Goal: Contribute content: Contribute content

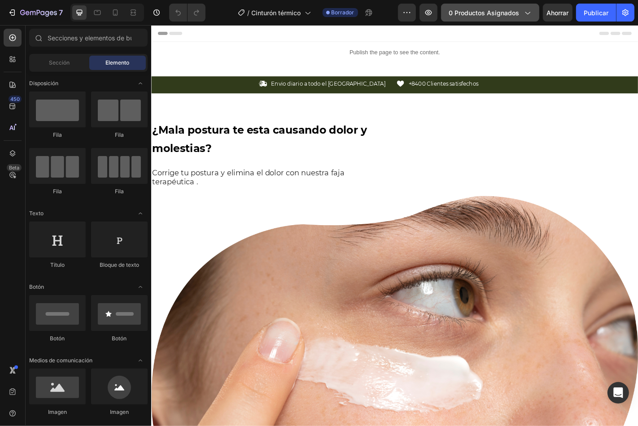
click at [486, 9] on font "0 productos asignados" at bounding box center [483, 13] width 70 height 8
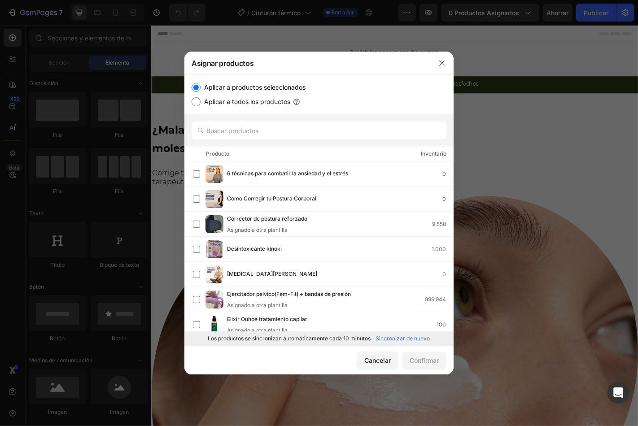
click at [395, 337] on font "Sincronizar de nuevo" at bounding box center [403, 338] width 54 height 7
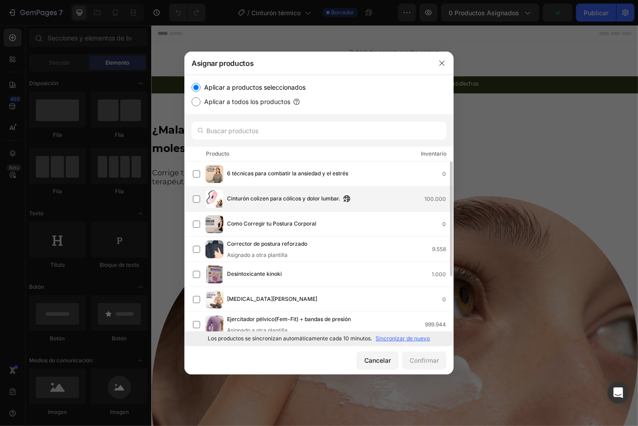
click at [264, 200] on font "Cinturón colizen para cólicos y dolor lumbar." at bounding box center [283, 198] width 113 height 7
click at [420, 360] on font "Confirmar" at bounding box center [423, 360] width 29 height 8
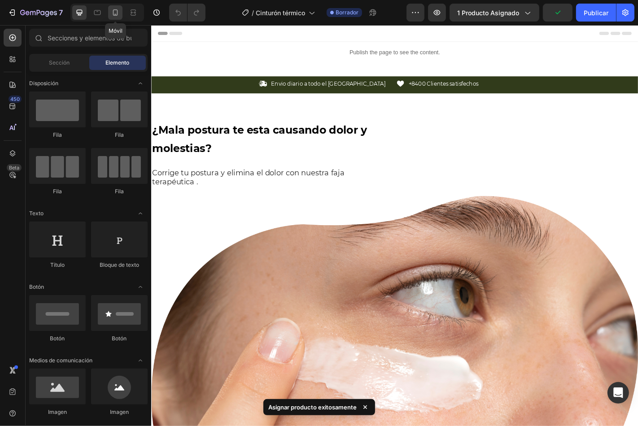
click at [115, 13] on icon at bounding box center [115, 12] width 9 height 9
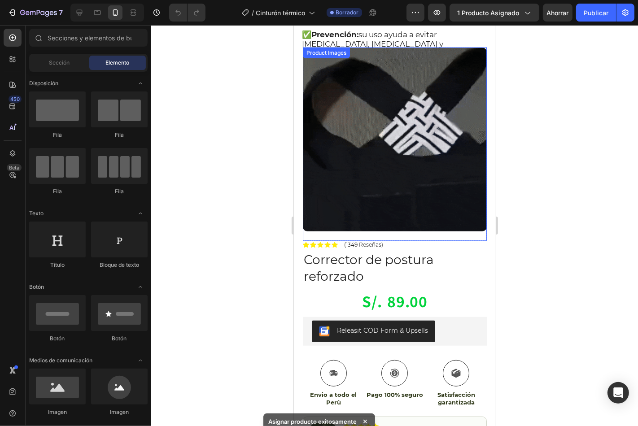
scroll to position [482, 0]
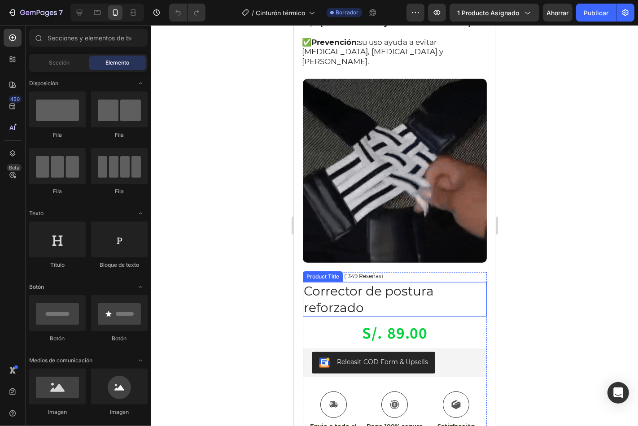
click at [440, 282] on h1 "Corrector de postura reforzado" at bounding box center [394, 299] width 184 height 35
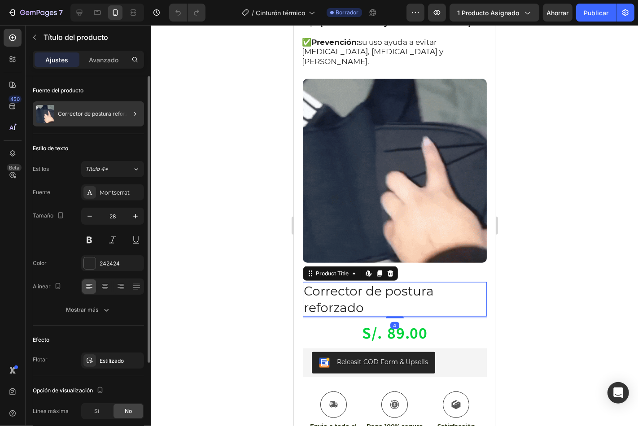
click at [120, 113] on div at bounding box center [131, 113] width 25 height 25
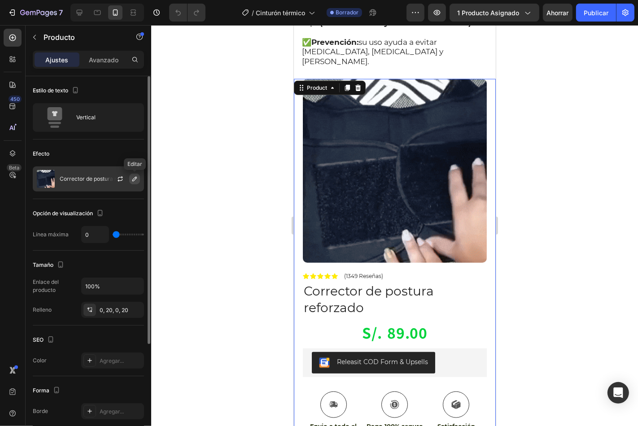
click at [133, 178] on icon "button" at bounding box center [134, 178] width 7 height 7
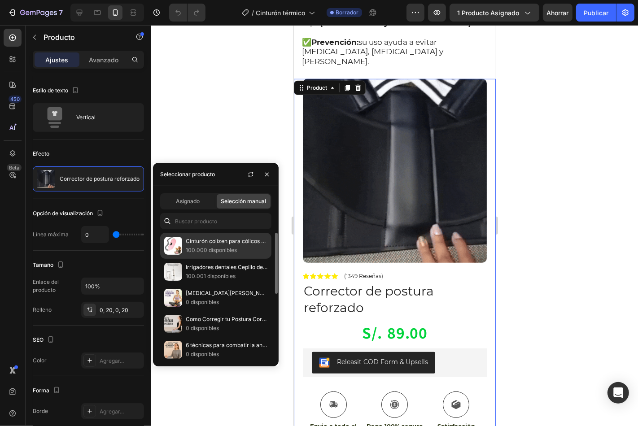
click at [239, 247] on p "100.000 disponibles" at bounding box center [227, 250] width 82 height 9
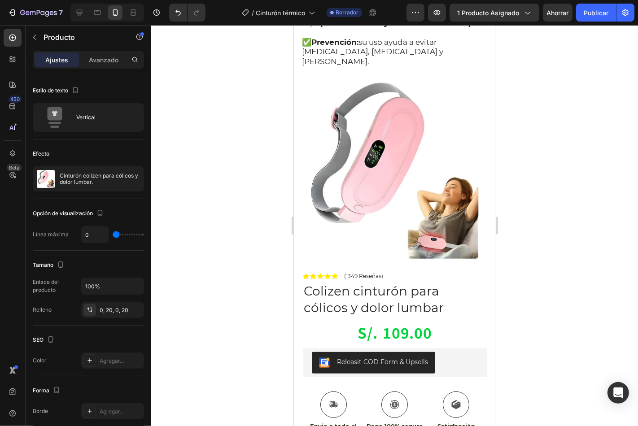
click at [562, 180] on div at bounding box center [394, 225] width 487 height 401
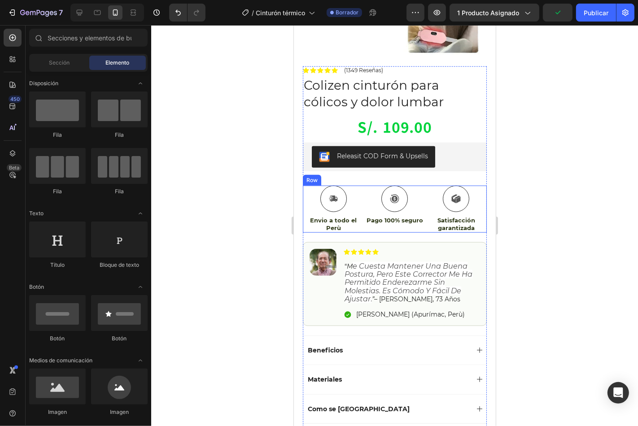
scroll to position [681, 0]
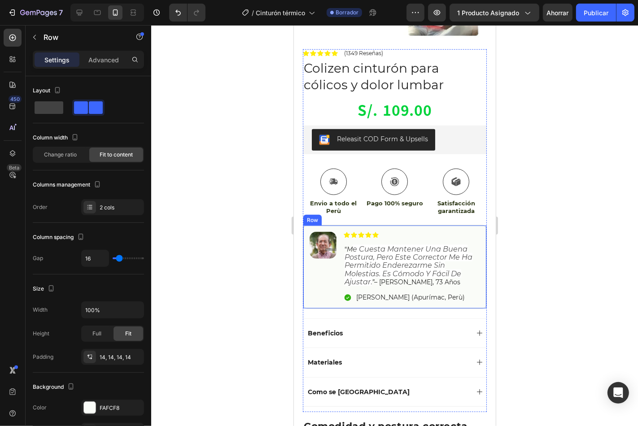
click at [305, 225] on div "Image Icon Icon Icon Icon Icon Icon List “ m e cuesta mantener una buena postur…" at bounding box center [394, 267] width 184 height 84
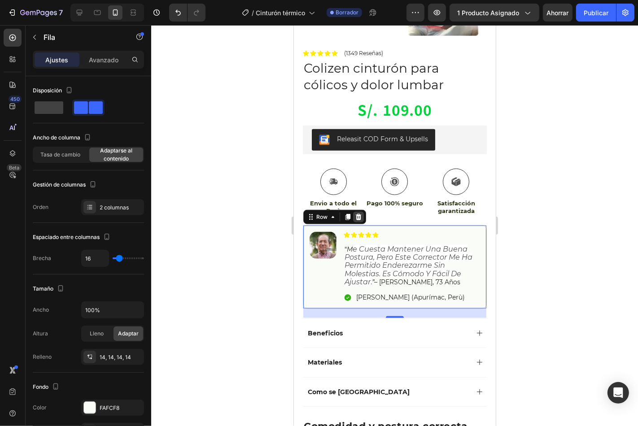
click at [356, 213] on icon at bounding box center [358, 216] width 6 height 6
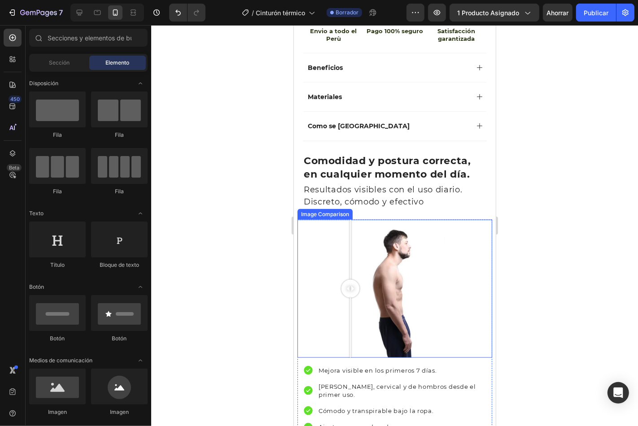
scroll to position [847, 0]
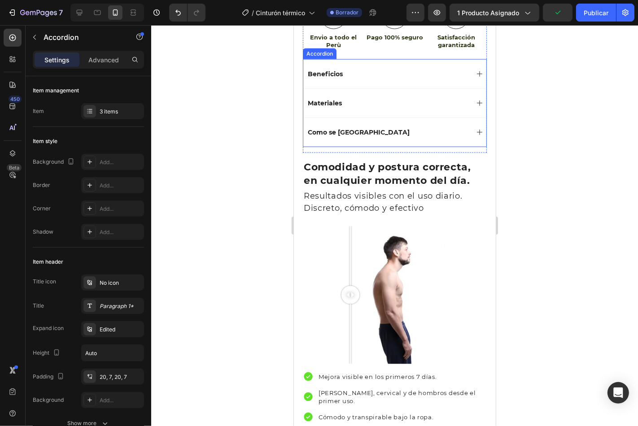
click at [303, 59] on div "Beneficios" at bounding box center [394, 73] width 183 height 29
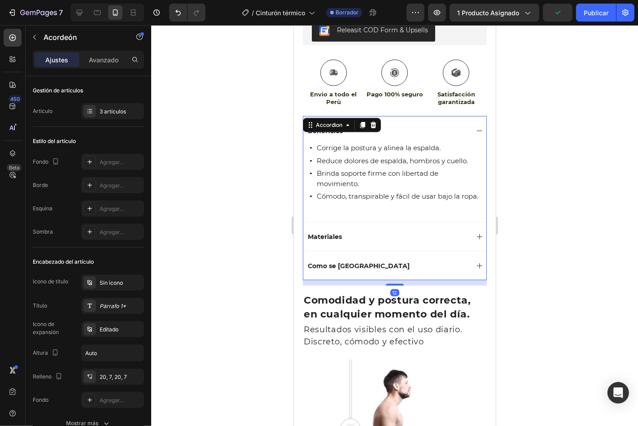
scroll to position [781, 0]
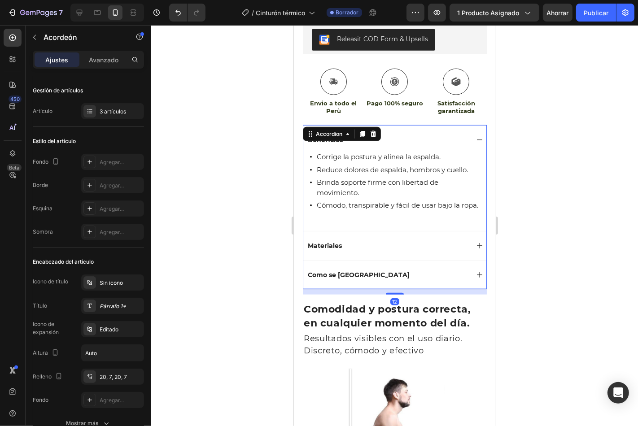
click at [470, 126] on div "Beneficios" at bounding box center [394, 139] width 183 height 29
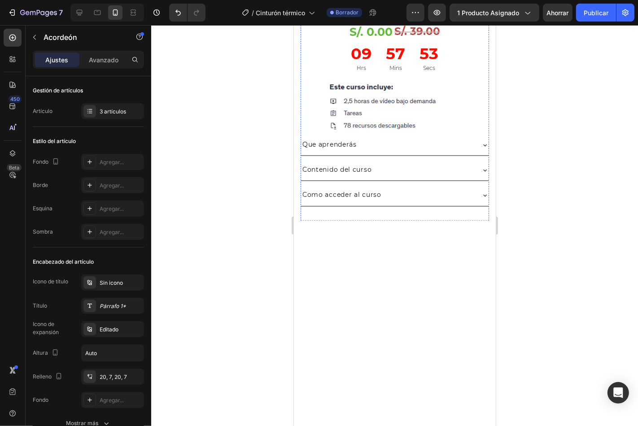
scroll to position [1528, 0]
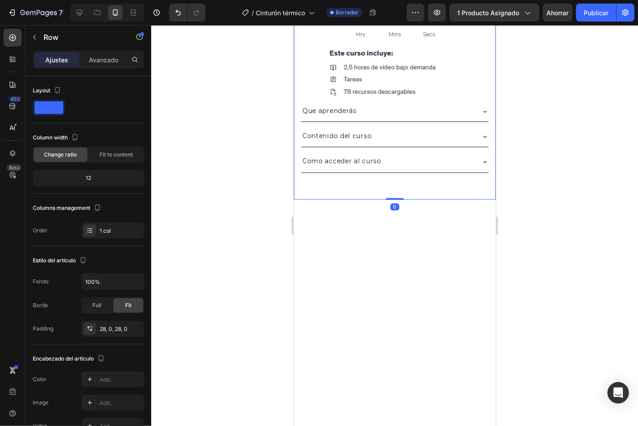
click at [299, 199] on div "SOLO POR HOY TEN ACCESO EXCLUSIVO A NUESTRO CURSO Text block Como Corregir tu P…" at bounding box center [394, 59] width 202 height 279
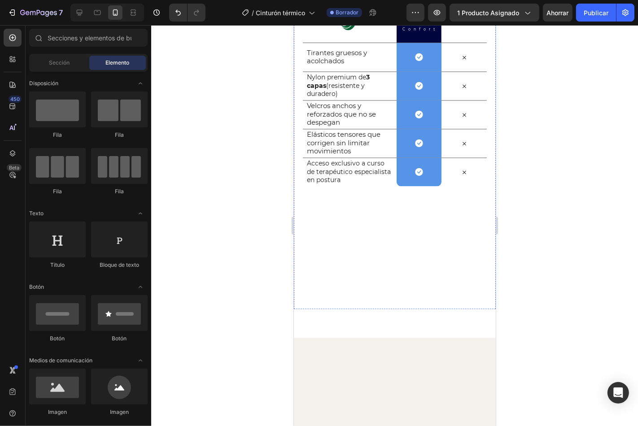
scroll to position [1511, 0]
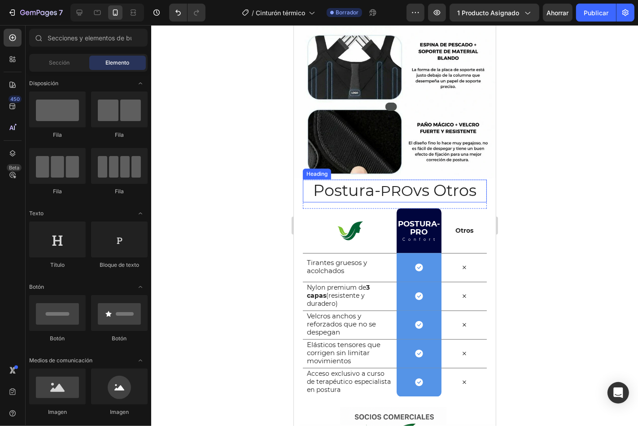
click at [372, 190] on h2 "Postura- PRO vs Otros" at bounding box center [394, 190] width 184 height 23
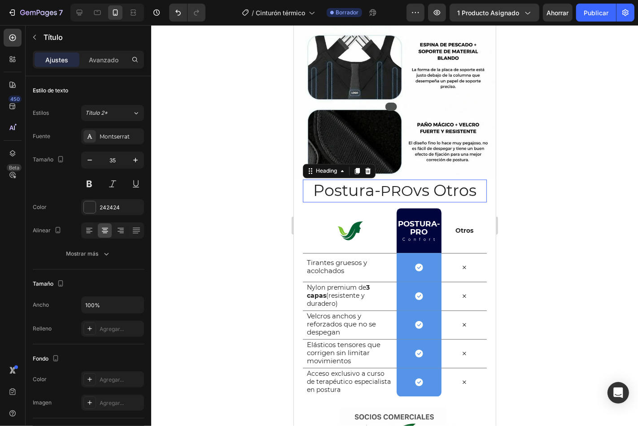
click at [372, 190] on h2 "Postura- PRO vs Otros" at bounding box center [394, 190] width 184 height 23
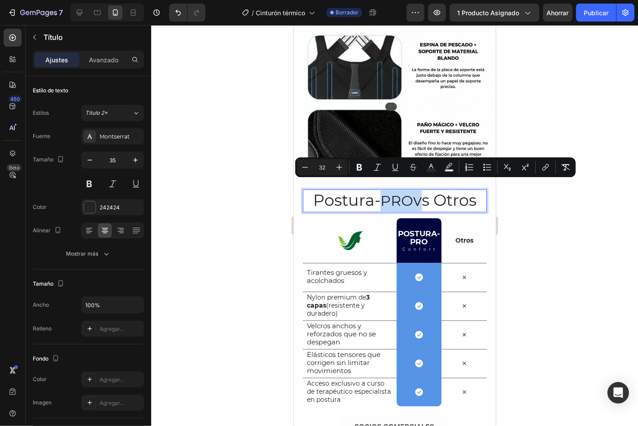
click at [380, 191] on span "PRO" at bounding box center [396, 199] width 33 height 17
click at [391, 191] on span "PRO" at bounding box center [396, 199] width 33 height 17
click at [394, 191] on span "PRO" at bounding box center [396, 199] width 33 height 17
drag, startPoint x: 404, startPoint y: 185, endPoint x: 308, endPoint y: 187, distance: 95.5
click at [308, 190] on p "Postura- PRO vs Otros" at bounding box center [394, 200] width 182 height 21
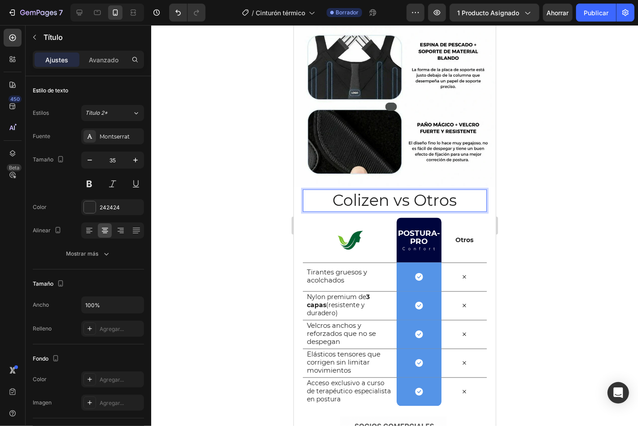
click at [367, 191] on p "Colizen vs Otros" at bounding box center [394, 200] width 182 height 21
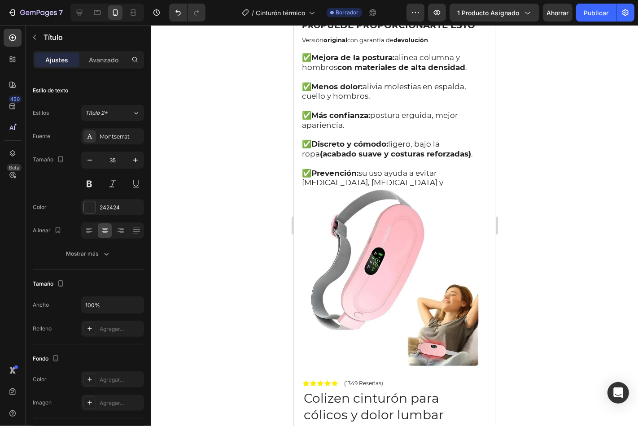
scroll to position [348, 0]
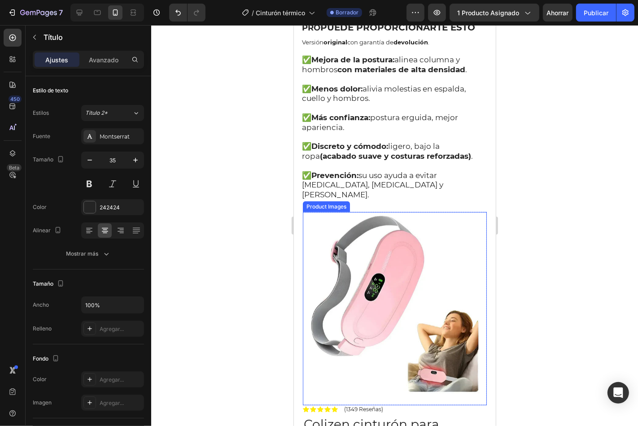
click at [387, 225] on img at bounding box center [394, 304] width 184 height 184
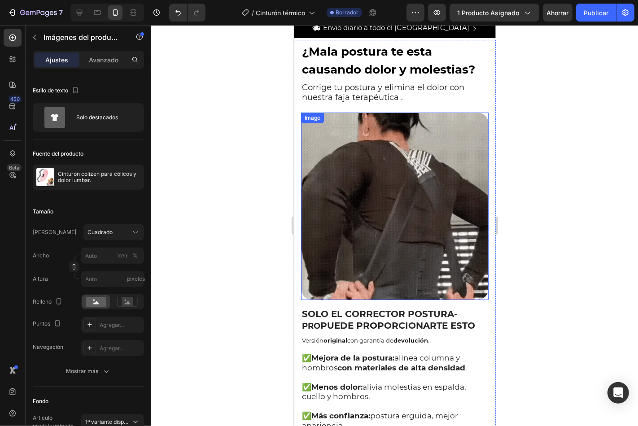
click at [378, 188] on img at bounding box center [393, 205] width 187 height 187
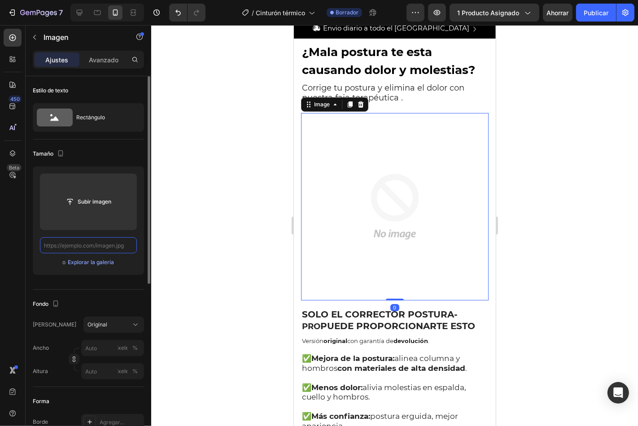
scroll to position [0, 0]
paste input "https://cdn.shopify.com/s/files/1/0735/7320/4206/files/g2_d01f78a4-b166-4b7b-bb…"
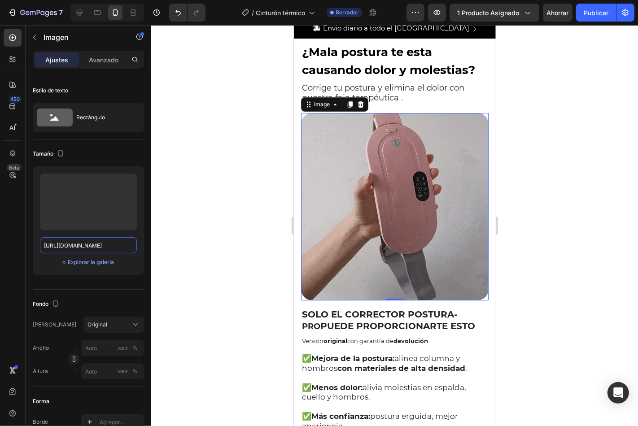
type input "https://cdn.shopify.com/s/files/1/0735/7320/4206/files/g2_d01f78a4-b166-4b7b-bb…"
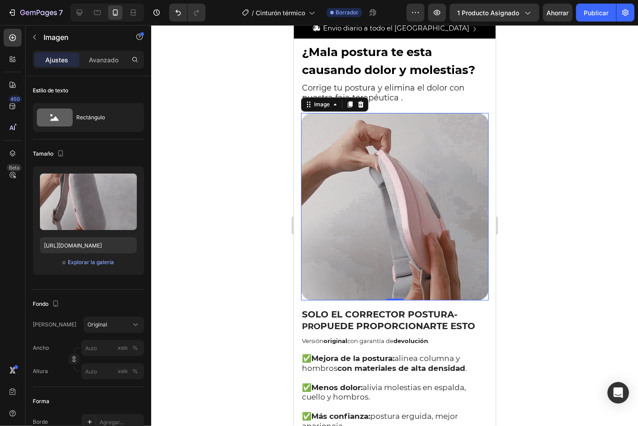
click at [221, 199] on div at bounding box center [394, 225] width 487 height 401
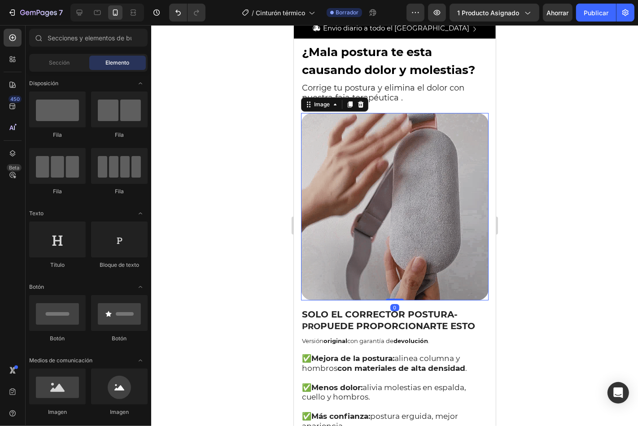
click at [386, 220] on img at bounding box center [393, 206] width 187 height 187
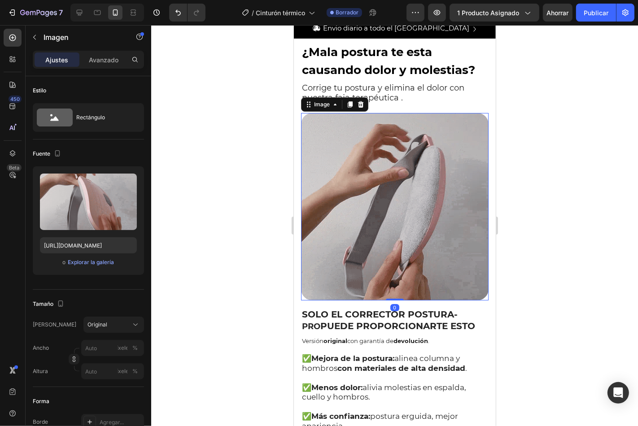
click at [322, 182] on img at bounding box center [393, 206] width 187 height 187
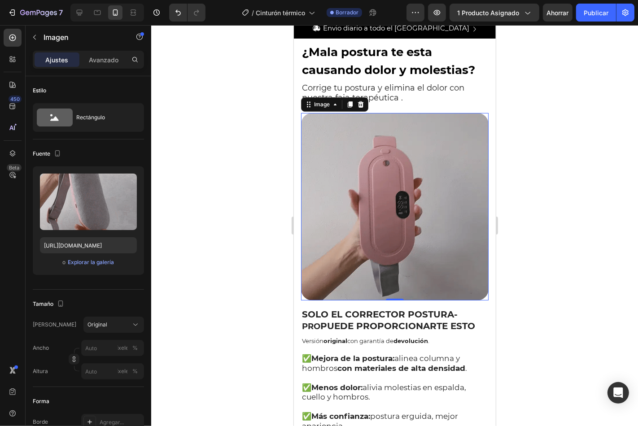
click at [386, 165] on img at bounding box center [393, 206] width 187 height 187
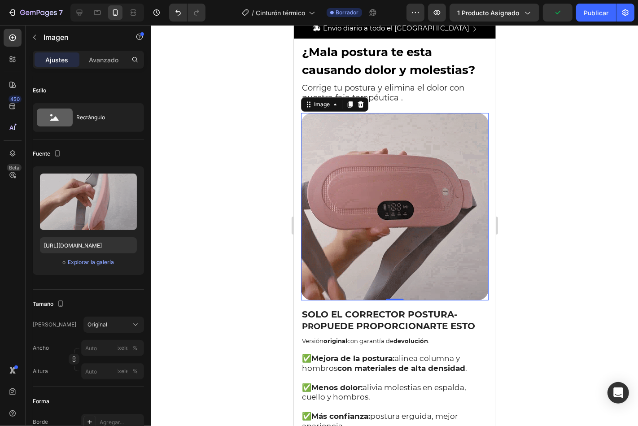
click at [578, 141] on div at bounding box center [394, 225] width 487 height 401
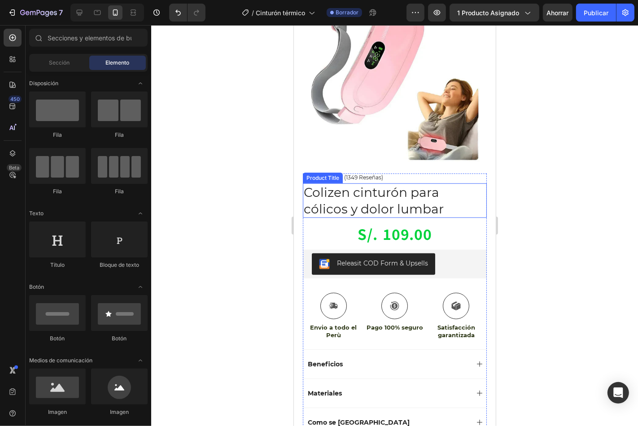
scroll to position [564, 0]
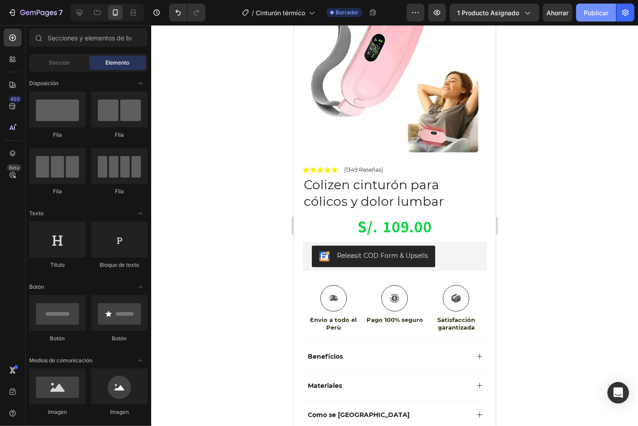
click at [591, 18] on button "Publicar" at bounding box center [596, 13] width 40 height 18
click at [502, 8] on span "1 producto asignado" at bounding box center [488, 12] width 62 height 9
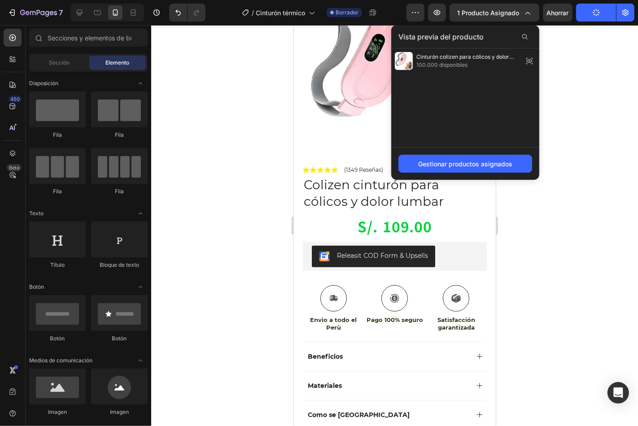
click at [585, 122] on div at bounding box center [394, 225] width 487 height 401
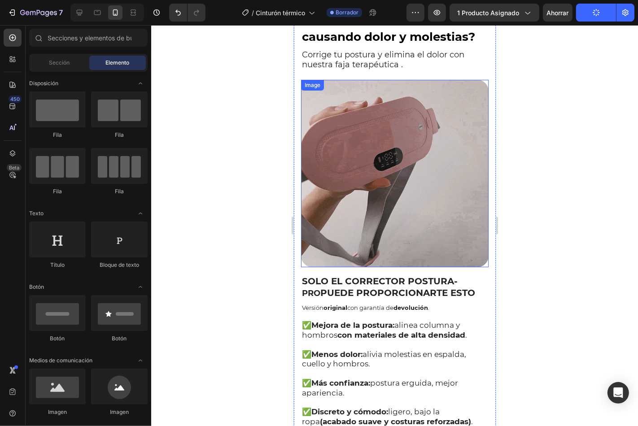
scroll to position [0, 0]
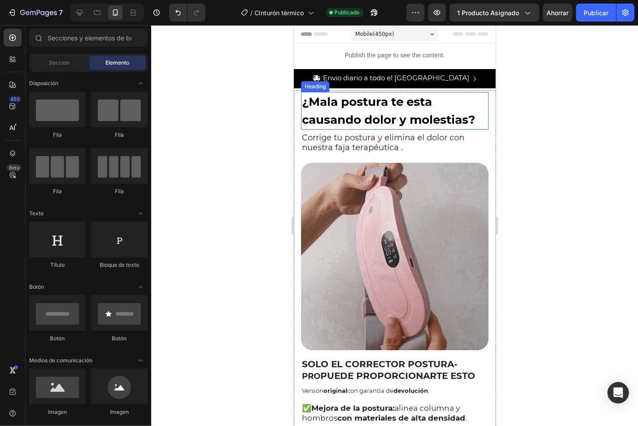
click at [314, 110] on strong "¿Mala postura te esta causando dolor y molestias?" at bounding box center [387, 110] width 173 height 32
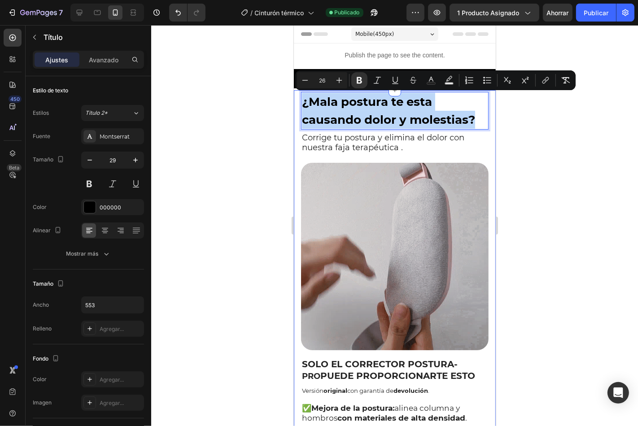
drag, startPoint x: 302, startPoint y: 99, endPoint x: 480, endPoint y: 118, distance: 178.6
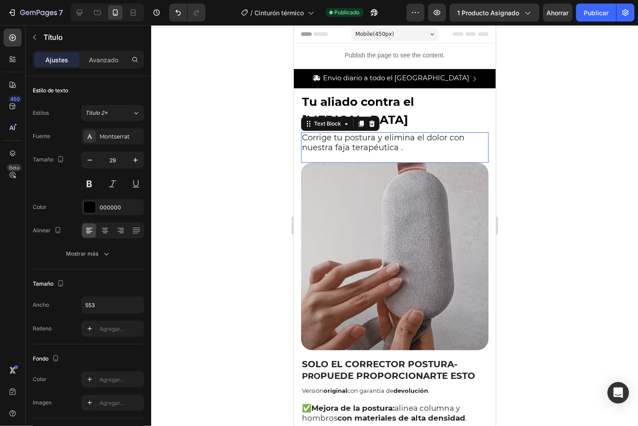
click at [341, 139] on span "Corrige tu postura y elimina el dolor con nuestra faja terapéutica ." at bounding box center [382, 142] width 162 height 20
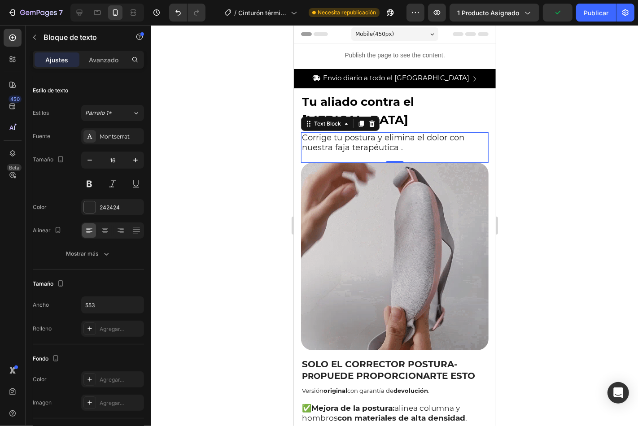
click at [325, 141] on span "Corrige tu postura y elimina el dolor con nuestra faja terapéutica ." at bounding box center [382, 142] width 162 height 20
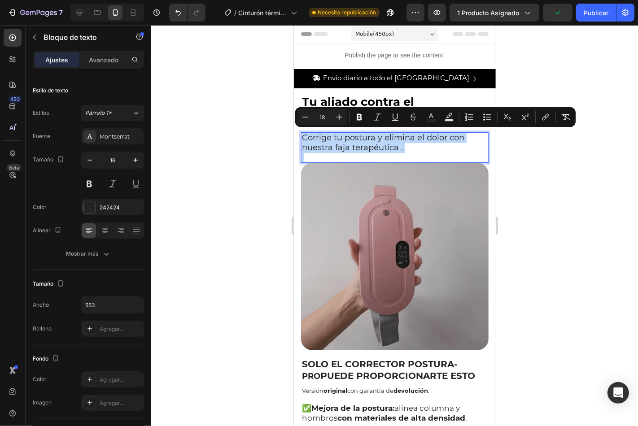
drag, startPoint x: 301, startPoint y: 136, endPoint x: 408, endPoint y: 153, distance: 108.4
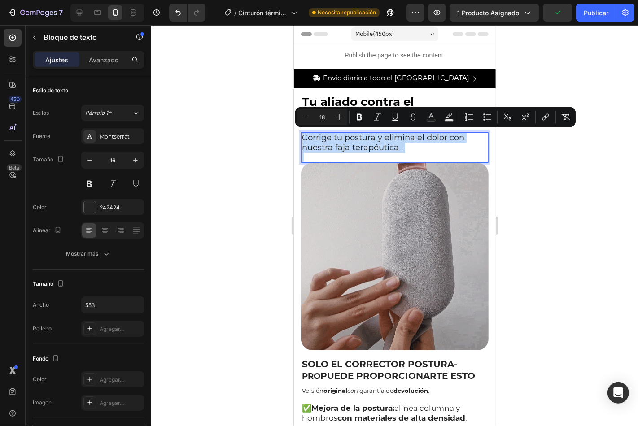
click at [408, 153] on div "Corrige tu postura y elimina el dolor con nuestra faja terapéutica ." at bounding box center [393, 147] width 187 height 30
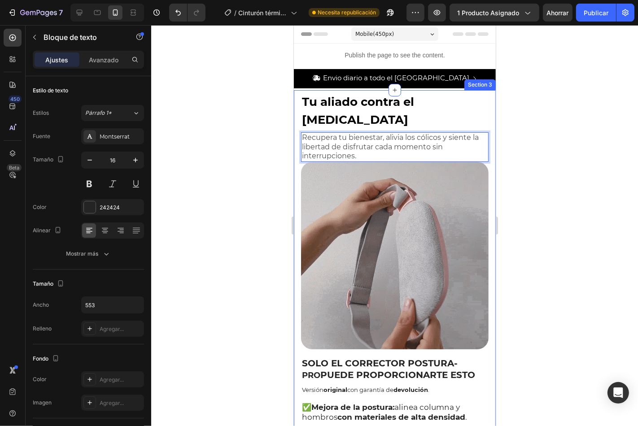
click at [540, 231] on div at bounding box center [394, 225] width 487 height 401
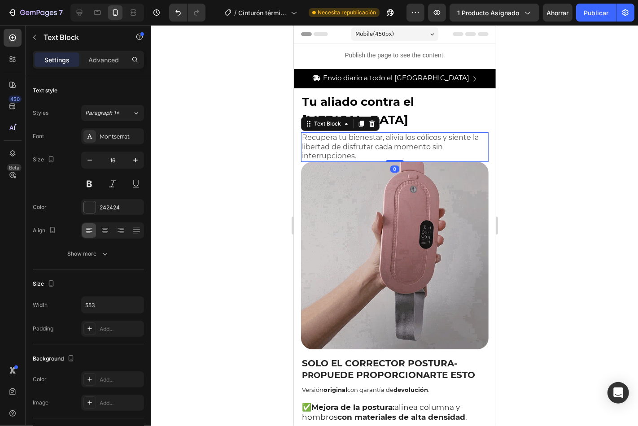
click at [384, 146] on span "Recupera tu bienestar, alivia los cólicos y siente la libertad de disfrutar cad…" at bounding box center [389, 146] width 177 height 27
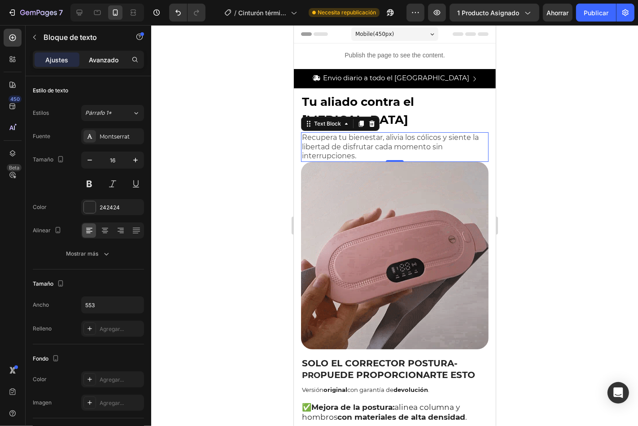
click at [104, 56] on font "Avanzado" at bounding box center [104, 60] width 30 height 8
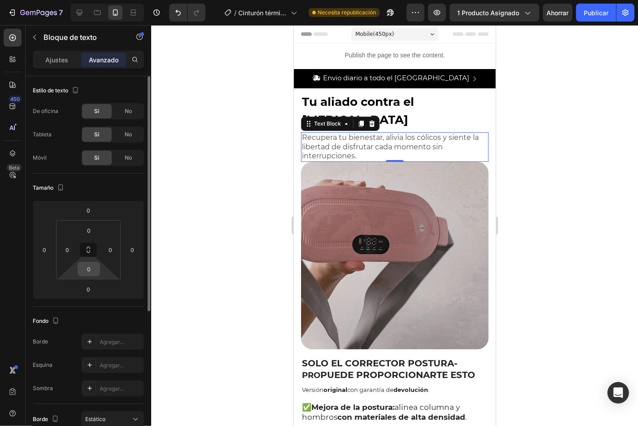
click at [93, 272] on input "0" at bounding box center [89, 268] width 18 height 13
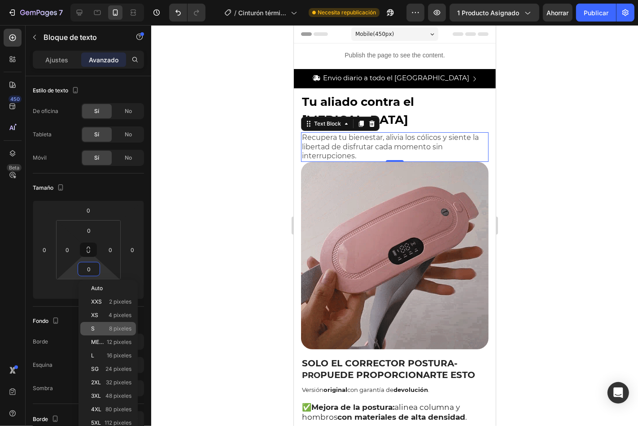
click at [100, 327] on p "S 8 píxeles" at bounding box center [111, 329] width 40 height 6
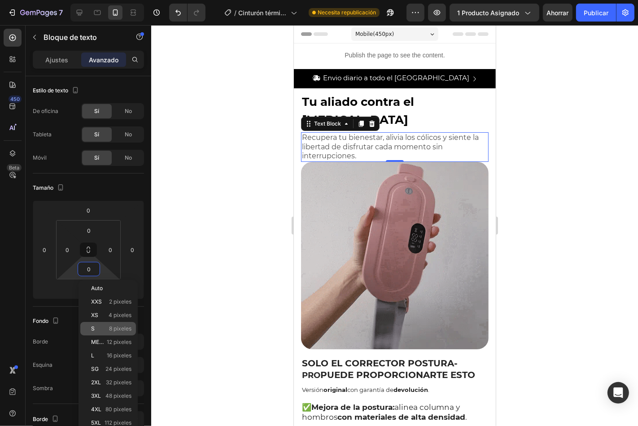
type input "8"
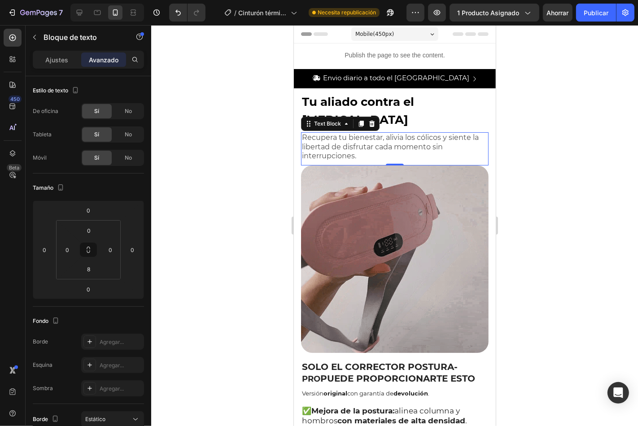
click at [557, 218] on div at bounding box center [394, 225] width 487 height 401
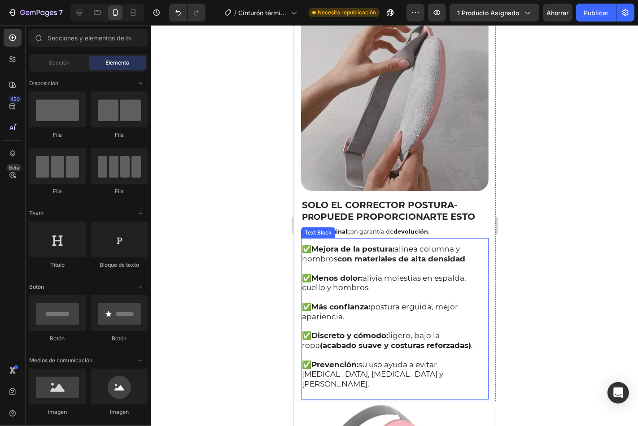
scroll to position [216, 0]
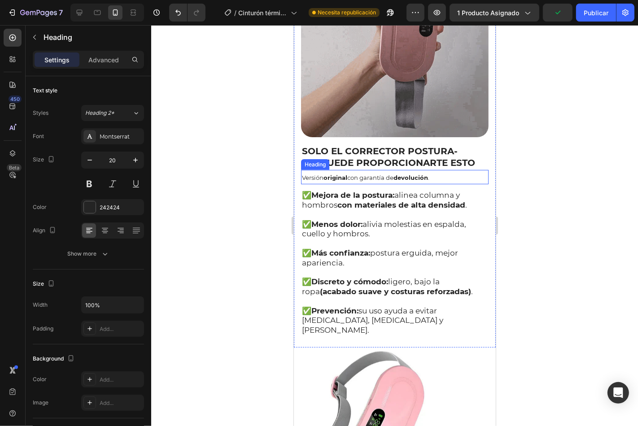
click at [360, 157] on strong "PUEDE PROPORCIONARTE ESTO" at bounding box center [397, 162] width 155 height 11
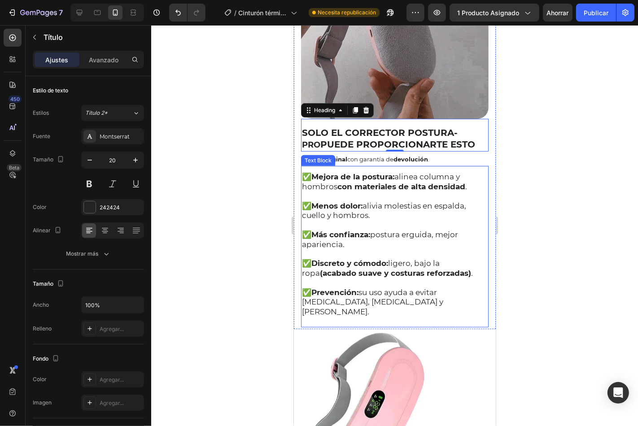
scroll to position [166, 0]
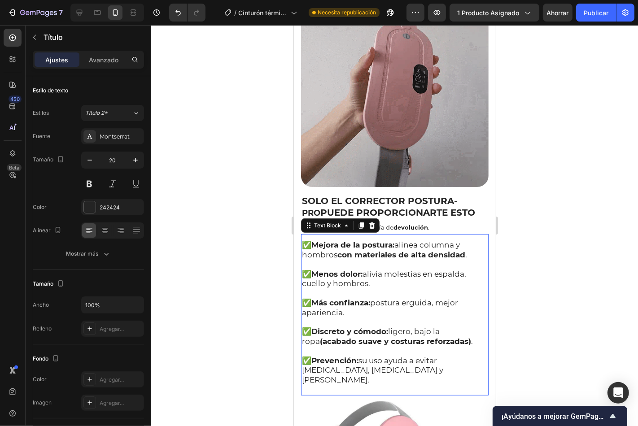
click at [319, 240] on strong "Mejora de la postura:" at bounding box center [352, 244] width 83 height 9
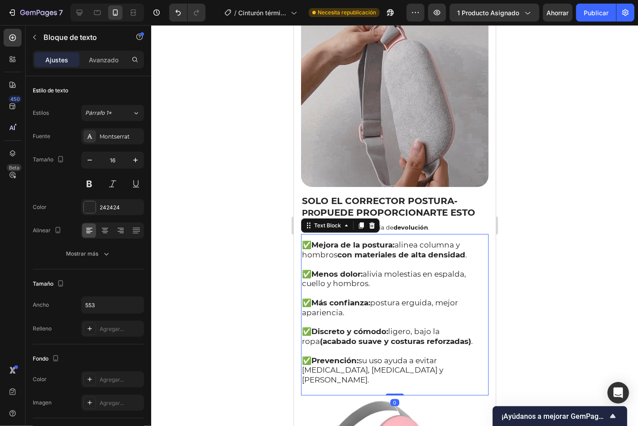
click at [305, 240] on span "✅ Mejora de la postura: alinea columna y hombros con materiales de alta densida…" at bounding box center [383, 249] width 165 height 19
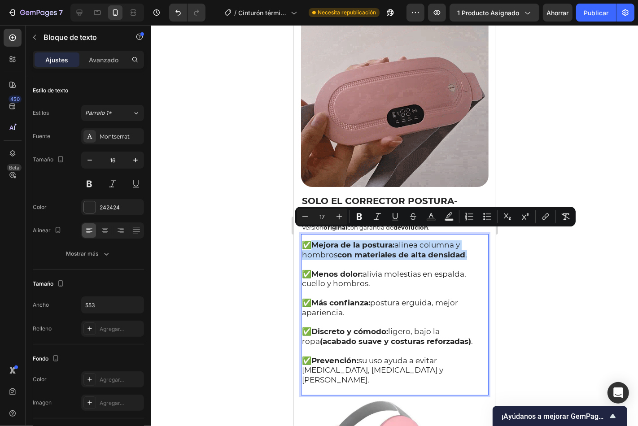
drag, startPoint x: 310, startPoint y: 234, endPoint x: 469, endPoint y: 246, distance: 159.7
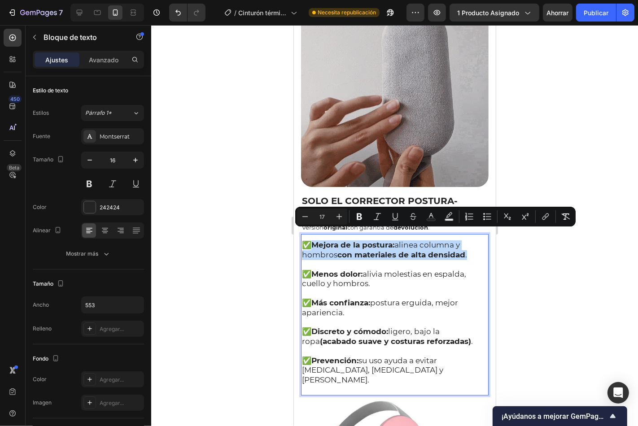
click at [469, 246] on p "✅ Mejora de la postura: alinea columna y hombros con materiales de alta densida…" at bounding box center [394, 250] width 186 height 20
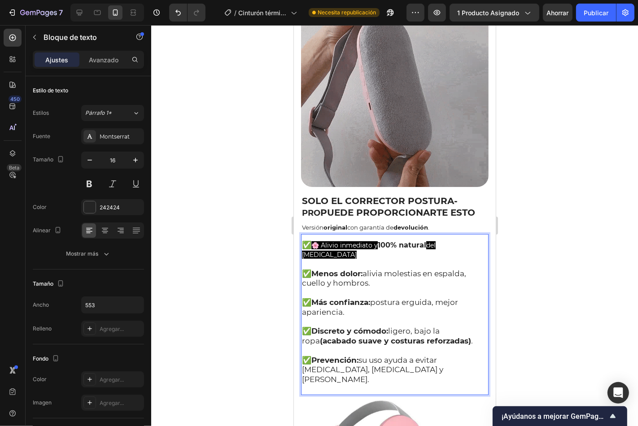
click at [348, 247] on p "✅ 🌸 Alivio inmediato y 100% natural del dolor menstrual" at bounding box center [394, 249] width 186 height 19
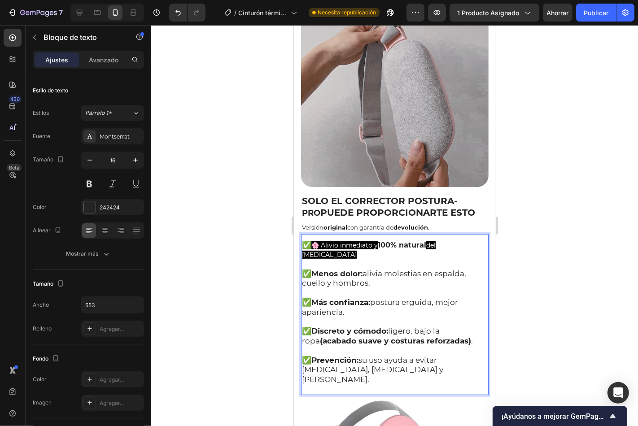
click at [331, 241] on span "🌸 Alivio inmediato y" at bounding box center [344, 245] width 66 height 8
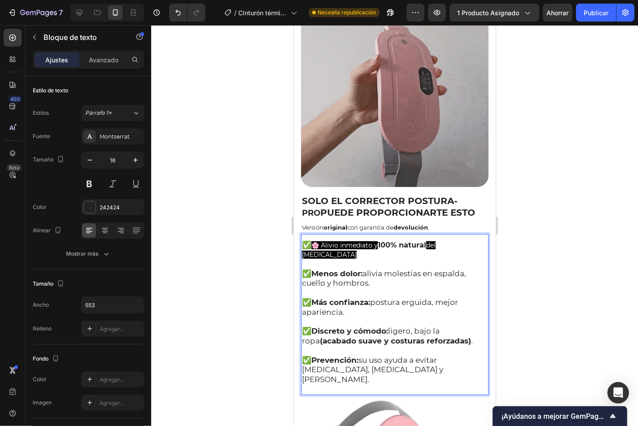
click at [344, 241] on p "✅ 🌸 Alivio inmediato y 100% natural del dolor menstrual" at bounding box center [394, 249] width 186 height 19
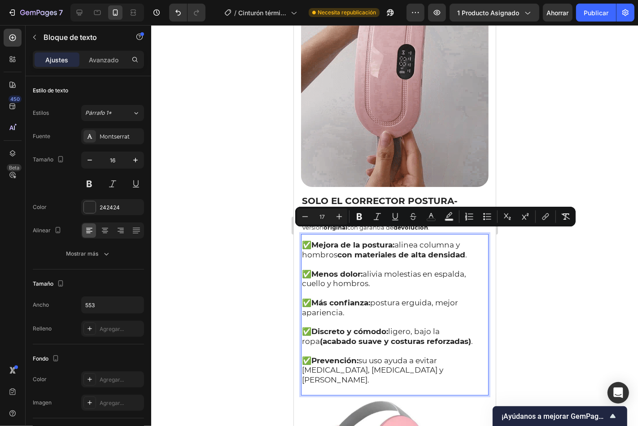
click at [317, 240] on strong "Mejora de la postura:" at bounding box center [352, 244] width 83 height 9
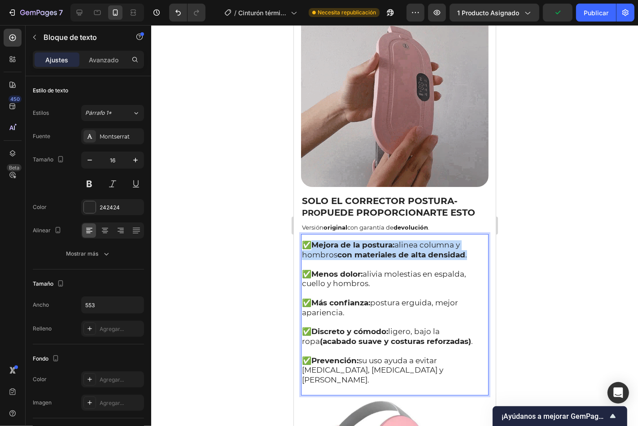
drag, startPoint x: 314, startPoint y: 236, endPoint x: 467, endPoint y: 248, distance: 152.9
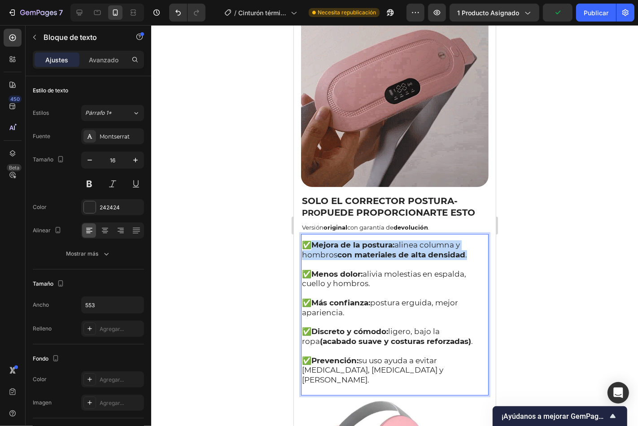
click at [466, 248] on span "✅ Mejora de la postura: alinea columna y hombros con materiales de alta densida…" at bounding box center [383, 249] width 165 height 19
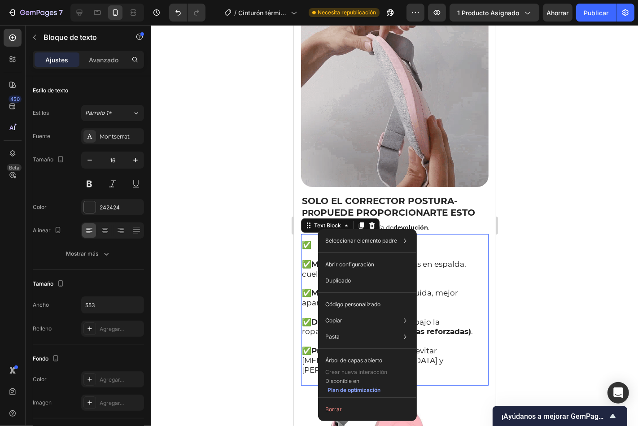
click at [430, 240] on p "✅" at bounding box center [394, 245] width 186 height 10
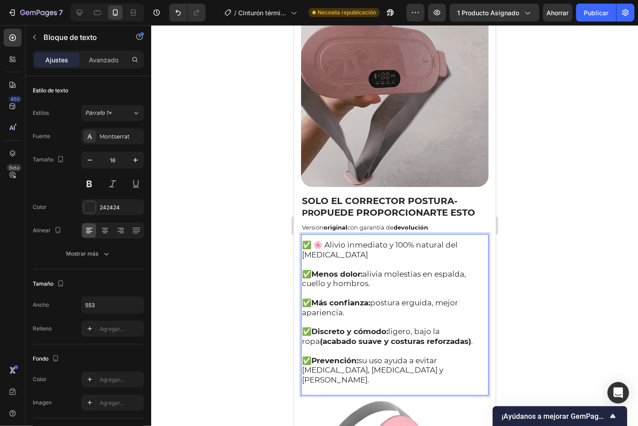
click at [381, 244] on p "✅ 🌸 Alivio inmediato y 100% natural del dolor menstrual" at bounding box center [394, 250] width 186 height 20
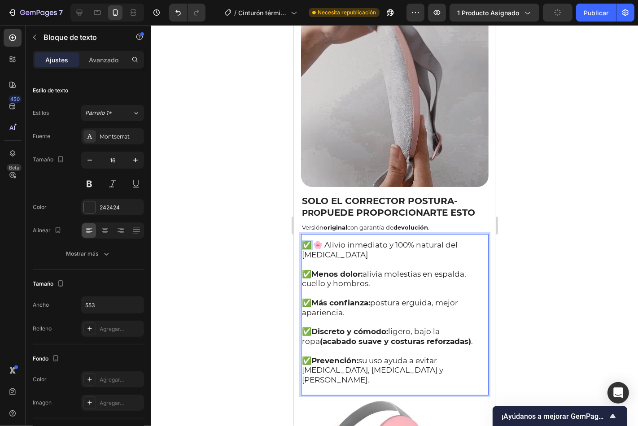
drag, startPoint x: 314, startPoint y: 235, endPoint x: 300, endPoint y: 239, distance: 14.6
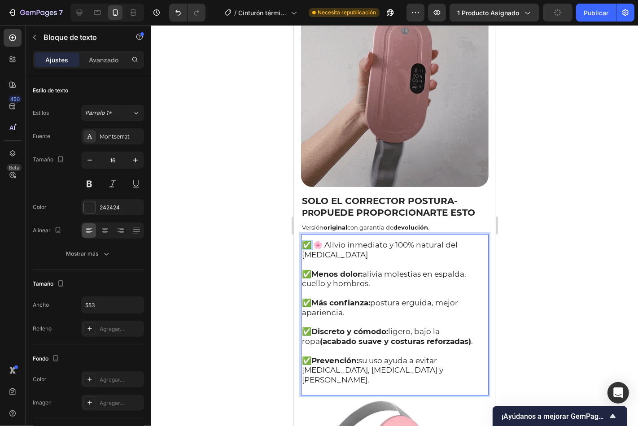
click at [300, 239] on div "✅ 🌸 Alivio inmediato y 100% natural del dolor menstrual ✅ Menos dolor: alivia m…" at bounding box center [393, 317] width 187 height 156
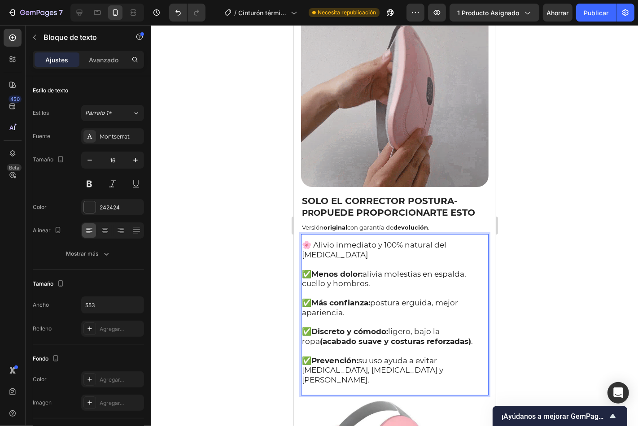
click at [308, 269] on span "✅ Menos dolor: alivia molestias en espalda, cuello y hombros." at bounding box center [383, 278] width 164 height 19
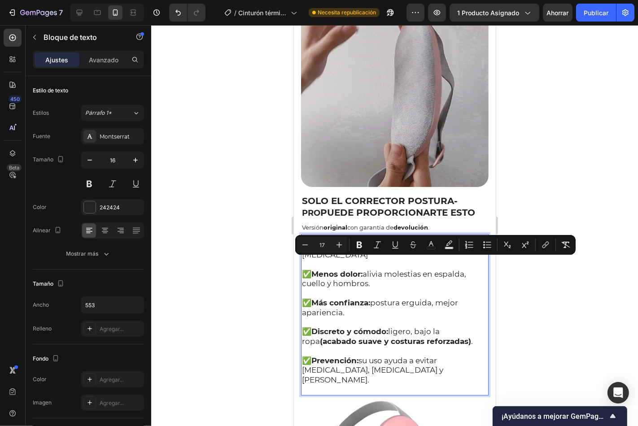
drag, startPoint x: 303, startPoint y: 263, endPoint x: 382, endPoint y: 273, distance: 80.0
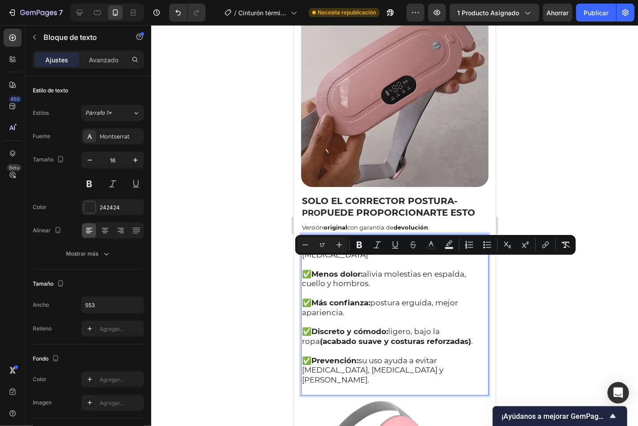
click at [382, 273] on p "✅ Menos dolor: alivia molestias en espalda, cuello y hombros." at bounding box center [394, 274] width 186 height 29
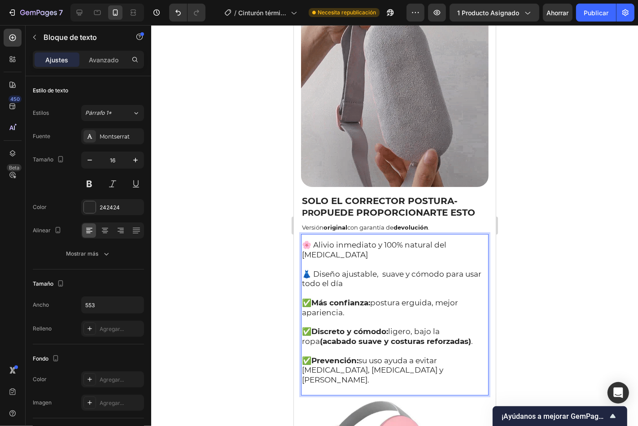
click at [305, 298] on span "✅ Más confianza: postura erguida, mejor apariencia." at bounding box center [379, 307] width 156 height 19
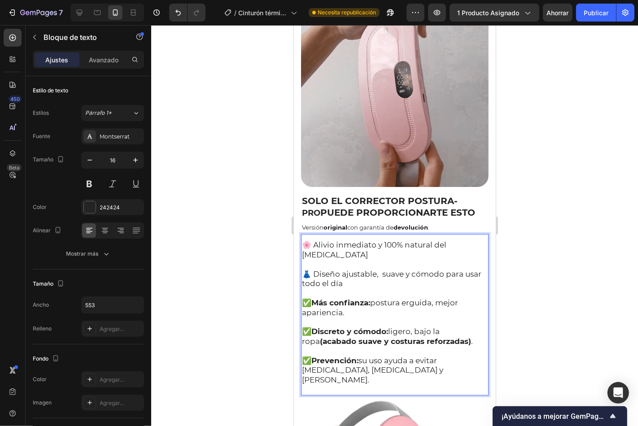
drag, startPoint x: 302, startPoint y: 291, endPoint x: 357, endPoint y: 302, distance: 55.8
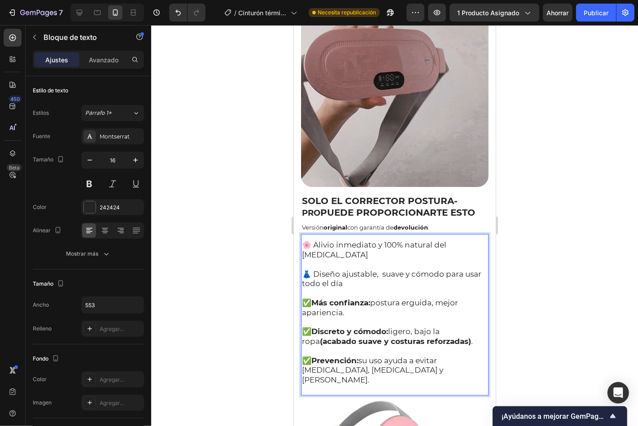
click at [357, 302] on p "✅ Más confianza: postura erguida, mejor apariencia." at bounding box center [394, 302] width 186 height 29
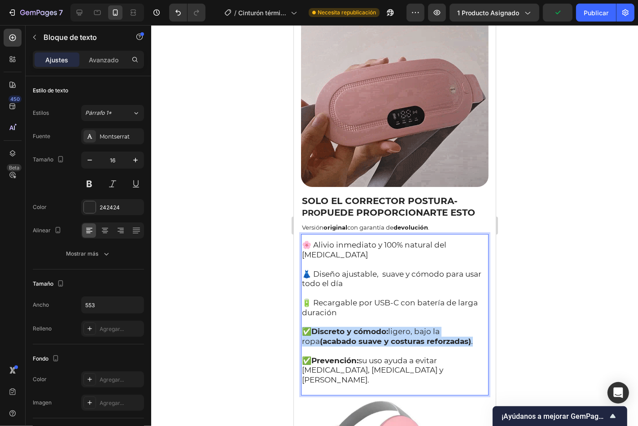
drag, startPoint x: 302, startPoint y: 317, endPoint x: 476, endPoint y: 327, distance: 173.8
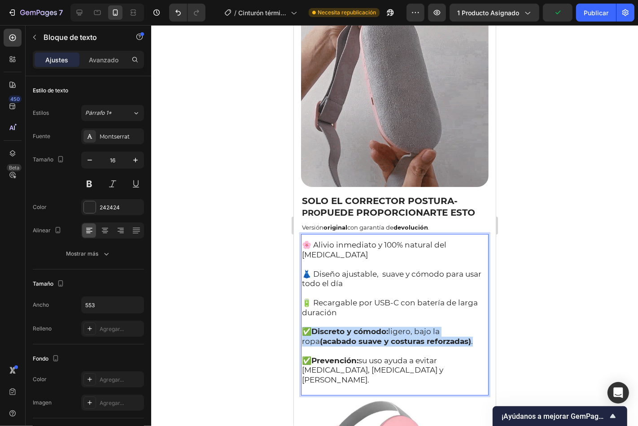
click at [476, 327] on p "✅ Discreto y cómodo: ligero, bajo la ropa (acabado suave y costuras reforzadas)…" at bounding box center [394, 331] width 186 height 29
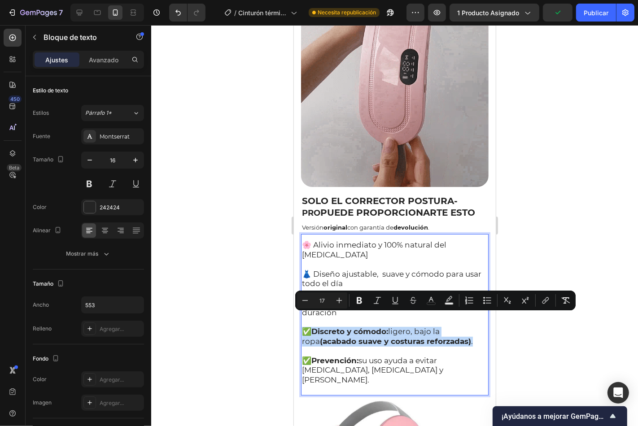
type input "14"
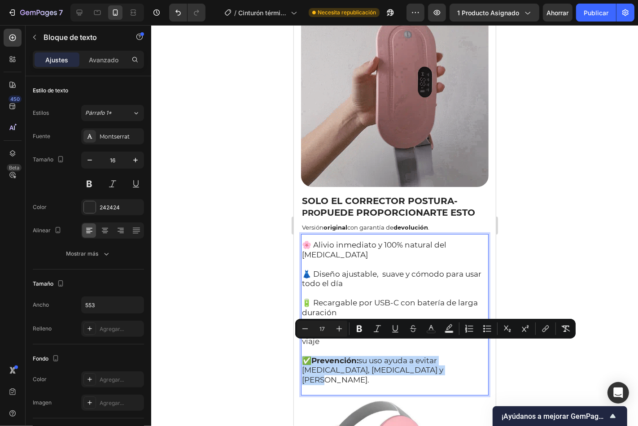
drag, startPoint x: 302, startPoint y: 347, endPoint x: 405, endPoint y: 357, distance: 103.6
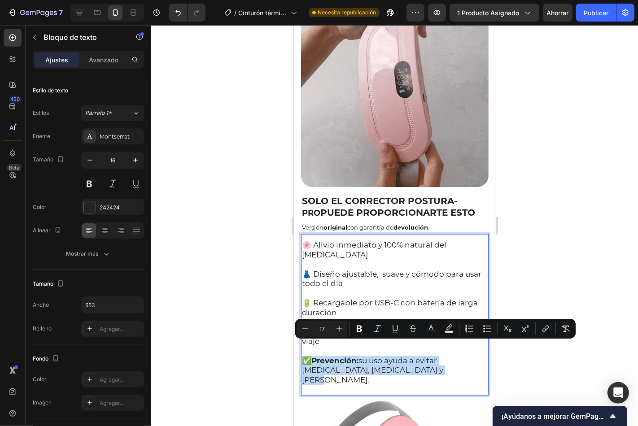
click at [405, 357] on p "✅ Prevención: su uso ayuda a evitar cifosis, lordosis y dolores crónicos." at bounding box center [394, 365] width 186 height 39
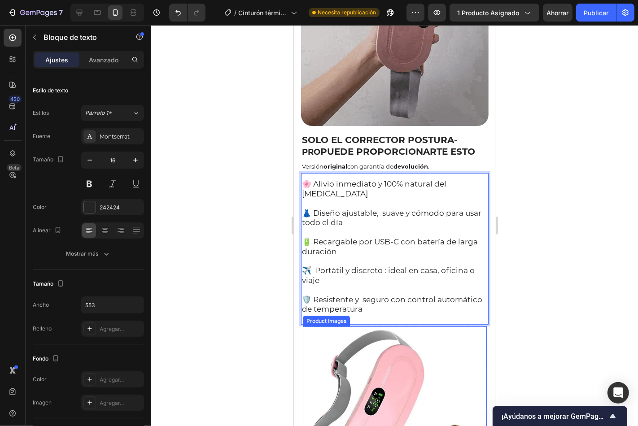
scroll to position [265, 0]
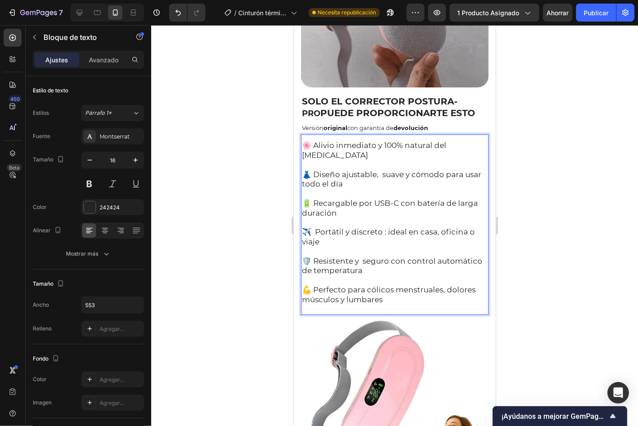
click at [408, 285] on span "💪 Perfecto para cólicos menstruales, dolores músculos y lumbares" at bounding box center [388, 294] width 174 height 19
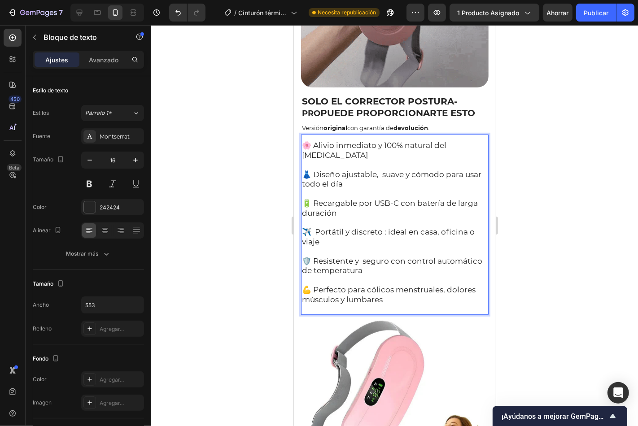
click at [392, 287] on p "💪 Perfecto para cólicos menstruales, dolores músculos y lumbares" at bounding box center [394, 295] width 186 height 20
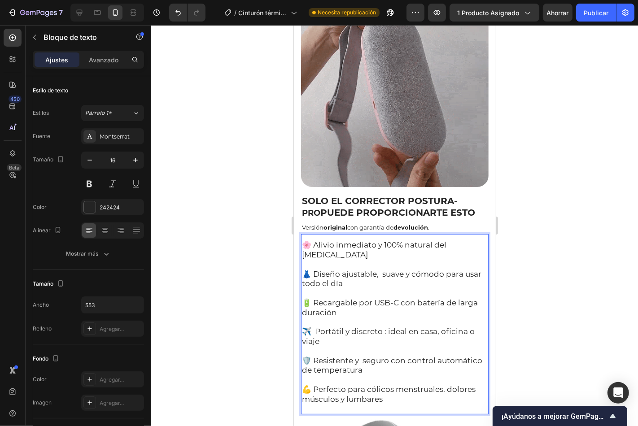
scroll to position [149, 0]
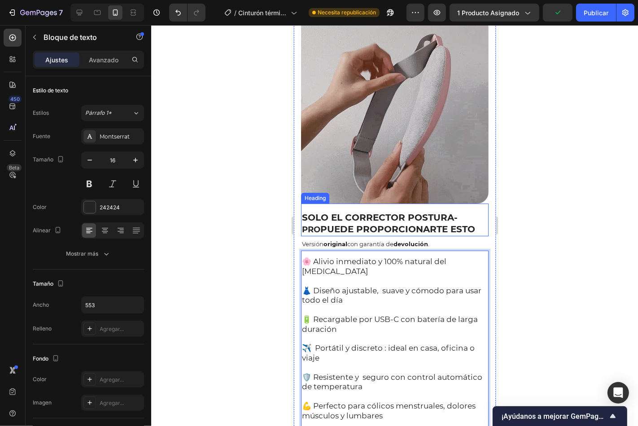
click at [369, 223] on strong "PUEDE PROPORCIONARTE ESTO" at bounding box center [397, 228] width 155 height 11
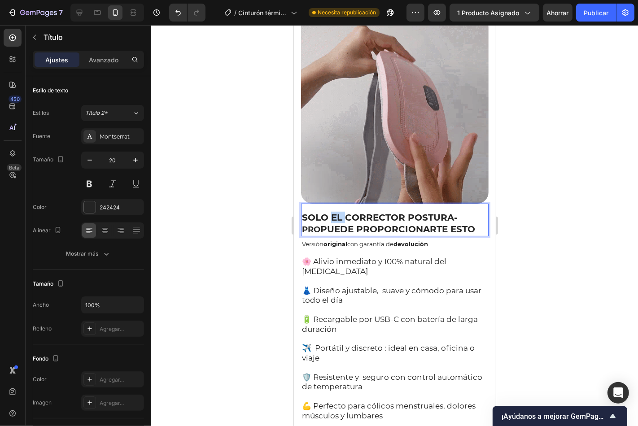
click at [331, 212] on strong "SOLO EL CORRECTOR POSTURA-" at bounding box center [379, 217] width 156 height 11
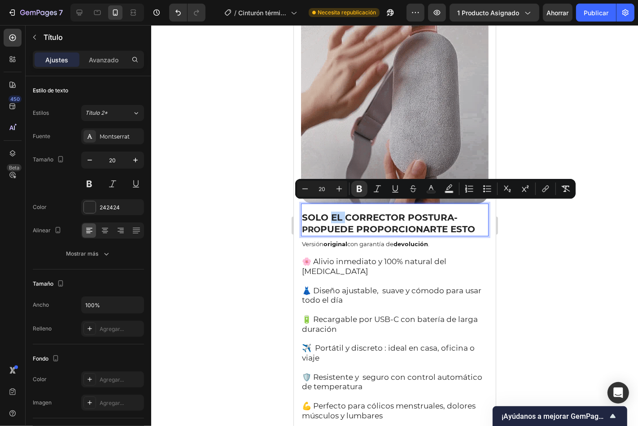
click at [332, 212] on strong "SOLO EL CORRECTOR POSTURA-" at bounding box center [379, 217] width 156 height 11
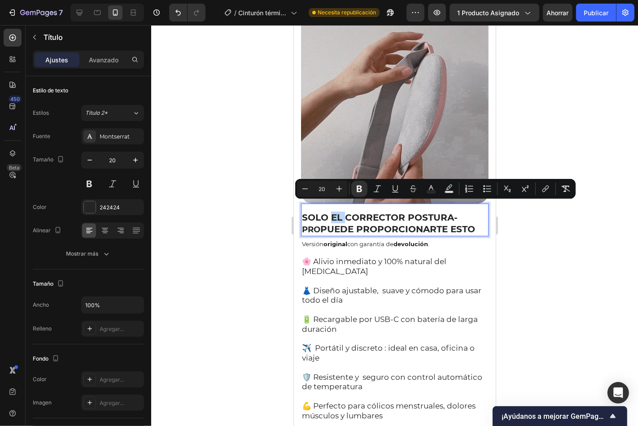
click at [350, 212] on strong "SOLO EL CORRECTOR POSTURA-" at bounding box center [379, 217] width 156 height 11
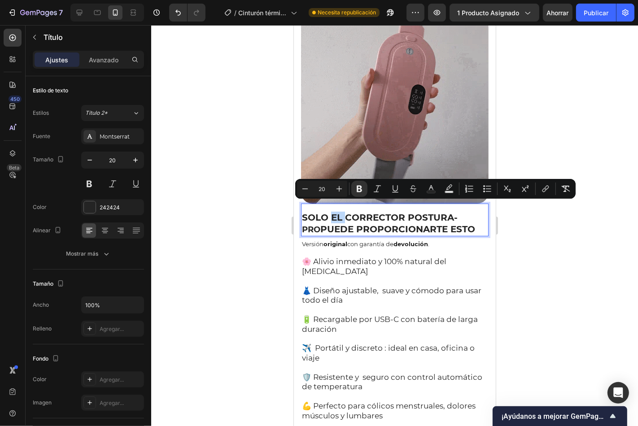
click at [346, 212] on strong "SOLO EL CORRECTOR POSTURA-" at bounding box center [379, 217] width 156 height 11
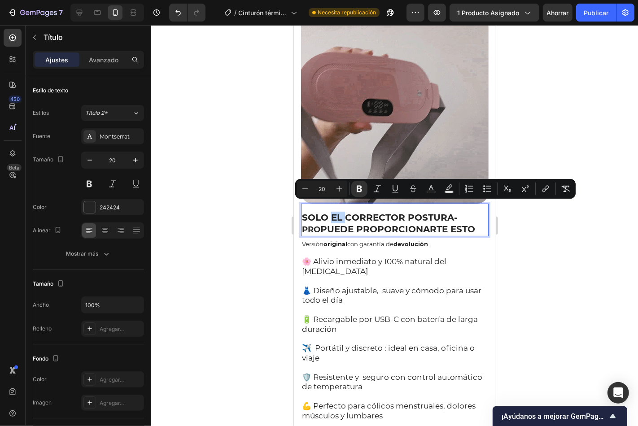
click at [346, 212] on strong "SOLO EL CORRECTOR POSTURA-" at bounding box center [379, 217] width 156 height 11
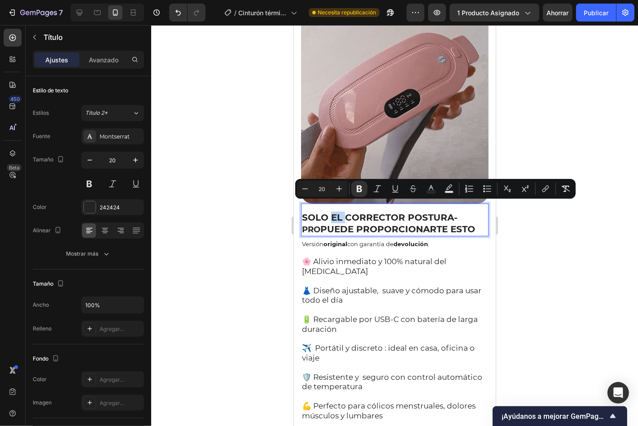
click at [346, 212] on strong "SOLO EL CORRECTOR POSTURA-" at bounding box center [379, 217] width 156 height 11
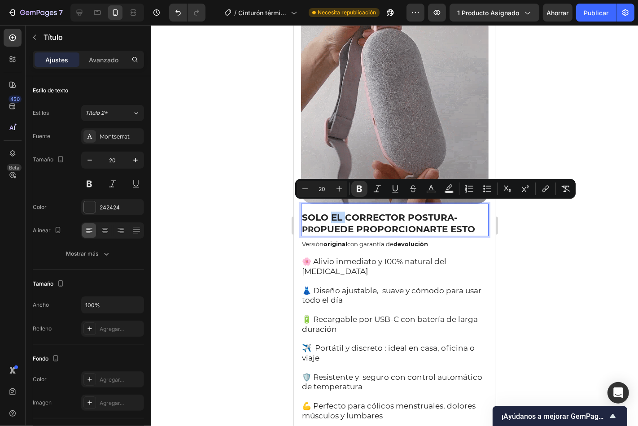
click at [347, 212] on strong "SOLO EL CORRECTOR POSTURA-" at bounding box center [379, 217] width 156 height 11
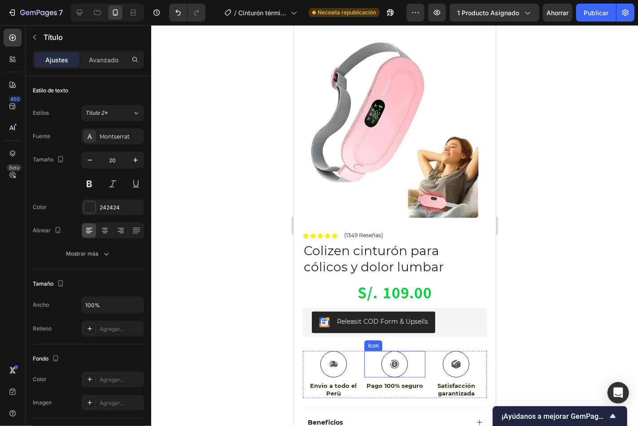
type input "16"
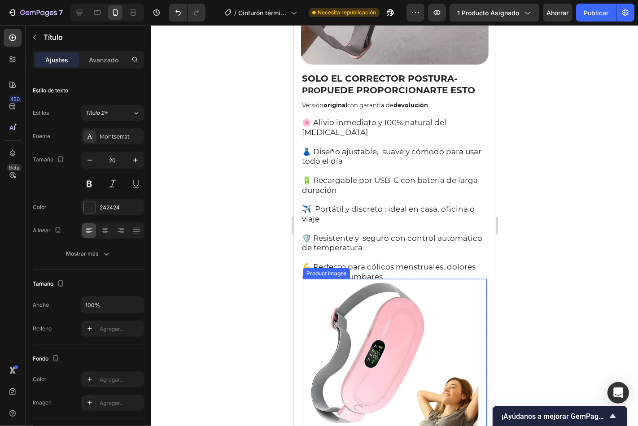
scroll to position [282, 0]
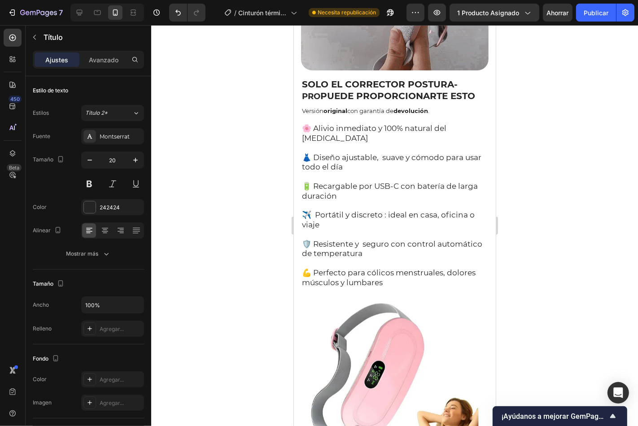
click at [335, 78] on strong "SOLO EL CORRECTOR POSTURA-" at bounding box center [379, 83] width 156 height 11
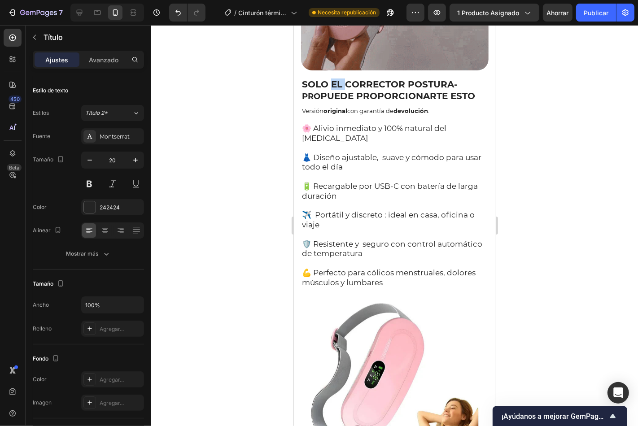
click at [335, 78] on strong "SOLO EL CORRECTOR POSTURA-" at bounding box center [379, 83] width 156 height 11
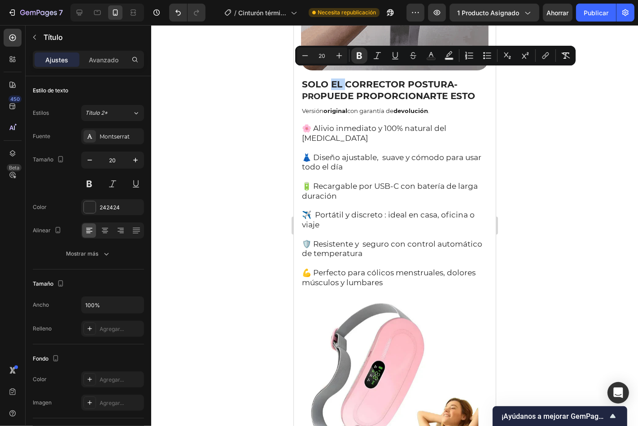
click at [333, 78] on strong "SOLO EL CORRECTOR POSTURA-" at bounding box center [379, 83] width 156 height 11
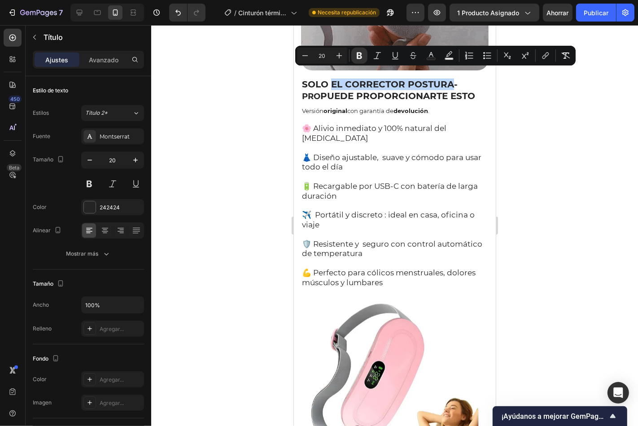
drag, startPoint x: 331, startPoint y: 73, endPoint x: 456, endPoint y: 78, distance: 124.3
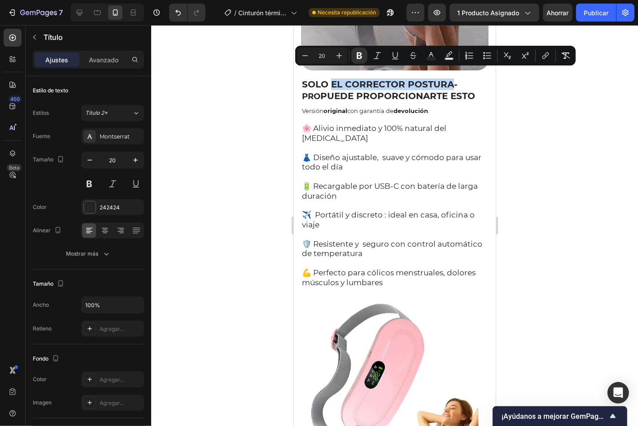
click at [448, 78] on strong "SOLO EL CORRECTOR POSTURA-" at bounding box center [379, 83] width 156 height 11
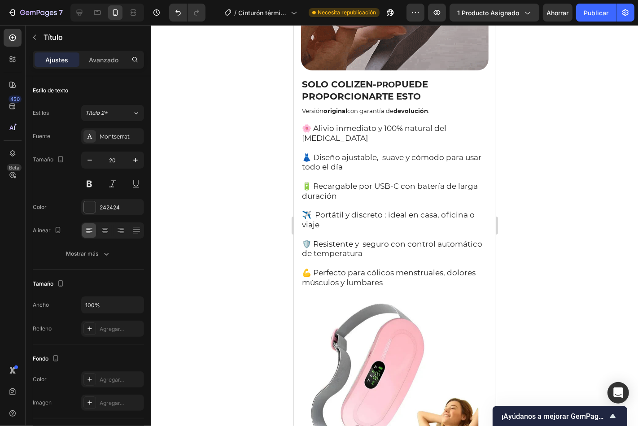
click at [393, 79] on strong "PRO" at bounding box center [385, 84] width 18 height 10
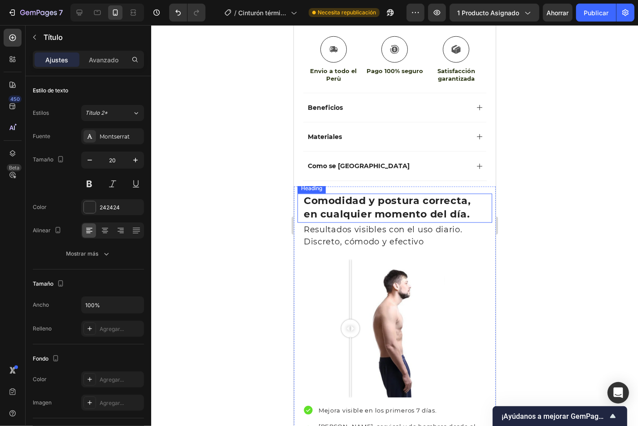
scroll to position [847, 0]
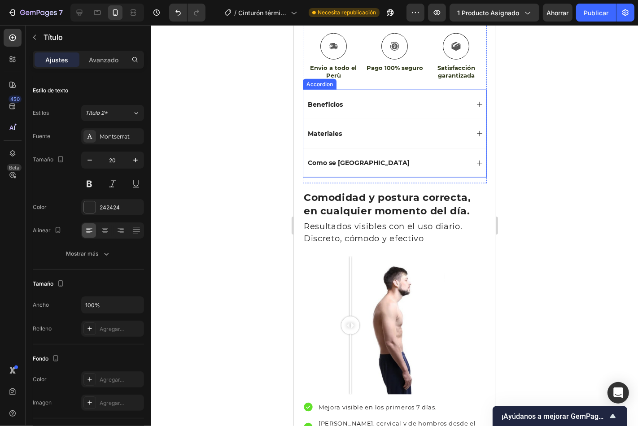
click at [303, 89] on div "Beneficios" at bounding box center [394, 103] width 183 height 29
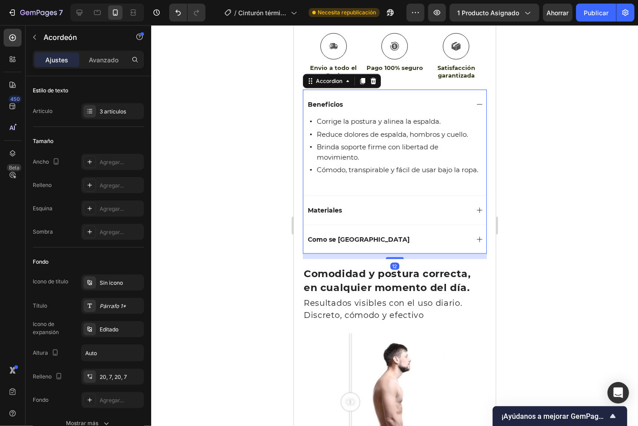
click at [468, 92] on div "Beneficios" at bounding box center [394, 103] width 183 height 29
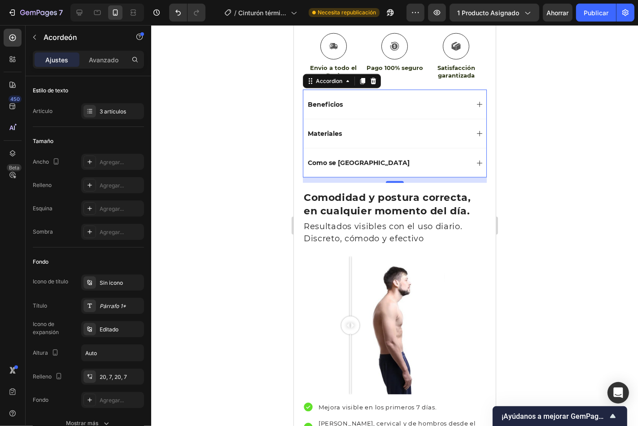
click at [347, 99] on div "Beneficios" at bounding box center [387, 104] width 162 height 11
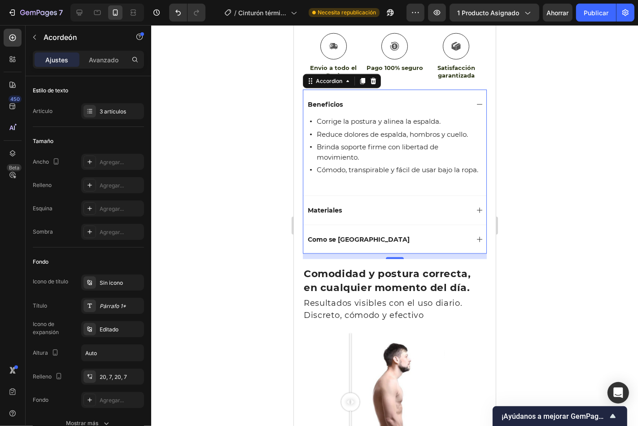
click at [331, 100] on p "Beneficios" at bounding box center [324, 104] width 35 height 8
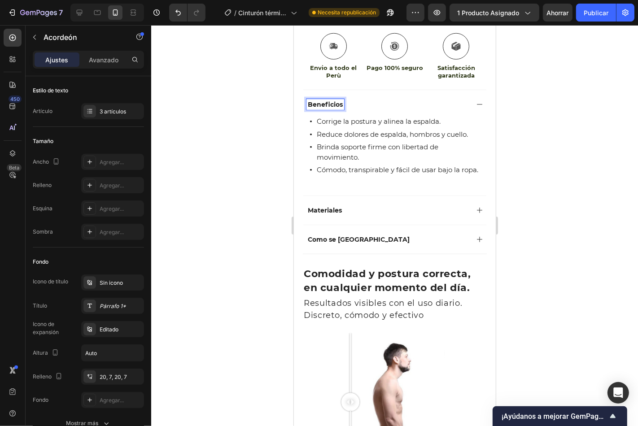
click at [340, 100] on p "Beneficios" at bounding box center [324, 104] width 35 height 8
click at [335, 214] on p "Materiales" at bounding box center [324, 210] width 34 height 8
click at [382, 209] on div "Materiales" at bounding box center [387, 209] width 162 height 11
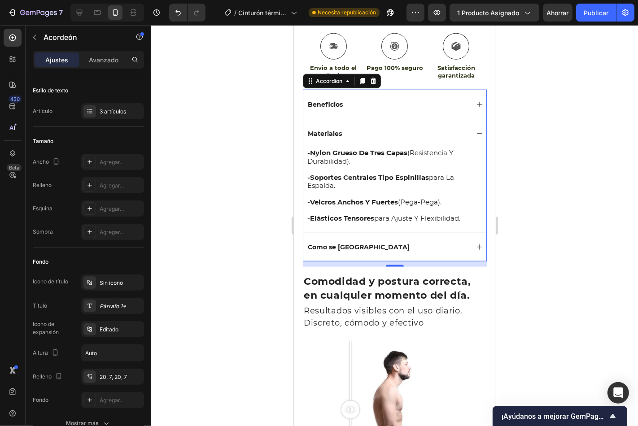
click at [361, 236] on div "Como se [GEOGRAPHIC_DATA]" at bounding box center [394, 246] width 183 height 29
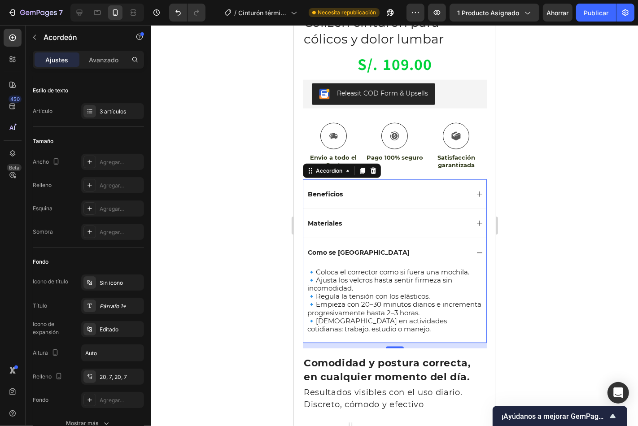
scroll to position [747, 0]
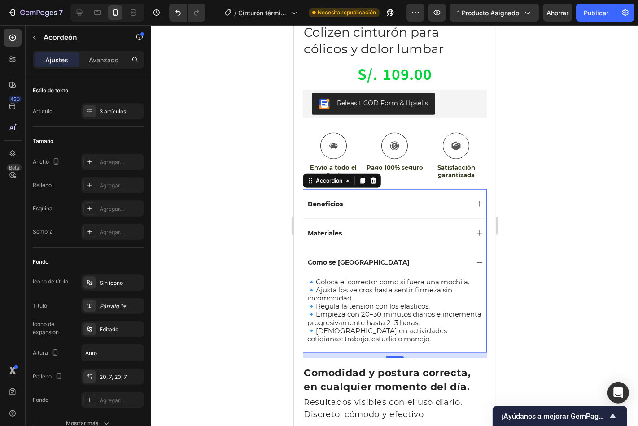
click at [475, 259] on icon at bounding box center [478, 262] width 7 height 7
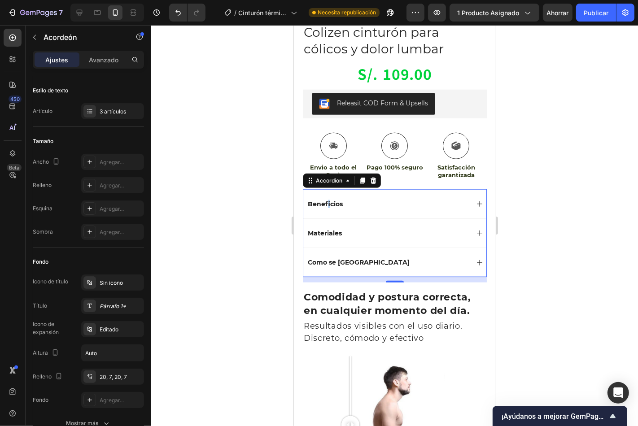
click at [328, 200] on p "Beneficios" at bounding box center [324, 204] width 35 height 8
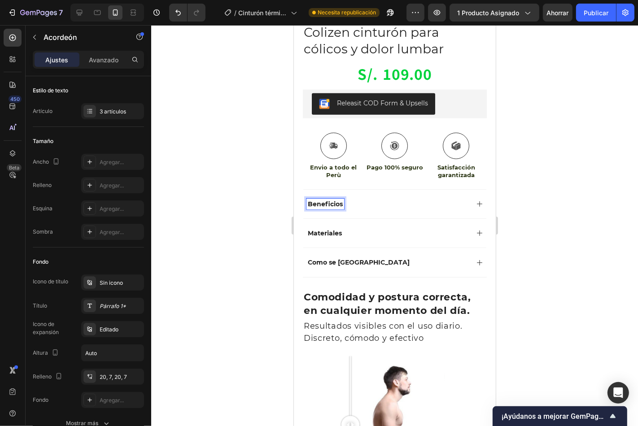
click at [331, 200] on p "Beneficios" at bounding box center [324, 204] width 35 height 8
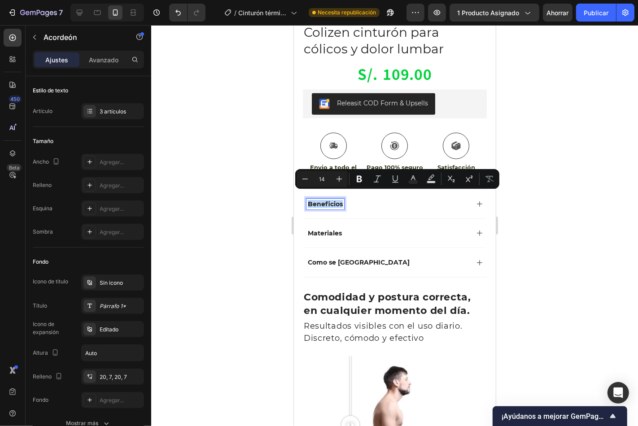
drag, startPoint x: 307, startPoint y: 195, endPoint x: 351, endPoint y: 195, distance: 43.9
click at [351, 198] on div "Beneficios" at bounding box center [387, 203] width 162 height 11
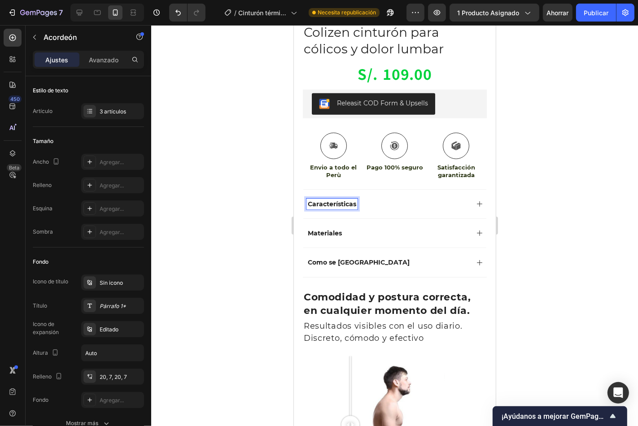
click at [338, 218] on div "Corrige la postura y alinea la espalda. Reduce dolores de espalda, hombros y cu…" at bounding box center [394, 247] width 177 height 58
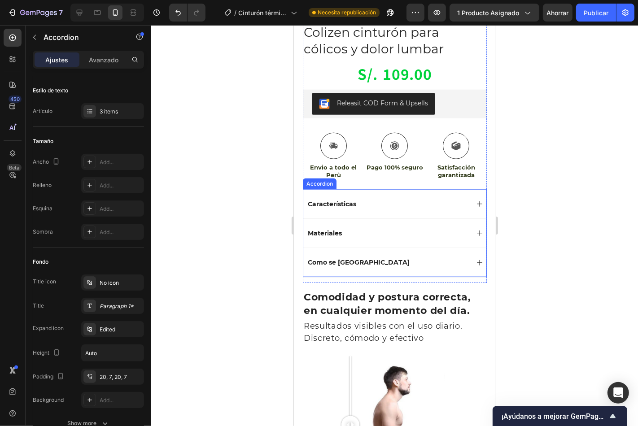
click at [465, 191] on div "Características" at bounding box center [394, 203] width 183 height 29
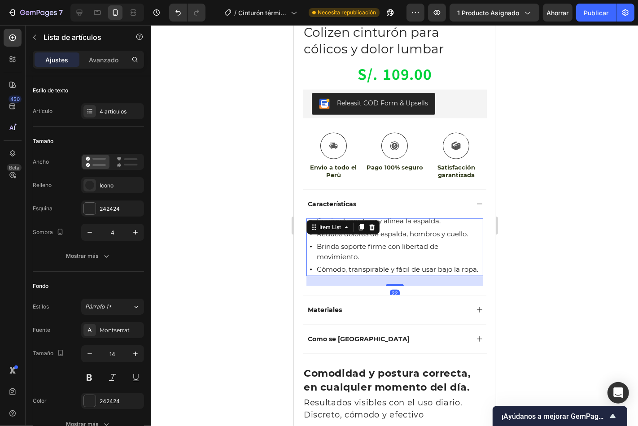
click at [322, 253] on span "Brinda soporte firme con libertad de movimiento." at bounding box center [377, 251] width 122 height 19
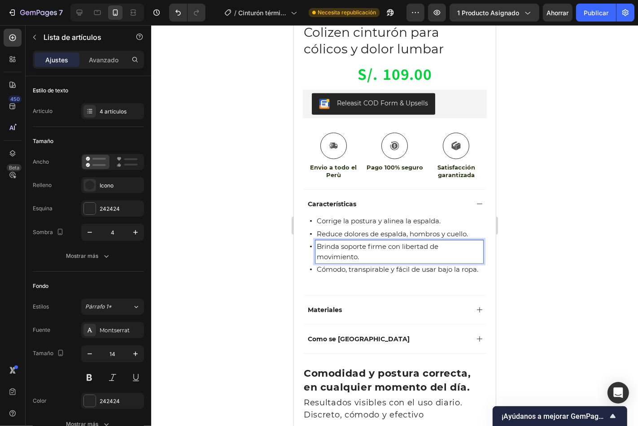
click at [330, 269] on p "Cómodo, transpirable y fácil de usar bajo la ropa." at bounding box center [398, 269] width 165 height 10
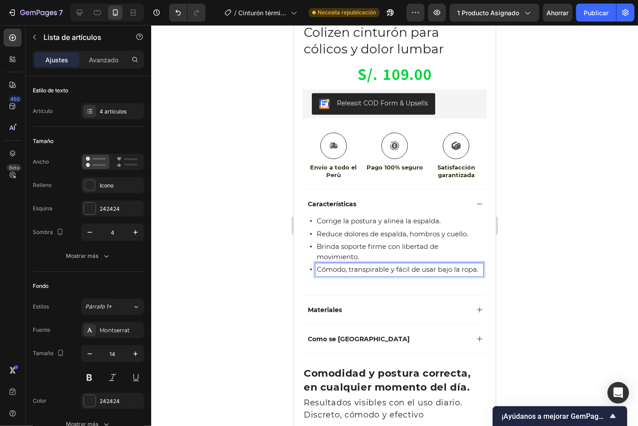
click at [313, 249] on div "Brinda soporte firme con libertad de movimiento." at bounding box center [395, 251] width 173 height 23
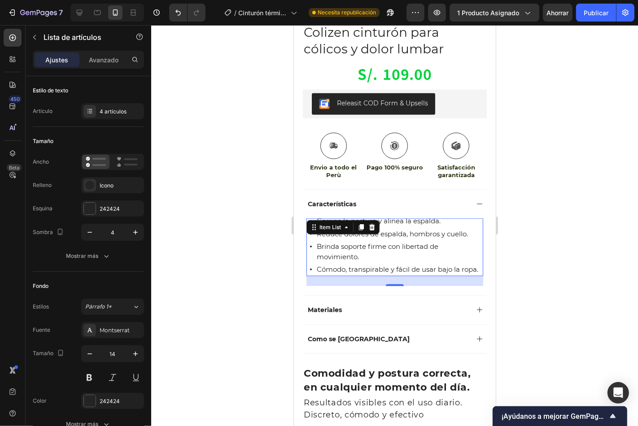
click at [332, 242] on span "Brinda soporte firme con libertad de movimiento." at bounding box center [377, 251] width 122 height 19
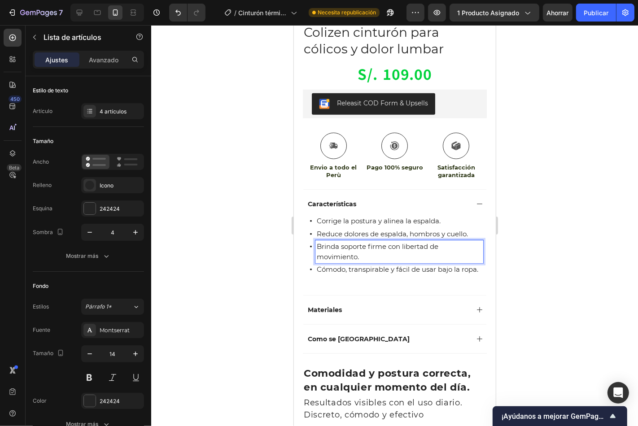
click at [310, 227] on div "Reduce dolores de espalda, hombros y cuello." at bounding box center [395, 233] width 173 height 13
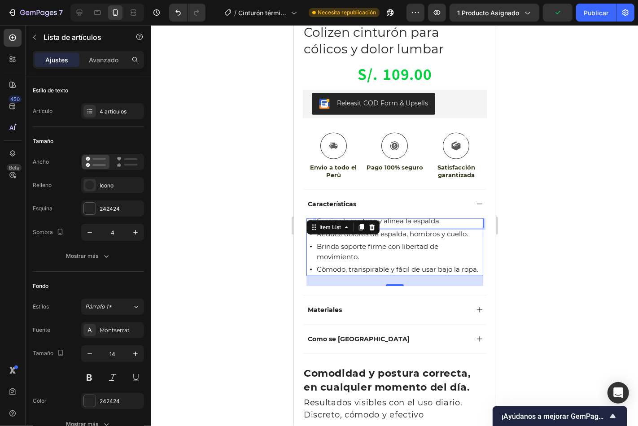
click at [416, 216] on span "Corrige la postura y alinea la espalda." at bounding box center [378, 220] width 124 height 9
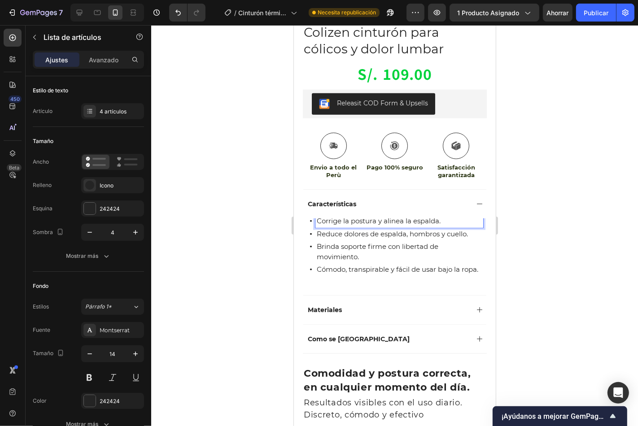
click at [321, 216] on span "Corrige la postura y alinea la espalda." at bounding box center [378, 220] width 124 height 9
drag, startPoint x: 317, startPoint y: 214, endPoint x: 456, endPoint y: 211, distance: 138.6
click at [458, 216] on p "Corrige la postura y alinea la espalda." at bounding box center [398, 221] width 165 height 10
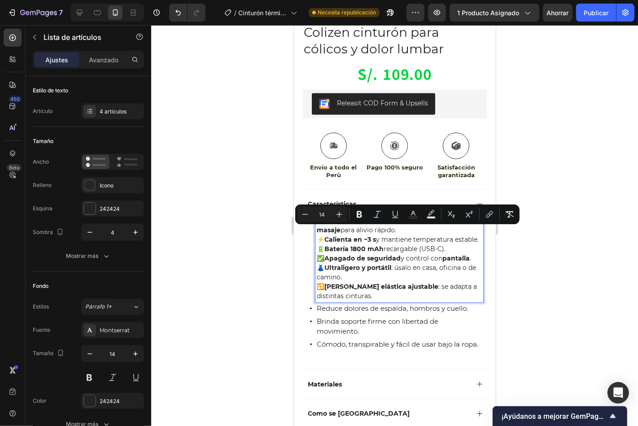
drag, startPoint x: 319, startPoint y: 231, endPoint x: 412, endPoint y: 242, distance: 93.9
click at [412, 242] on p "⚡ Calienta en ~3 s y mantiene temperatura estable." at bounding box center [398, 239] width 165 height 9
copy p "⚡ Calienta en ~3 s y mantiene temperatura estable."
type input "15"
click at [341, 311] on span "Reduce dolores de espalda, hombros y cuello." at bounding box center [391, 308] width 151 height 9
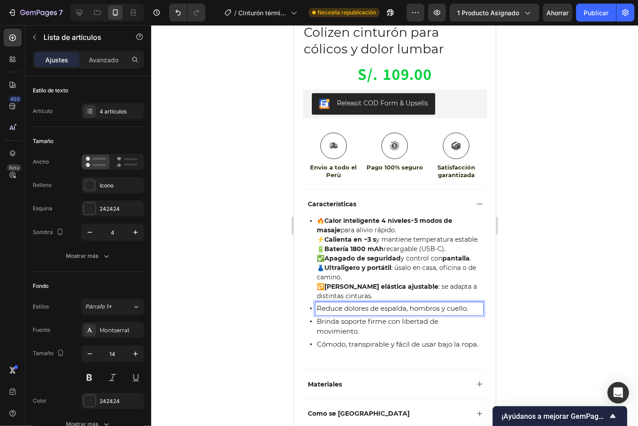
click at [319, 311] on span "Reduce dolores de espalda, hombros y cuello." at bounding box center [391, 308] width 151 height 9
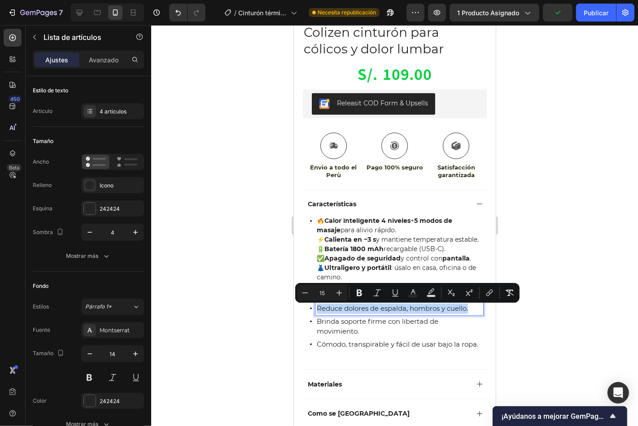
drag, startPoint x: 316, startPoint y: 311, endPoint x: 490, endPoint y: 319, distance: 174.6
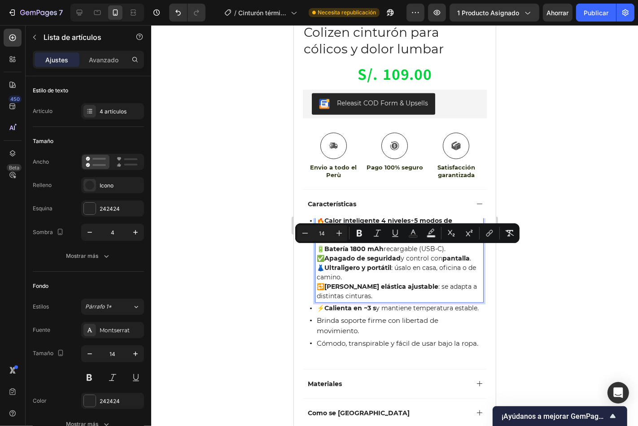
drag, startPoint x: 319, startPoint y: 251, endPoint x: 456, endPoint y: 252, distance: 137.2
click at [456, 252] on p "🔋 Batería 1800 mAh recargable (USB-C)." at bounding box center [398, 248] width 165 height 9
copy p "🔋 Batería 1800 mAh recargable (USB-C)."
type input "15"
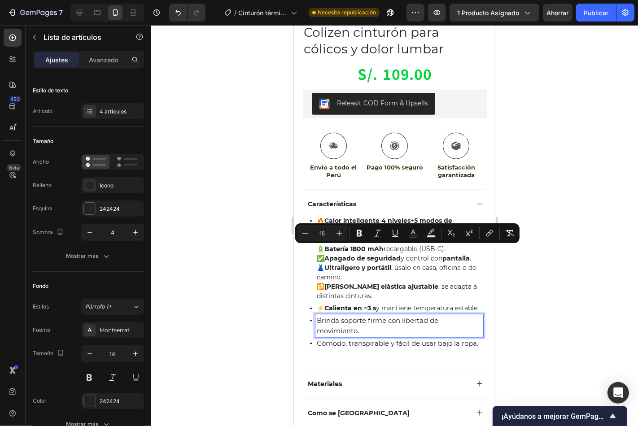
click at [319, 334] on span "Brinda soporte firme con libertad de movimiento." at bounding box center [377, 325] width 122 height 19
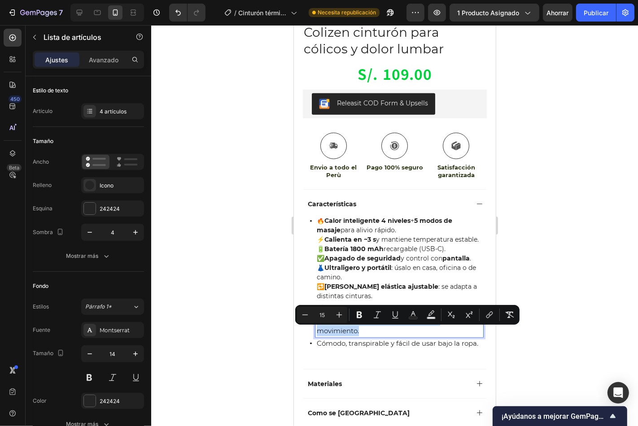
drag, startPoint x: 317, startPoint y: 333, endPoint x: 377, endPoint y: 348, distance: 61.7
click at [377, 348] on div "🔥 Calor inteligente 4 niveles + 5 modos de masaje para alivio rápido. ⚡ Calient…" at bounding box center [395, 281] width 173 height 135
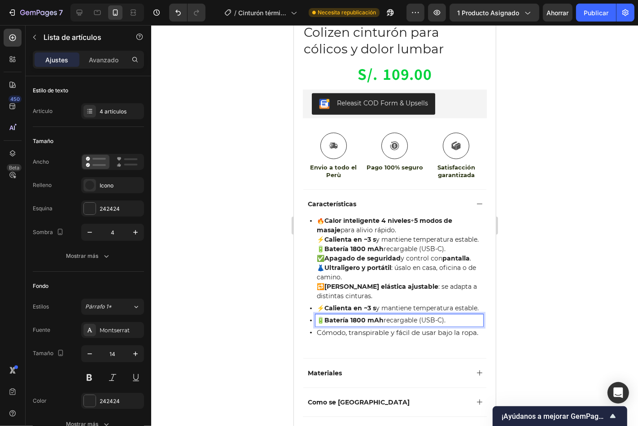
click at [319, 258] on p "✅ Apagado de seguridad y control con pantalla ." at bounding box center [398, 257] width 165 height 9
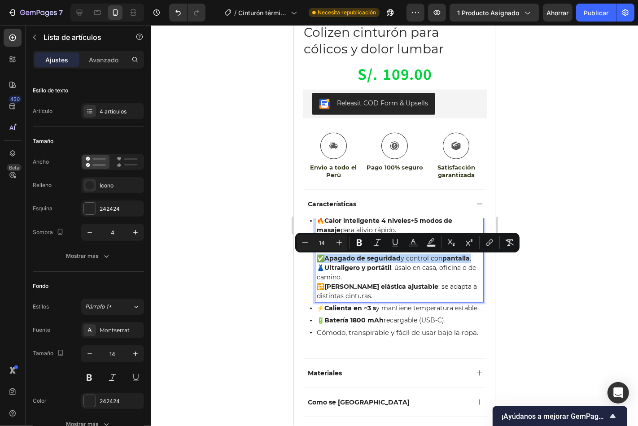
drag, startPoint x: 318, startPoint y: 260, endPoint x: 474, endPoint y: 259, distance: 156.5
click at [474, 259] on div "🔥 Calor inteligente 4 niveles + 5 modos de masaje para alivio rápido. ⚡ Calient…" at bounding box center [399, 257] width 168 height 87
copy p "✅ Apagado de seguridad y control con pantalla ."
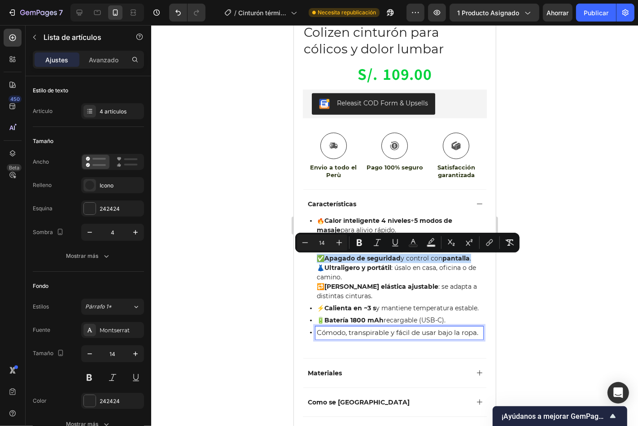
type input "15"
click at [317, 336] on span "Cómodo, transpirable y fácil de usar bajo la ropa." at bounding box center [396, 332] width 161 height 9
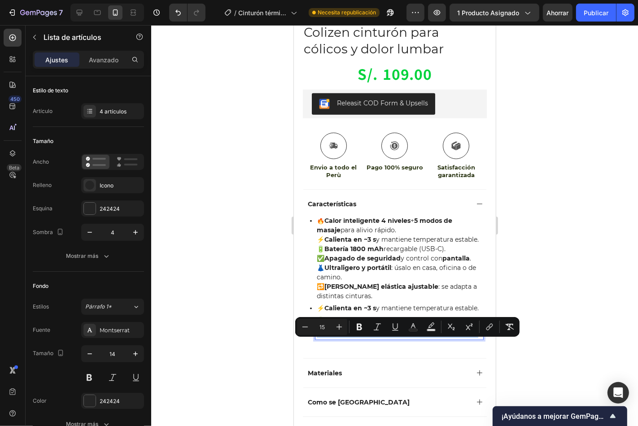
drag, startPoint x: 317, startPoint y: 343, endPoint x: 343, endPoint y: 352, distance: 27.9
click at [343, 338] on p "Cómodo, transpirable y fácil de usar bajo la ropa." at bounding box center [398, 332] width 165 height 10
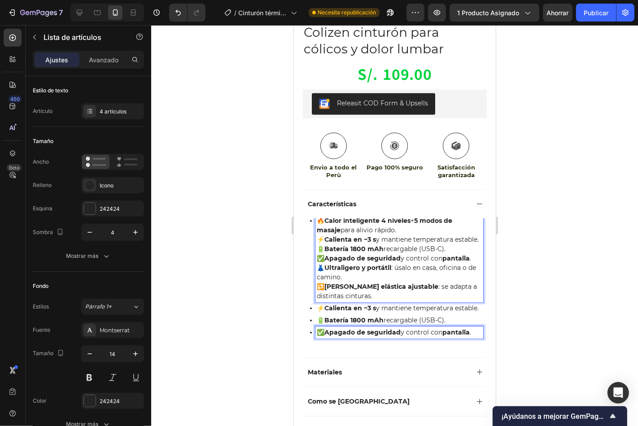
click at [324, 237] on p "⚡ Calienta en ~3 s y mantiene temperatura estable." at bounding box center [398, 239] width 165 height 9
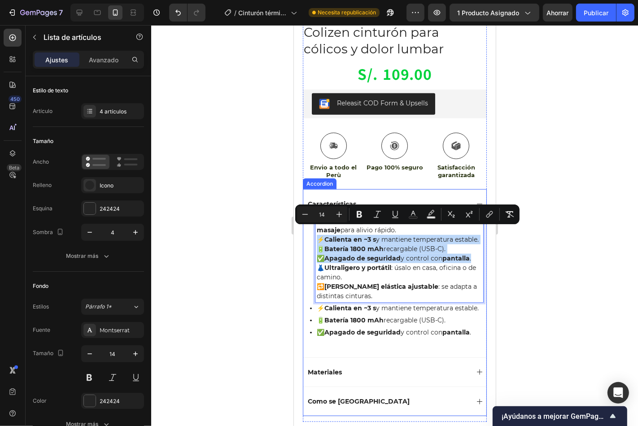
drag, startPoint x: 318, startPoint y: 231, endPoint x: 475, endPoint y: 257, distance: 159.0
click at [475, 257] on div "🔥 Calor inteligente 4 niveles + 5 modos de masaje para alivio rápido. ⚡ Calient…" at bounding box center [394, 287] width 183 height 139
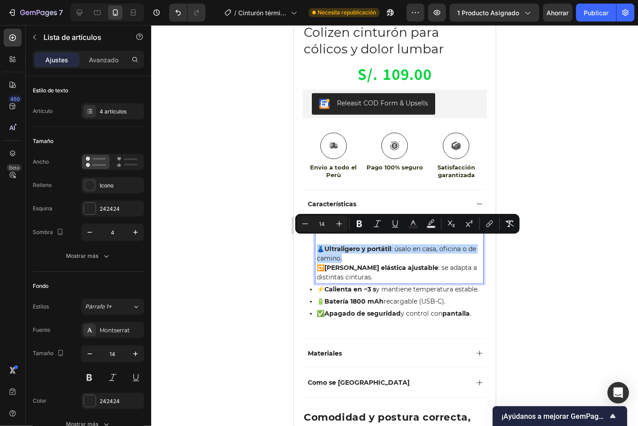
drag, startPoint x: 356, startPoint y: 251, endPoint x: 322, endPoint y: 247, distance: 34.4
click at [308, 242] on div "🔥 Calor inteligente 4 niveles + 5 modos de masaje para alivio rápido. 👗 Ultrali…" at bounding box center [394, 266] width 177 height 105
drag, startPoint x: 333, startPoint y: 249, endPoint x: 356, endPoint y: 252, distance: 22.6
click at [356, 252] on p "👗 Ultraligero y portátil : úsalo en casa, oficina o de camino." at bounding box center [398, 253] width 165 height 19
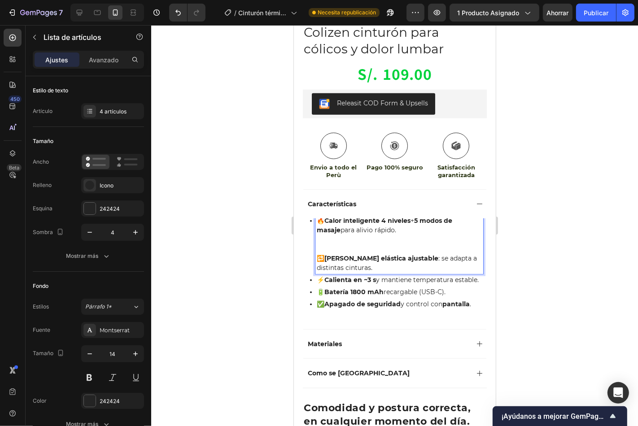
click at [321, 244] on p "Rich Text Editor. Editing area: main" at bounding box center [398, 248] width 165 height 9
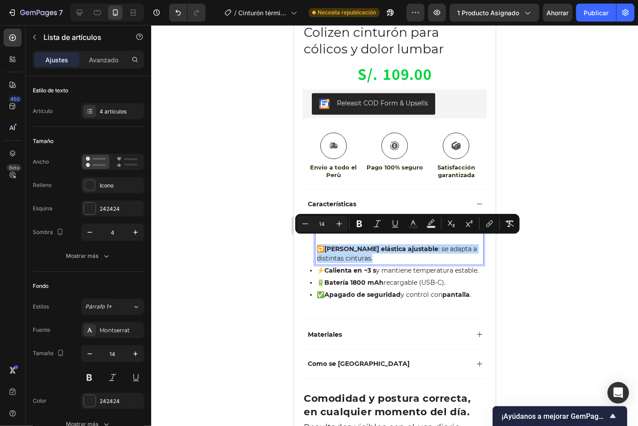
drag, startPoint x: 320, startPoint y: 239, endPoint x: 390, endPoint y: 248, distance: 70.5
click at [390, 248] on p "🔁 [PERSON_NAME] elástica ajustable : se adapta a distintas cinturas." at bounding box center [398, 253] width 165 height 19
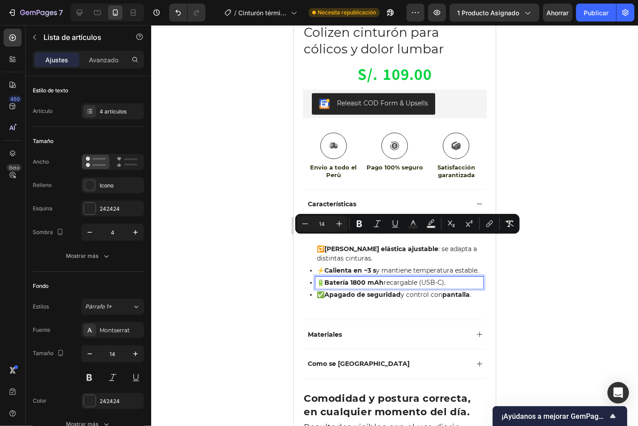
click at [372, 286] on strong "Batería 1800 mAh" at bounding box center [353, 282] width 59 height 8
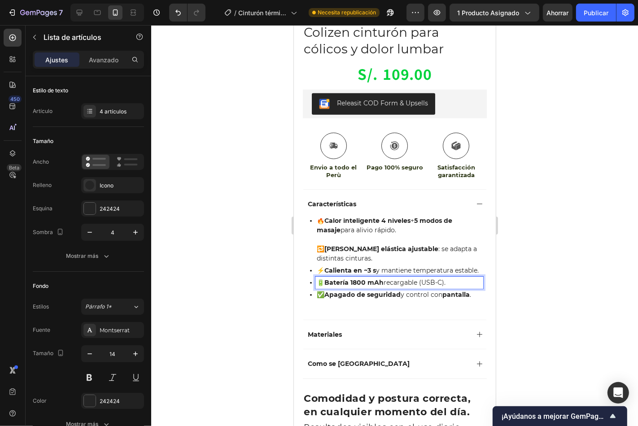
click at [364, 298] on strong "Apagado de seguridad" at bounding box center [362, 294] width 76 height 8
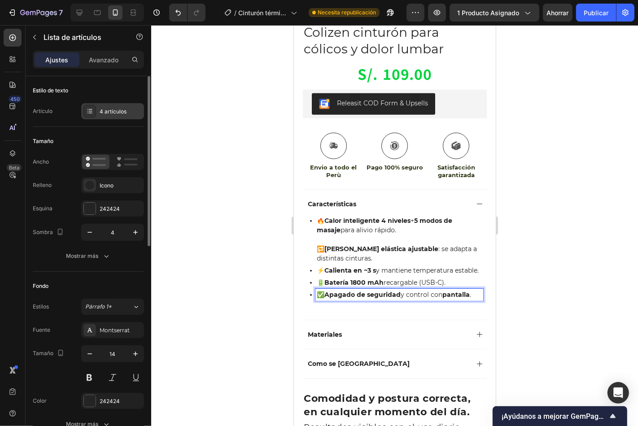
click at [117, 115] on div "4 artículos" at bounding box center [112, 111] width 63 height 16
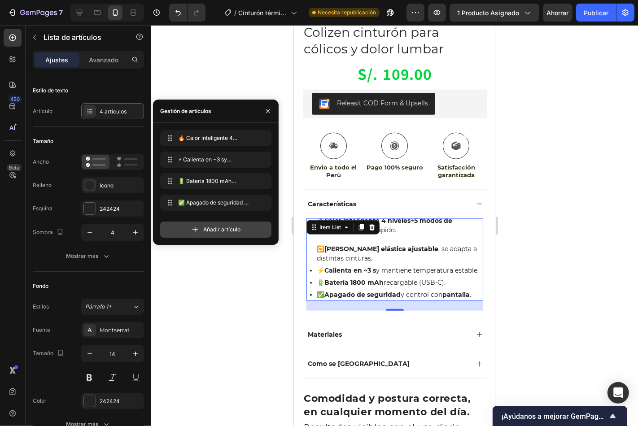
click at [203, 229] on font "Añadir artículo" at bounding box center [221, 229] width 37 height 7
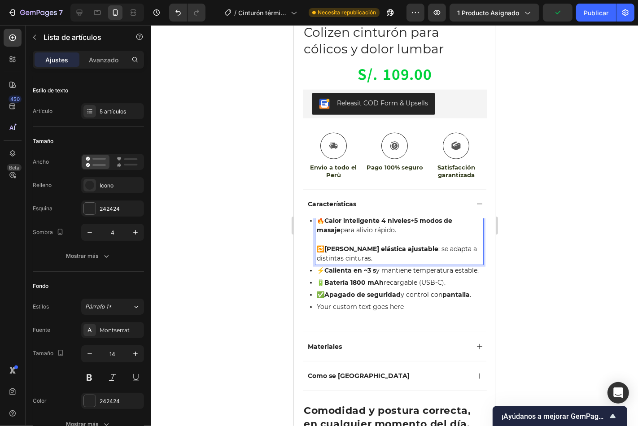
click at [317, 244] on p "🔁 [PERSON_NAME] elástica ajustable : se adapta a distintas cinturas." at bounding box center [398, 253] width 165 height 19
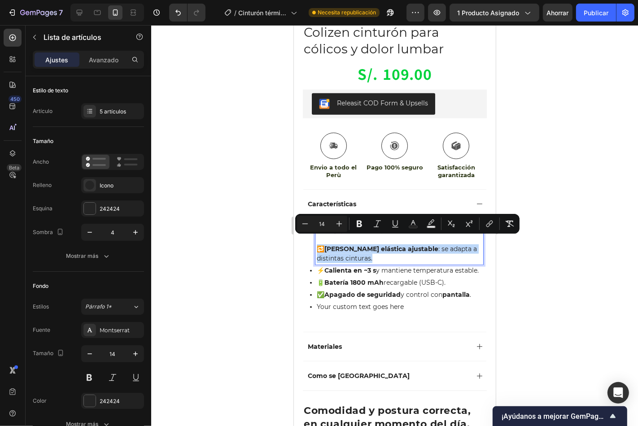
drag, startPoint x: 316, startPoint y: 239, endPoint x: 366, endPoint y: 247, distance: 51.3
click at [373, 249] on p "🔁 [PERSON_NAME] elástica ajustable : se adapta a distintas cinturas." at bounding box center [398, 253] width 165 height 19
copy p "🔁 [PERSON_NAME] elástica ajustable : se adapta a distintas cinturas."
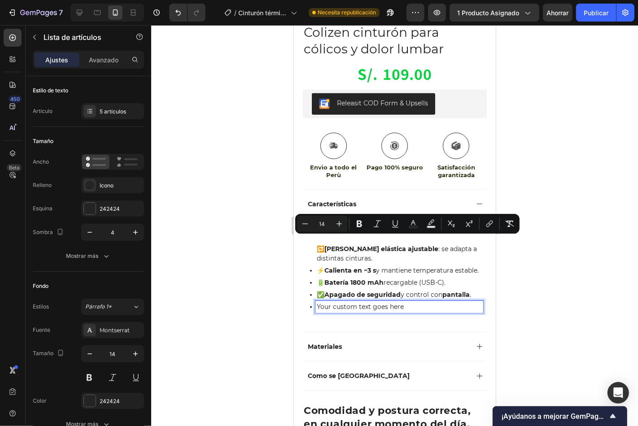
click at [331, 308] on p "Your custom text goes here" at bounding box center [398, 306] width 165 height 9
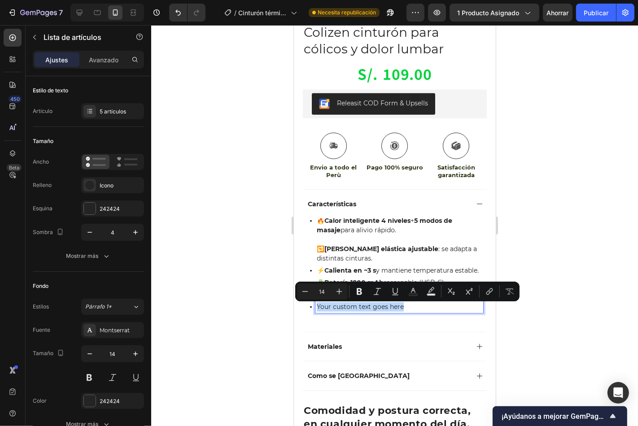
drag, startPoint x: 408, startPoint y: 306, endPoint x: 600, endPoint y: 319, distance: 192.3
click at [306, 294] on div "🔥 Calor inteligente 4 niveles + 5 modos de masaje para alivio rápido. 🔁 Correa …" at bounding box center [394, 263] width 177 height 98
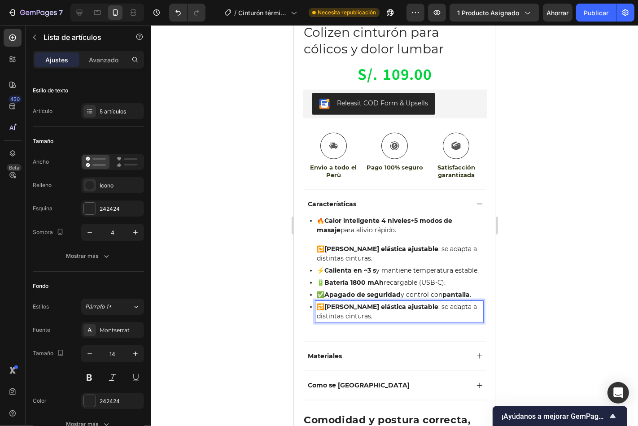
click at [333, 244] on strong "[PERSON_NAME] elástica ajustable" at bounding box center [381, 248] width 114 height 8
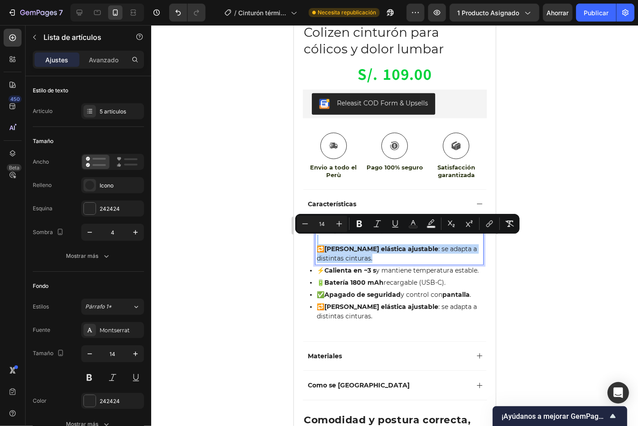
drag, startPoint x: 318, startPoint y: 230, endPoint x: 378, endPoint y: 256, distance: 64.8
click at [378, 256] on div "🔥 Calor inteligente 4 niveles + 5 modos de masaje para alivio rápido. 🔁 Correa …" at bounding box center [395, 268] width 173 height 108
click at [352, 249] on p "🔁 [PERSON_NAME] elástica ajustable : se adapta a distintas cinturas." at bounding box center [398, 253] width 165 height 19
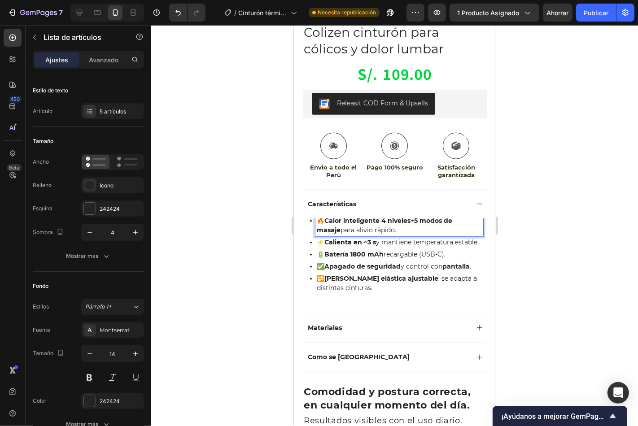
click at [353, 245] on p "⚡ Calienta en ~3 s y mantiene temperatura estable." at bounding box center [398, 241] width 165 height 9
click at [536, 230] on div at bounding box center [394, 225] width 487 height 401
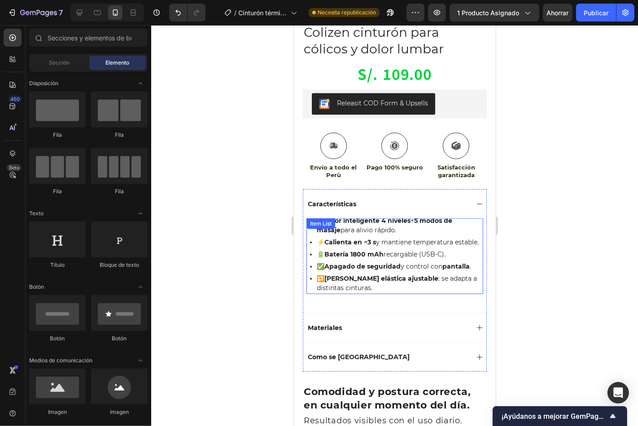
click at [355, 240] on p "⚡ Calienta en ~3 s y mantiene temperatura estable." at bounding box center [398, 241] width 165 height 9
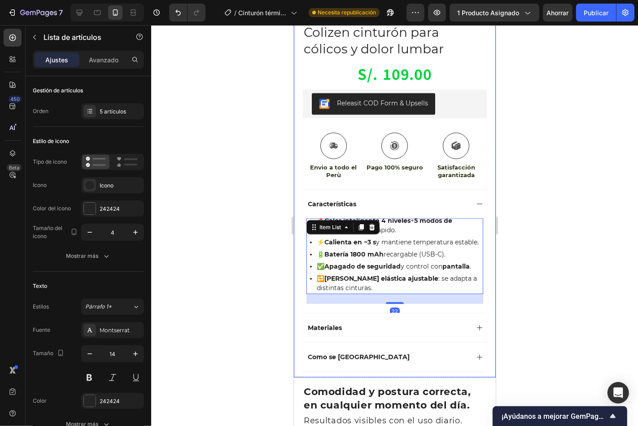
click at [550, 230] on div at bounding box center [394, 225] width 487 height 401
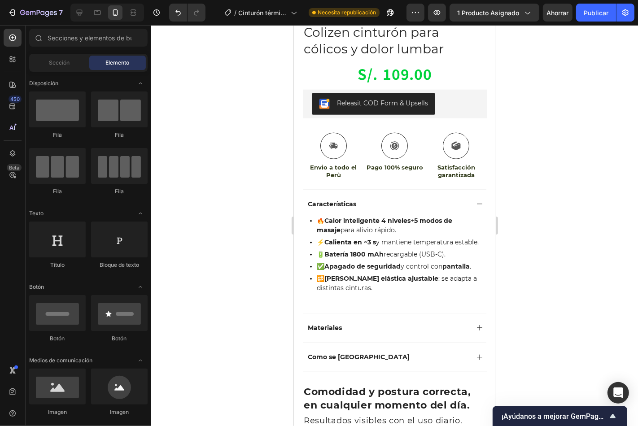
click at [530, 222] on div at bounding box center [394, 225] width 487 height 401
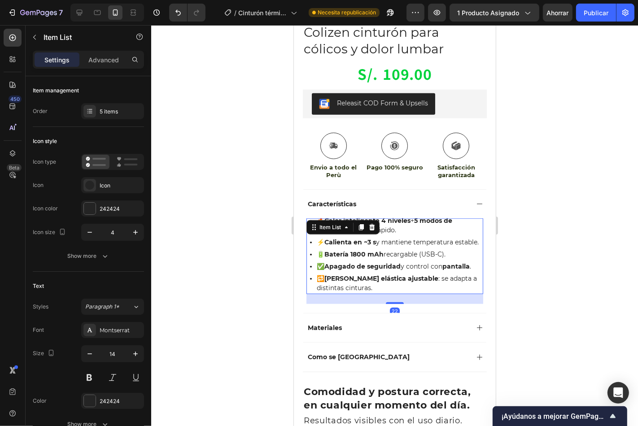
click at [396, 220] on p "🔥 Calor inteligente 4 niveles + 5 modos de masaje para alivio rápido." at bounding box center [398, 225] width 165 height 19
click at [587, 237] on div at bounding box center [394, 225] width 487 height 401
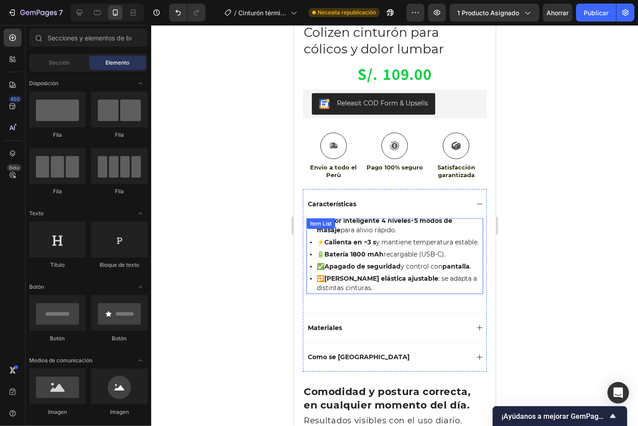
click at [311, 218] on div "Item List" at bounding box center [320, 223] width 29 height 11
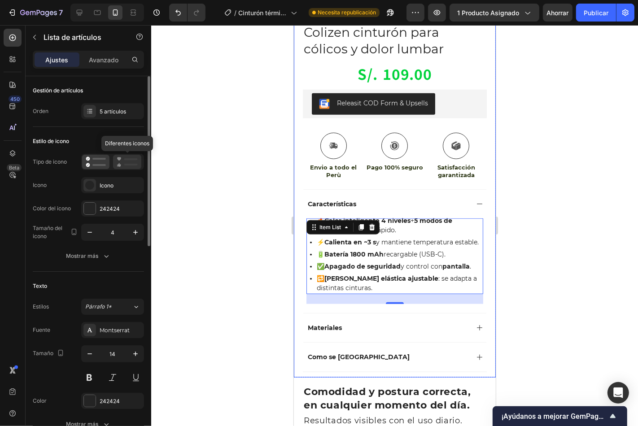
click at [124, 167] on icon at bounding box center [127, 161] width 21 height 11
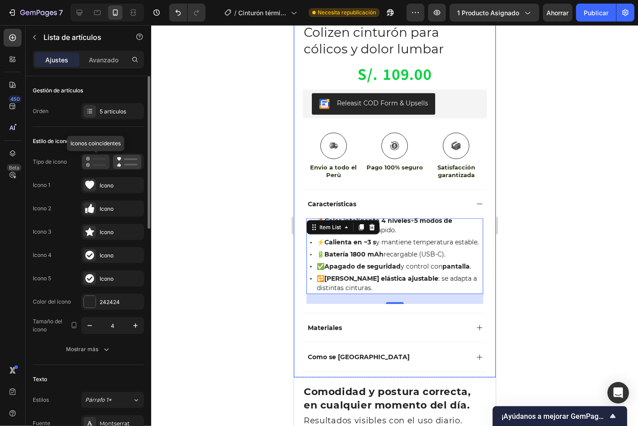
click at [94, 162] on icon at bounding box center [96, 161] width 20 height 11
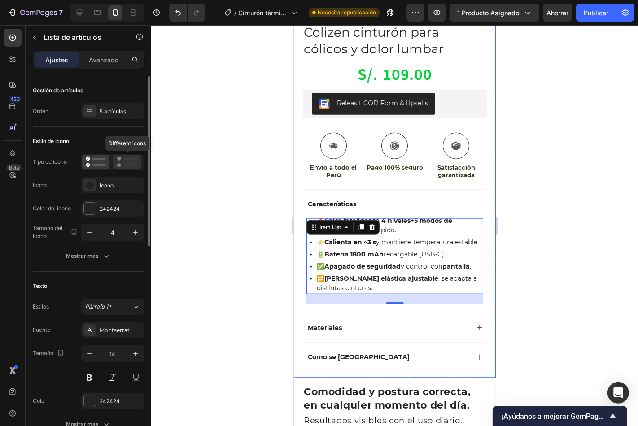
click at [119, 165] on icon at bounding box center [119, 165] width 3 height 4
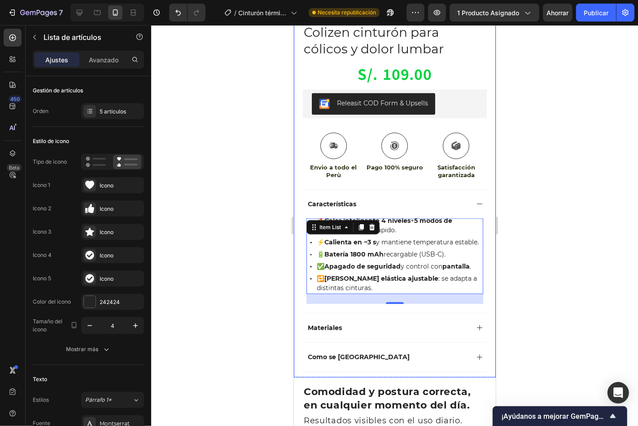
click at [299, 178] on div "Product Images Image Icon Icon Icon Icon Icon Icon List “This skin cream is a g…" at bounding box center [394, 98] width 202 height 557
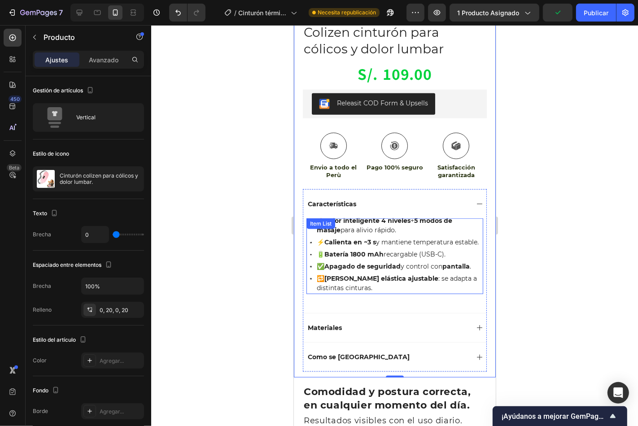
click at [308, 239] on div "🔥 Calor inteligente 4 niveles + 5 modos de masaje para alivio rápido. ⚡ Calient…" at bounding box center [394, 253] width 177 height 79
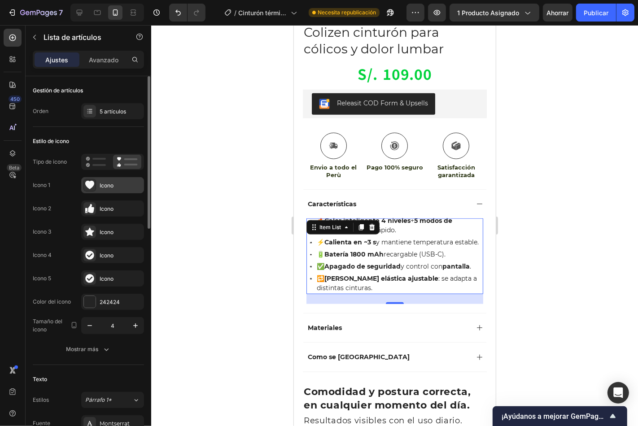
click at [87, 187] on icon at bounding box center [89, 185] width 9 height 9
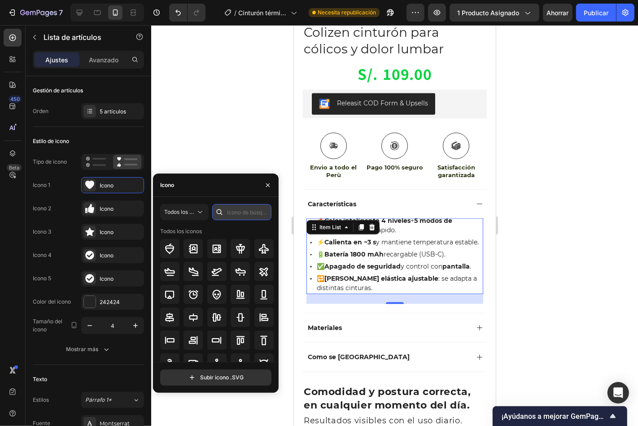
click at [230, 212] on input "text" at bounding box center [241, 212] width 59 height 16
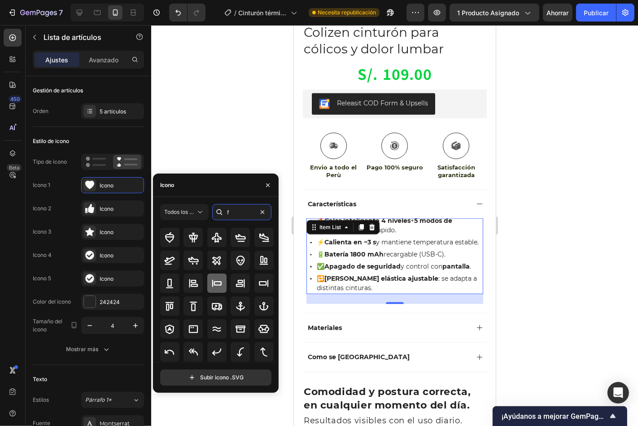
scroll to position [0, 0]
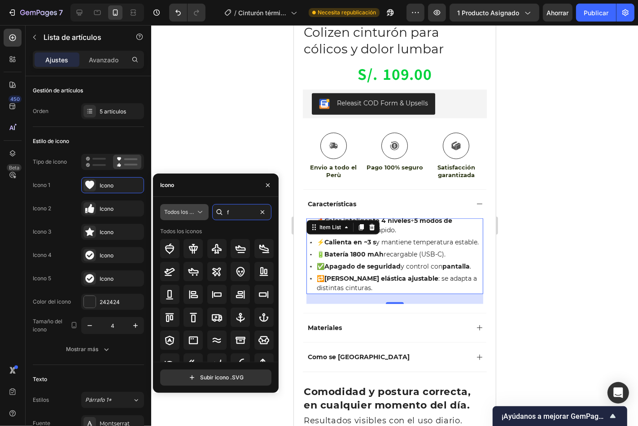
type input "f"
click at [196, 213] on icon at bounding box center [200, 212] width 9 height 9
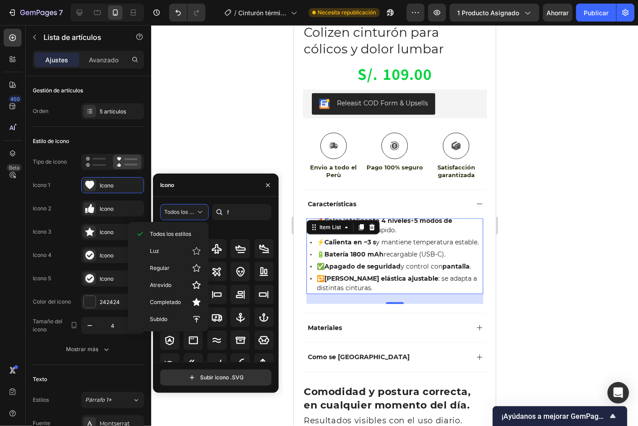
click at [222, 145] on div at bounding box center [394, 225] width 487 height 401
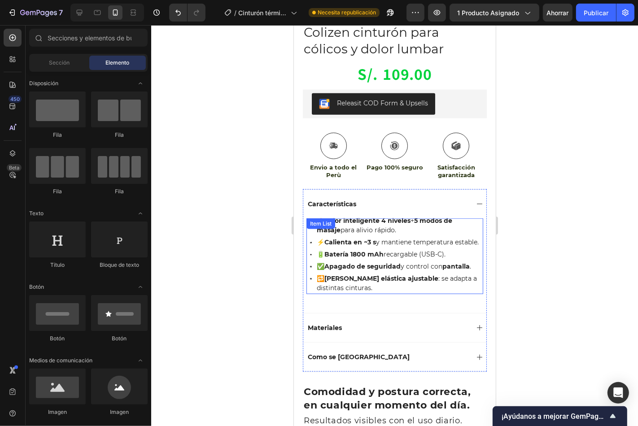
click at [311, 264] on div "✅ Apagado de seguridad y control con pantalla ." at bounding box center [395, 266] width 173 height 12
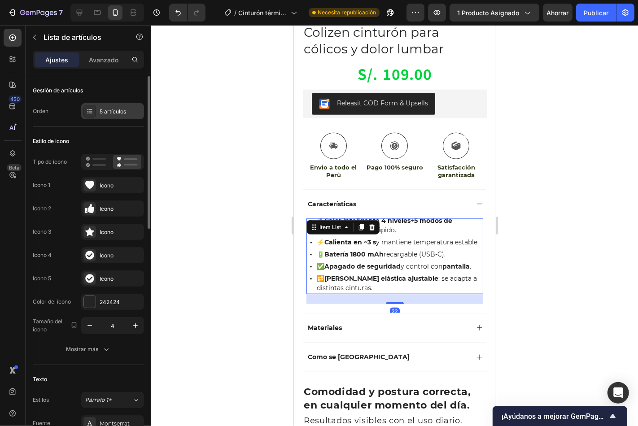
click at [85, 108] on div at bounding box center [89, 111] width 13 height 13
click at [87, 160] on icon at bounding box center [88, 159] width 4 height 4
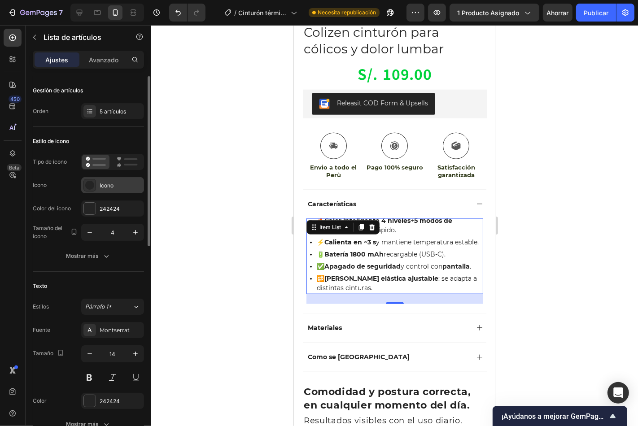
click at [90, 185] on icon at bounding box center [89, 185] width 9 height 9
click at [90, 230] on icon "button" at bounding box center [89, 232] width 9 height 9
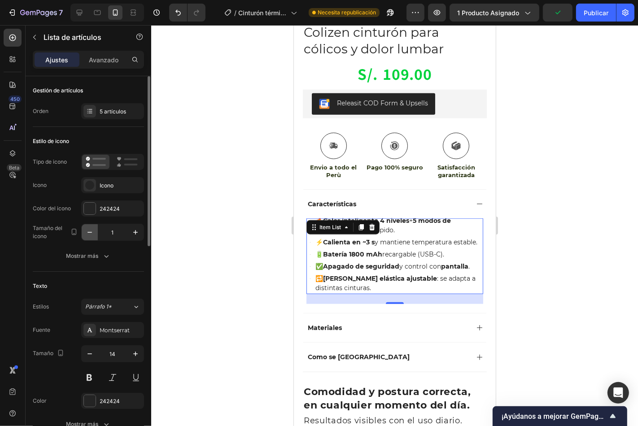
type input "0"
click at [244, 225] on div at bounding box center [394, 225] width 487 height 401
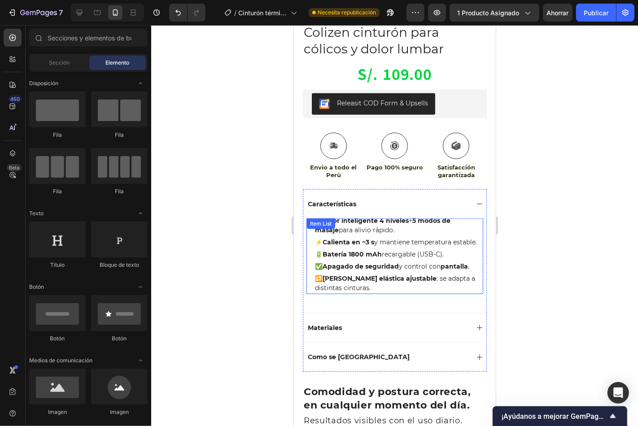
click at [337, 245] on p "⚡ Calienta en ~3 s y mantiene temperatura estable." at bounding box center [397, 241] width 167 height 9
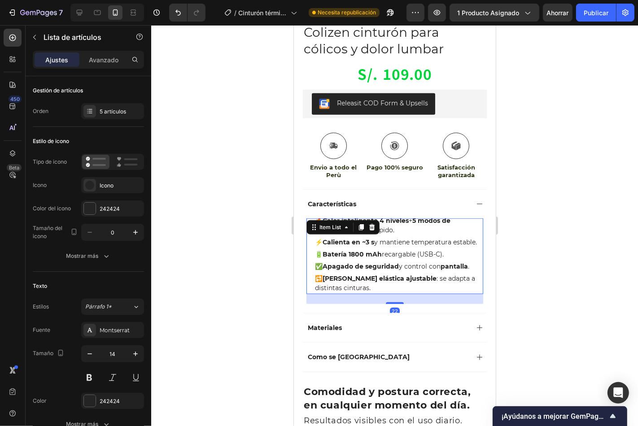
click at [309, 236] on div "⚡ Calienta en ~3 s y mantiene temperatura estable." at bounding box center [395, 242] width 173 height 12
click at [132, 353] on icon "button" at bounding box center [135, 353] width 9 height 9
type input "15"
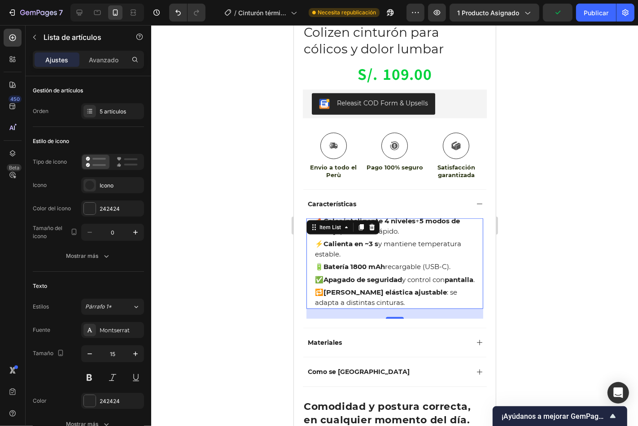
click at [228, 239] on div at bounding box center [394, 225] width 487 height 401
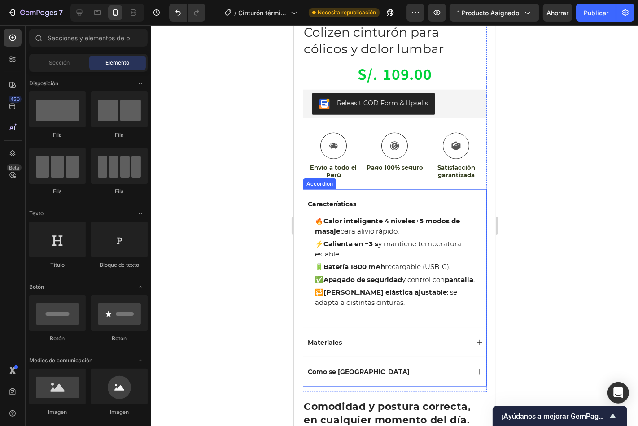
click at [342, 200] on p "Características" at bounding box center [331, 204] width 48 height 8
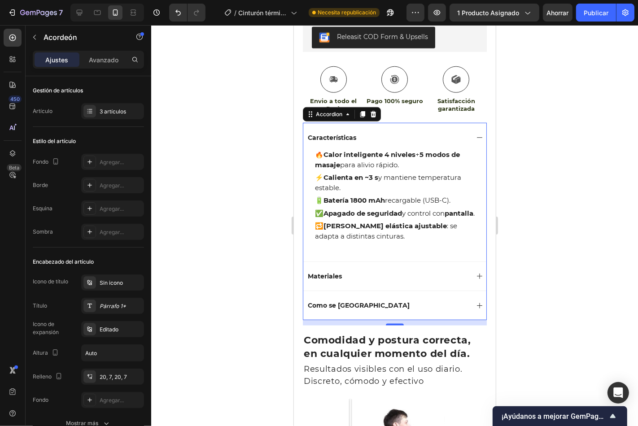
click at [475, 279] on icon at bounding box center [478, 275] width 7 height 7
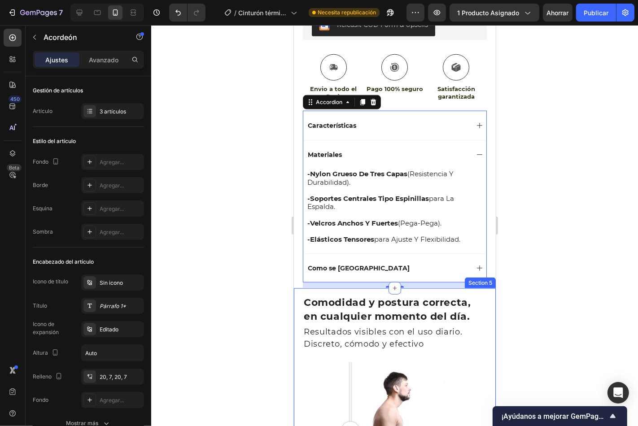
scroll to position [847, 0]
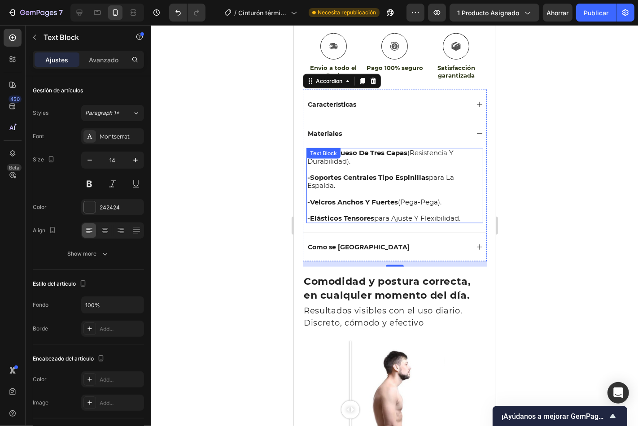
click at [311, 165] on p at bounding box center [394, 169] width 175 height 8
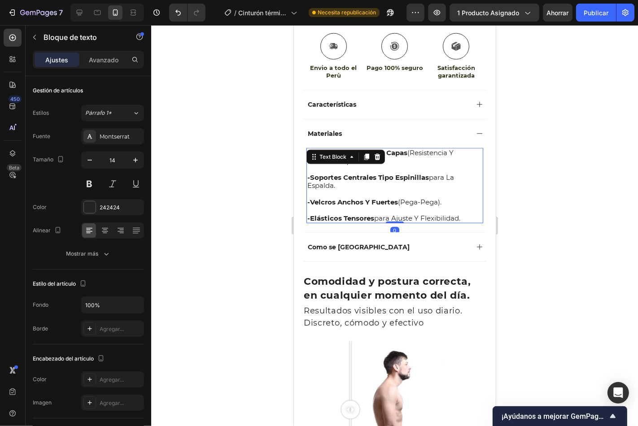
click at [462, 214] on p "-elásticos tensores para ajuste y flexibilidad." at bounding box center [394, 218] width 175 height 8
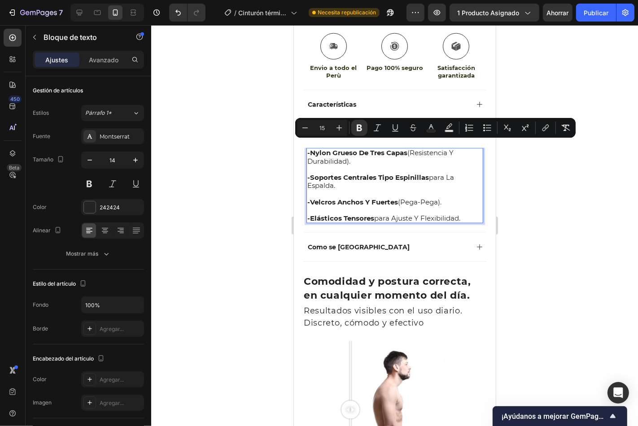
drag, startPoint x: 463, startPoint y: 213, endPoint x: 305, endPoint y: 142, distance: 172.6
click at [306, 148] on div "-nylon grueso de tres capas (resistencia y durabilidad). -soportes centrales ti…" at bounding box center [394, 185] width 177 height 75
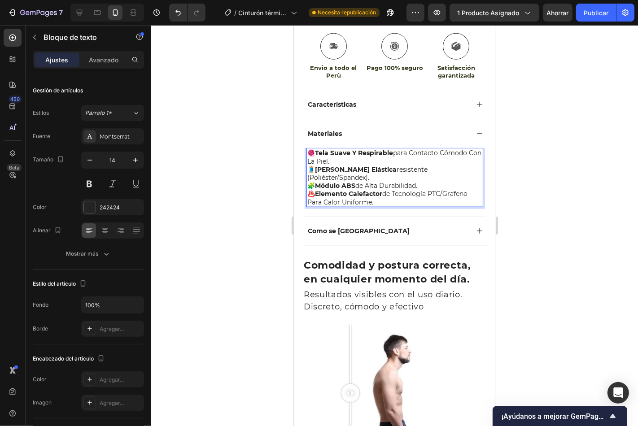
drag, startPoint x: 343, startPoint y: 151, endPoint x: 360, endPoint y: 151, distance: 16.6
click at [344, 151] on p "🧶 Tela suave y respirable para contacto cómodo con la piel." at bounding box center [394, 156] width 175 height 16
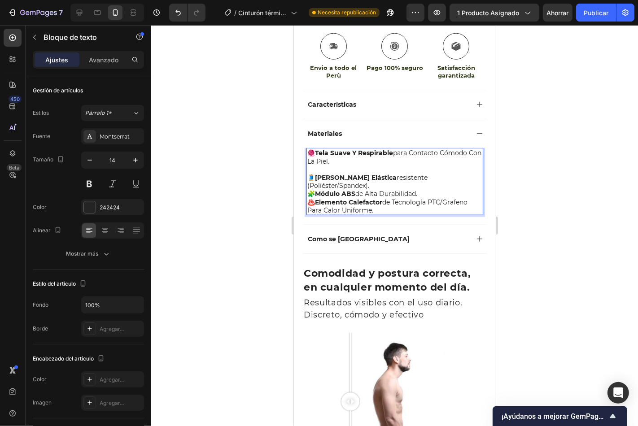
click at [465, 173] on p "🧵 Correa elástica resistente (poliéster/spandex)." at bounding box center [394, 181] width 175 height 16
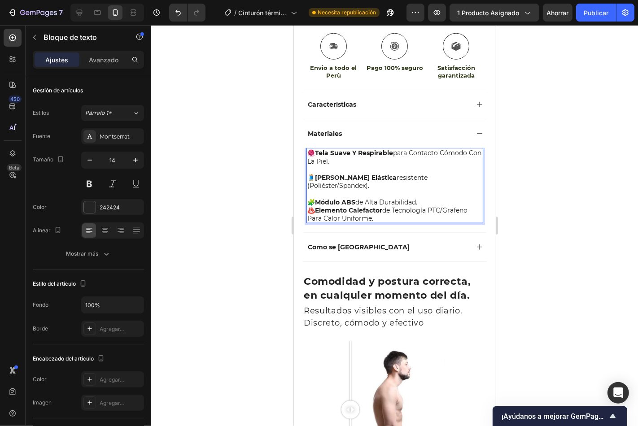
click at [422, 189] on p "Rich Text Editor. Editing area: main" at bounding box center [394, 193] width 175 height 8
click at [424, 198] on p "🧩 Módulo ABS de alta durabilidad." at bounding box center [394, 202] width 175 height 8
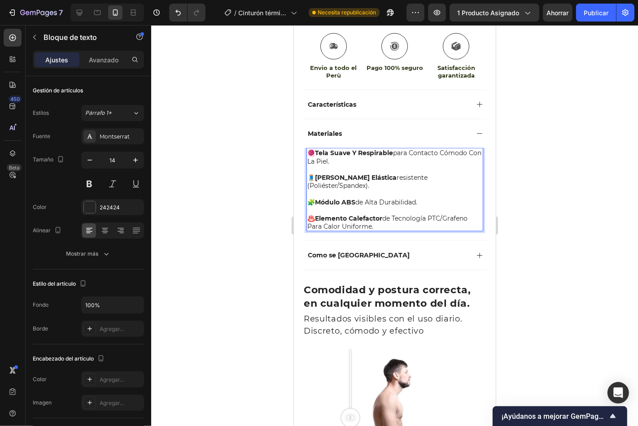
click at [382, 214] on p "♨️ Elemento calefactor de tecnología PTC/grafeno para calor uniforme." at bounding box center [394, 222] width 175 height 16
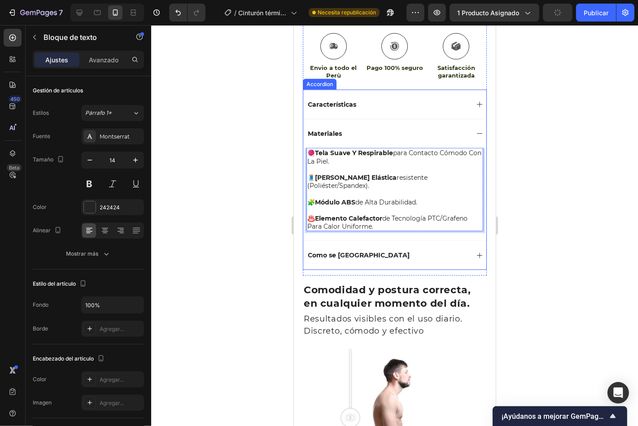
click at [362, 249] on div "Como se [GEOGRAPHIC_DATA]" at bounding box center [387, 254] width 162 height 11
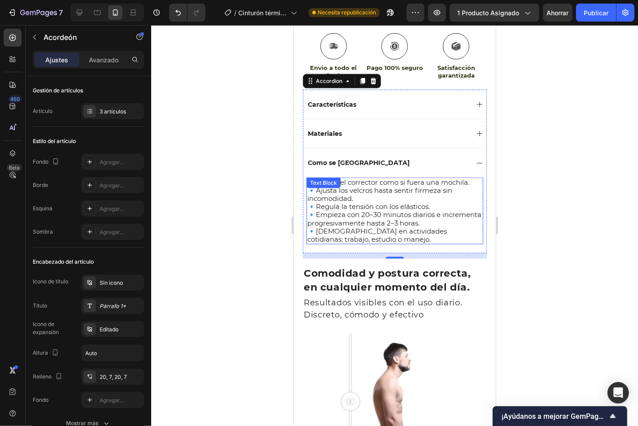
click at [321, 178] on div "Text Block" at bounding box center [323, 182] width 30 height 8
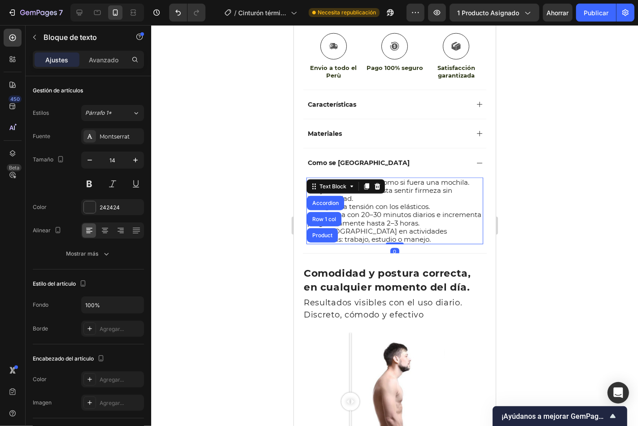
click at [388, 202] on span "🔹Regula la tensión con los elásticos." at bounding box center [368, 206] width 122 height 9
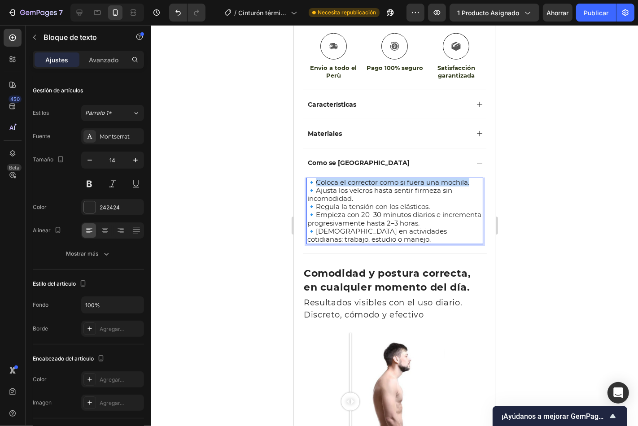
drag, startPoint x: 315, startPoint y: 172, endPoint x: 471, endPoint y: 176, distance: 155.7
click at [469, 178] on span "🔹Coloca el corrector como si fuera una mochila." at bounding box center [388, 182] width 162 height 9
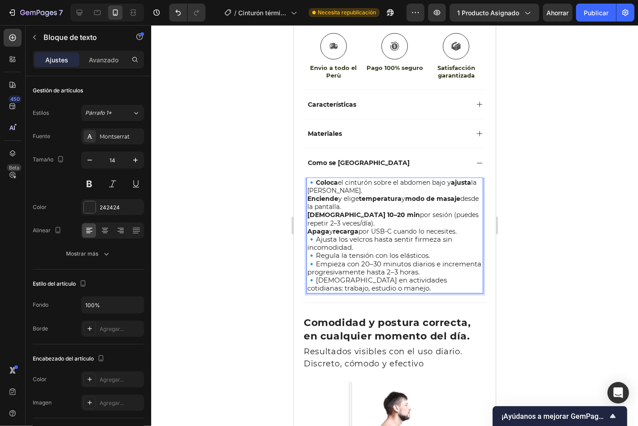
drag, startPoint x: 309, startPoint y: 182, endPoint x: 321, endPoint y: 182, distance: 11.7
click at [450, 182] on strong "ajusta" at bounding box center [460, 182] width 20 height 8
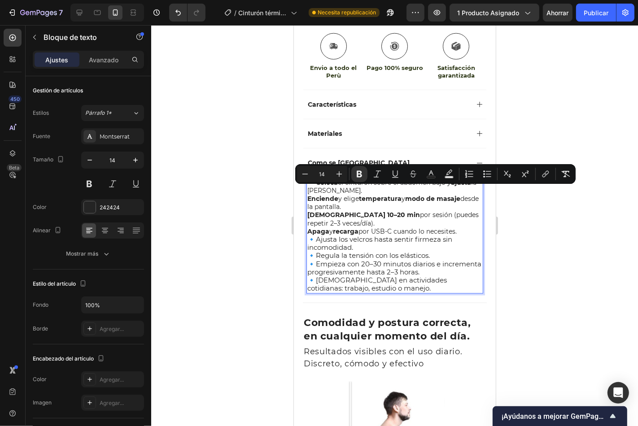
drag, startPoint x: 306, startPoint y: 190, endPoint x: 364, endPoint y: 196, distance: 58.1
click at [364, 196] on div "🔹 Coloca el cinturón sobre el abdomen bajo y ajusta la correa. Enciende y elige…" at bounding box center [394, 235] width 177 height 116
type input "15"
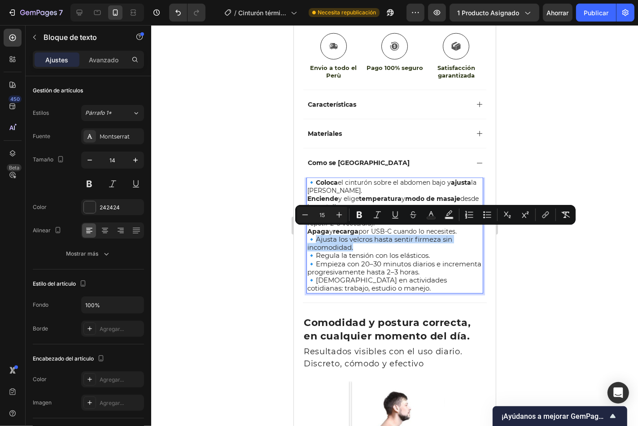
drag, startPoint x: 316, startPoint y: 231, endPoint x: 356, endPoint y: 238, distance: 40.5
click at [356, 238] on p "🔹Ajusta los velcros hasta sentir firmeza sin incomodidad." at bounding box center [394, 243] width 175 height 16
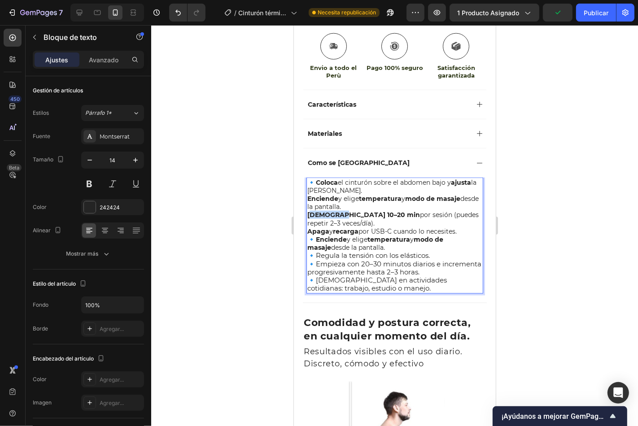
drag, startPoint x: 309, startPoint y: 208, endPoint x: 337, endPoint y: 211, distance: 28.5
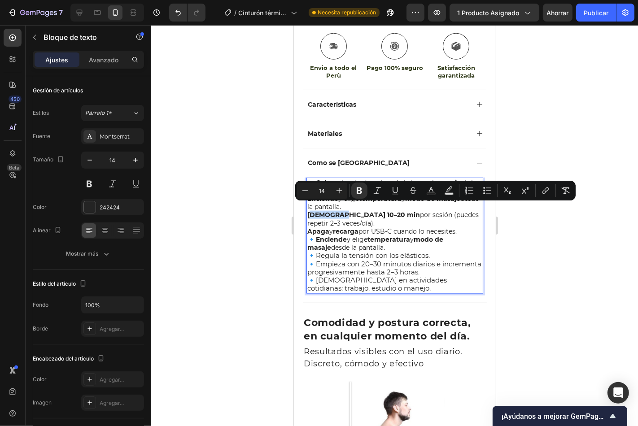
click at [309, 210] on strong "Úsalo 10–20 min" at bounding box center [363, 214] width 113 height 8
click at [306, 208] on div "🔹 Coloca el cinturón sobre el abdomen bajo y ajusta la correa. Enciende y elige…" at bounding box center [394, 235] width 177 height 116
drag, startPoint x: 306, startPoint y: 208, endPoint x: 343, endPoint y: 218, distance: 38.9
click at [343, 218] on p "Úsalo 10–20 min por sesión (puedes repetir 2–3 veces/día)." at bounding box center [394, 218] width 175 height 16
copy p "Úsalo 10–20 min por sesión (puedes repetir 2–3 veces/día)."
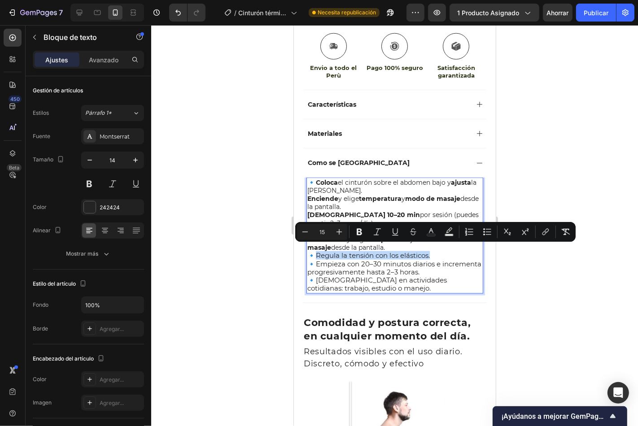
drag, startPoint x: 317, startPoint y: 249, endPoint x: 437, endPoint y: 252, distance: 119.3
click at [437, 252] on p "🔹Regula la tensión con los elásticos." at bounding box center [394, 255] width 175 height 8
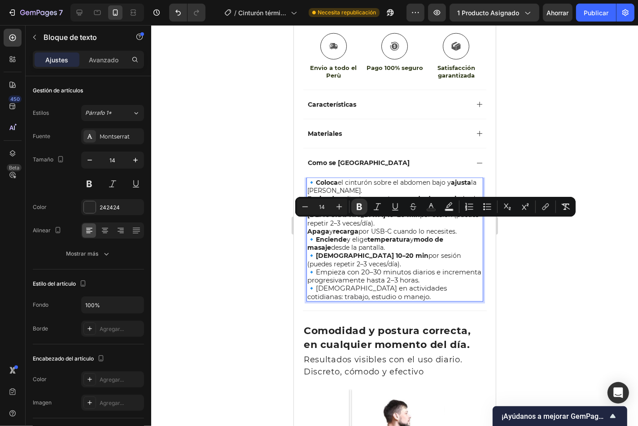
drag, startPoint x: 308, startPoint y: 224, endPoint x: 460, endPoint y: 221, distance: 152.5
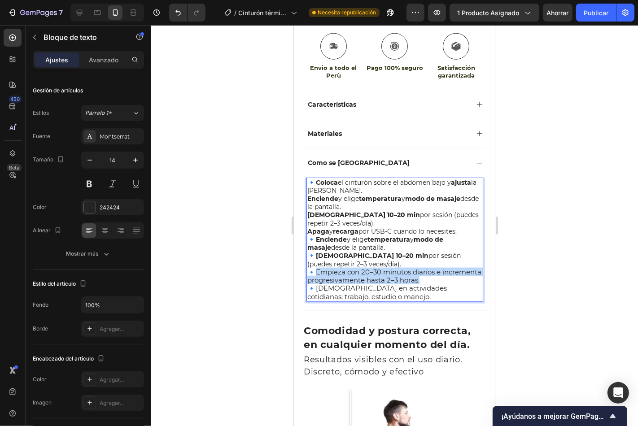
drag, startPoint x: 317, startPoint y: 265, endPoint x: 465, endPoint y: 275, distance: 147.4
click at [465, 275] on p "🔹Empieza con 20–30 minutos diarios e incrementa progresivamente hasta 2–3 horas." at bounding box center [394, 276] width 175 height 16
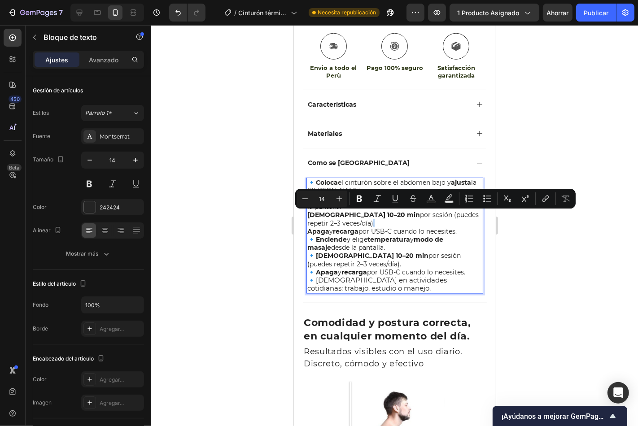
click at [335, 214] on p "Úsalo 10–20 min por sesión (puedes repetir 2–3 veces/día)." at bounding box center [394, 218] width 175 height 16
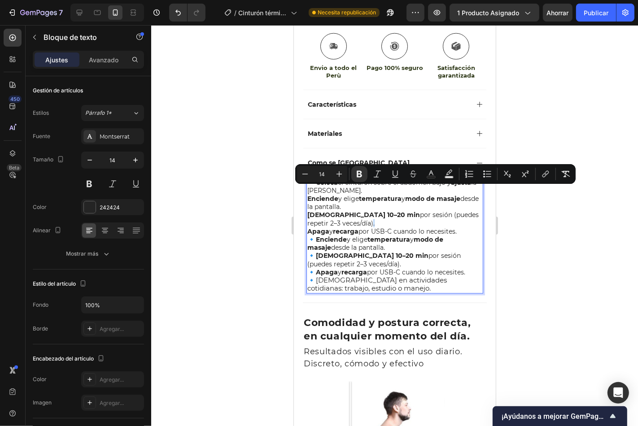
drag, startPoint x: 462, startPoint y: 224, endPoint x: 306, endPoint y: 190, distance: 159.4
click at [306, 190] on div "🔹 Coloca el cinturón sobre el abdomen bajo y ajusta la correa. Enciende y elige…" at bounding box center [394, 235] width 177 height 116
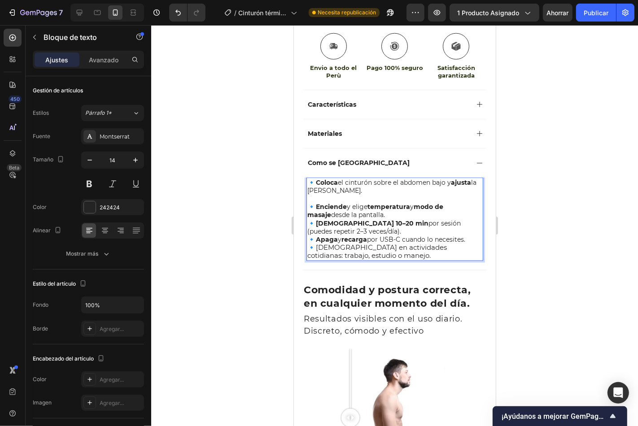
click at [309, 194] on p "Rich Text Editor. Editing area: main" at bounding box center [394, 198] width 175 height 8
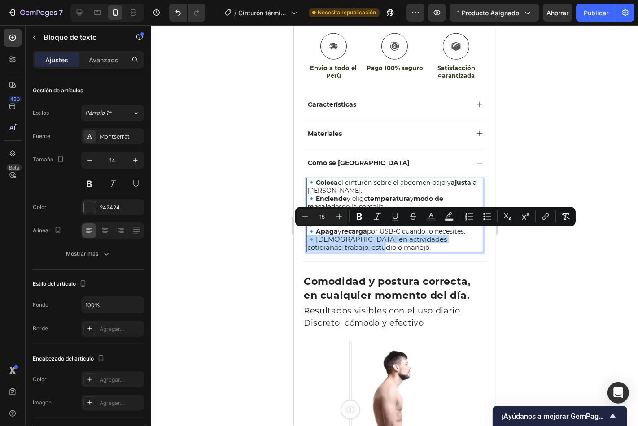
drag, startPoint x: 309, startPoint y: 237, endPoint x: 387, endPoint y: 245, distance: 78.0
click at [387, 245] on p "🔹Úsalo en actividades cotidianas: trabajo, estudio o manejo." at bounding box center [394, 243] width 175 height 16
drag, startPoint x: 315, startPoint y: 233, endPoint x: 421, endPoint y: 238, distance: 105.5
click at [421, 238] on p "🔹Úsalo en actividades cotidianas: trabajo, estudio o manejo." at bounding box center [394, 243] width 175 height 16
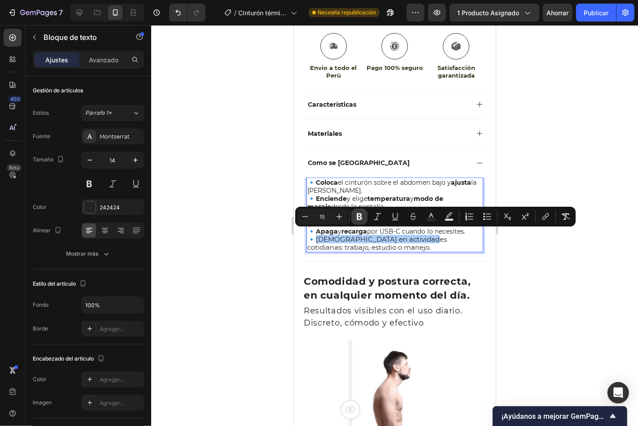
click at [361, 221] on icon "Barra de herramientas contextual del editor" at bounding box center [359, 216] width 9 height 9
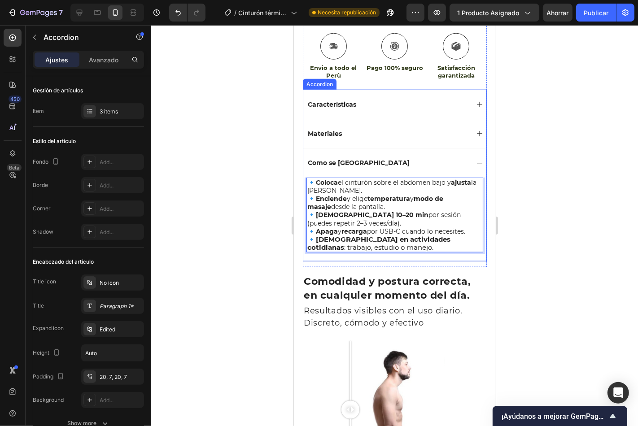
click at [464, 127] on div "Materiales" at bounding box center [394, 132] width 183 height 29
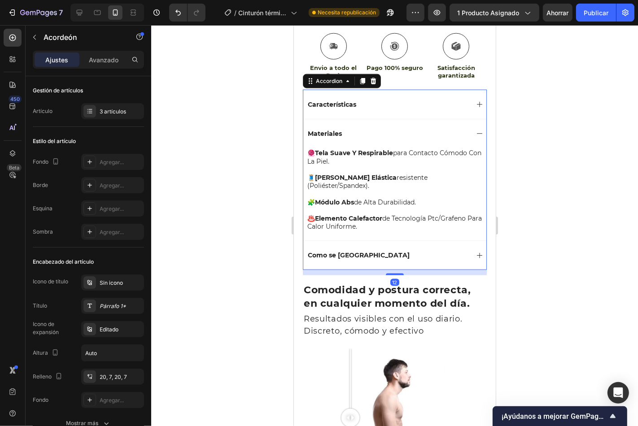
click at [463, 128] on div "Materiales" at bounding box center [394, 132] width 183 height 29
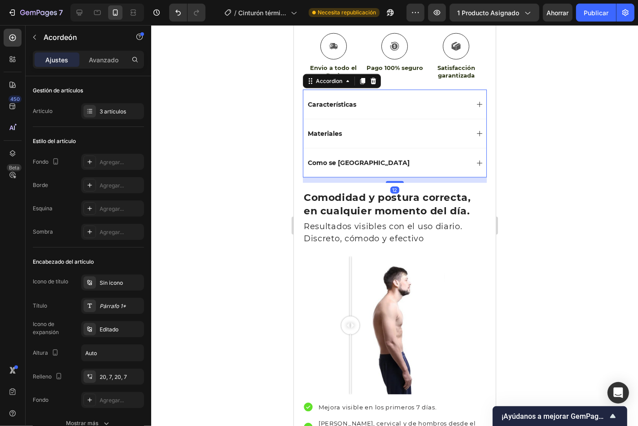
click at [460, 99] on div "Características" at bounding box center [387, 104] width 162 height 11
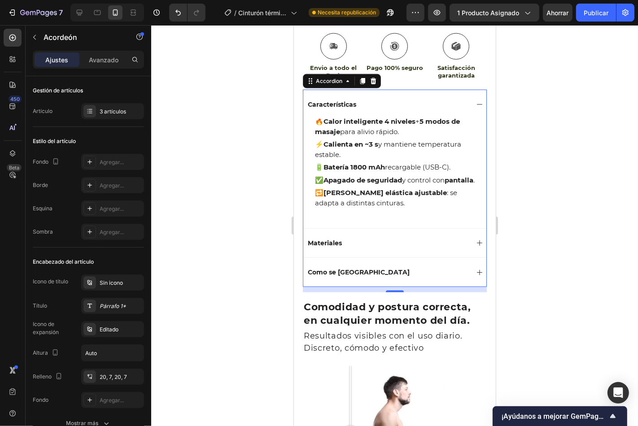
click at [468, 89] on div "Características" at bounding box center [394, 103] width 183 height 29
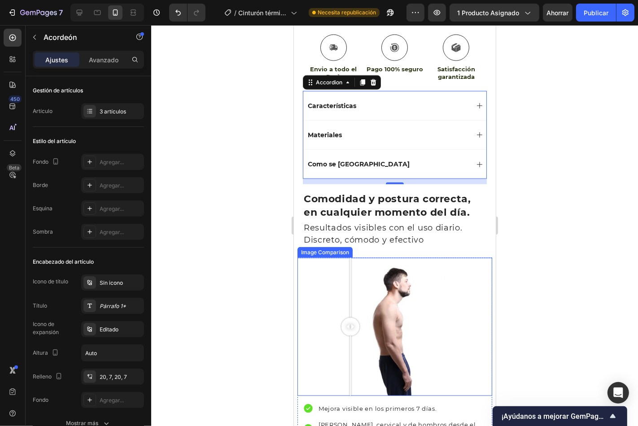
scroll to position [913, 0]
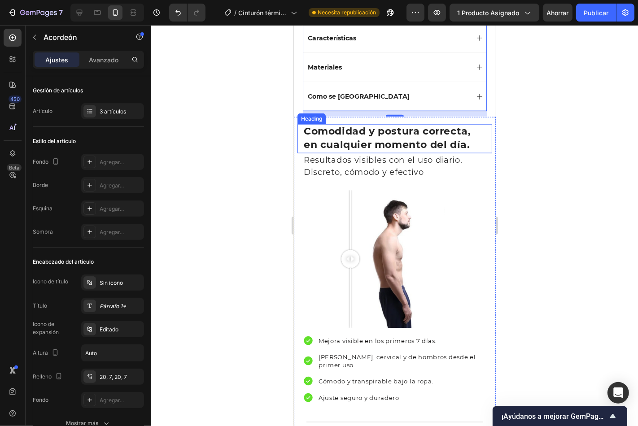
click at [365, 131] on strong "Comodidad y postura correcta, en cualquier momento del día." at bounding box center [386, 138] width 167 height 26
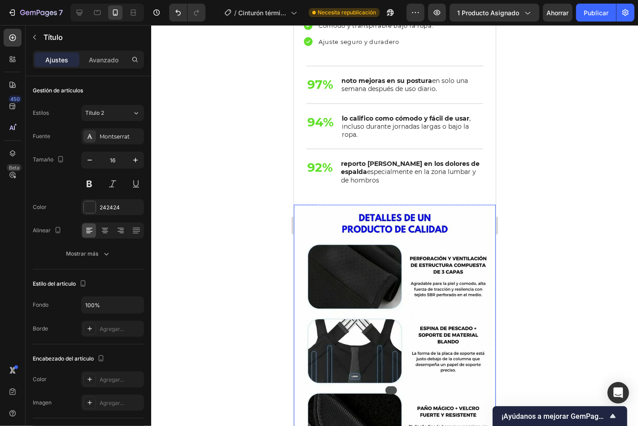
click at [369, 245] on img at bounding box center [394, 336] width 202 height 265
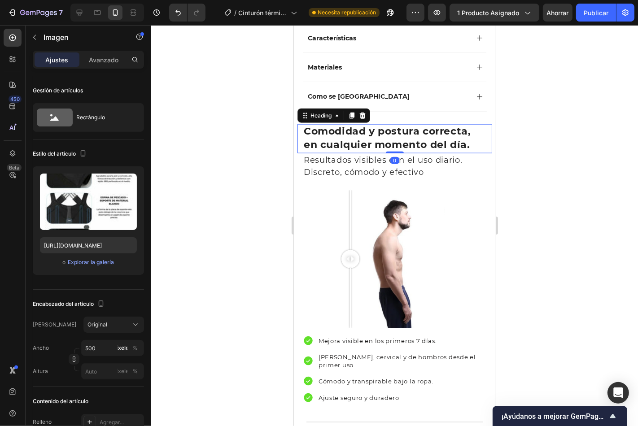
click at [300, 126] on div "Comodidad y postura correcta, en cualquier momento del día. Heading 0" at bounding box center [394, 139] width 195 height 30
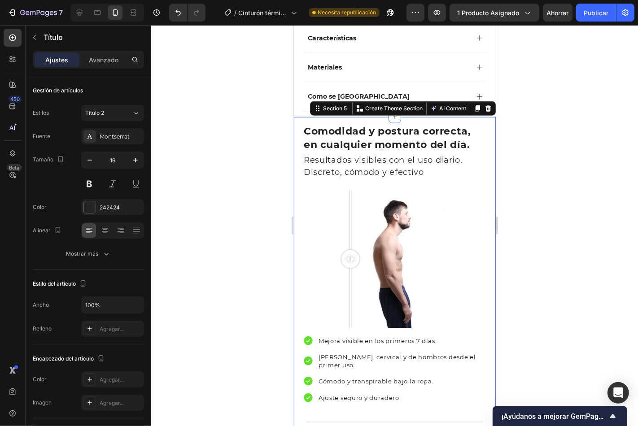
click at [296, 118] on div "Comodidad y postura correcta, en cualquier momento del día. Heading Resultados …" at bounding box center [394, 339] width 202 height 444
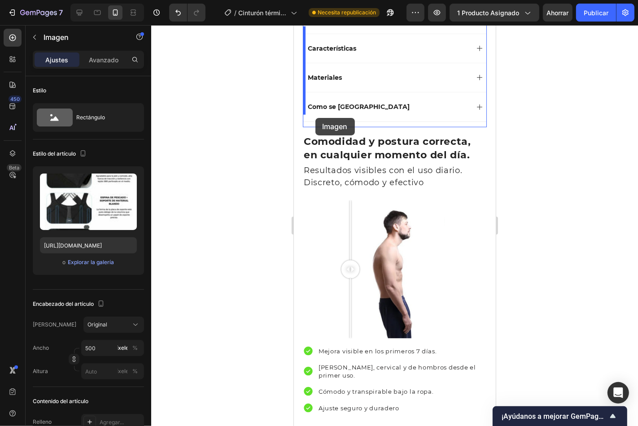
scroll to position [868, 0]
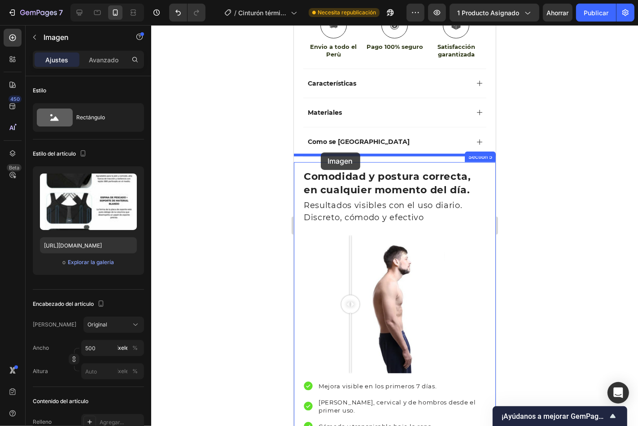
drag, startPoint x: 314, startPoint y: 231, endPoint x: 320, endPoint y: 152, distance: 79.2
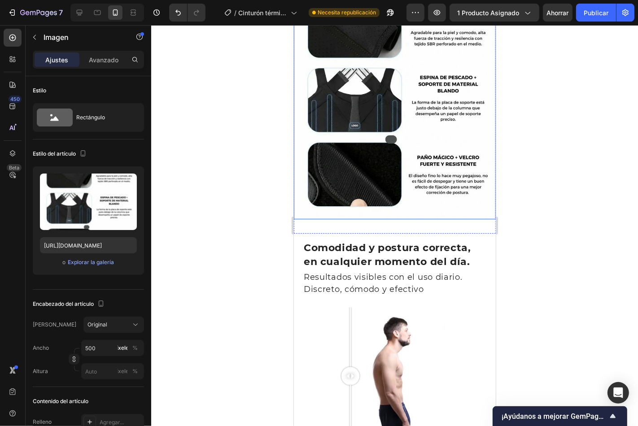
scroll to position [1100, 0]
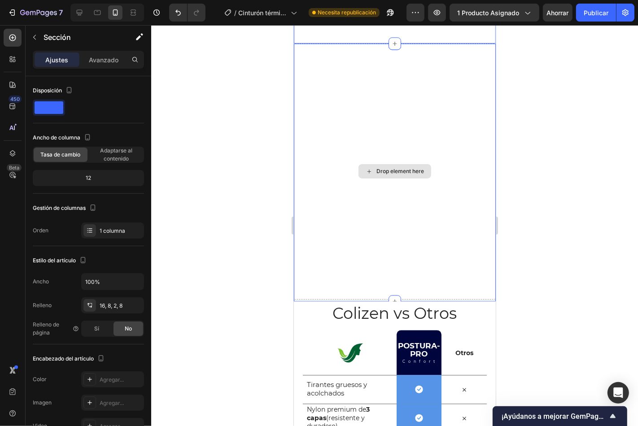
scroll to position [1715, 0]
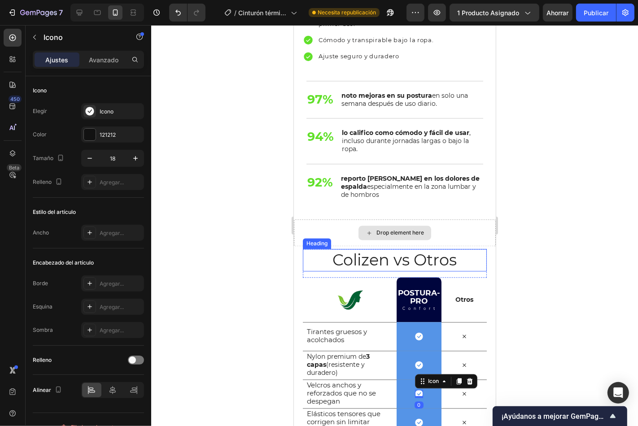
scroll to position [1516, 0]
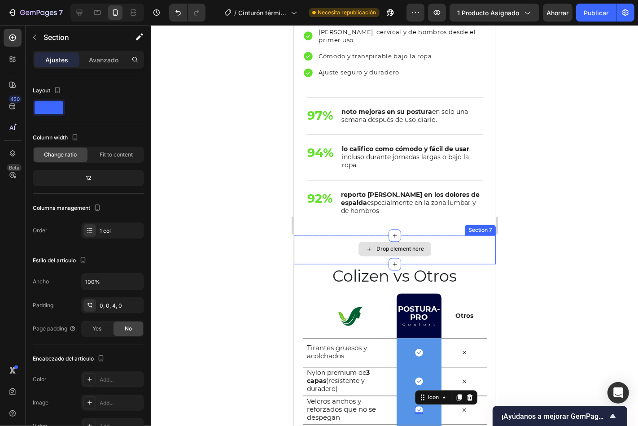
click at [319, 250] on div "Drop element here" at bounding box center [394, 248] width 202 height 27
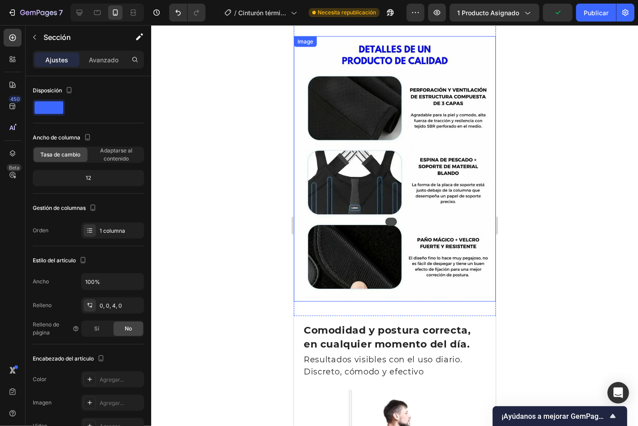
scroll to position [917, 0]
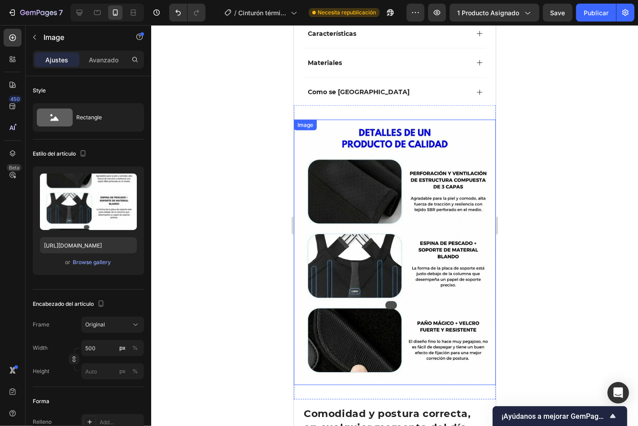
click at [312, 151] on img at bounding box center [394, 251] width 202 height 265
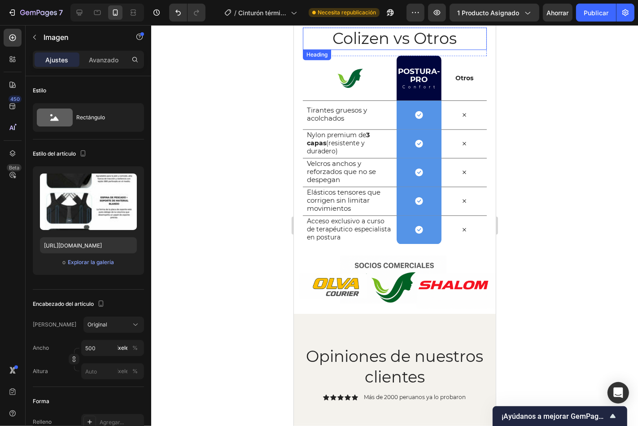
scroll to position [1746, 0]
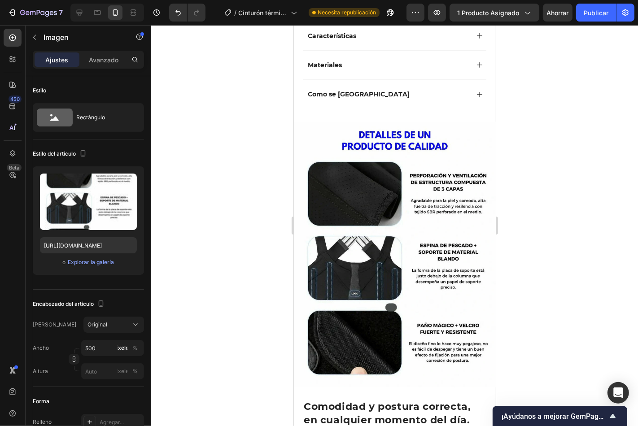
click at [368, 225] on img at bounding box center [394, 254] width 202 height 265
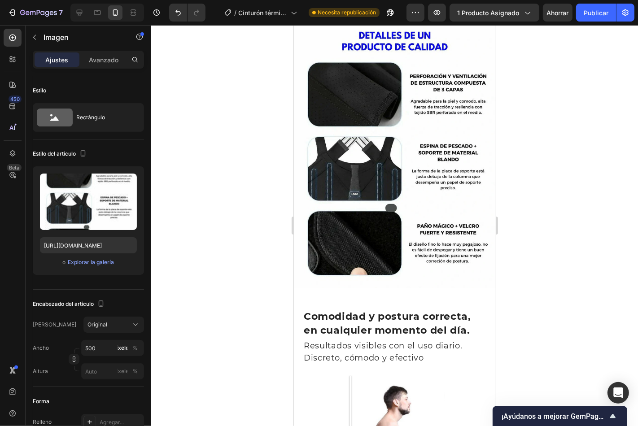
click at [413, 184] on img at bounding box center [394, 154] width 202 height 265
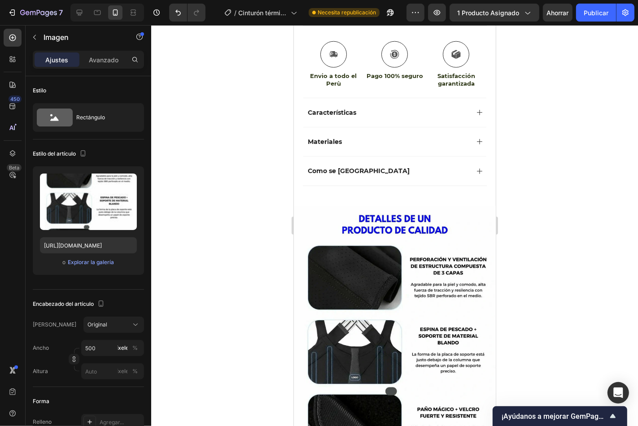
scroll to position [899, 0]
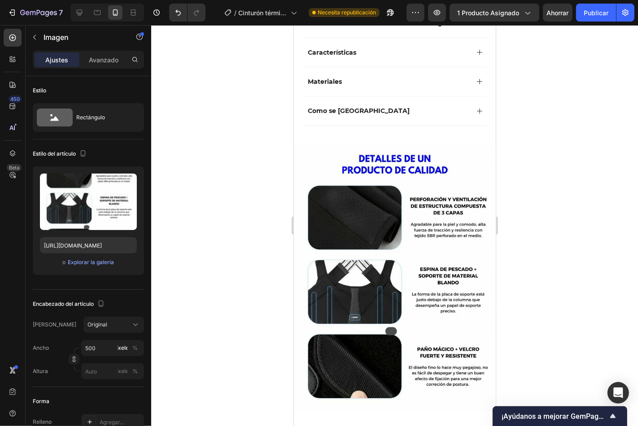
drag, startPoint x: 402, startPoint y: 270, endPoint x: 402, endPoint y: 257, distance: 12.6
click at [402, 266] on img at bounding box center [394, 277] width 202 height 265
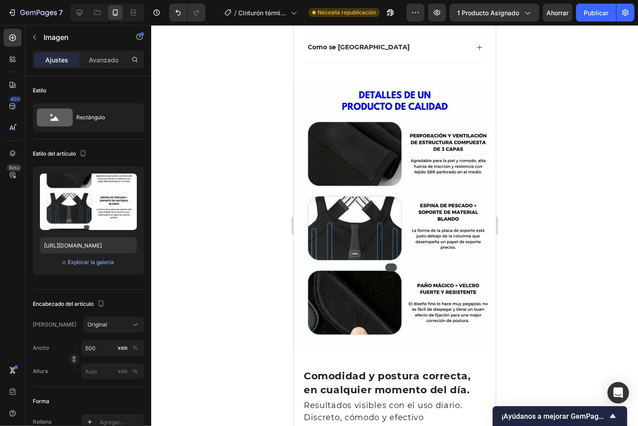
scroll to position [965, 0]
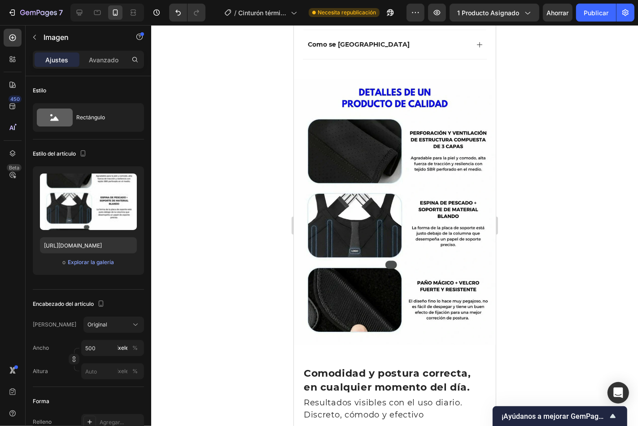
click at [376, 182] on img at bounding box center [394, 211] width 202 height 265
click at [345, 111] on img at bounding box center [394, 211] width 202 height 265
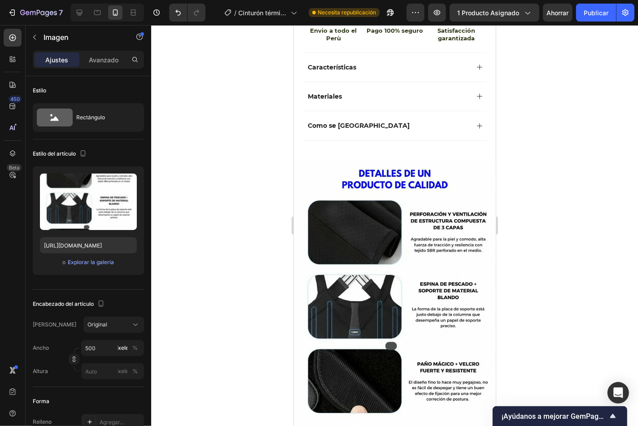
scroll to position [882, 0]
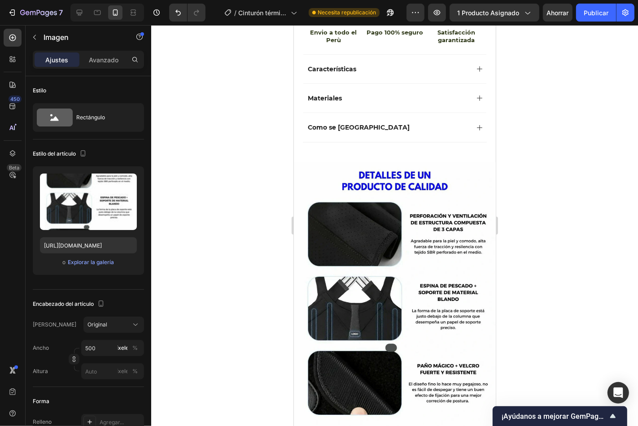
click at [369, 269] on img at bounding box center [394, 294] width 202 height 265
click at [91, 245] on input "https://cdn.shopify.com/s/files/1/0702/3240/8204/files/gempages_569380253416293…" at bounding box center [88, 245] width 97 height 16
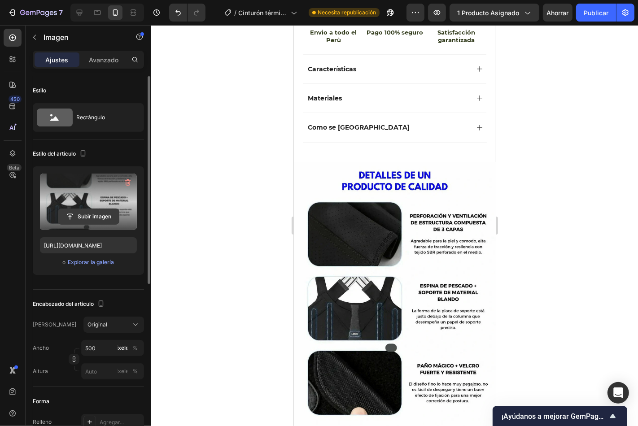
click at [101, 213] on input "file" at bounding box center [88, 216] width 61 height 15
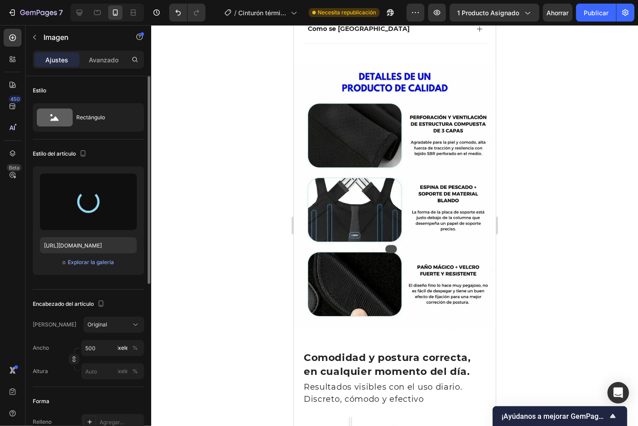
scroll to position [982, 0]
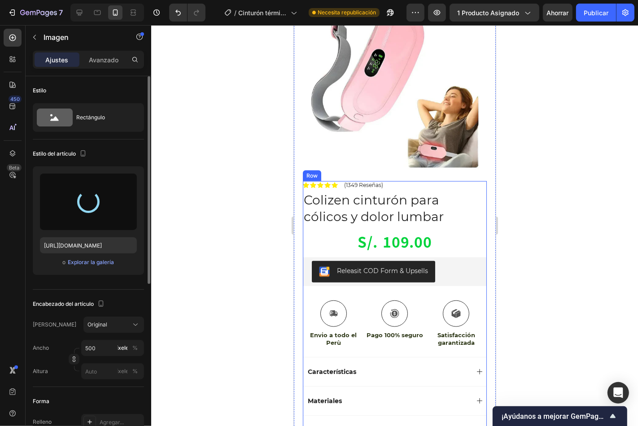
type input "[URL][DOMAIN_NAME]"
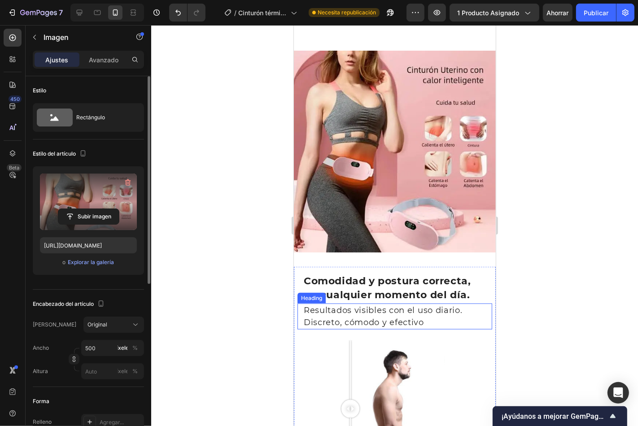
scroll to position [1048, 0]
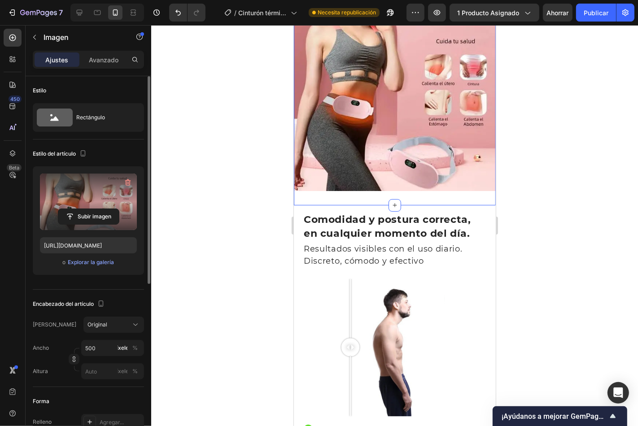
click at [398, 159] on img at bounding box center [394, 90] width 202 height 202
click at [396, 159] on img at bounding box center [394, 90] width 202 height 202
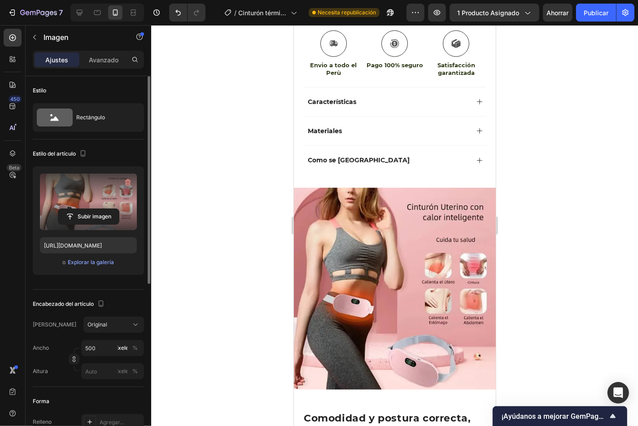
scroll to position [849, 0]
click at [413, 263] on img at bounding box center [394, 289] width 202 height 202
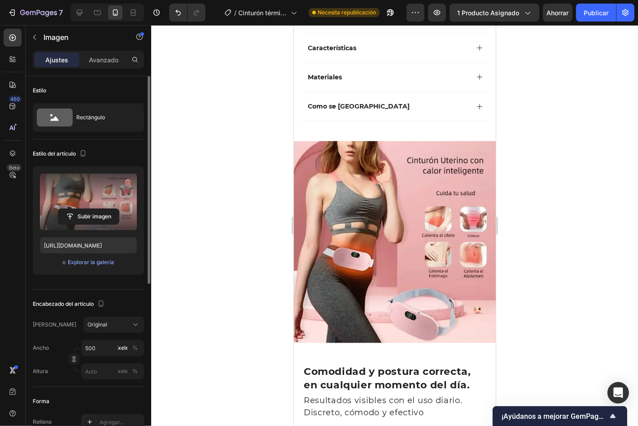
scroll to position [948, 0]
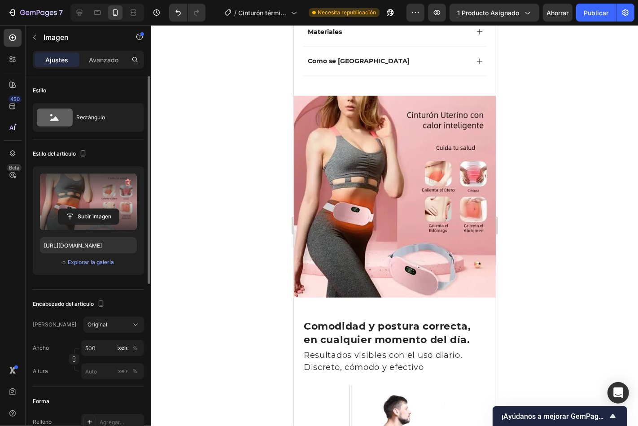
click at [390, 217] on img at bounding box center [394, 197] width 202 height 202
click at [390, 216] on img at bounding box center [394, 197] width 202 height 202
drag, startPoint x: 341, startPoint y: 187, endPoint x: 309, endPoint y: 117, distance: 77.0
click at [331, 165] on img at bounding box center [394, 197] width 202 height 202
click at [309, 116] on img at bounding box center [394, 197] width 202 height 202
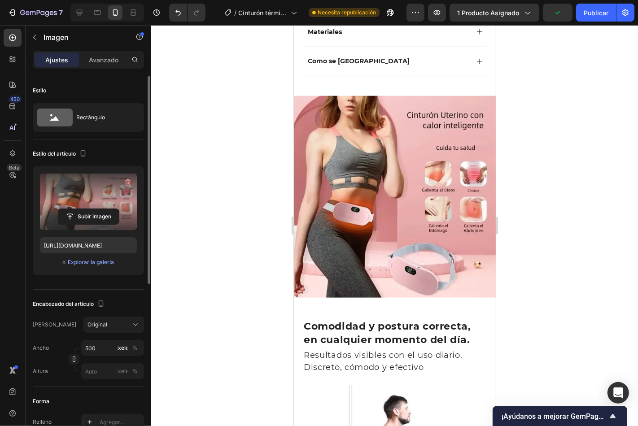
drag, startPoint x: 310, startPoint y: 89, endPoint x: 315, endPoint y: 68, distance: 21.6
click at [310, 87] on div "Image Section 5" at bounding box center [394, 196] width 202 height 230
click at [315, 66] on div "Como se [GEOGRAPHIC_DATA]" at bounding box center [394, 60] width 183 height 29
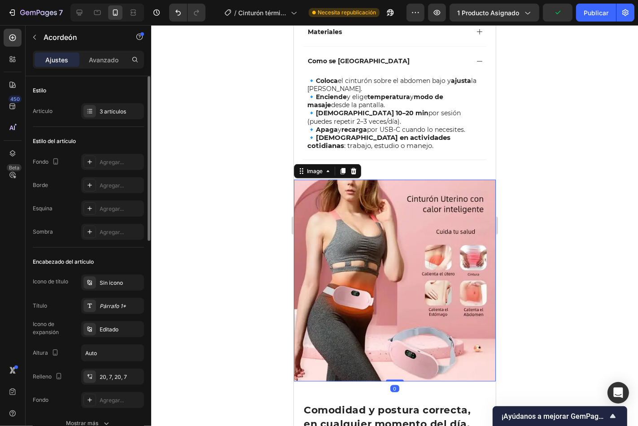
click at [313, 187] on img at bounding box center [394, 280] width 202 height 202
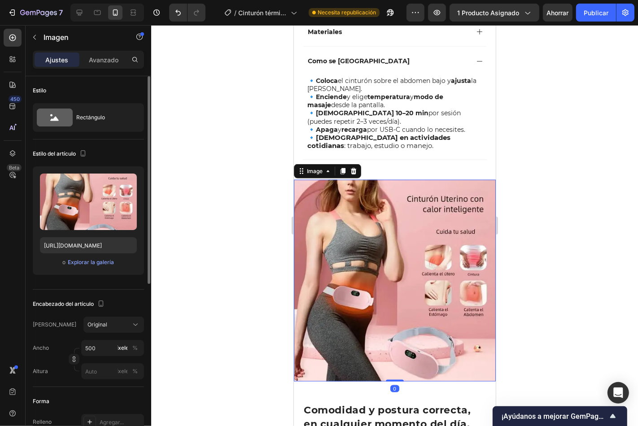
click at [344, 164] on div "Image" at bounding box center [326, 171] width 67 height 14
click at [343, 168] on icon at bounding box center [342, 171] width 5 height 6
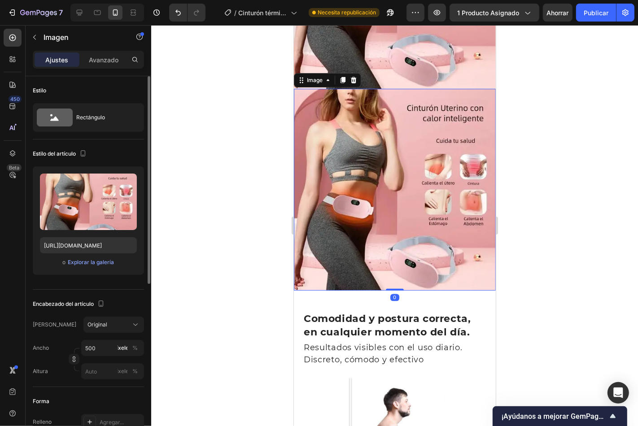
scroll to position [1227, 0]
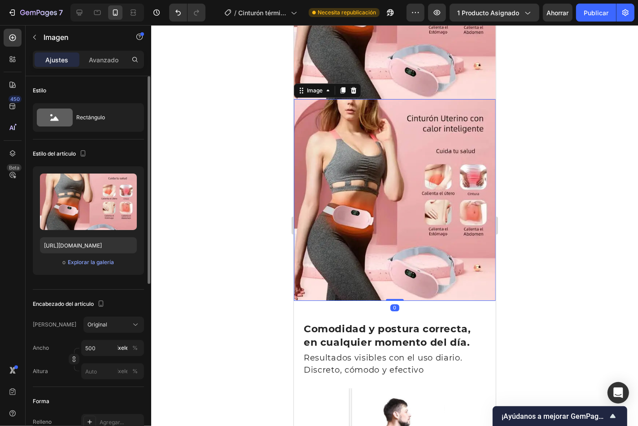
click at [348, 150] on img at bounding box center [394, 200] width 202 height 202
click at [341, 87] on icon at bounding box center [342, 90] width 5 height 6
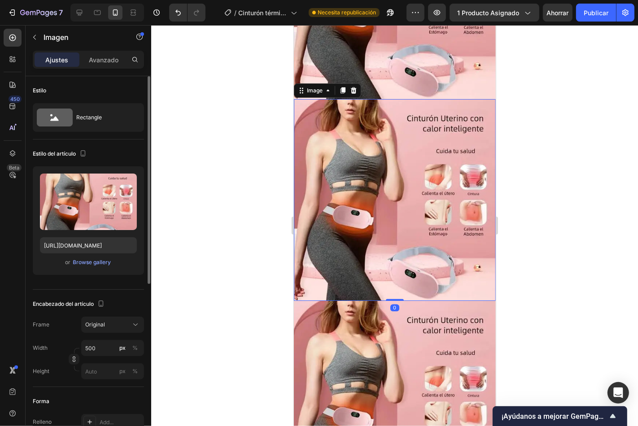
drag, startPoint x: 366, startPoint y: 185, endPoint x: 572, endPoint y: 233, distance: 211.3
click at [366, 185] on img at bounding box center [394, 200] width 202 height 202
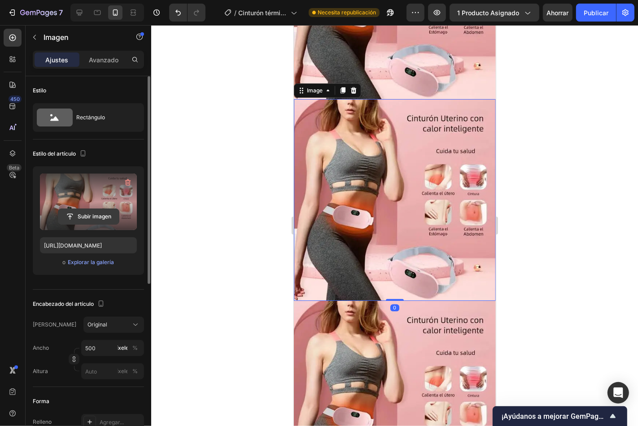
click at [102, 213] on input "file" at bounding box center [88, 216] width 61 height 15
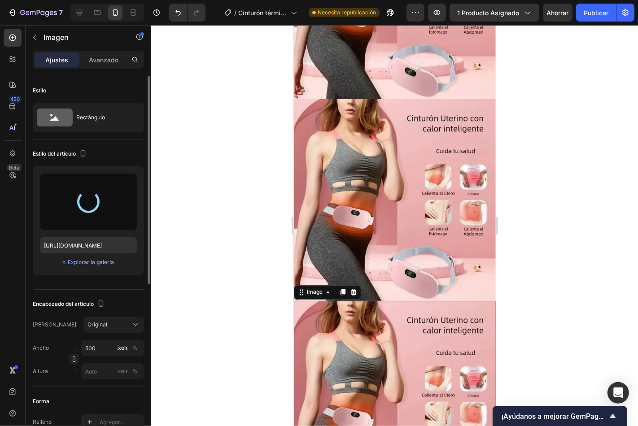
click at [364, 322] on img at bounding box center [394, 401] width 202 height 202
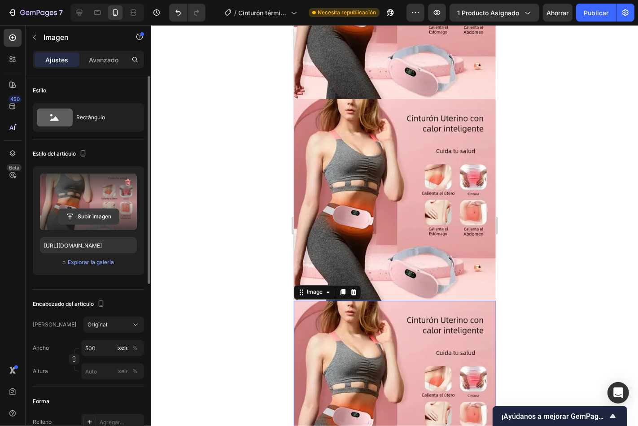
click at [73, 212] on input "file" at bounding box center [88, 216] width 61 height 15
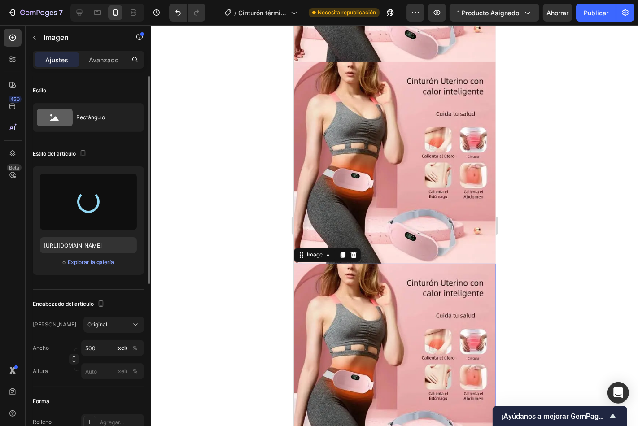
scroll to position [1261, 0]
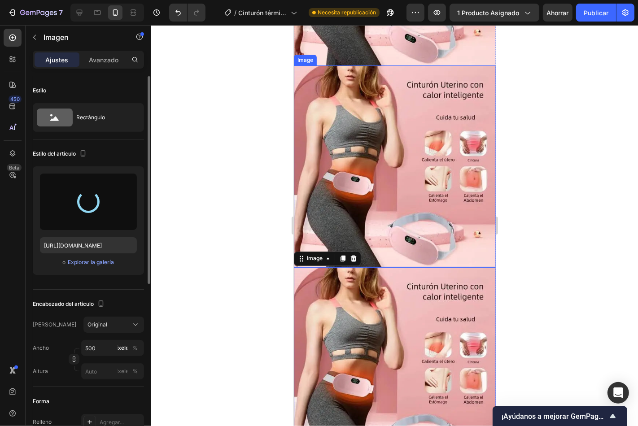
click at [393, 232] on img at bounding box center [394, 166] width 202 height 202
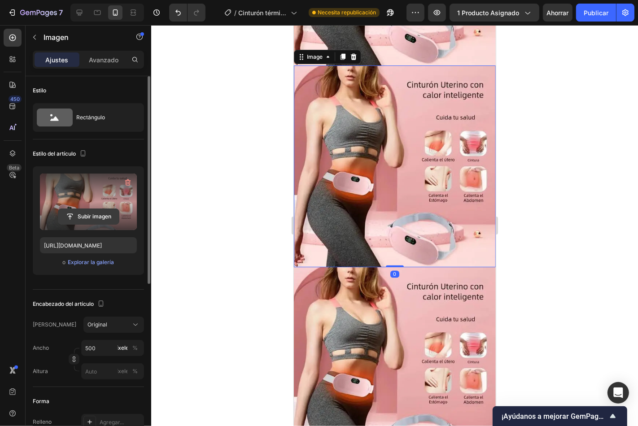
click at [109, 214] on input "file" at bounding box center [88, 216] width 61 height 15
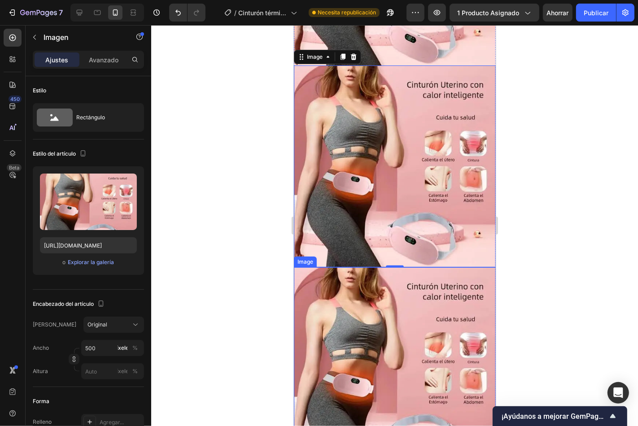
type input "https://cdn.shopify.com/s/files/1/0702/3240/8204/files/gempages_569380253416293…"
click at [389, 275] on img at bounding box center [394, 301] width 202 height 202
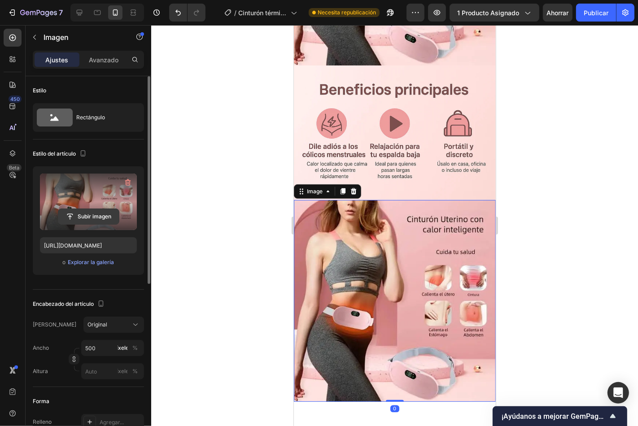
click at [102, 213] on input "file" at bounding box center [88, 216] width 61 height 15
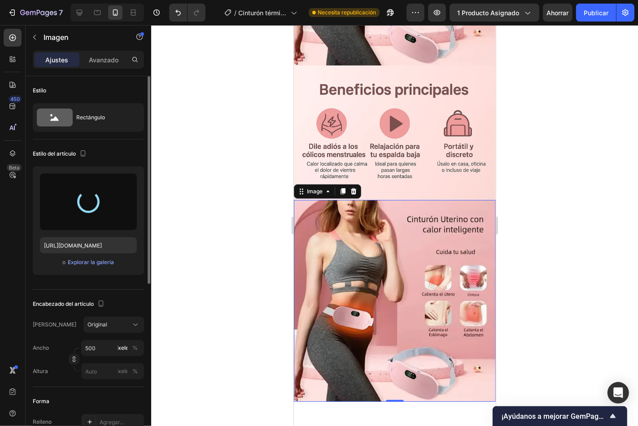
type input "https://cdn.shopify.com/s/files/1/0702/3240/8204/files/gempages_569380253416293…"
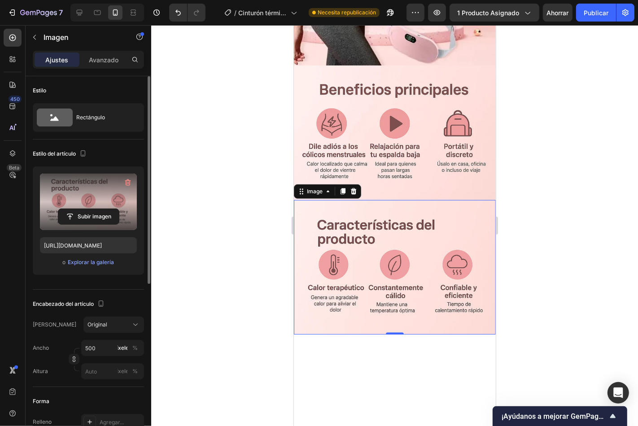
click at [565, 208] on div at bounding box center [394, 225] width 487 height 401
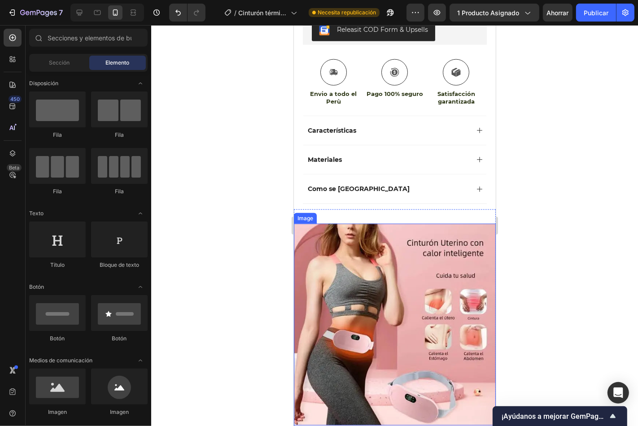
scroll to position [813, 0]
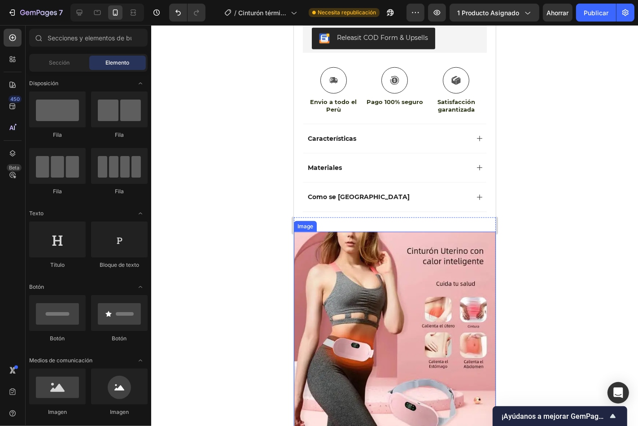
click at [376, 231] on img at bounding box center [394, 332] width 202 height 202
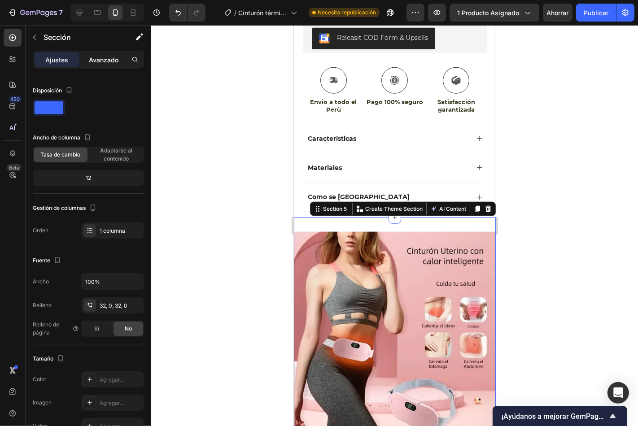
click at [97, 56] on font "Avanzado" at bounding box center [104, 60] width 30 height 8
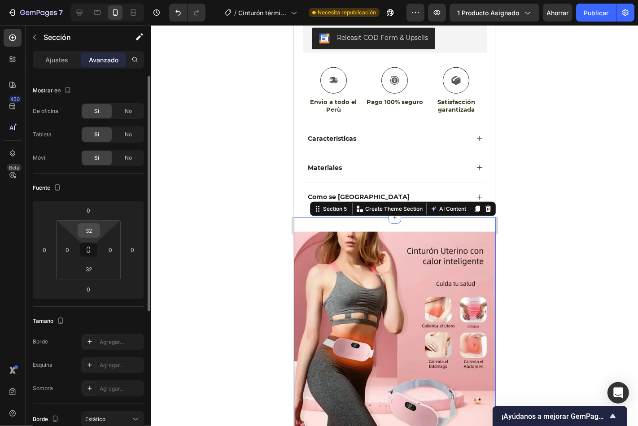
click at [97, 226] on div "32" at bounding box center [89, 230] width 22 height 14
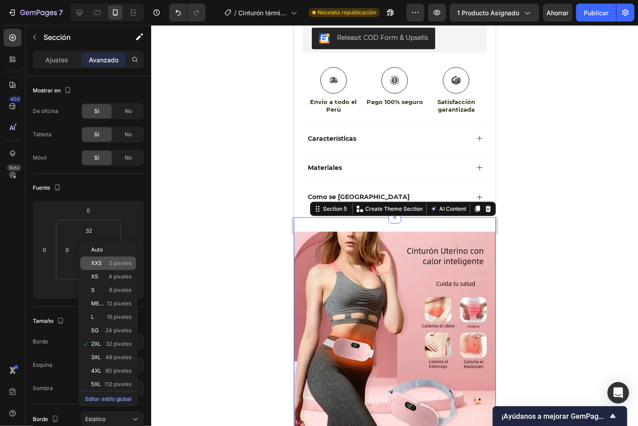
click at [101, 260] on font "XXS" at bounding box center [96, 263] width 11 height 7
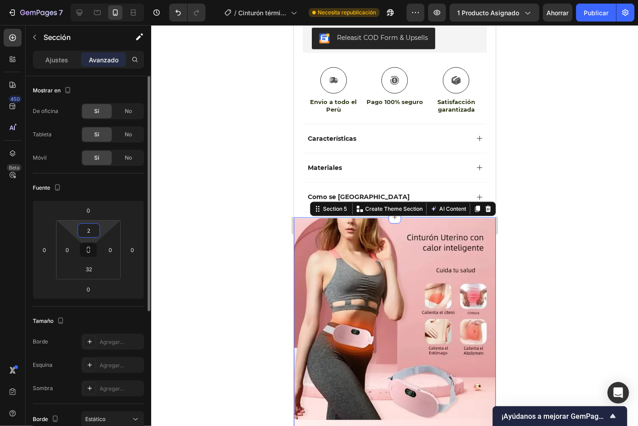
drag, startPoint x: 96, startPoint y: 226, endPoint x: 88, endPoint y: 232, distance: 9.2
click at [88, 232] on input "2" at bounding box center [89, 230] width 18 height 13
drag, startPoint x: 90, startPoint y: 232, endPoint x: 85, endPoint y: 234, distance: 4.7
click at [85, 234] on input "2" at bounding box center [89, 230] width 18 height 13
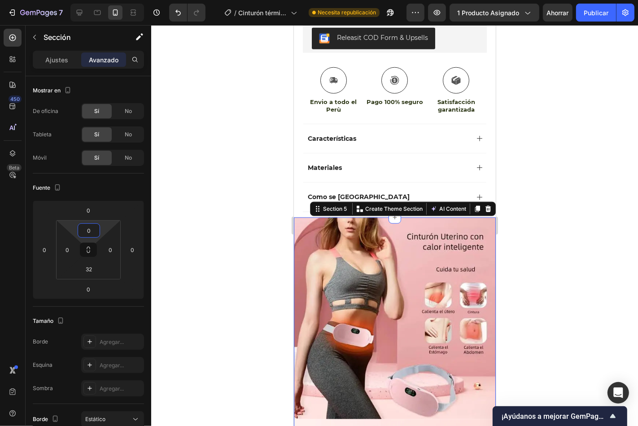
type input "0"
drag, startPoint x: 217, startPoint y: 179, endPoint x: 265, endPoint y: 216, distance: 60.4
click at [217, 180] on div at bounding box center [394, 225] width 487 height 401
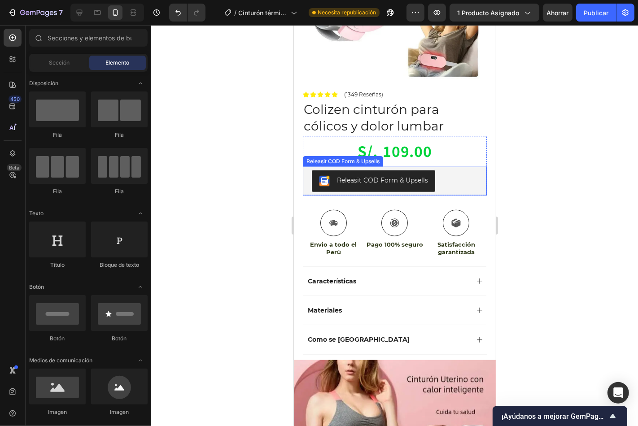
scroll to position [681, 0]
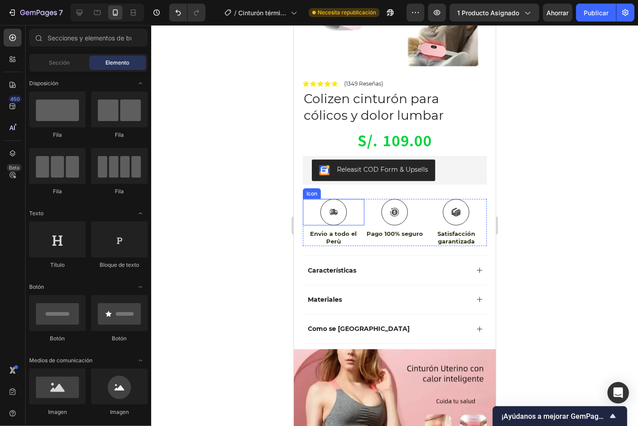
click at [332, 209] on div at bounding box center [333, 212] width 26 height 26
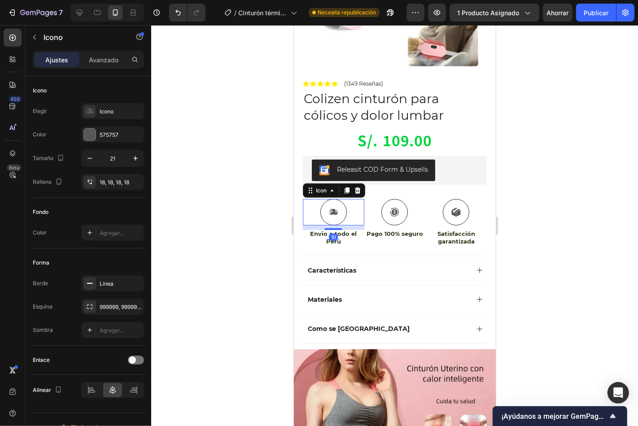
click at [333, 233] on div "10" at bounding box center [332, 236] width 9 height 7
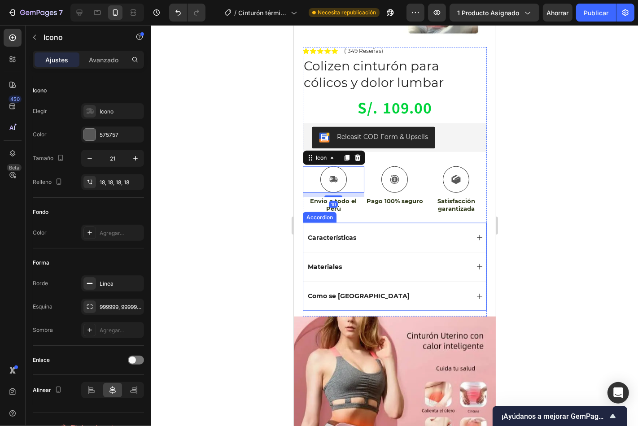
scroll to position [764, 0]
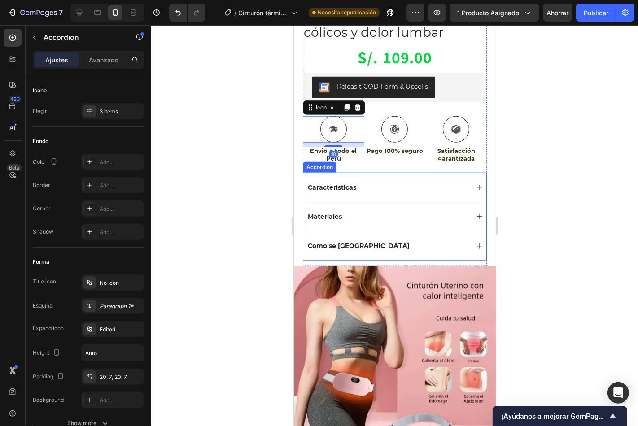
click at [475, 183] on icon at bounding box center [478, 186] width 7 height 7
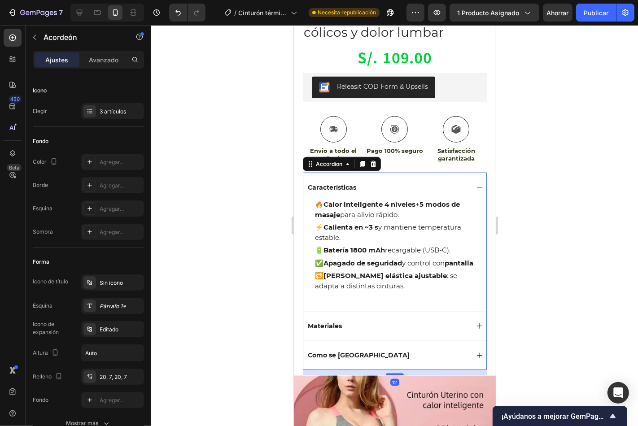
click at [464, 189] on div "Características" at bounding box center [394, 186] width 183 height 29
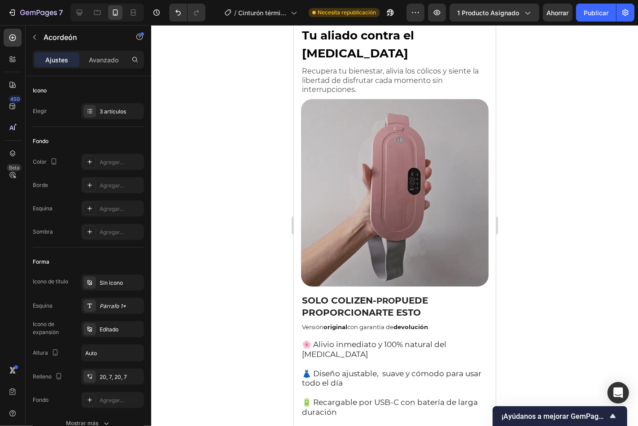
scroll to position [0, 0]
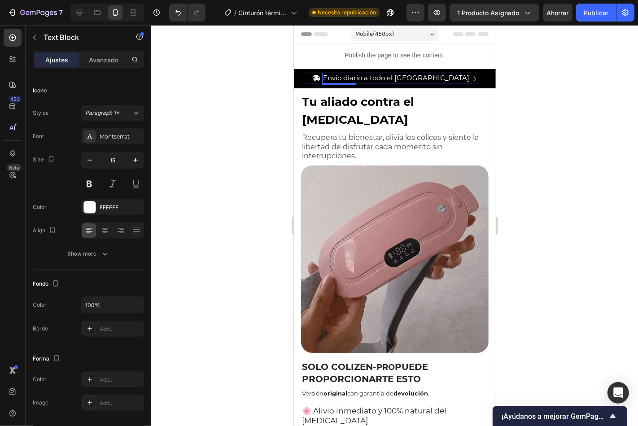
click at [439, 74] on p "Envio diario a todo el [GEOGRAPHIC_DATA]" at bounding box center [395, 77] width 146 height 9
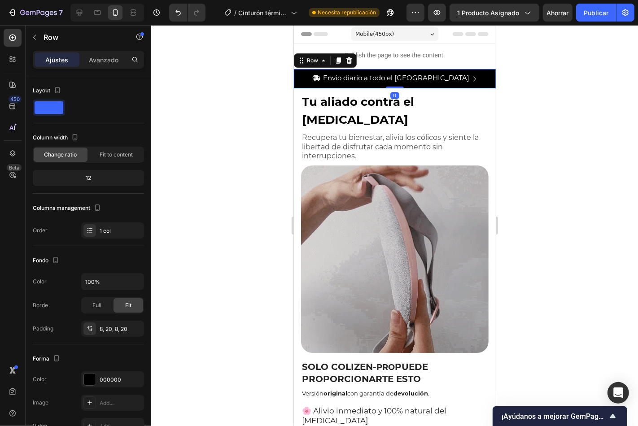
click at [301, 78] on div "Icon Envio diario a todo el Perù Text Block Row Icon +8400 Clientes satisfechos…" at bounding box center [394, 78] width 202 height 19
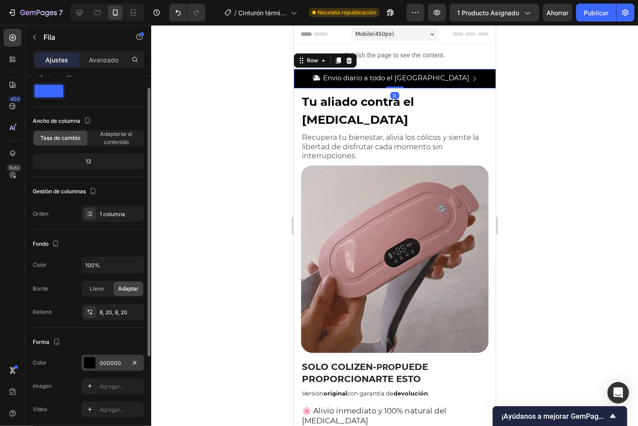
scroll to position [149, 0]
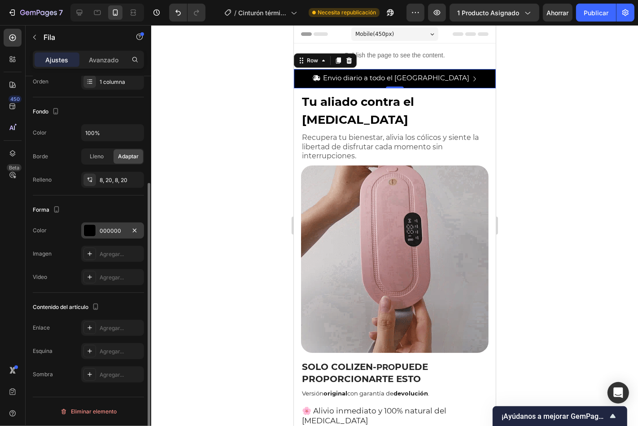
click at [91, 230] on div at bounding box center [90, 231] width 12 height 12
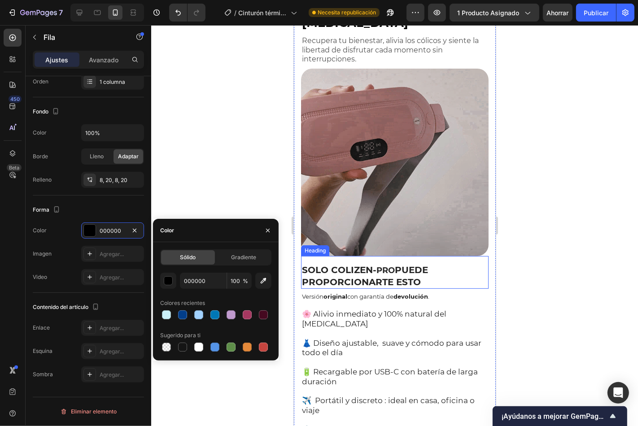
scroll to position [116, 0]
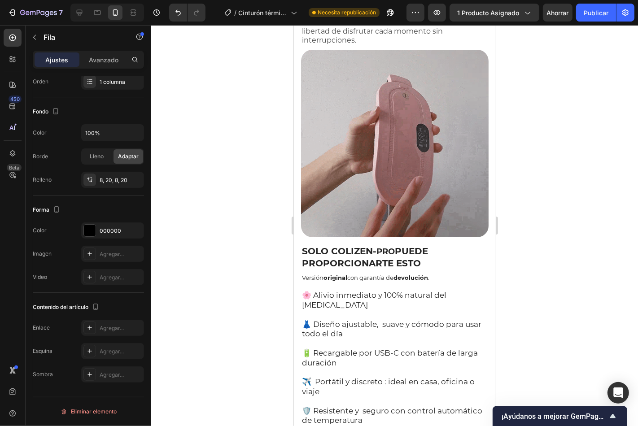
click at [633, 296] on div at bounding box center [394, 225] width 487 height 401
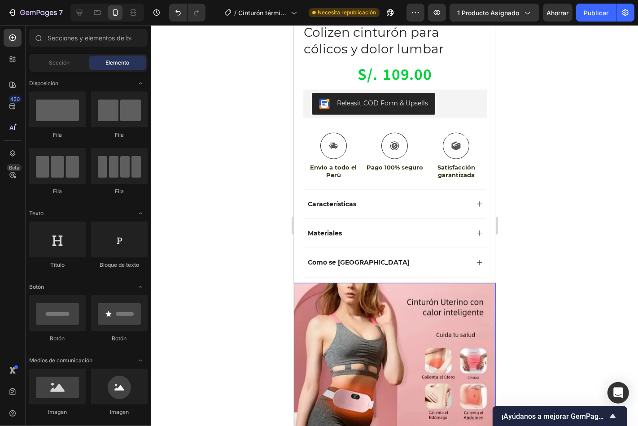
scroll to position [813, 0]
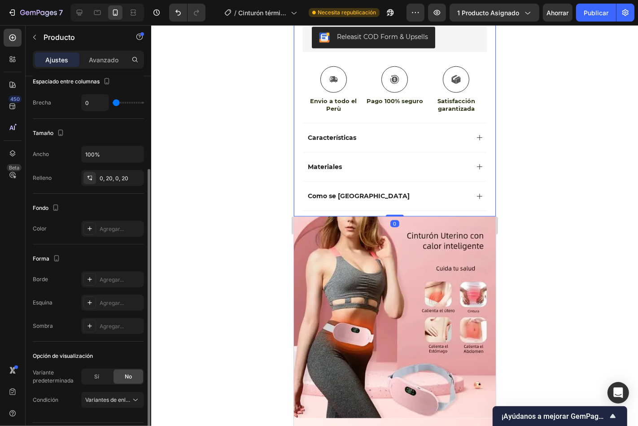
scroll to position [157, 0]
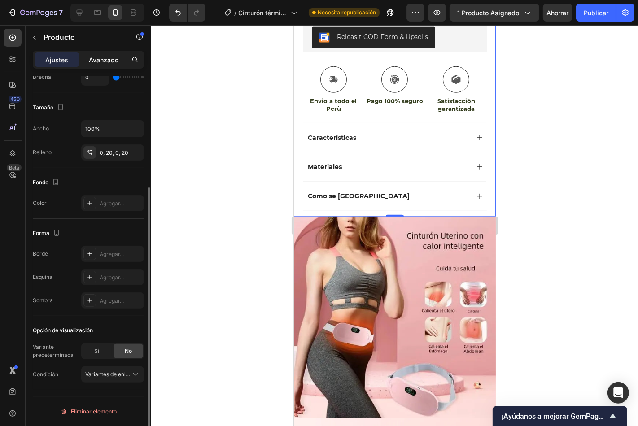
click at [104, 57] on font "Avanzado" at bounding box center [104, 60] width 30 height 8
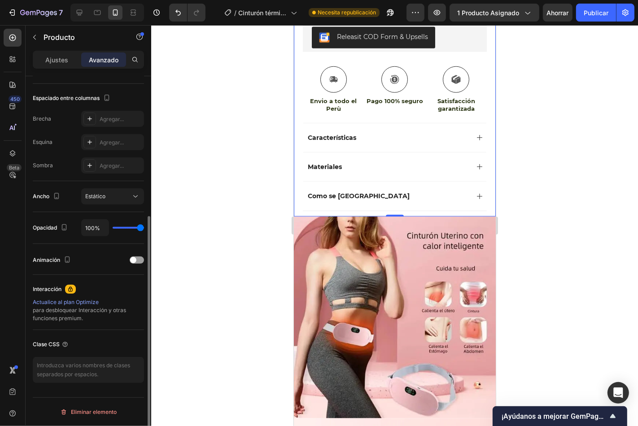
scroll to position [124, 0]
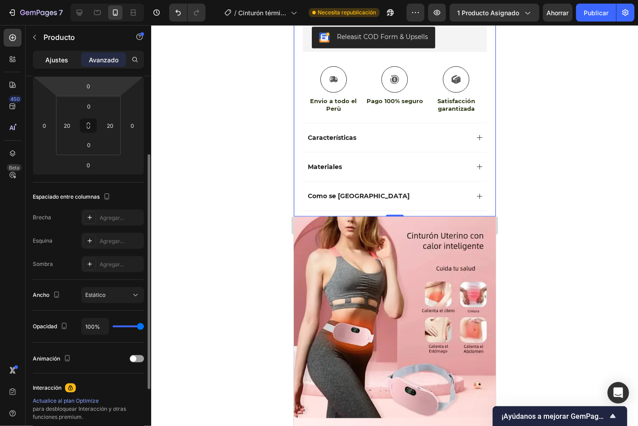
click at [61, 56] on font "Ajustes" at bounding box center [57, 60] width 23 height 8
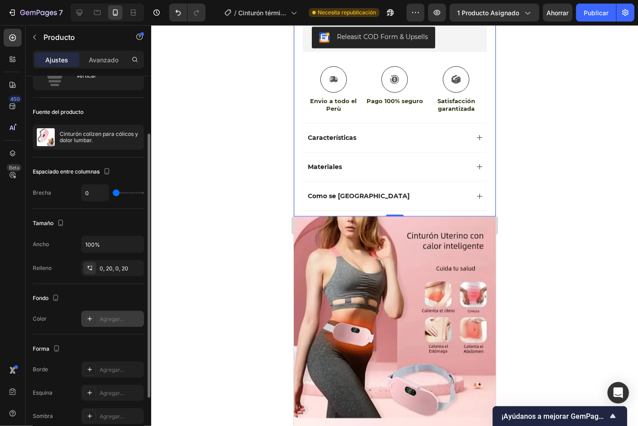
scroll to position [124, 0]
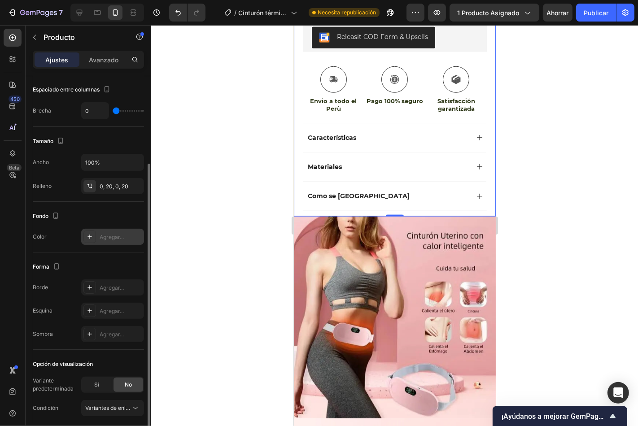
click at [91, 235] on icon at bounding box center [89, 236] width 7 height 7
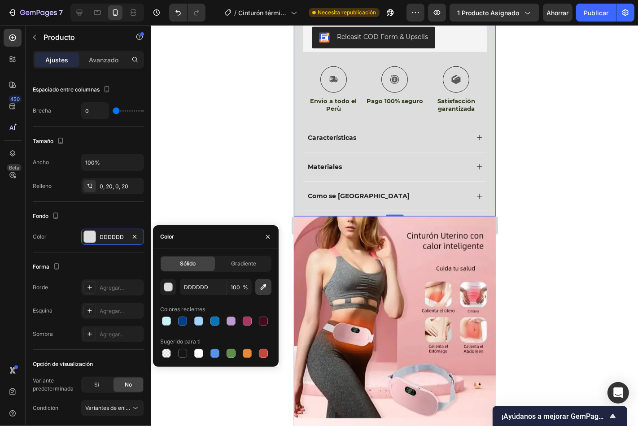
click at [261, 286] on icon "button" at bounding box center [263, 286] width 9 height 9
type input "FFE8E7"
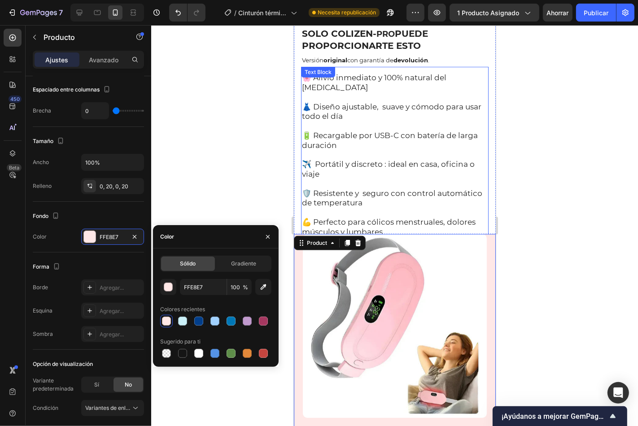
scroll to position [332, 0]
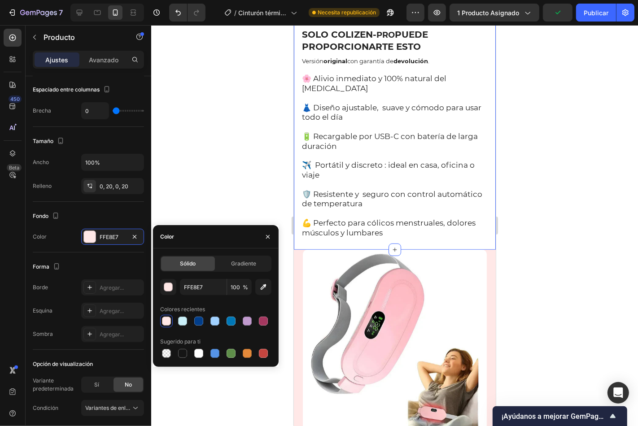
click at [485, 205] on div "Tu aliado contra el dolor menstrual Heading Recupera tu bienestar, alivia los c…" at bounding box center [394, 3] width 202 height 492
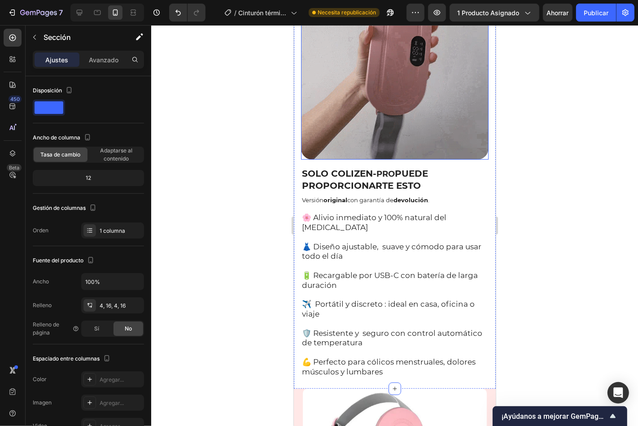
scroll to position [166, 0]
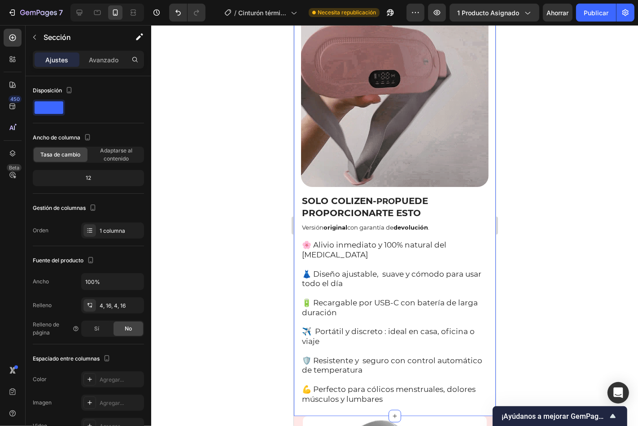
click at [299, 197] on div "Tu aliado contra el dolor menstrual Heading Recupera tu bienestar, alivia los c…" at bounding box center [394, 170] width 202 height 492
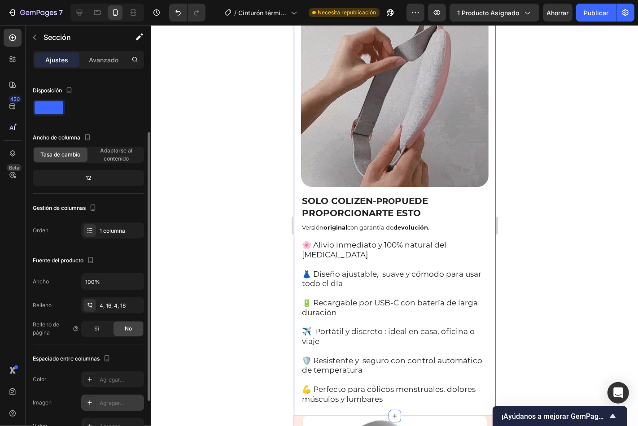
scroll to position [82, 0]
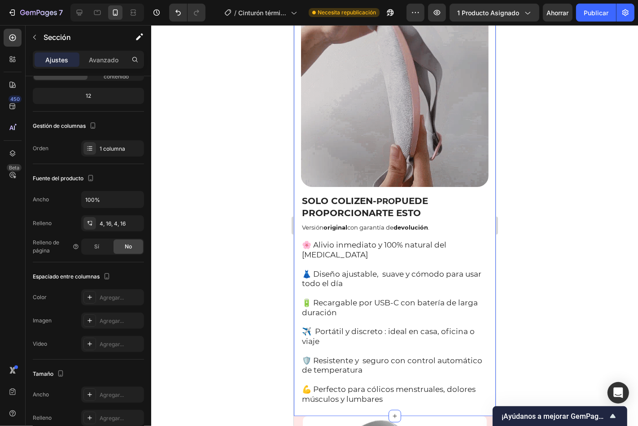
click at [482, 182] on div "Tu aliado contra el dolor menstrual Heading Recupera tu bienestar, alivia los c…" at bounding box center [394, 170] width 202 height 492
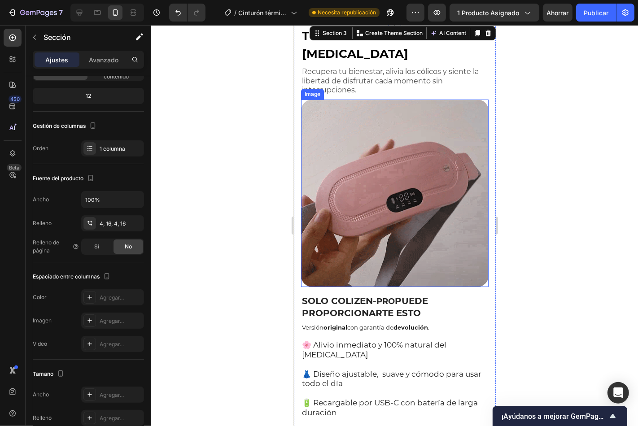
scroll to position [0, 0]
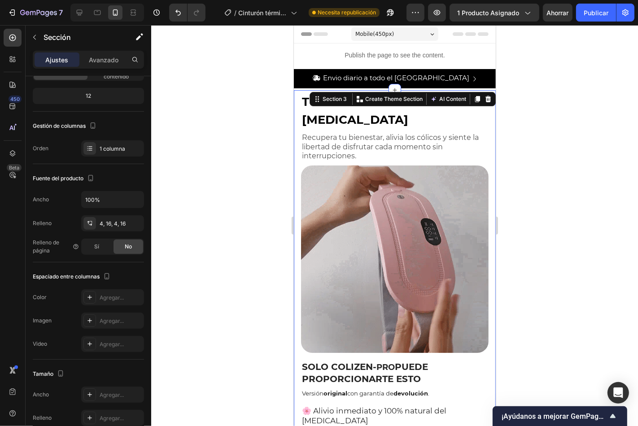
click at [296, 99] on div "Tu aliado contra el dolor menstrual Heading Recupera tu bienestar, alivia los c…" at bounding box center [394, 336] width 202 height 492
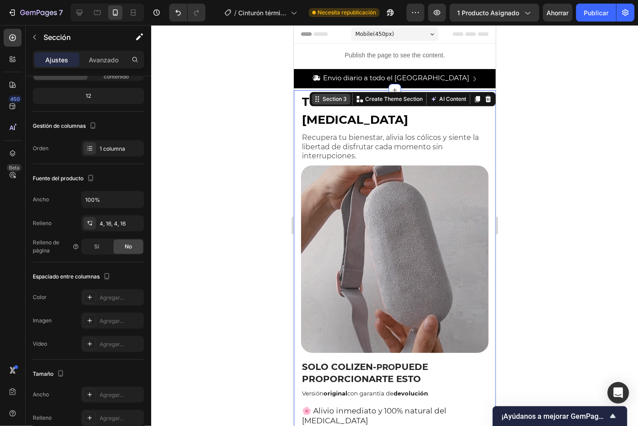
click at [326, 99] on div "Section 3" at bounding box center [334, 99] width 28 height 8
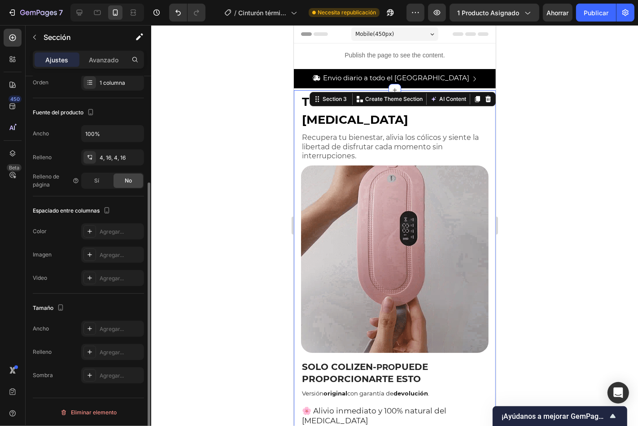
scroll to position [149, 0]
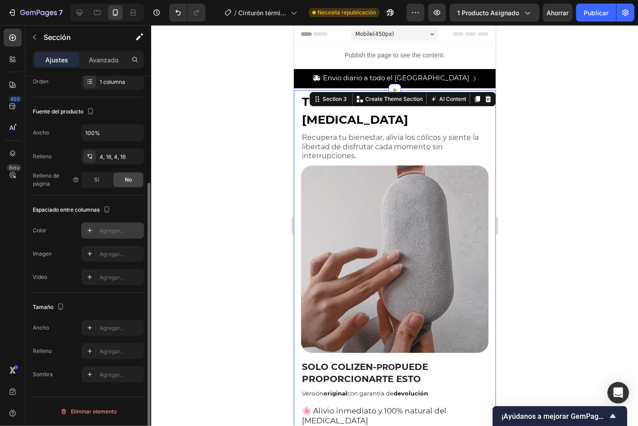
click at [100, 235] on div "Agregar..." at bounding box center [112, 230] width 63 height 16
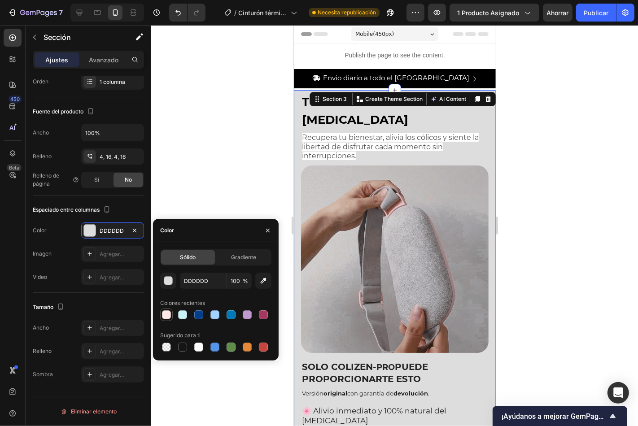
click at [165, 318] on div at bounding box center [166, 314] width 9 height 9
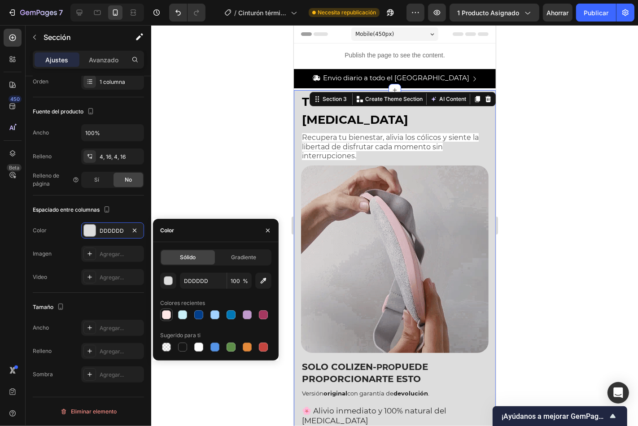
type input "FFE8E7"
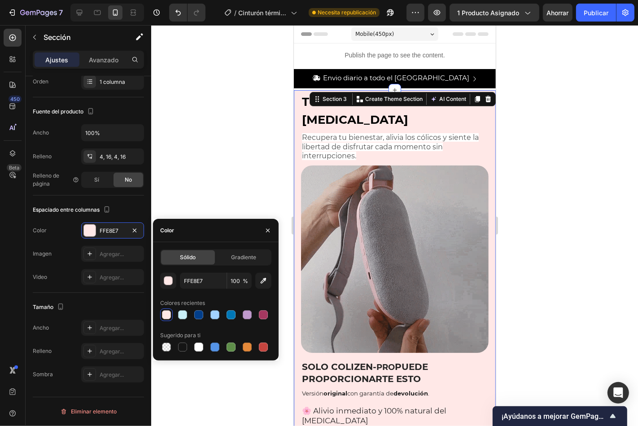
click at [595, 160] on div at bounding box center [394, 225] width 487 height 401
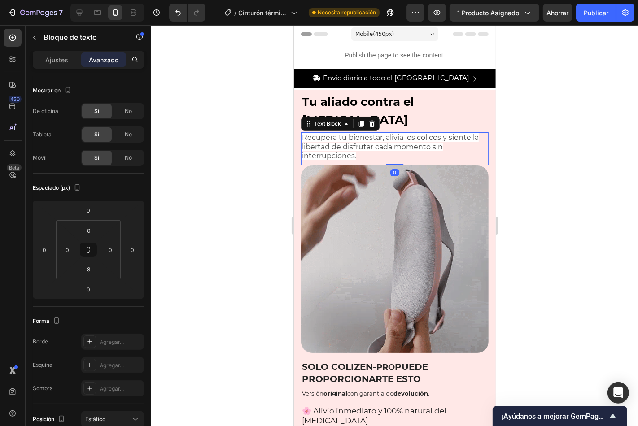
click at [358, 157] on p "Recupera tu bienestar, alivia los cólicos y siente la libertad de disfrutar cad…" at bounding box center [394, 147] width 186 height 28
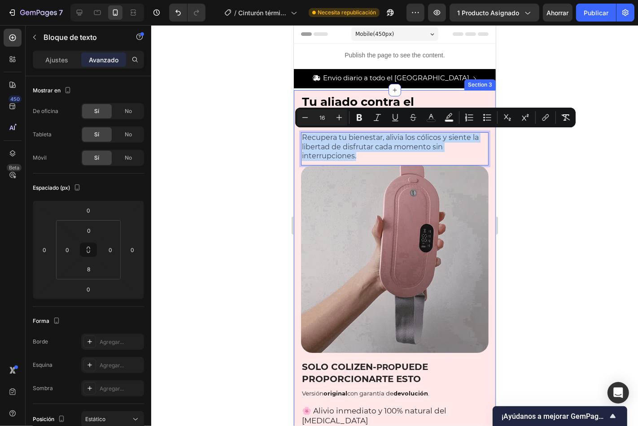
drag, startPoint x: 354, startPoint y: 156, endPoint x: 297, endPoint y: 136, distance: 60.6
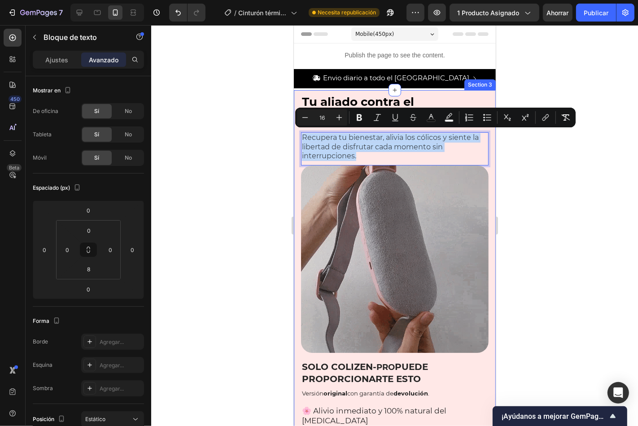
click at [297, 136] on div "Tu aliado contra el dolor menstrual Heading Recupera tu bienestar, alivia los c…" at bounding box center [394, 336] width 202 height 492
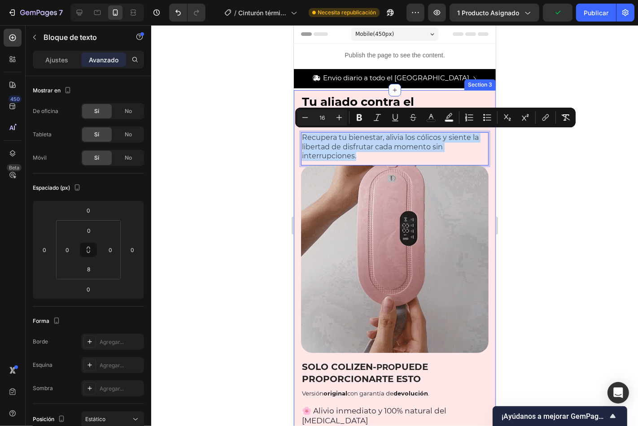
copy span "Recupera tu bienestar, alivia los cólicos y siente la libertad de disfrutar cad…"
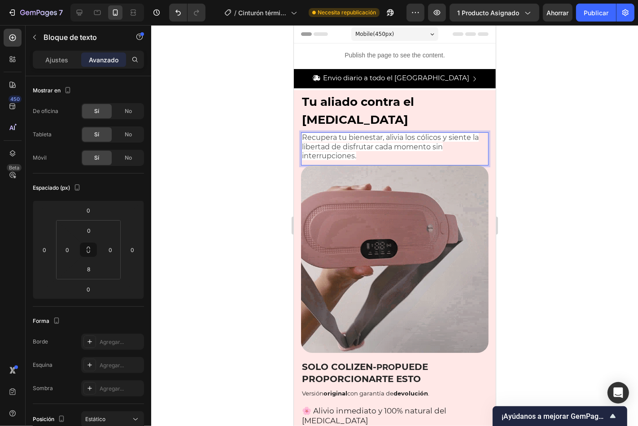
drag, startPoint x: 352, startPoint y: 157, endPoint x: 335, endPoint y: 156, distance: 16.2
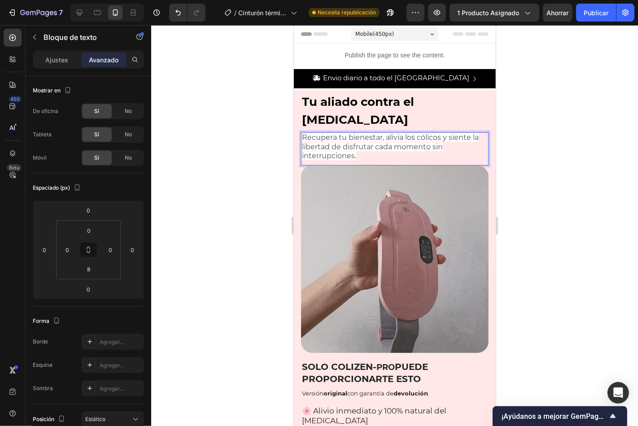
click at [335, 156] on span "Recupera tu bienestar, alivia los cólicos y siente la libertad de disfrutar cad…" at bounding box center [389, 146] width 177 height 27
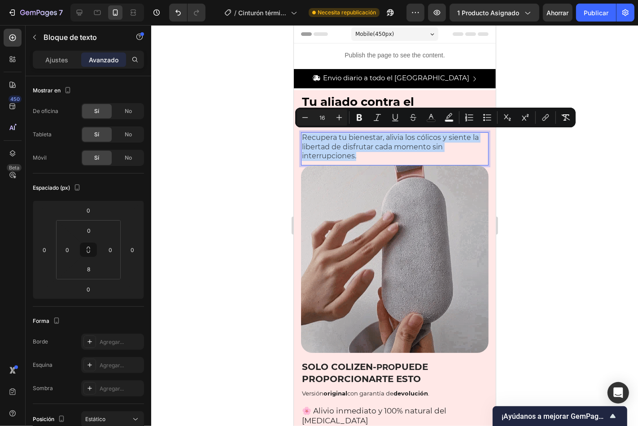
drag, startPoint x: 359, startPoint y: 156, endPoint x: 300, endPoint y: 134, distance: 62.1
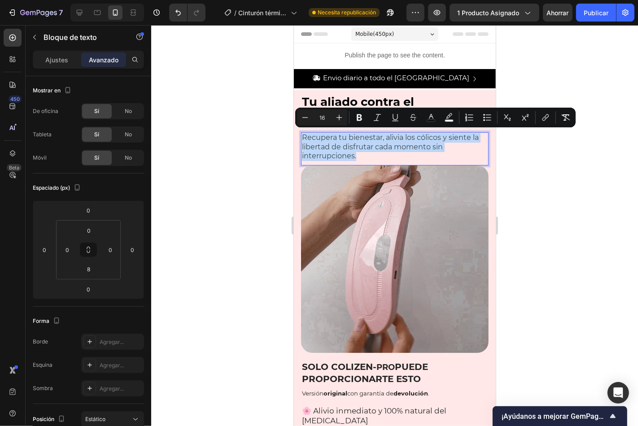
click at [300, 134] on div "Recupera tu bienestar, alivia los cólicos y siente la libertad de disfrutar cad…" at bounding box center [393, 147] width 187 height 30
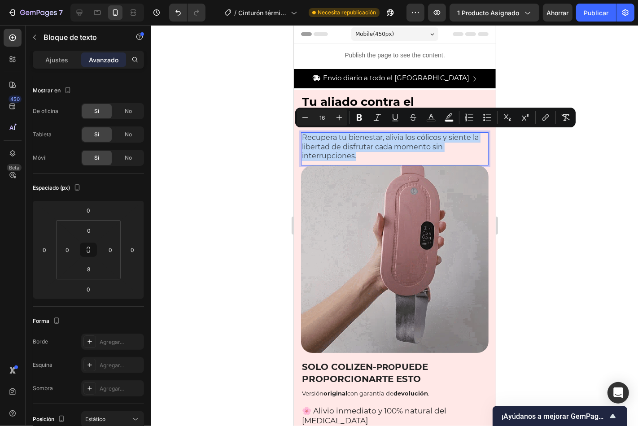
copy span "Recupera tu bienestar, alivia los cólicos y siente la libertad de disfrutar cad…"
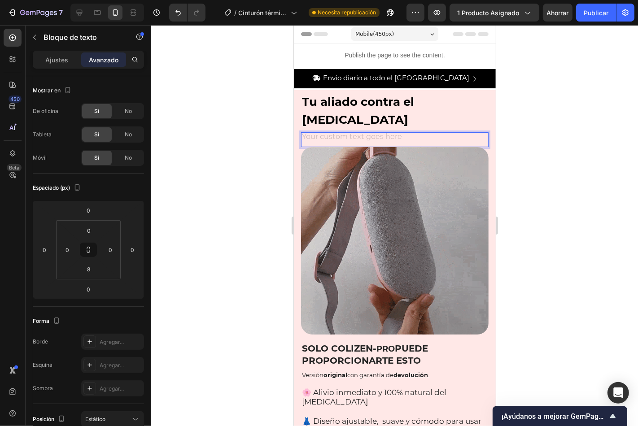
click at [309, 136] on div "Rich Text Editor. Editing area: main" at bounding box center [393, 137] width 187 height 11
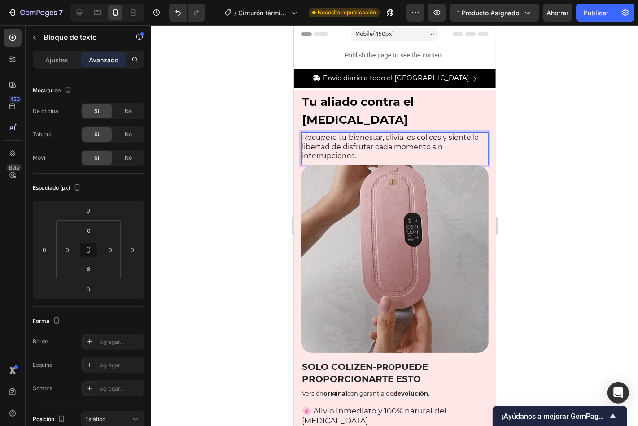
click at [579, 181] on div at bounding box center [394, 225] width 487 height 401
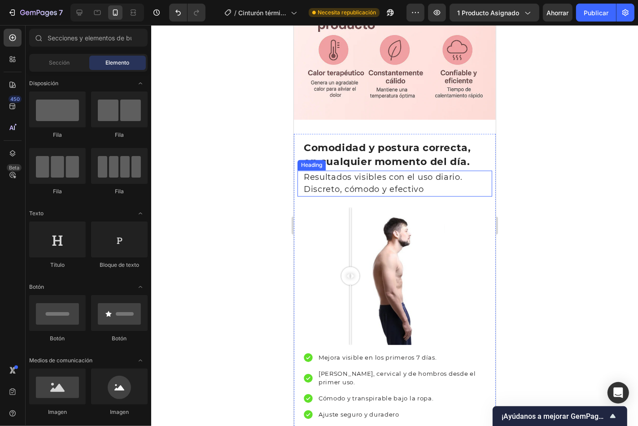
scroll to position [1378, 0]
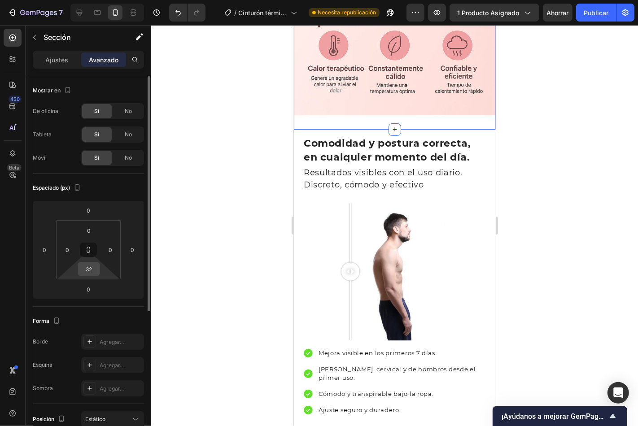
click at [94, 269] on input "32" at bounding box center [89, 268] width 18 height 13
drag, startPoint x: 91, startPoint y: 269, endPoint x: 86, endPoint y: 269, distance: 5.4
click at [86, 269] on input "32" at bounding box center [89, 268] width 18 height 13
drag, startPoint x: 87, startPoint y: 268, endPoint x: 99, endPoint y: 268, distance: 12.6
click at [99, 268] on div "32" at bounding box center [89, 269] width 22 height 14
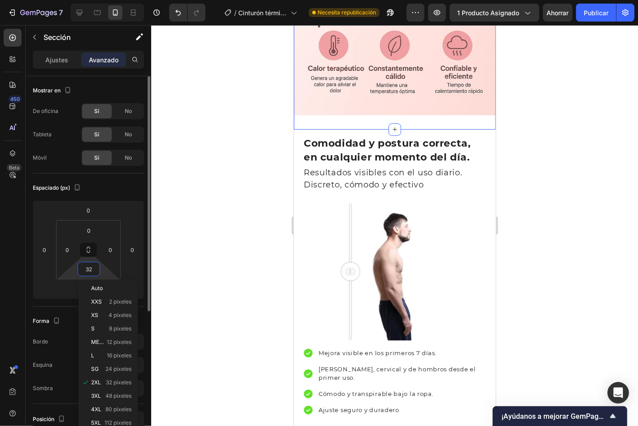
type input "0"
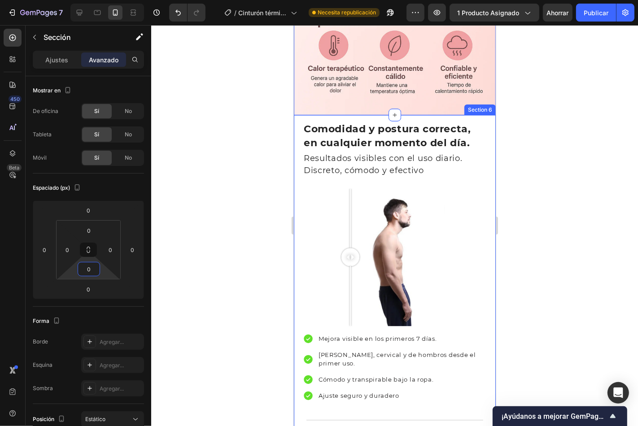
click at [293, 115] on div "Comodidad y postura correcta, en cualquier momento del día. Heading Resultados …" at bounding box center [394, 337] width 202 height 444
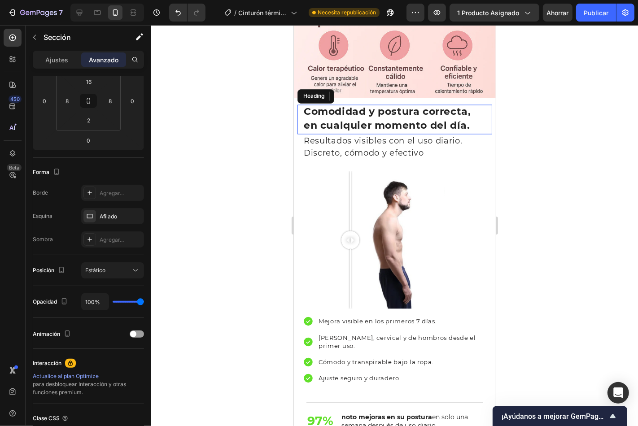
click at [299, 107] on div "Comodidad y postura correcta, en cualquier momento del día. Heading" at bounding box center [394, 119] width 195 height 30
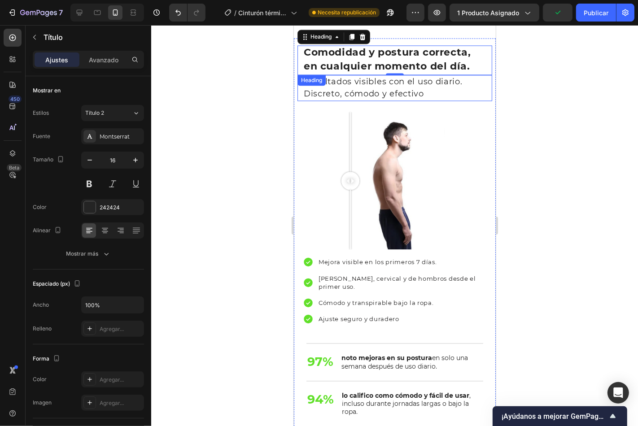
scroll to position [1411, 0]
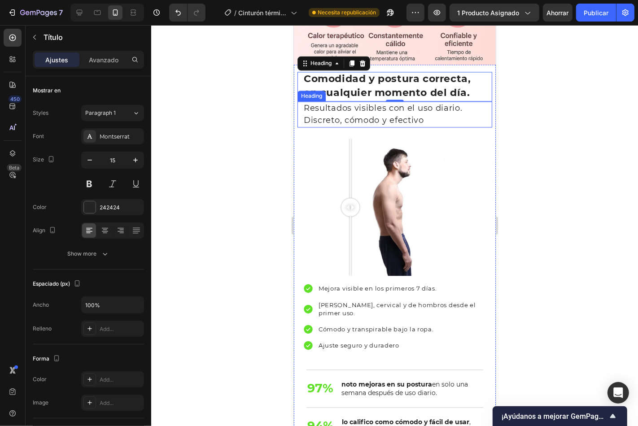
click at [314, 104] on span "Resultados visibles con el uso diario. Discreto, cómodo y efectivo" at bounding box center [382, 114] width 159 height 22
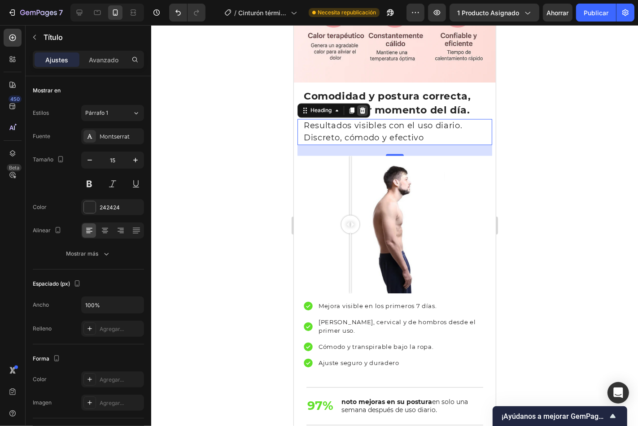
click at [361, 107] on icon at bounding box center [362, 110] width 6 height 6
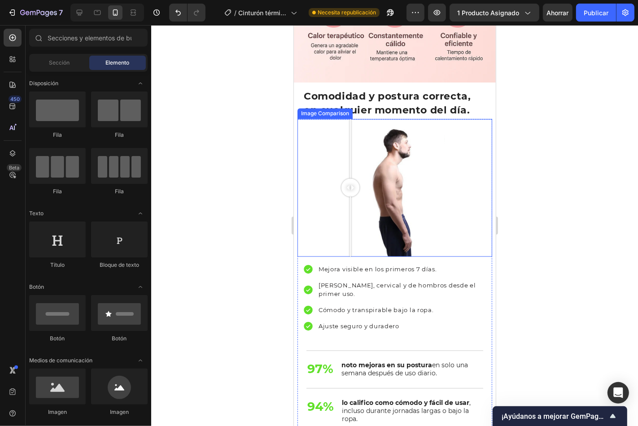
click at [347, 137] on div at bounding box center [350, 188] width 18 height 138
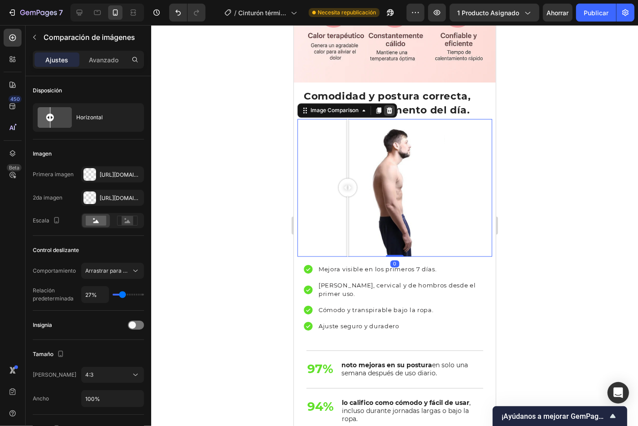
click at [386, 107] on icon at bounding box center [388, 110] width 7 height 7
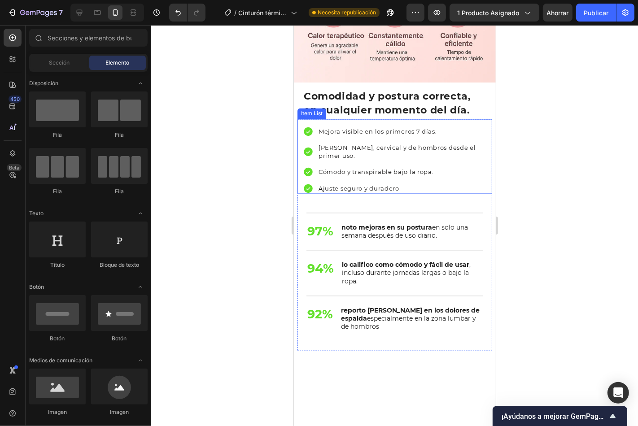
click at [477, 126] on div "Mejora visible en los primeros 7 días." at bounding box center [401, 131] width 169 height 11
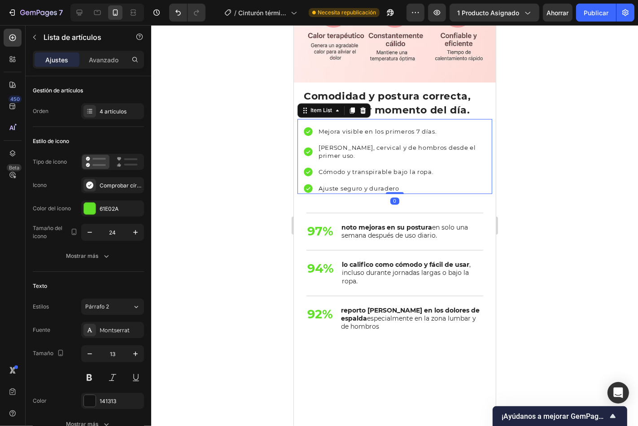
click at [481, 119] on div "Mejora visible en los primeros 7 días. Alivio lumbar, cervical y de hombros des…" at bounding box center [394, 156] width 195 height 75
click at [362, 107] on icon at bounding box center [362, 110] width 7 height 7
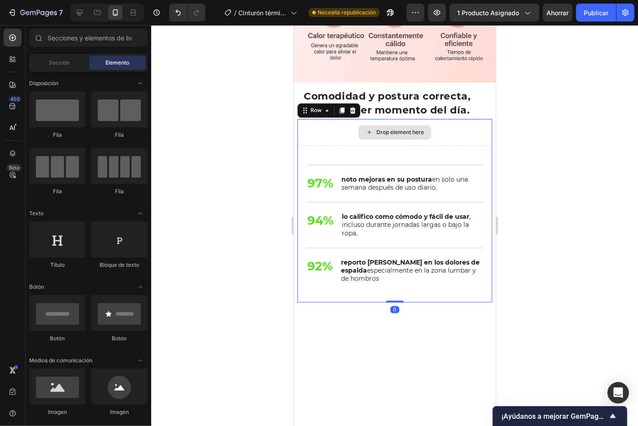
click at [449, 119] on div "Drop element here" at bounding box center [394, 132] width 195 height 27
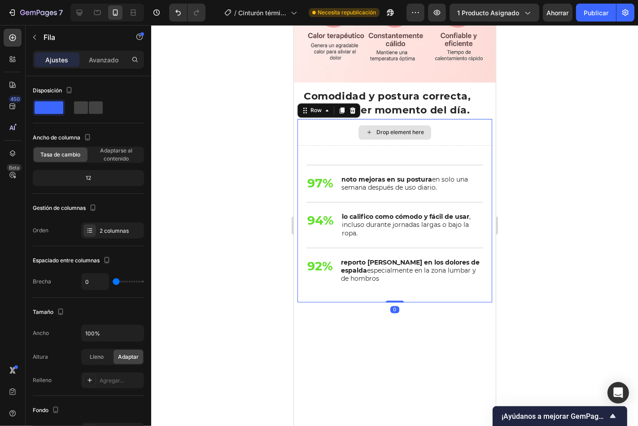
click at [330, 121] on div "Drop element here" at bounding box center [394, 132] width 195 height 27
drag, startPoint x: 318, startPoint y: 110, endPoint x: 365, endPoint y: 110, distance: 46.2
click at [319, 119] on div "Drop element here" at bounding box center [394, 132] width 195 height 27
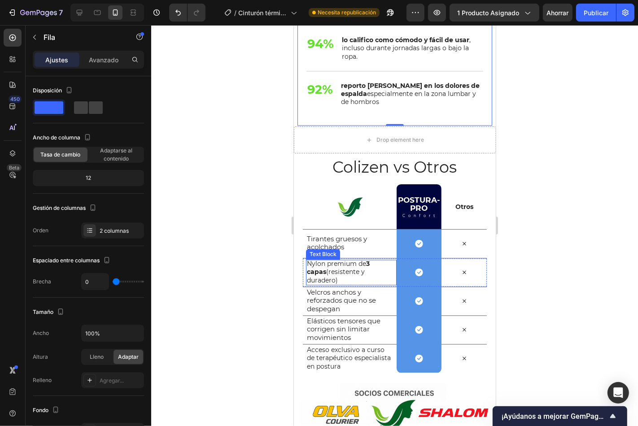
scroll to position [1611, 0]
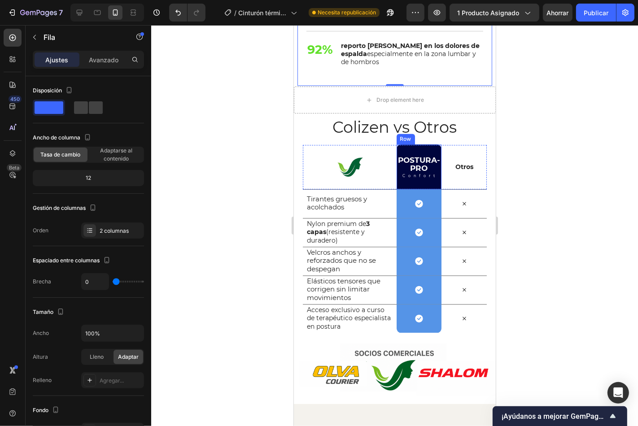
click at [429, 148] on div "Postura-pro Heading Confort Text Block Row" at bounding box center [418, 166] width 45 height 45
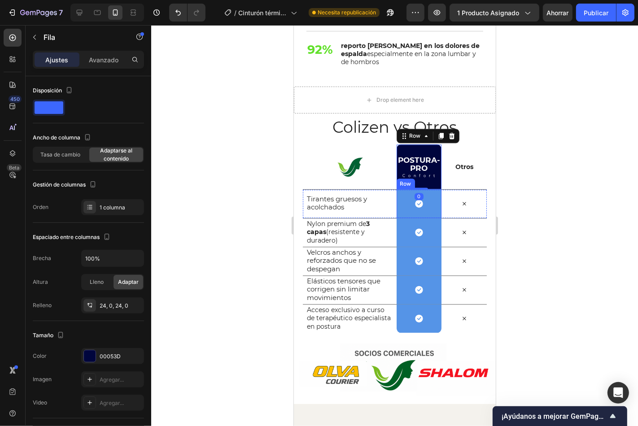
click at [432, 204] on div "Icon Row" at bounding box center [418, 203] width 45 height 29
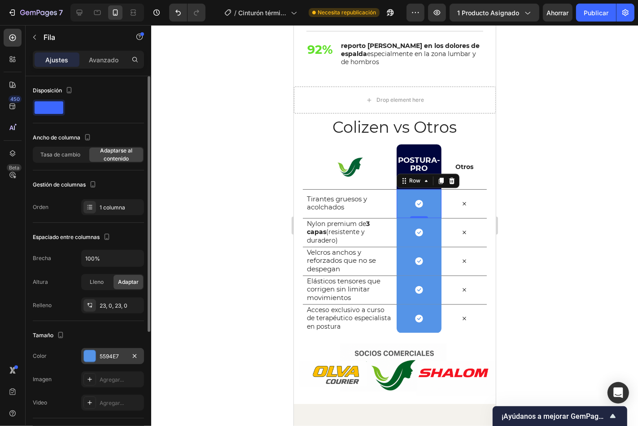
click at [120, 360] on div "5594E7" at bounding box center [113, 356] width 26 height 8
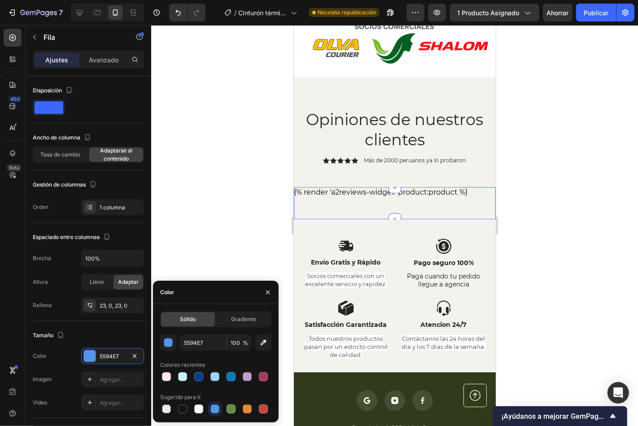
scroll to position [1843, 0]
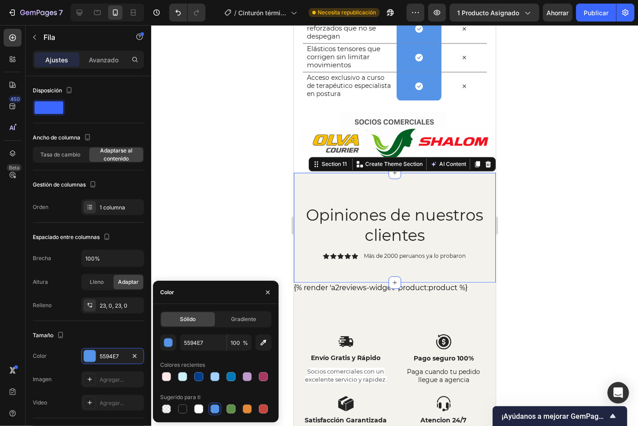
click at [302, 186] on div "Opiniones de nuestros clientes Heading Icon Icon Icon Icon Icon Icon List Más d…" at bounding box center [394, 227] width 202 height 110
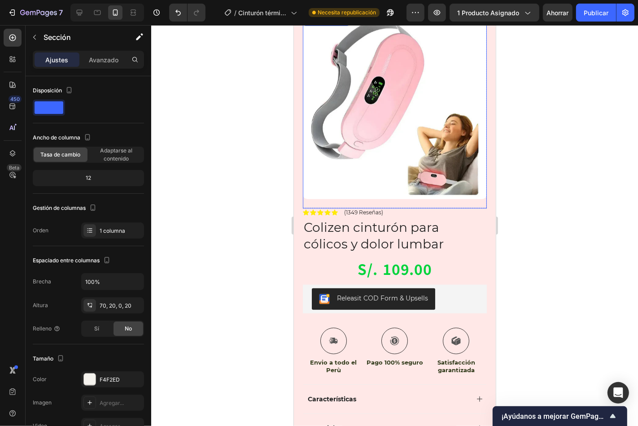
scroll to position [482, 0]
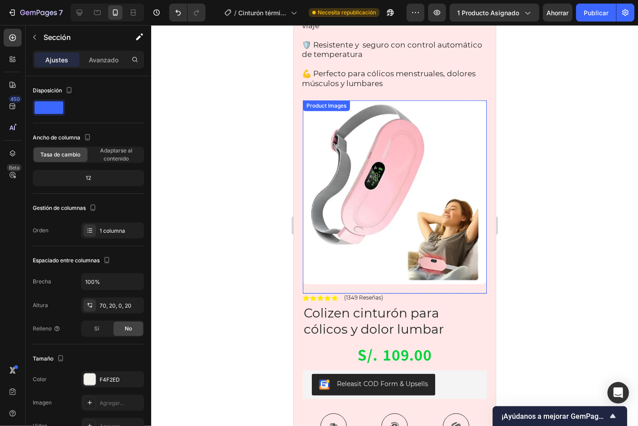
click at [383, 160] on img at bounding box center [394, 192] width 184 height 184
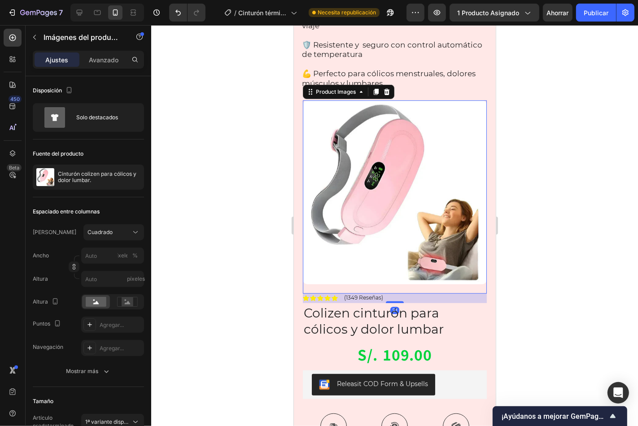
click at [627, 233] on div at bounding box center [394, 225] width 487 height 401
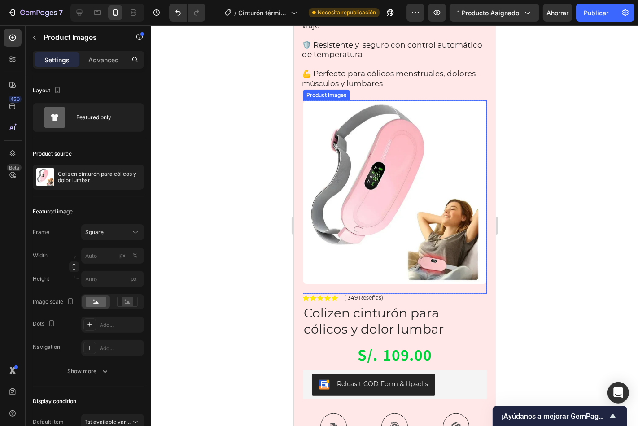
click at [418, 151] on img at bounding box center [394, 192] width 184 height 184
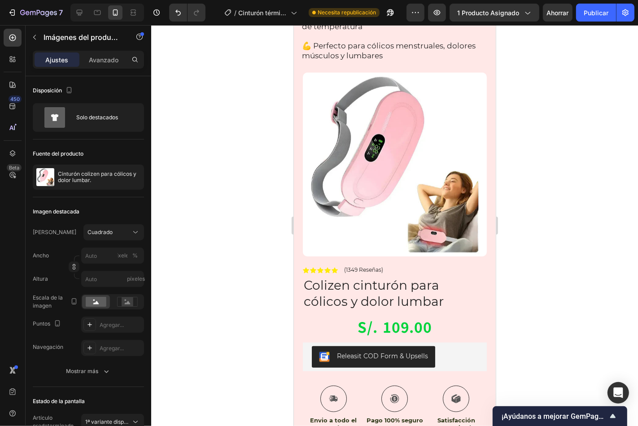
scroll to position [514, 0]
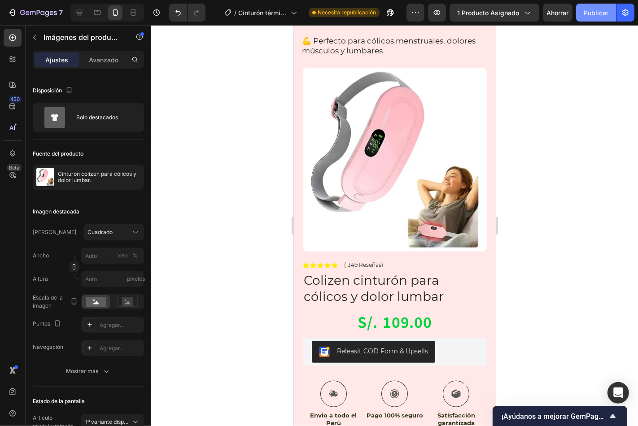
click at [593, 12] on font "Publicar" at bounding box center [595, 13] width 25 height 8
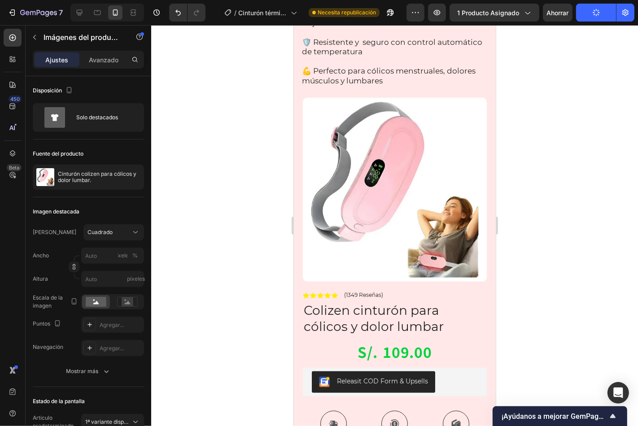
scroll to position [398, 0]
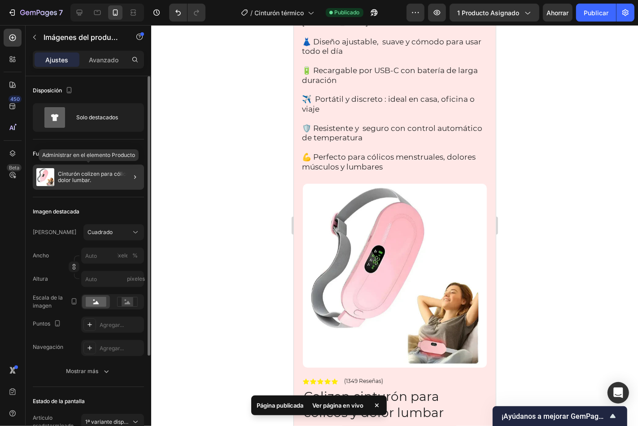
click at [91, 172] on font "Cinturón colizen para cólicos y dolor lumbar." at bounding box center [98, 176] width 80 height 13
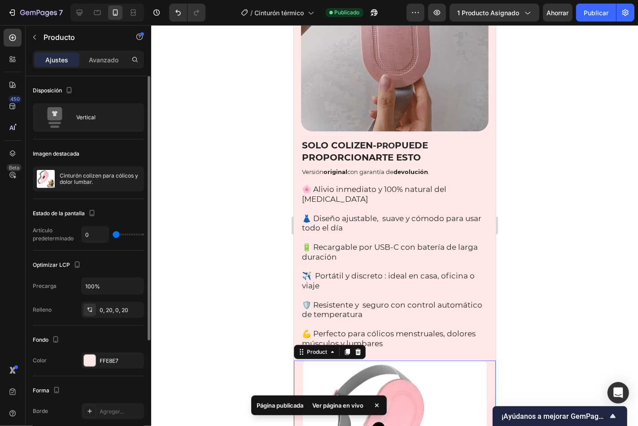
scroll to position [216, 0]
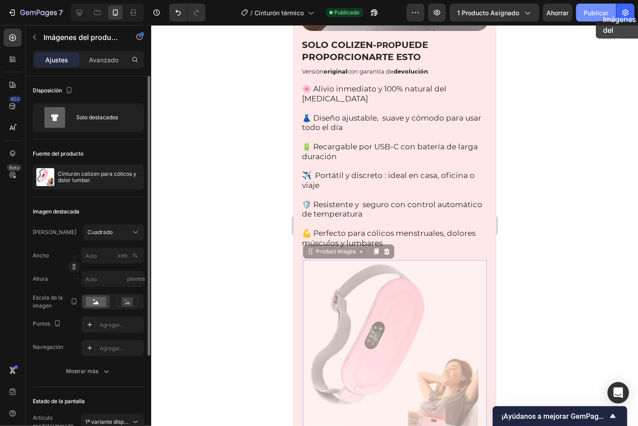
click at [595, 21] on button "Publicar" at bounding box center [596, 13] width 40 height 18
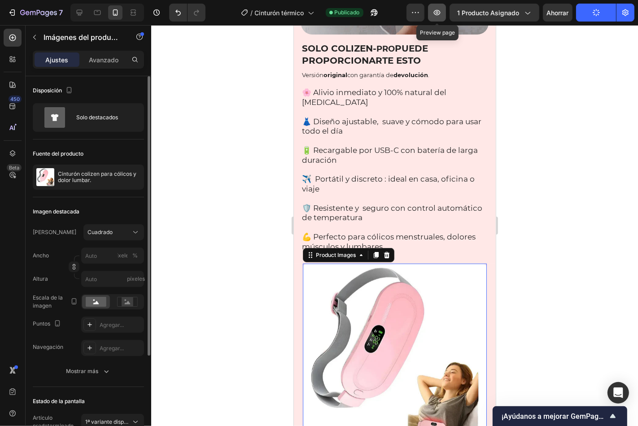
click at [442, 12] on button "button" at bounding box center [437, 13] width 18 height 18
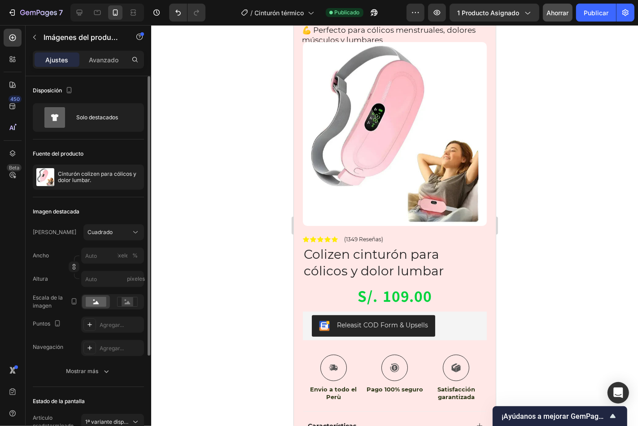
scroll to position [517, 0]
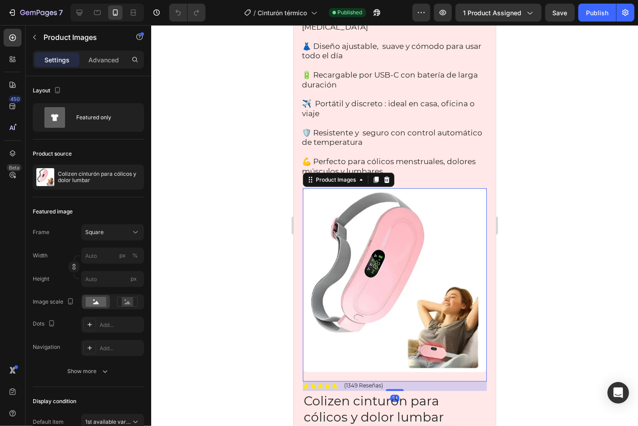
scroll to position [461, 0]
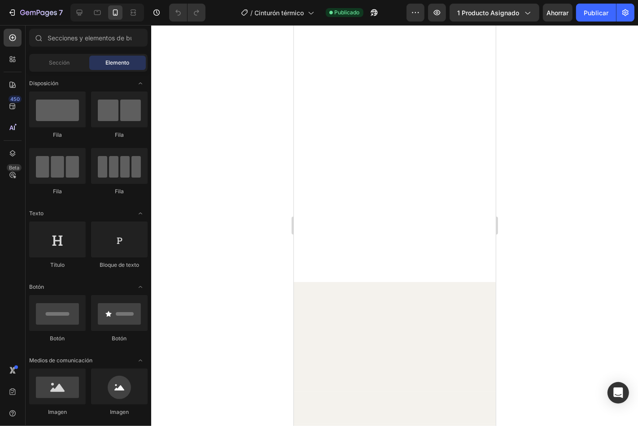
scroll to position [830, 0]
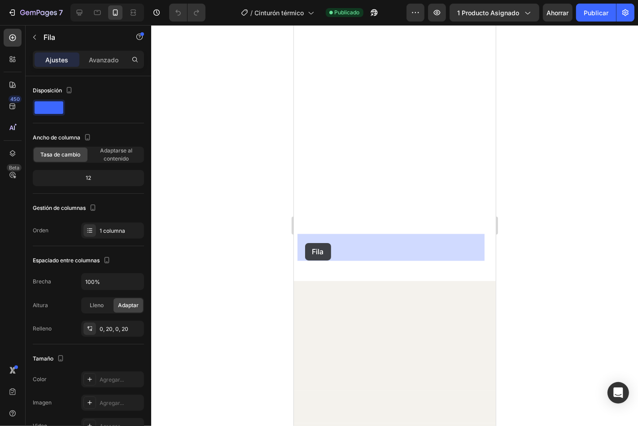
drag, startPoint x: 299, startPoint y: 271, endPoint x: 301, endPoint y: 260, distance: 11.5
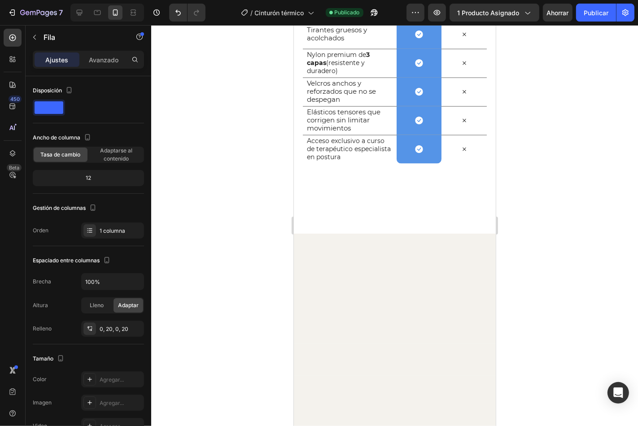
scroll to position [880, 0]
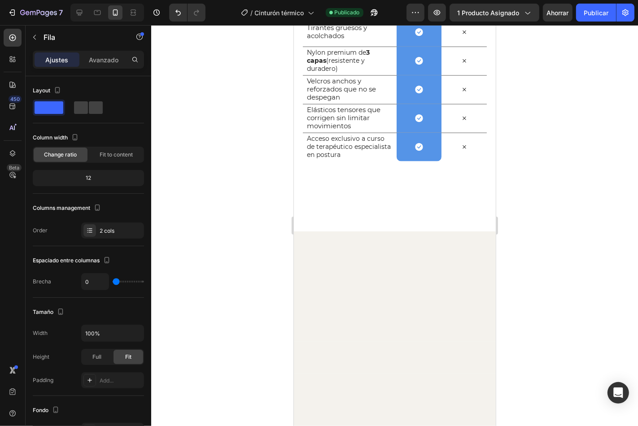
drag, startPoint x: 397, startPoint y: 365, endPoint x: 408, endPoint y: 341, distance: 26.7
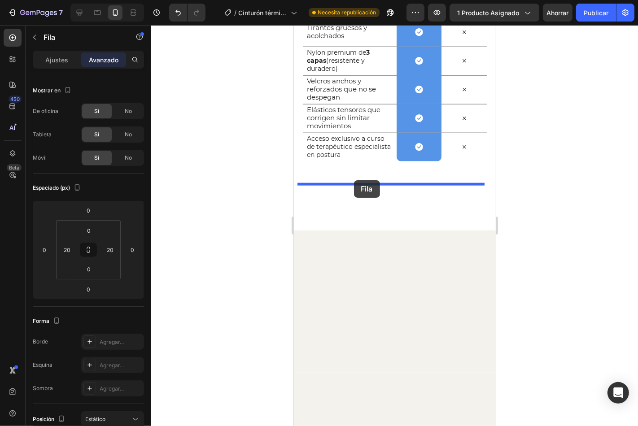
drag, startPoint x: 304, startPoint y: 184, endPoint x: 353, endPoint y: 180, distance: 49.1
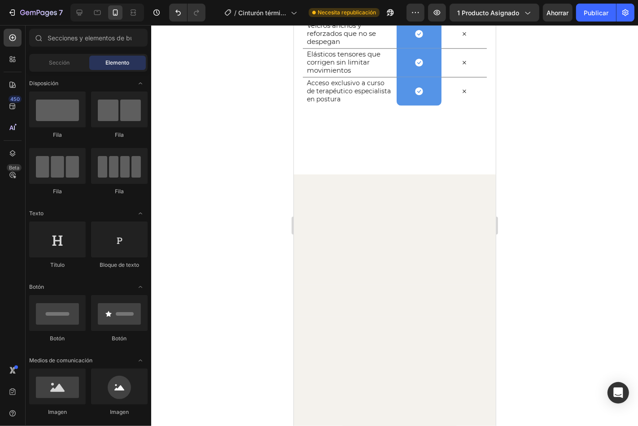
scroll to position [913, 0]
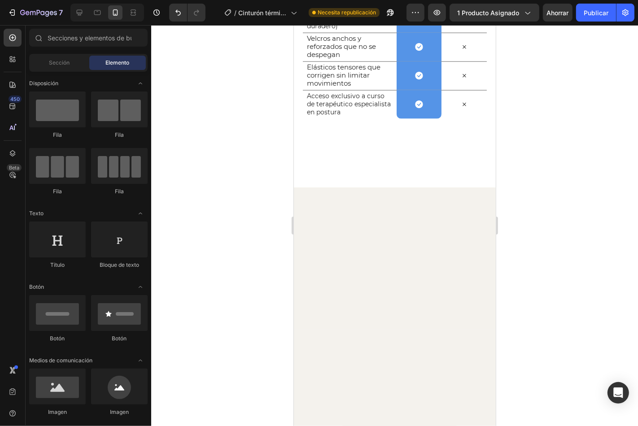
scroll to position [863, 0]
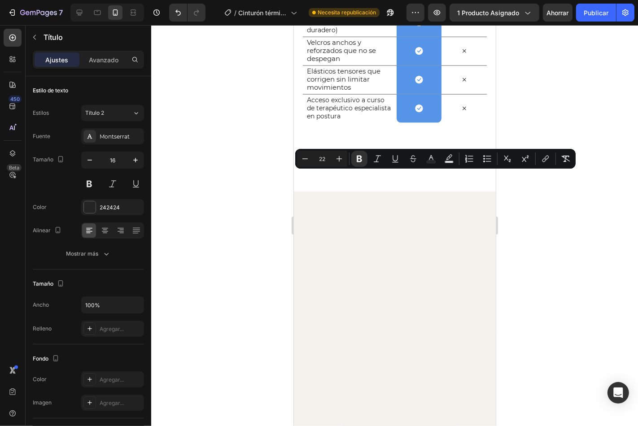
drag, startPoint x: 305, startPoint y: 180, endPoint x: 471, endPoint y: 196, distance: 166.7
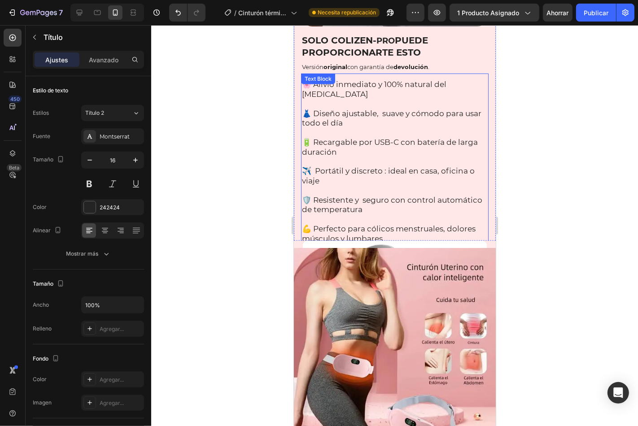
scroll to position [265, 0]
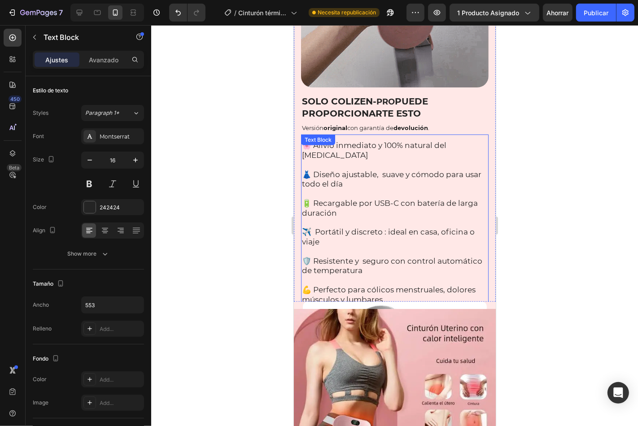
click at [314, 140] on span "🌸 Alivio inmediato y 100% natural del [MEDICAL_DATA]" at bounding box center [373, 149] width 144 height 19
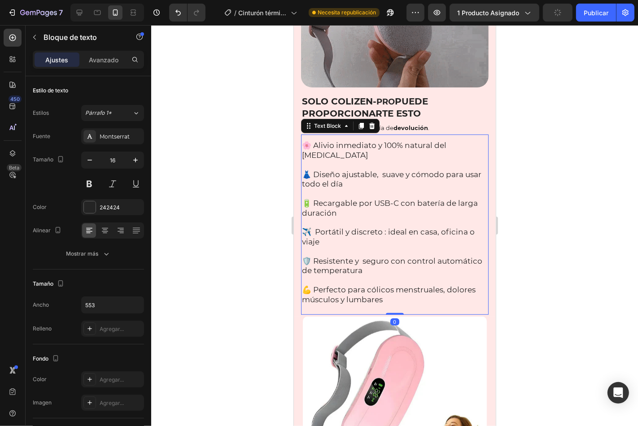
click at [309, 140] on span "🌸 Alivio inmediato y 100% natural del [MEDICAL_DATA]" at bounding box center [373, 149] width 144 height 19
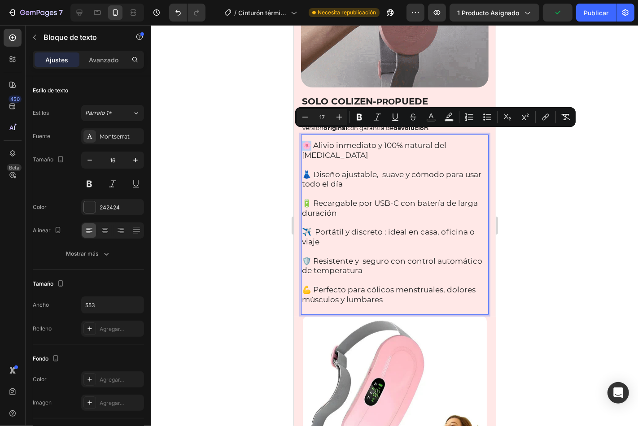
drag, startPoint x: 309, startPoint y: 135, endPoint x: 305, endPoint y: 139, distance: 5.1
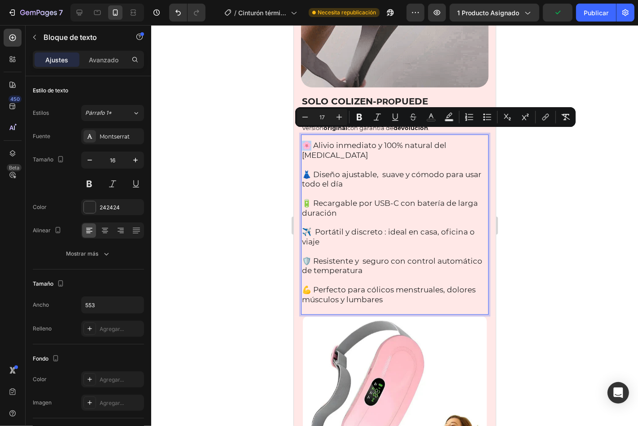
click at [303, 140] on span "🌸 Alivio inmediato y 100% natural del [MEDICAL_DATA]" at bounding box center [373, 149] width 144 height 19
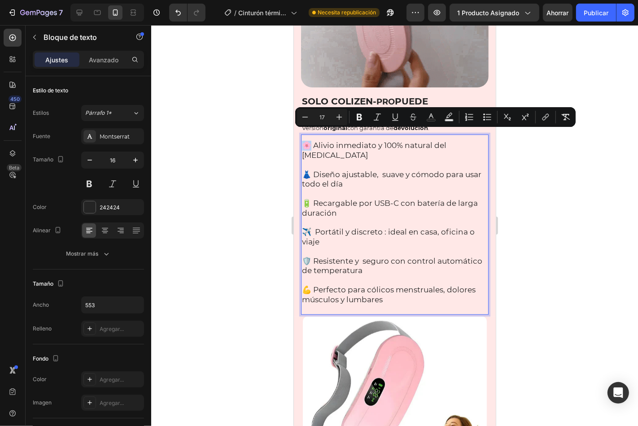
copy span "🌸"
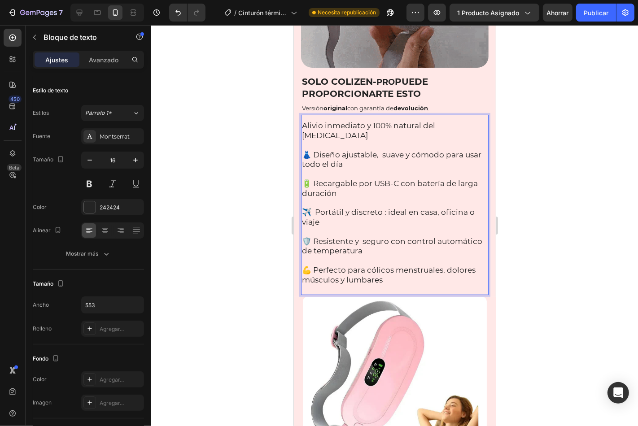
scroll to position [282, 0]
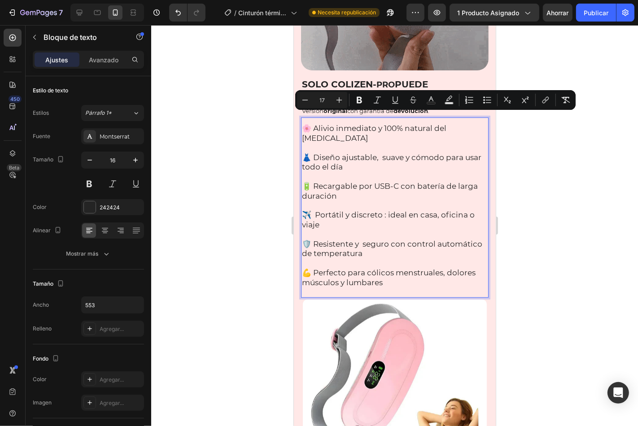
copy span "A"
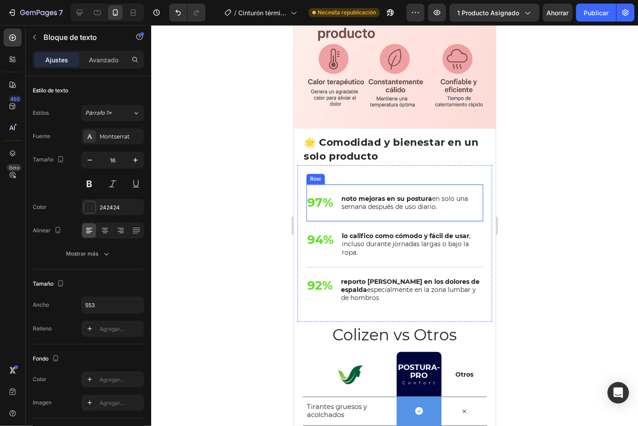
scroll to position [1378, 0]
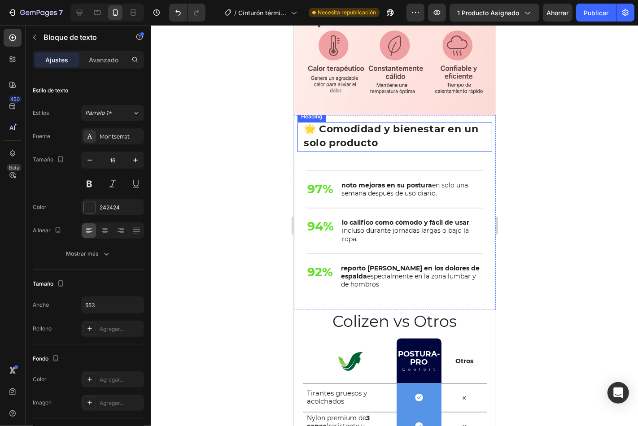
click at [403, 129] on h2 "🌟 Comodidad y bienestar en un solo producto" at bounding box center [394, 137] width 184 height 30
click at [398, 122] on h2 "🌟 Comodidad y bienestar en un solo producto" at bounding box center [394, 137] width 184 height 30
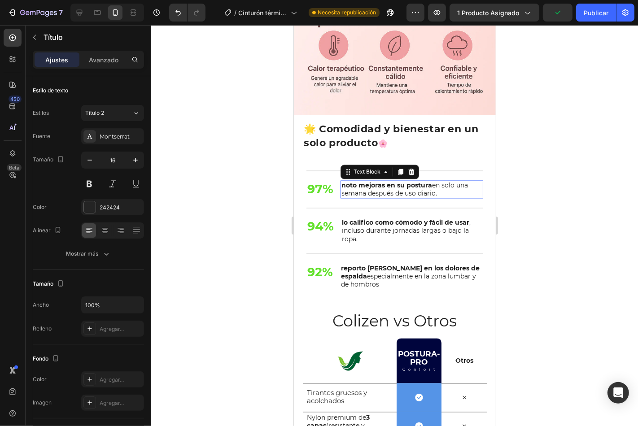
click at [354, 181] on p "noto mejoras en su postura en solo una semana después de uso diario." at bounding box center [411, 189] width 141 height 16
click at [317, 171] on div "Text Block" at bounding box center [323, 175] width 30 height 8
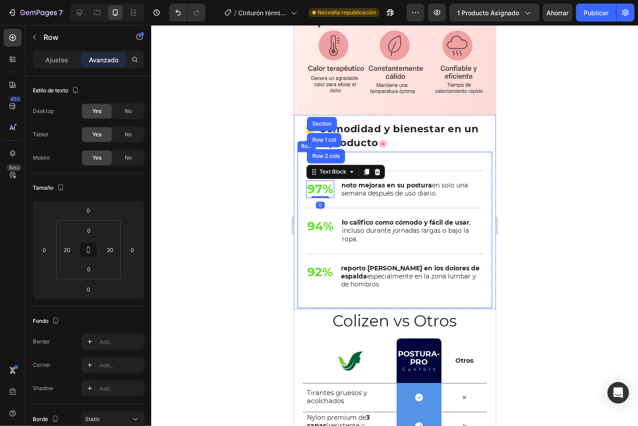
click at [304, 152] on div "Nourish, hydrate, and soften with our skin cream. Heading 97% Text Block Row 2 …" at bounding box center [394, 230] width 195 height 157
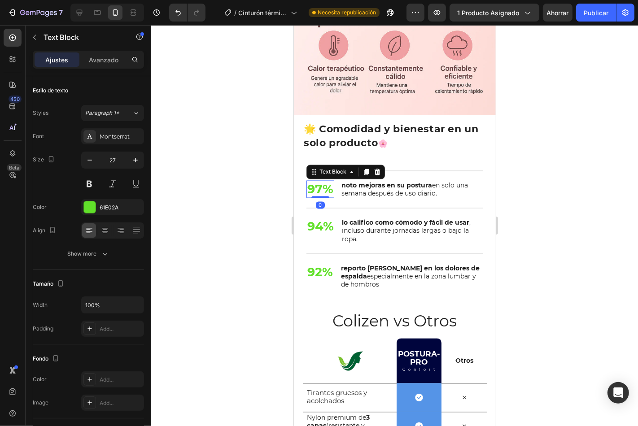
click at [320, 181] on p "97%" at bounding box center [320, 189] width 26 height 16
click at [112, 209] on font "61E02A" at bounding box center [109, 207] width 19 height 7
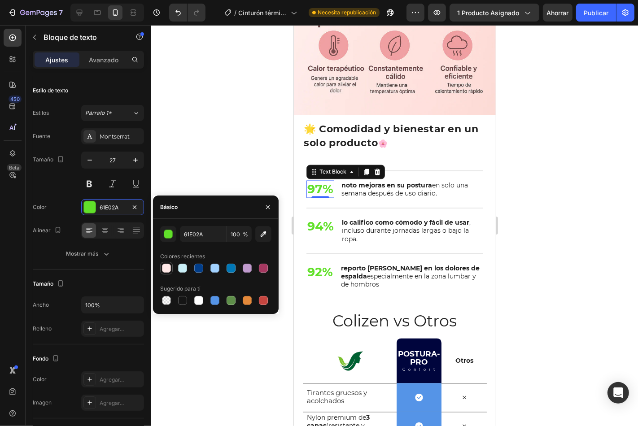
click at [166, 271] on div at bounding box center [166, 268] width 9 height 9
click at [201, 236] on input "FFE8E7" at bounding box center [203, 234] width 47 height 16
click at [170, 235] on div "button" at bounding box center [168, 234] width 9 height 9
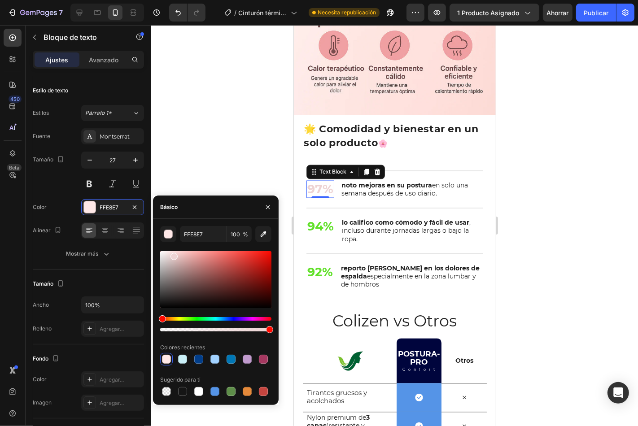
click at [173, 255] on div at bounding box center [173, 256] width 7 height 7
drag, startPoint x: 173, startPoint y: 254, endPoint x: 213, endPoint y: 238, distance: 43.0
click at [213, 238] on div "FF817C 100 % Colores recientes Sugerido para ti" at bounding box center [215, 312] width 111 height 172
type input "FF8B87"
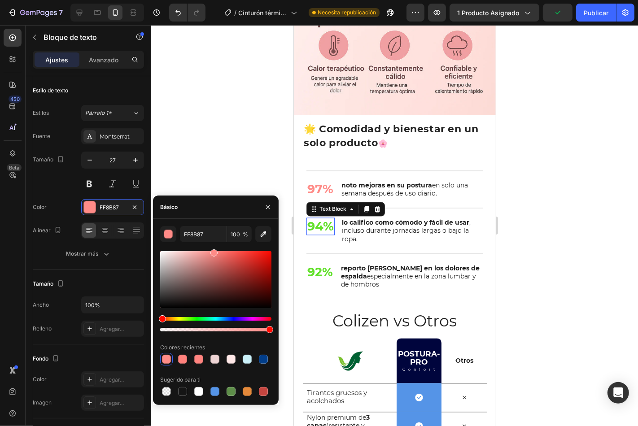
click at [323, 218] on p "94%" at bounding box center [320, 226] width 26 height 16
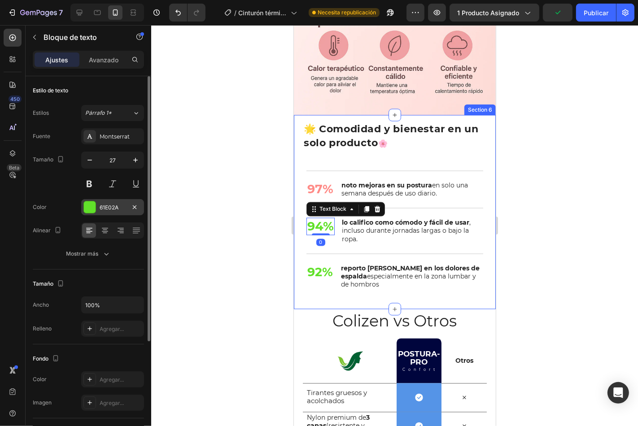
click at [109, 204] on div "61E02A" at bounding box center [113, 208] width 26 height 8
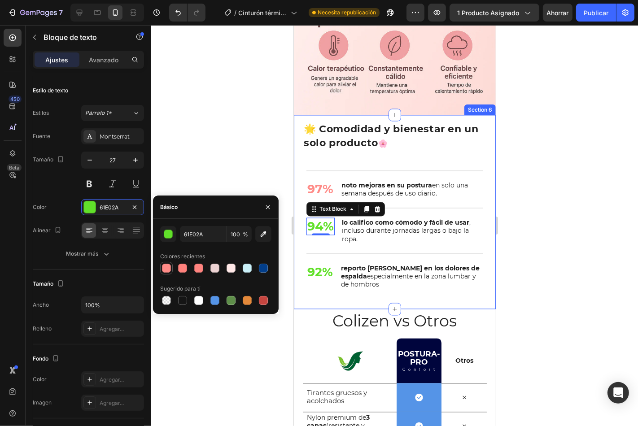
click at [168, 269] on div at bounding box center [166, 268] width 9 height 9
type input "FF8B87"
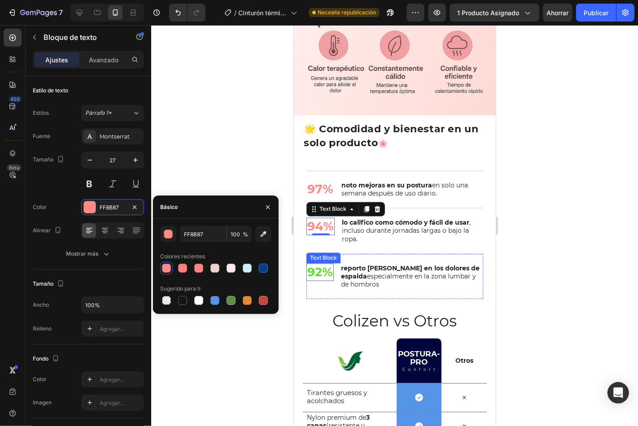
click at [318, 264] on p "92%" at bounding box center [320, 272] width 26 height 16
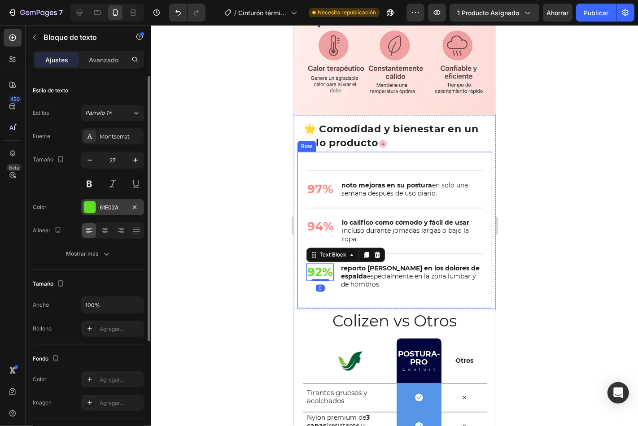
click at [106, 209] on font "61E02A" at bounding box center [109, 207] width 19 height 7
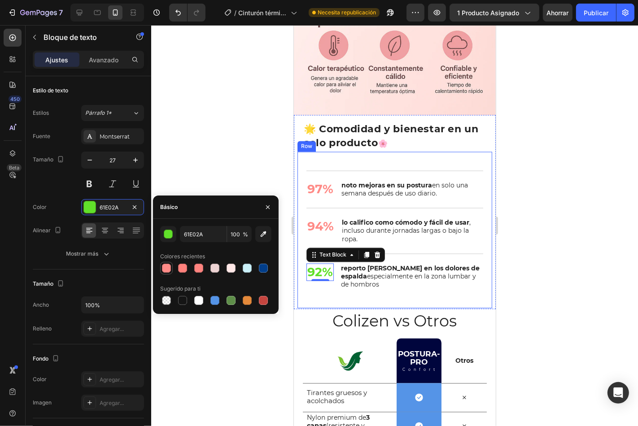
click at [171, 270] on div at bounding box center [166, 268] width 11 height 11
type input "FF8B87"
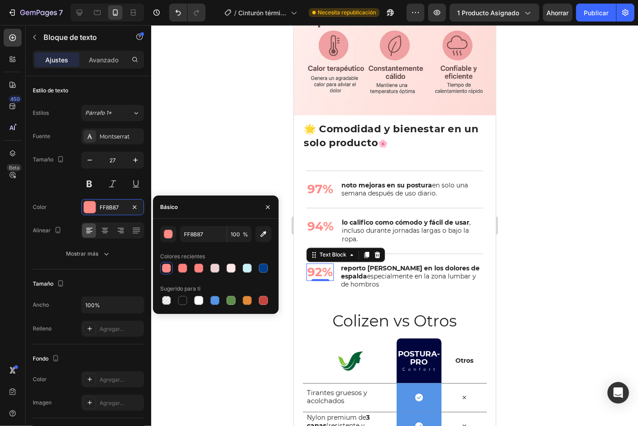
click at [268, 169] on div at bounding box center [394, 225] width 487 height 401
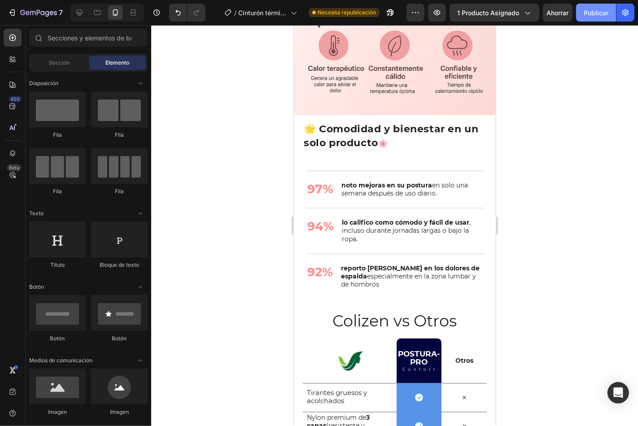
click at [581, 9] on button "Publicar" at bounding box center [596, 13] width 40 height 18
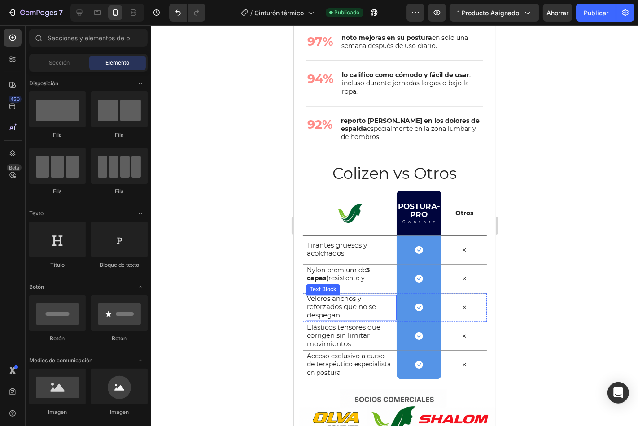
scroll to position [1511, 0]
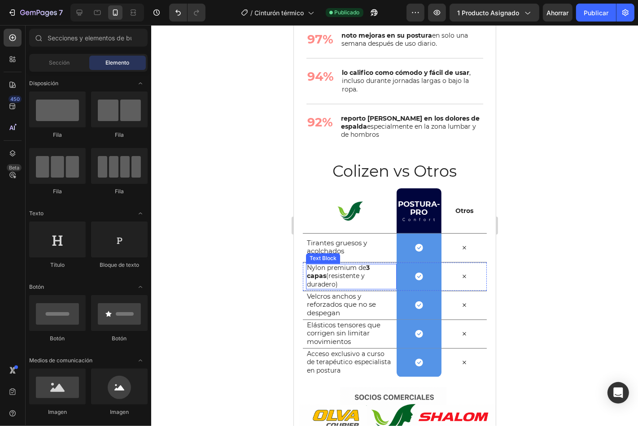
click at [318, 255] on div "Text Block" at bounding box center [322, 258] width 30 height 8
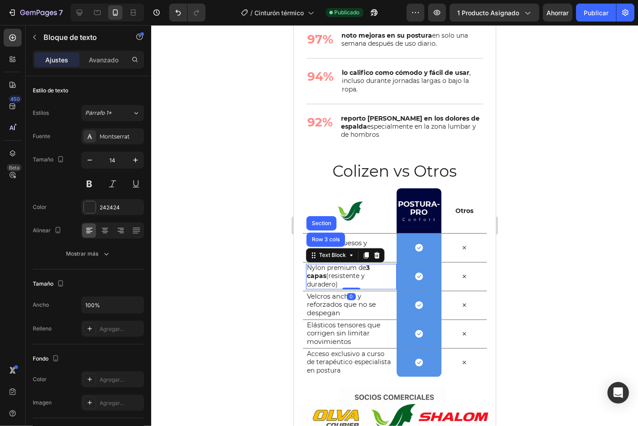
click at [535, 236] on div at bounding box center [394, 225] width 487 height 401
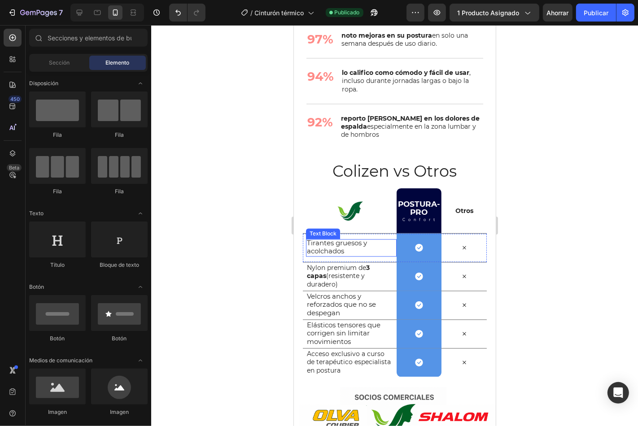
click at [306, 238] on div "Tirantes gruesos y acolchados Text Block" at bounding box center [350, 247] width 91 height 28
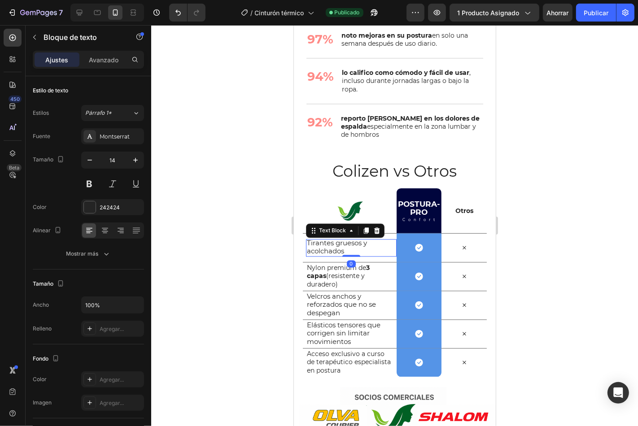
click at [308, 243] on span "Tirantes gruesos y acolchados" at bounding box center [336, 246] width 60 height 17
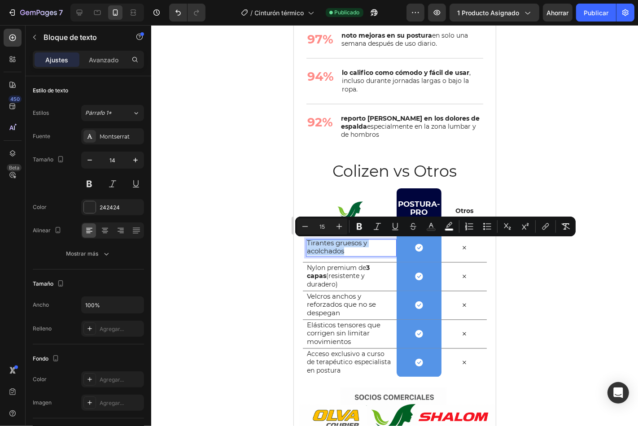
drag, startPoint x: 308, startPoint y: 243, endPoint x: 352, endPoint y: 252, distance: 45.8
click at [352, 252] on p "Tirantes gruesos y acolchados" at bounding box center [349, 247] width 86 height 16
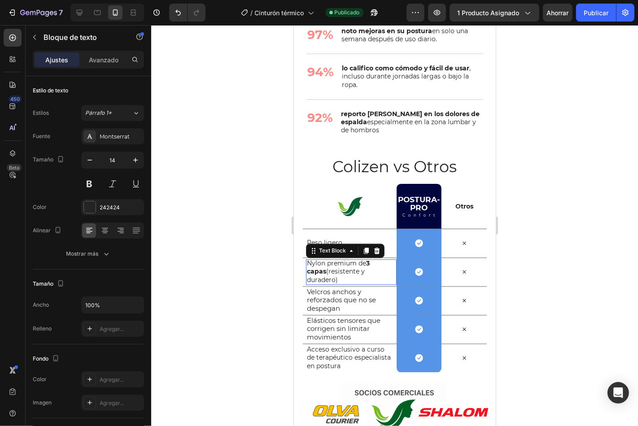
click at [337, 284] on div "Nylon premium de 3 capas (resistente y duradero)" at bounding box center [348, 272] width 87 height 26
click at [338, 278] on p "Nylon premium de 3 capas (resistente y duradero)" at bounding box center [349, 271] width 86 height 25
drag, startPoint x: 338, startPoint y: 278, endPoint x: 308, endPoint y: 263, distance: 33.5
click at [308, 263] on p "Nylon premium de 3 capas (resistente y duradero)" at bounding box center [349, 271] width 86 height 25
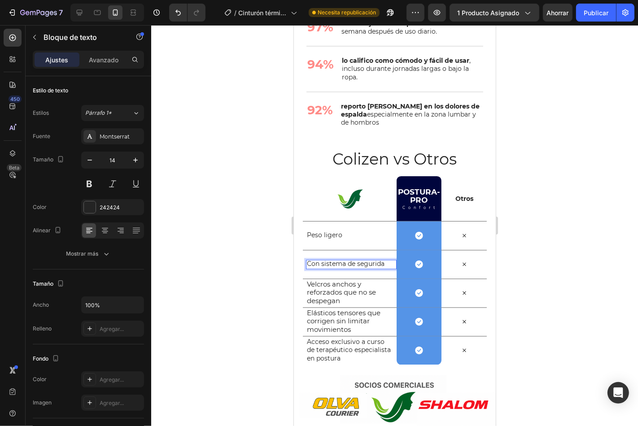
scroll to position [1519, 0]
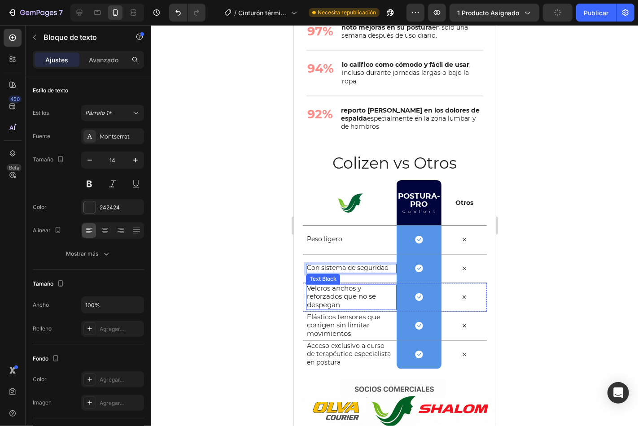
click at [342, 297] on span "Velcros anchos y reforzados que no se despegan" at bounding box center [340, 295] width 69 height 25
click at [335, 300] on span "Velcros anchos y reforzados que no se despegan" at bounding box center [340, 295] width 69 height 25
click at [341, 305] on p "Velcros anchos y reforzados que no se despegan" at bounding box center [349, 296] width 86 height 25
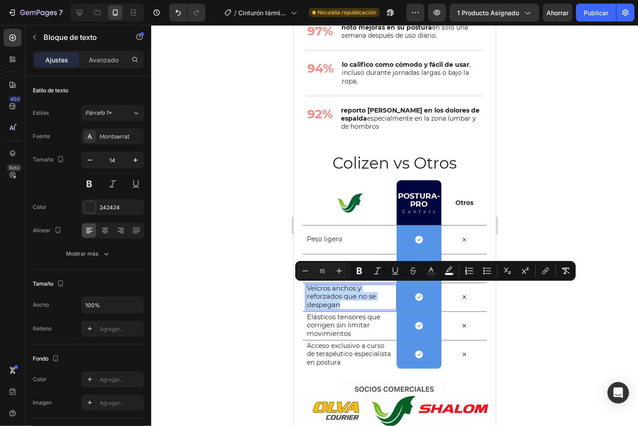
drag, startPoint x: 339, startPoint y: 301, endPoint x: 307, endPoint y: 289, distance: 34.5
click at [307, 289] on p "Velcros anchos y reforzados que no se despegan" at bounding box center [349, 296] width 86 height 25
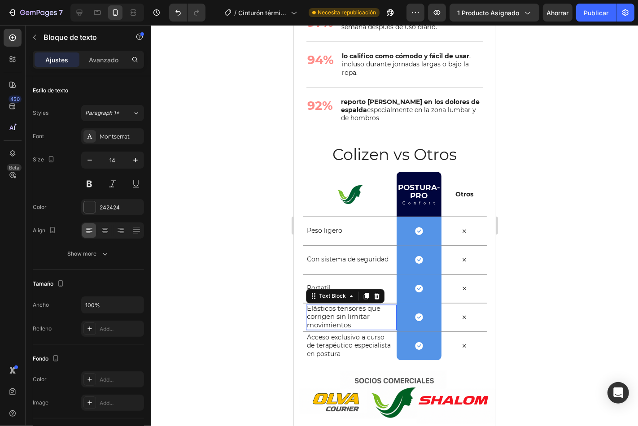
click at [351, 327] on p "Elásticos tensores que corrigen sin limitar movimientos" at bounding box center [349, 316] width 86 height 25
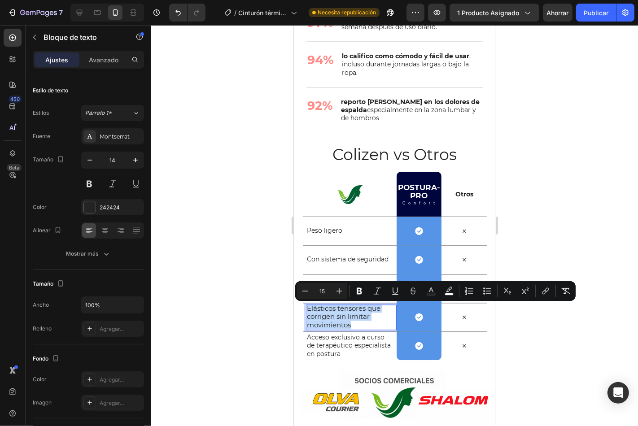
drag, startPoint x: 351, startPoint y: 327, endPoint x: 306, endPoint y: 309, distance: 47.7
click at [306, 309] on p "Elásticos tensores que corrigen sin limitar movimientos" at bounding box center [349, 316] width 86 height 25
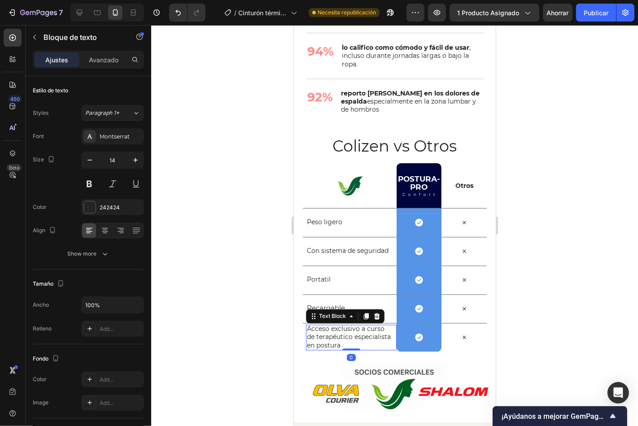
click at [356, 339] on p "Acceso exclusivo a curso de terapéutico especialista en postura" at bounding box center [349, 336] width 86 height 25
click at [380, 348] on p "Acceso exclusivo a curso de terapéutico especialista en postura" at bounding box center [349, 336] width 86 height 25
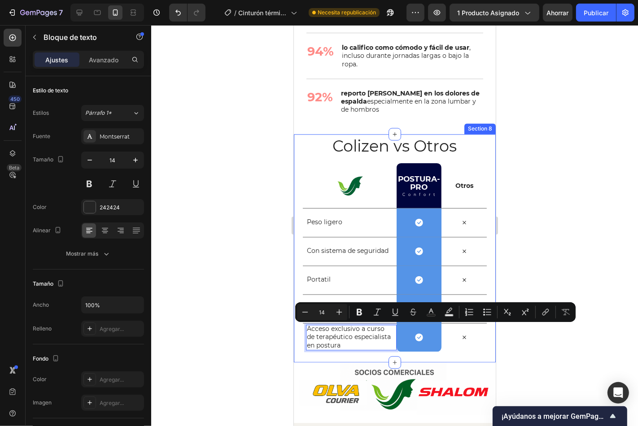
drag, startPoint x: 379, startPoint y: 348, endPoint x: 296, endPoint y: 325, distance: 86.2
click at [296, 325] on div "Colizen vs Otros Heading Row Image Postura-pro Heading Confort Text Block Row O…" at bounding box center [394, 248] width 202 height 228
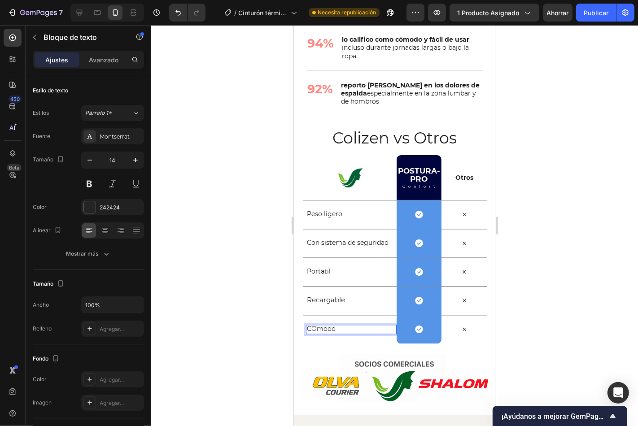
click at [315, 329] on p "COmodo" at bounding box center [349, 328] width 86 height 8
click at [338, 330] on p "Comodo" at bounding box center [349, 328] width 86 height 8
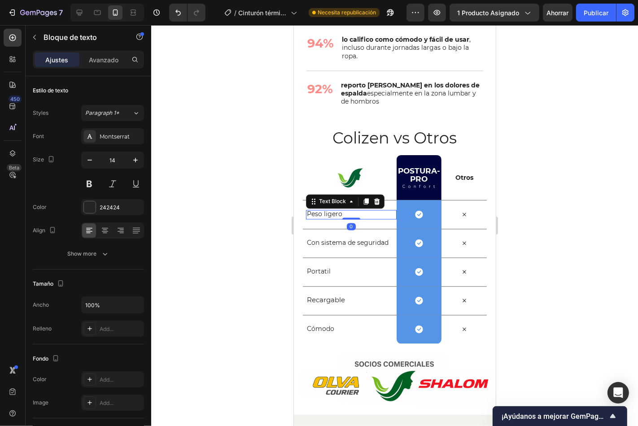
click at [305, 213] on div "Peso ligero" at bounding box center [348, 213] width 87 height 9
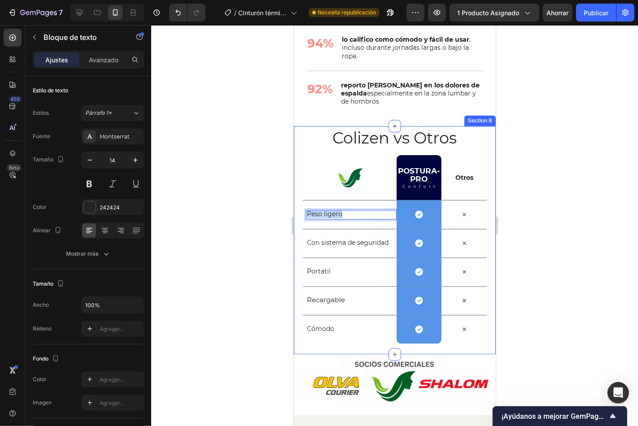
drag, startPoint x: 344, startPoint y: 215, endPoint x: 300, endPoint y: 216, distance: 44.4
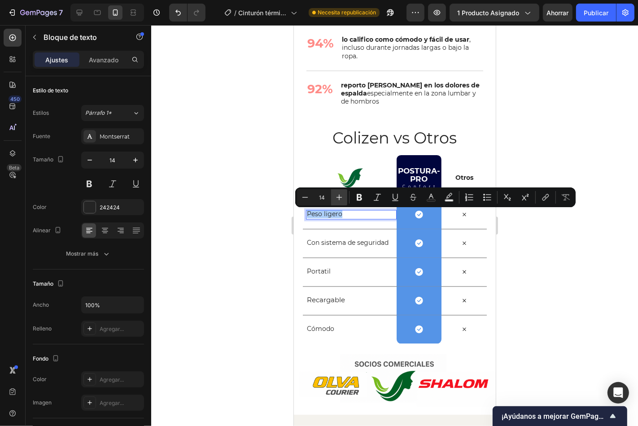
click at [336, 200] on icon "Editor contextual toolbar" at bounding box center [339, 197] width 9 height 9
type input "17"
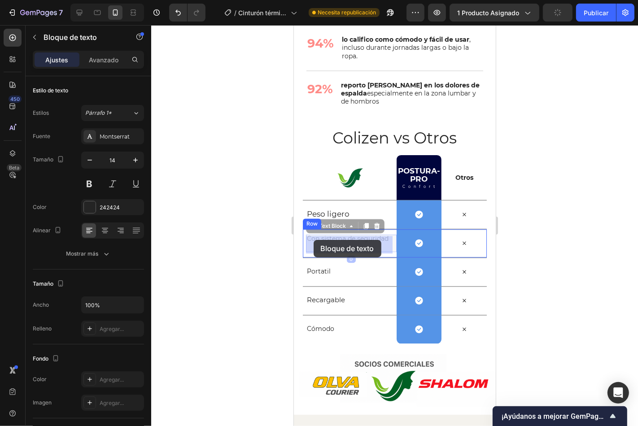
drag, startPoint x: 341, startPoint y: 244, endPoint x: 313, endPoint y: 239, distance: 28.6
drag, startPoint x: 339, startPoint y: 246, endPoint x: 302, endPoint y: 236, distance: 38.6
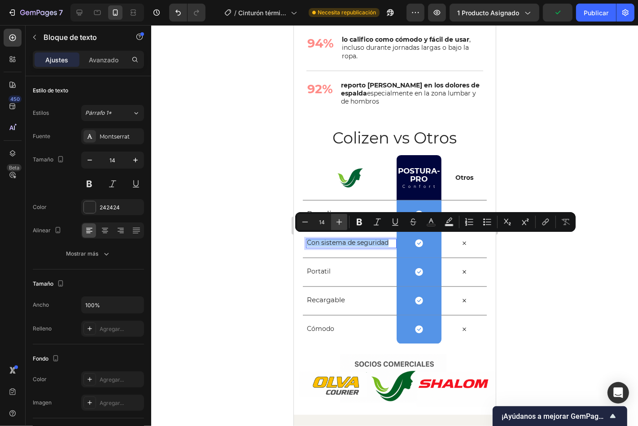
click at [333, 221] on button "Plus" at bounding box center [339, 222] width 16 height 16
type input "16"
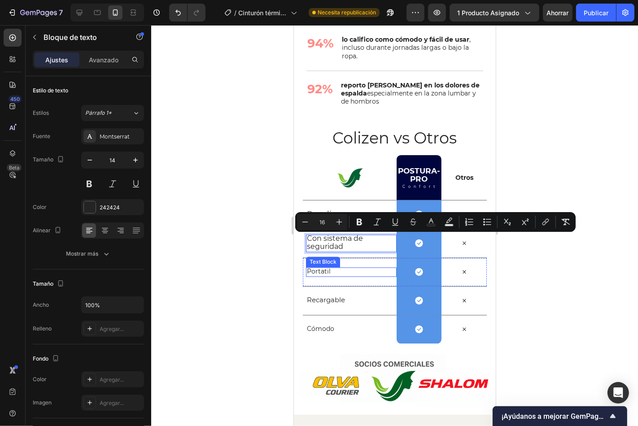
click at [331, 275] on p "Portatil" at bounding box center [349, 271] width 86 height 8
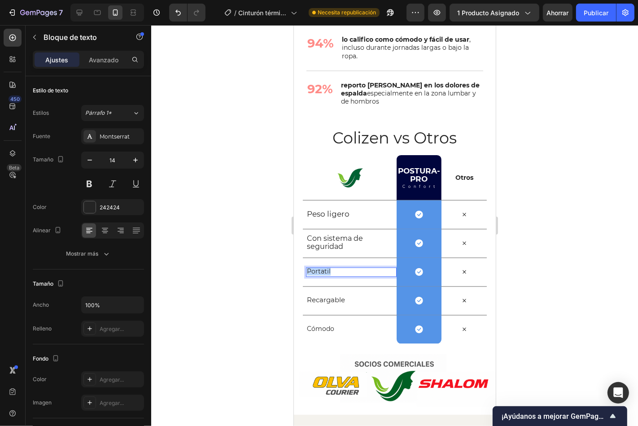
drag, startPoint x: 331, startPoint y: 270, endPoint x: 307, endPoint y: 272, distance: 24.3
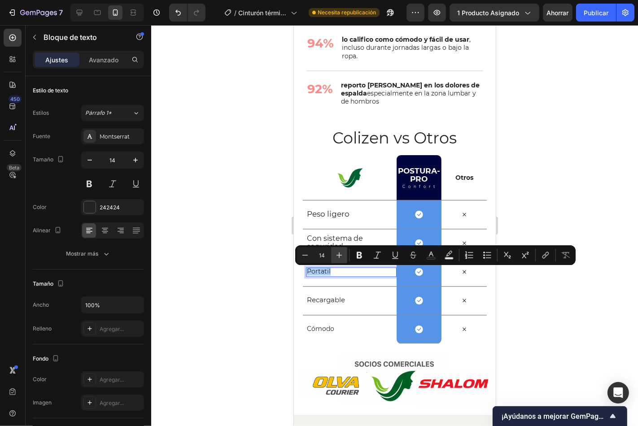
click at [341, 252] on icon "Editor contextual toolbar" at bounding box center [339, 255] width 9 height 9
type input "16"
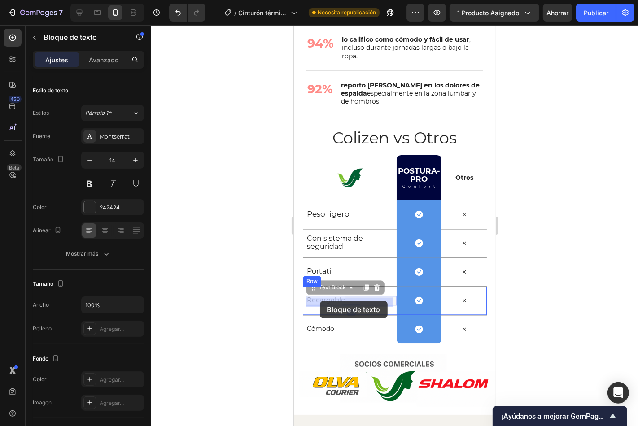
drag, startPoint x: 348, startPoint y: 301, endPoint x: 327, endPoint y: 300, distance: 21.5
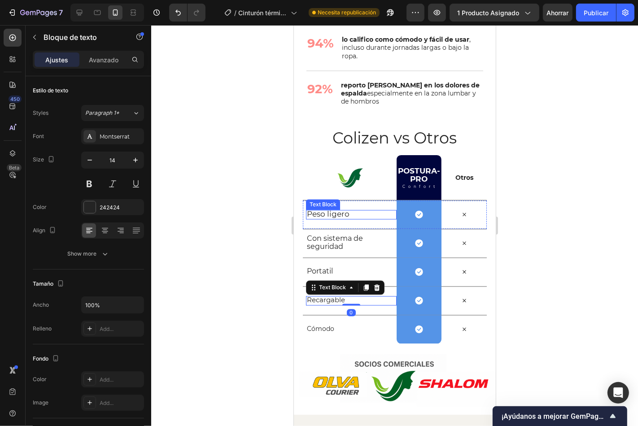
click at [348, 215] on span "Peso ligero" at bounding box center [327, 213] width 43 height 9
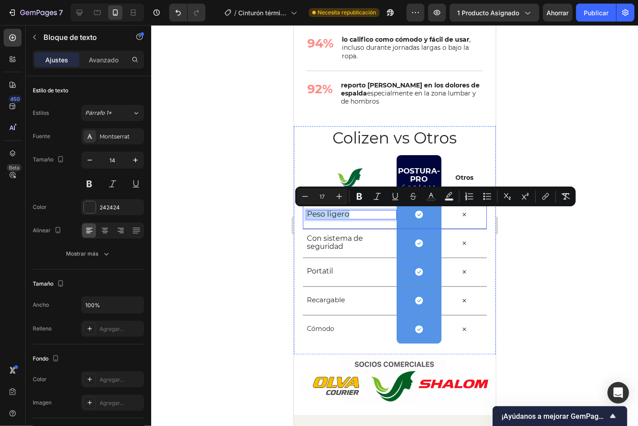
drag, startPoint x: 348, startPoint y: 215, endPoint x: 304, endPoint y: 219, distance: 43.7
click at [337, 249] on span "Con sistema de seguridad" at bounding box center [334, 242] width 56 height 17
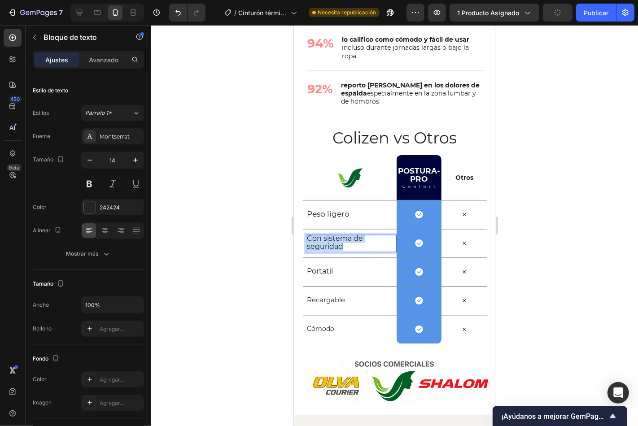
drag, startPoint x: 343, startPoint y: 247, endPoint x: 315, endPoint y: 234, distance: 30.7
click at [307, 240] on p "Con sistema de seguridad" at bounding box center [349, 242] width 86 height 16
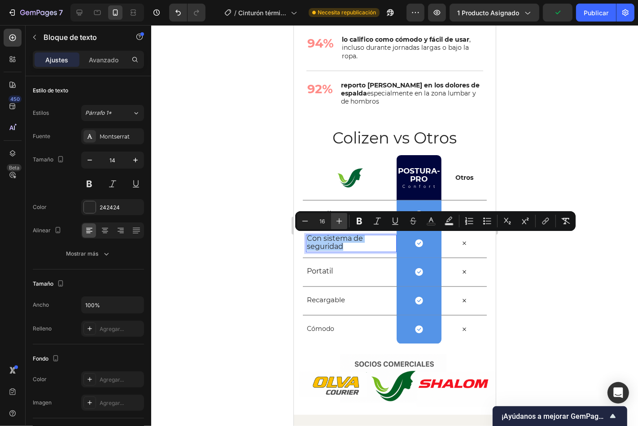
click at [335, 222] on icon "Editor contextual toolbar" at bounding box center [339, 221] width 9 height 9
type input "17"
click at [333, 270] on p "Portatil" at bounding box center [349, 271] width 86 height 8
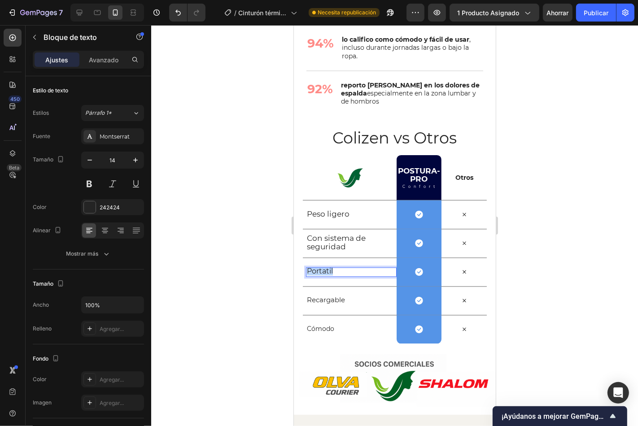
drag, startPoint x: 333, startPoint y: 271, endPoint x: 305, endPoint y: 272, distance: 28.3
click at [305, 272] on div "Portatil" at bounding box center [348, 271] width 87 height 9
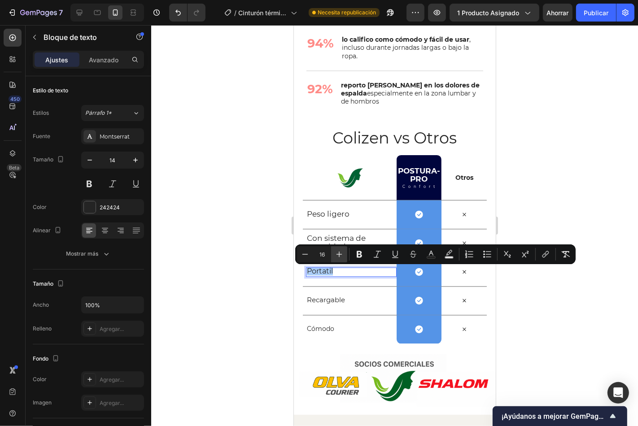
click at [337, 252] on icon "Editor contextual toolbar" at bounding box center [339, 254] width 9 height 9
click at [302, 254] on icon "Editor contextual toolbar" at bounding box center [304, 254] width 9 height 9
type input "17"
click at [340, 300] on span "Recargable" at bounding box center [325, 299] width 38 height 9
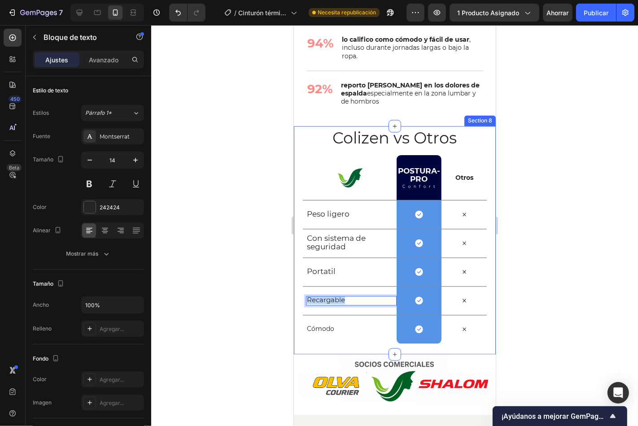
drag, startPoint x: 348, startPoint y: 301, endPoint x: 301, endPoint y: 296, distance: 47.4
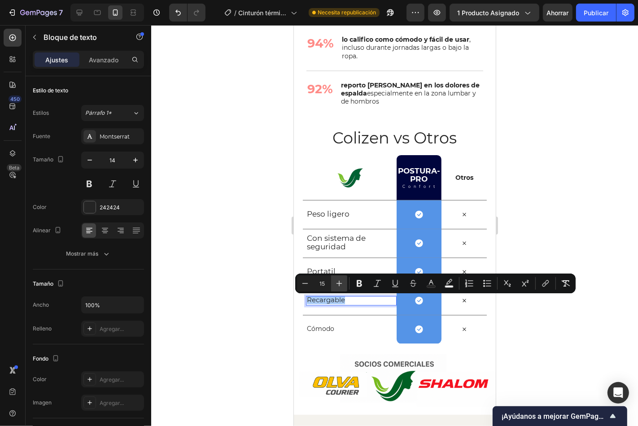
click at [336, 283] on icon "Editor contextual toolbar" at bounding box center [339, 283] width 9 height 9
type input "17"
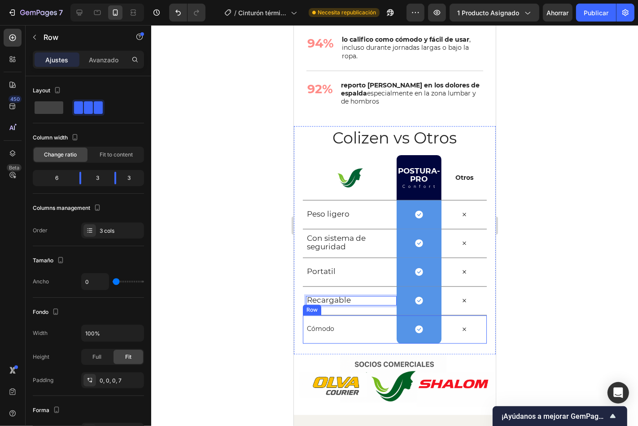
click at [334, 325] on div "Cómodo Text Block" at bounding box center [350, 329] width 91 height 28
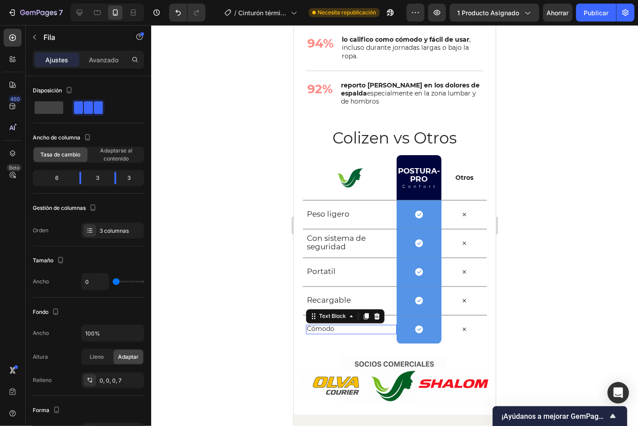
click at [334, 328] on p "Cómodo" at bounding box center [349, 328] width 86 height 8
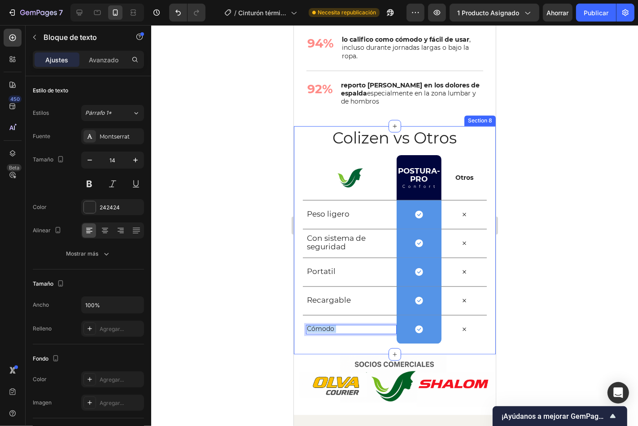
drag, startPoint x: 334, startPoint y: 328, endPoint x: 300, endPoint y: 327, distance: 33.2
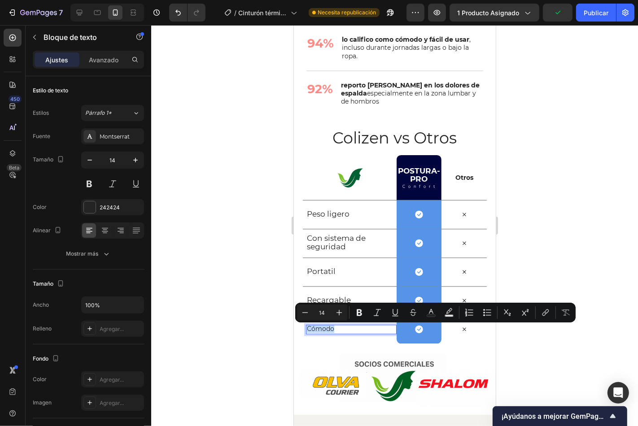
drag, startPoint x: 333, startPoint y: 327, endPoint x: 296, endPoint y: 330, distance: 37.3
click at [296, 330] on div "Colizen vs Otros Heading Row Image Postura-pro Heading Confort Text Block Row O…" at bounding box center [394, 240] width 202 height 228
click at [339, 316] on icon "Editor contextual toolbar" at bounding box center [339, 312] width 9 height 9
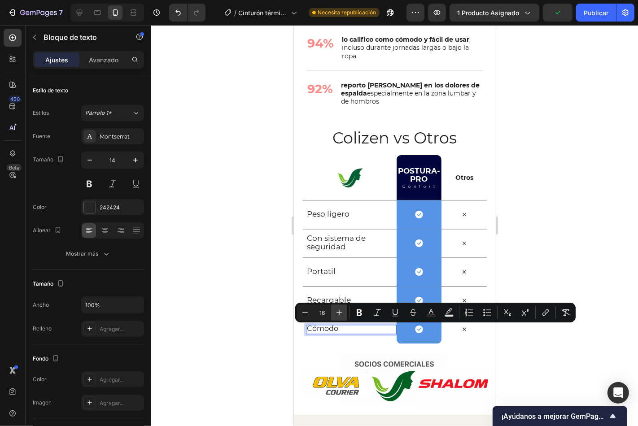
type input "17"
click at [252, 308] on div at bounding box center [394, 225] width 487 height 401
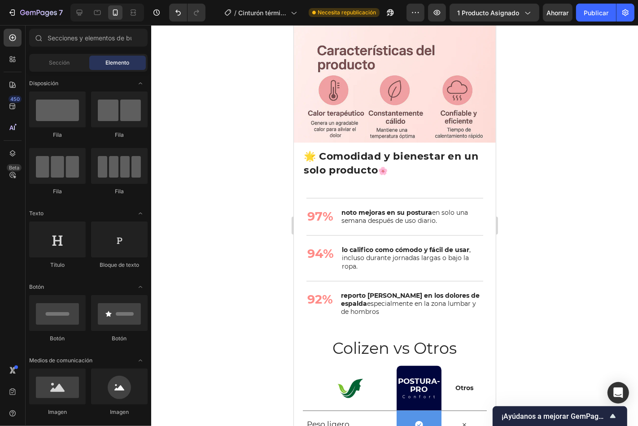
scroll to position [1329, 0]
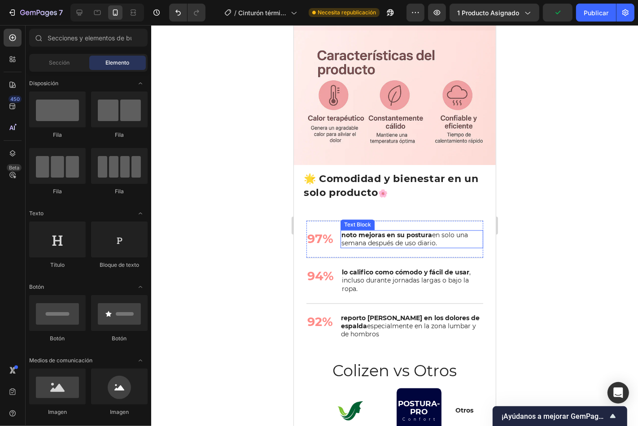
click at [356, 231] on p "noto mejoras en su postura en solo una semana después de uso diario." at bounding box center [411, 239] width 141 height 16
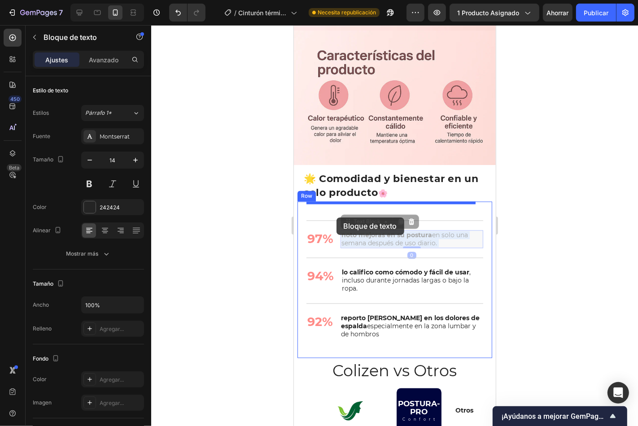
drag, startPoint x: 437, startPoint y: 225, endPoint x: 369, endPoint y: 218, distance: 68.0
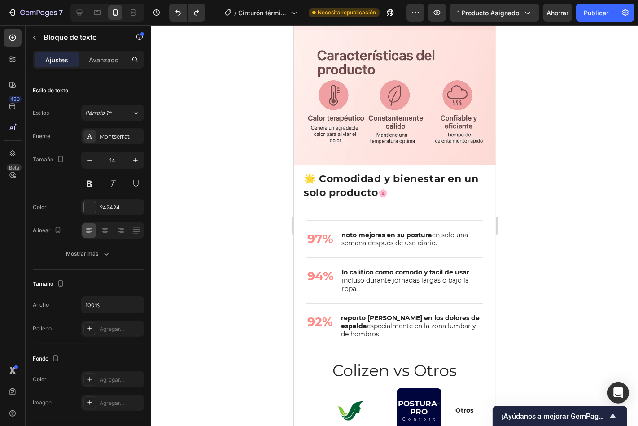
click at [440, 231] on p "noto mejoras en su postura en solo una semana después de uso diario." at bounding box center [411, 239] width 141 height 16
drag, startPoint x: 438, startPoint y: 226, endPoint x: 339, endPoint y: 217, distance: 99.0
click at [340, 230] on div "noto mejoras en su postura en solo una semana después de uso diario." at bounding box center [411, 239] width 143 height 18
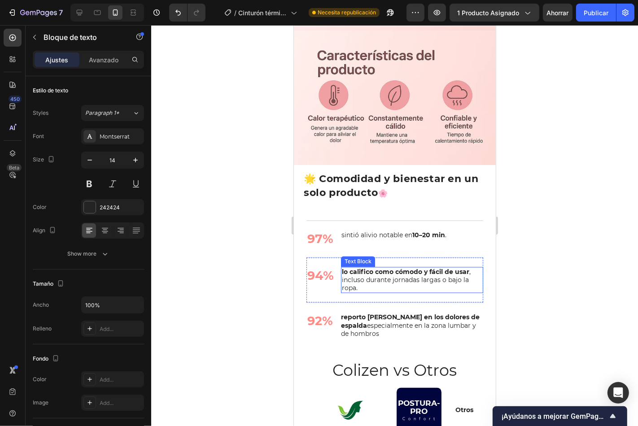
click at [340, 267] on div "lo califico como cómodo y fácil de usar , incluso durante jornadas largas o baj…" at bounding box center [411, 280] width 142 height 26
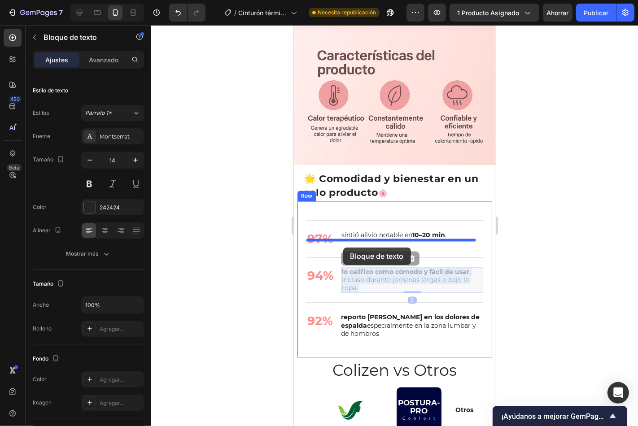
drag, startPoint x: 366, startPoint y: 270, endPoint x: 343, endPoint y: 247, distance: 33.3
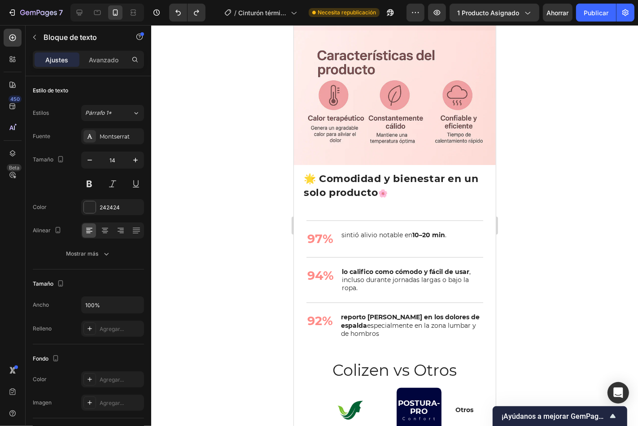
click at [359, 268] on p "lo califico como cómodo y fácil de usar , incluso durante jornadas largas o baj…" at bounding box center [411, 280] width 140 height 25
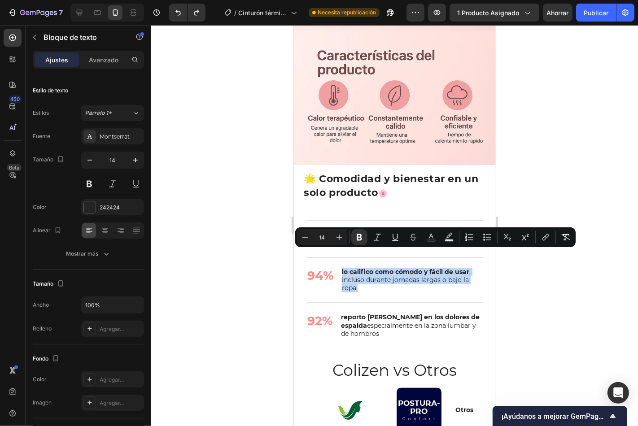
drag, startPoint x: 357, startPoint y: 273, endPoint x: 340, endPoint y: 251, distance: 27.8
click at [340, 267] on div "lo califico como cómodo y fácil de usar , incluso durante jornadas largas o baj…" at bounding box center [411, 280] width 142 height 26
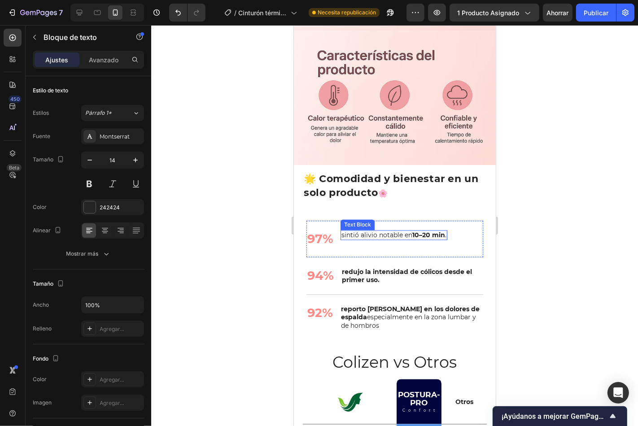
click at [358, 231] on p "sintió alivio notable en 10–20 min ." at bounding box center [393, 235] width 105 height 8
drag, startPoint x: 341, startPoint y: 218, endPoint x: 458, endPoint y: 224, distance: 117.6
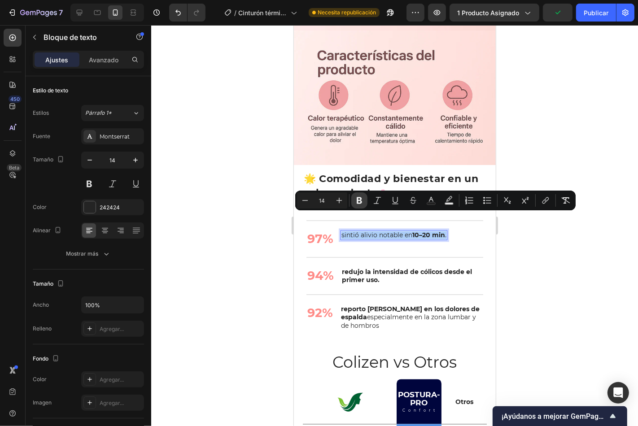
click at [361, 200] on icon "Editor contextual toolbar" at bounding box center [358, 200] width 5 height 7
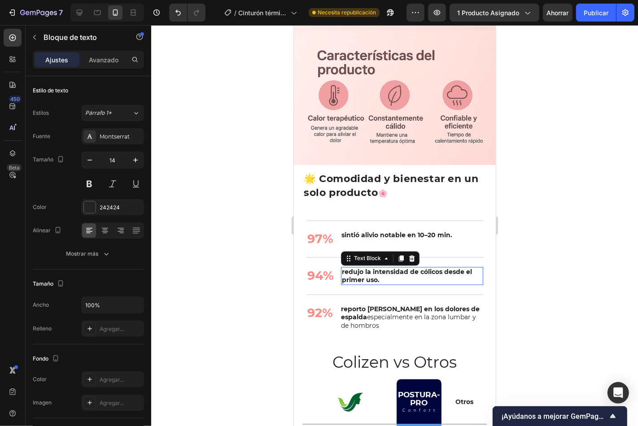
click at [382, 268] on p "redujo la intensidad de cólicos desde el primer uso." at bounding box center [411, 276] width 140 height 16
click at [375, 305] on strong "reporto [PERSON_NAME] en los dolores de espalda" at bounding box center [409, 313] width 139 height 16
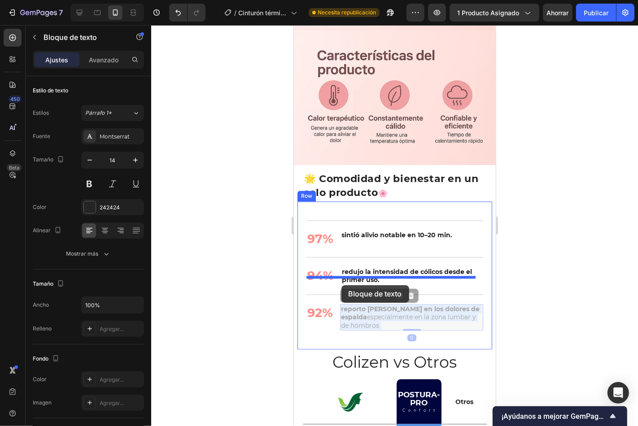
drag, startPoint x: 373, startPoint y: 304, endPoint x: 340, endPoint y: 285, distance: 38.2
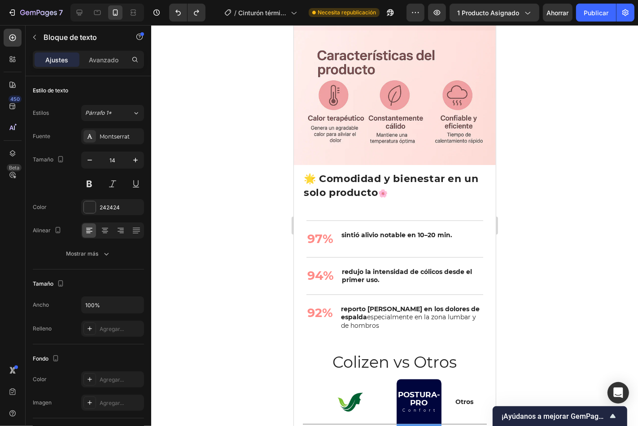
click at [369, 311] on p "reporto [PERSON_NAME] en los dolores de espalda especialmente en la zona lumbar…" at bounding box center [410, 317] width 141 height 25
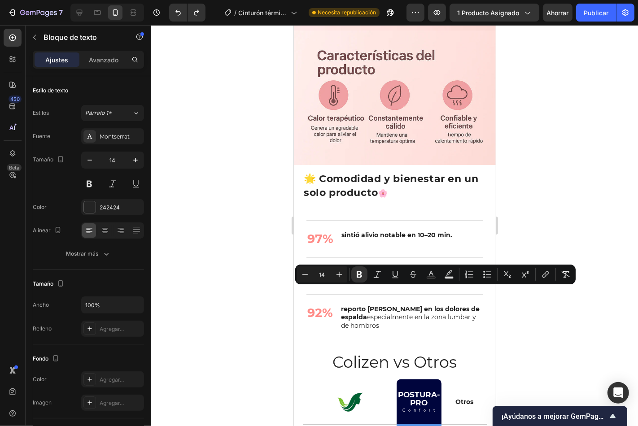
drag, startPoint x: 372, startPoint y: 308, endPoint x: 339, endPoint y: 293, distance: 35.5
click at [339, 304] on div "reporto [PERSON_NAME] en los dolores de espalda especialmente en la zona lumbar…" at bounding box center [410, 317] width 143 height 26
click at [387, 238] on div "97% Text Block sintió alivio notable en 10–20 min. Text Block Row" at bounding box center [394, 238] width 177 height 37
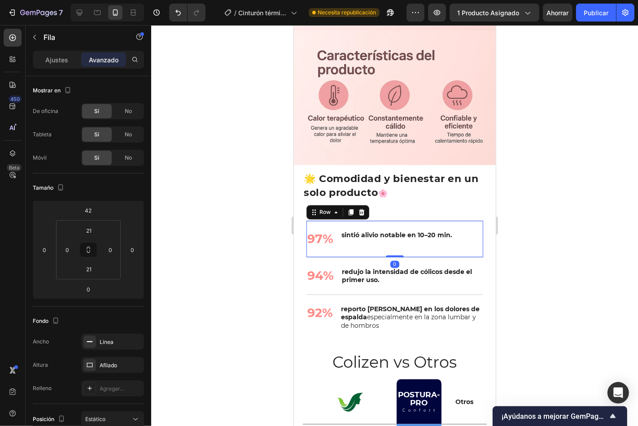
click at [389, 230] on div "sintió alivio notable en 10–20 min. Text Block" at bounding box center [396, 238] width 113 height 17
click at [351, 230] on div "sintió alivio notable en 10–20 min. Text Block" at bounding box center [396, 238] width 113 height 17
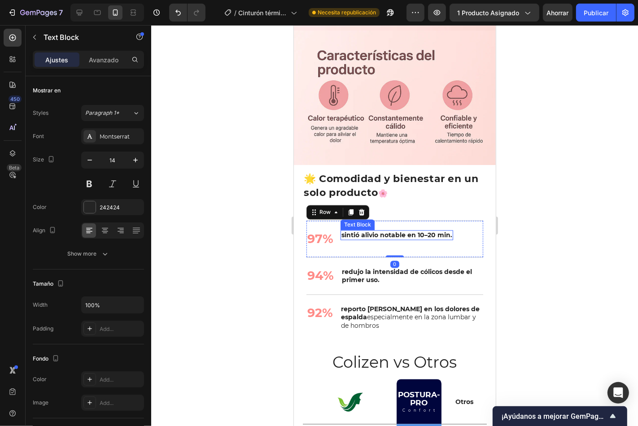
click at [341, 231] on strong "sintió alivio notable en 10–20 min." at bounding box center [396, 235] width 111 height 8
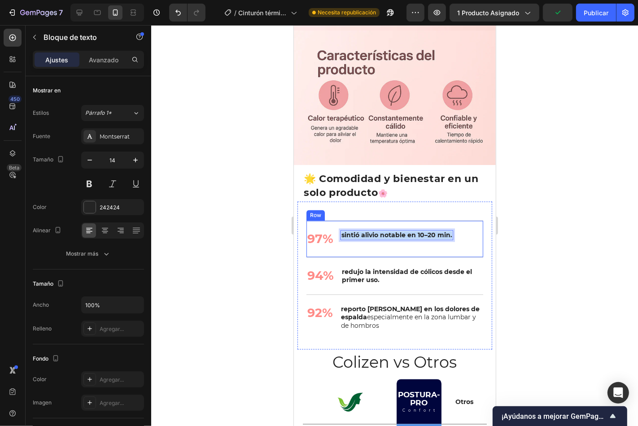
drag, startPoint x: 340, startPoint y: 218, endPoint x: 454, endPoint y: 220, distance: 113.9
click at [454, 220] on div "97% Text Block sintió alivio notable en 10–20 min. Text Block 0 Row" at bounding box center [394, 238] width 177 height 37
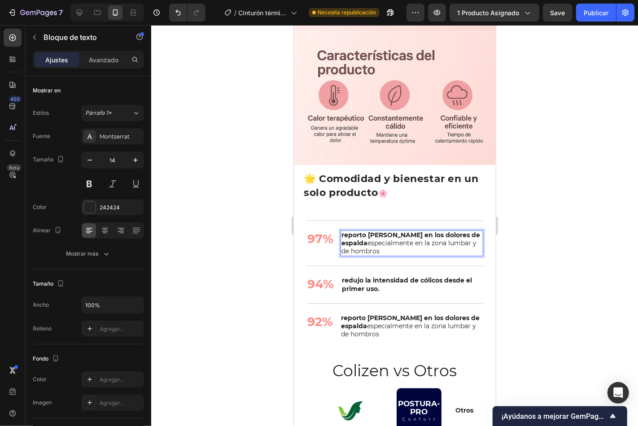
click at [384, 231] on p "reporto [PERSON_NAME] en los dolores de espalda especialmente en la zona lumbar…" at bounding box center [411, 243] width 141 height 25
click at [374, 231] on p "reporto [PERSON_NAME] en los dolores de espalda especialmente en la zona lumbar…" at bounding box center [411, 243] width 141 height 25
click at [372, 233] on p "reporto [PERSON_NAME] en los dolores de espalda especialmente en la zona lumbar…" at bounding box center [411, 243] width 141 height 25
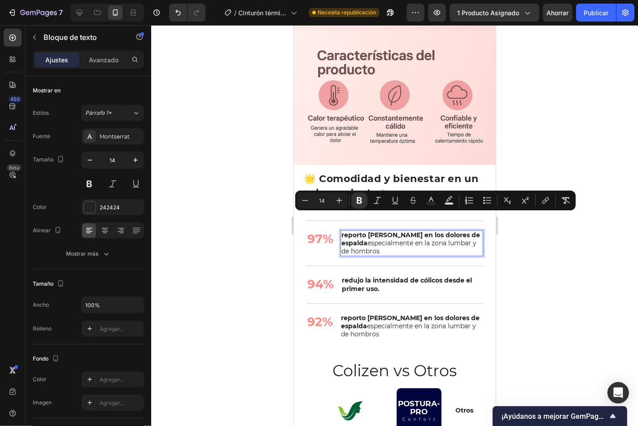
drag, startPoint x: 371, startPoint y: 234, endPoint x: 341, endPoint y: 216, distance: 35.4
click at [341, 231] on p "reporto [PERSON_NAME] en los dolores de espalda especialmente en la zona lumbar…" at bounding box center [411, 243] width 141 height 25
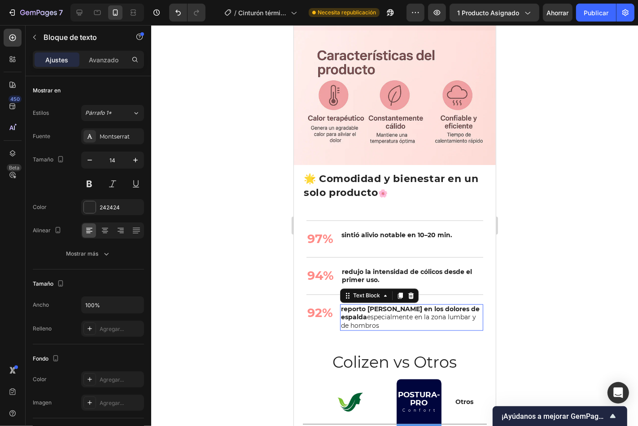
click at [365, 305] on p "reporto [PERSON_NAME] en los dolores de espalda especialmente en la zona lumbar…" at bounding box center [410, 317] width 141 height 25
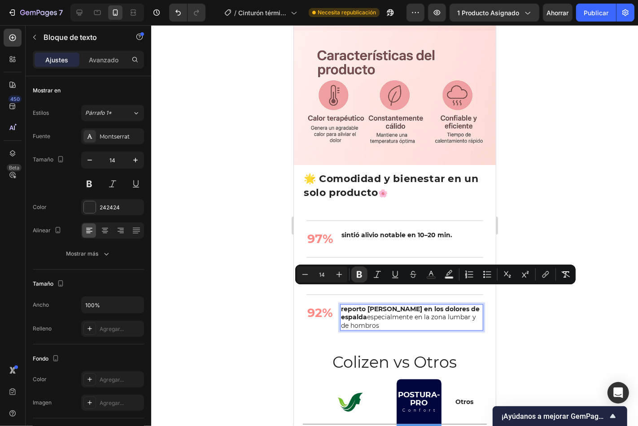
drag, startPoint x: 371, startPoint y: 307, endPoint x: 341, endPoint y: 291, distance: 33.7
click at [341, 305] on p "reporto [PERSON_NAME] en los dolores de espalda especialmente en la zona lumbar…" at bounding box center [410, 317] width 141 height 25
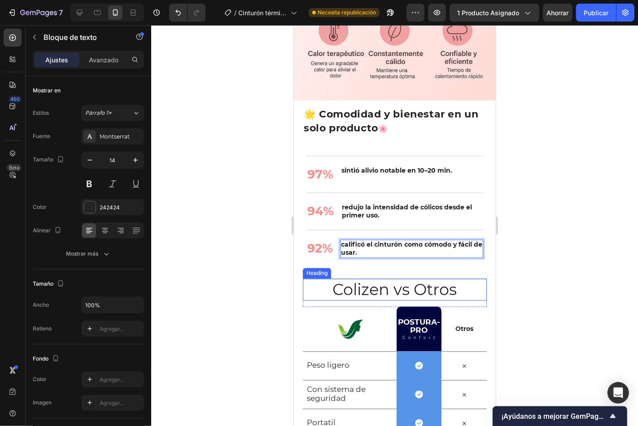
scroll to position [1412, 0]
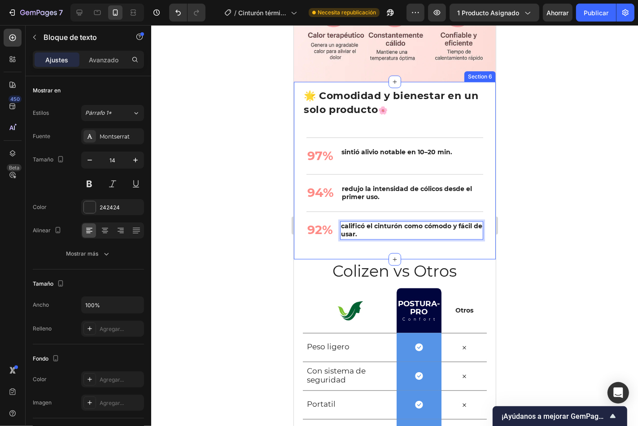
click at [367, 82] on div "⁠⁠⁠⁠⁠⁠⁠ 🌟 Comodidad y bienestar en un solo producto 🌸 Heading Nourish, hydrate,…" at bounding box center [394, 171] width 202 height 178
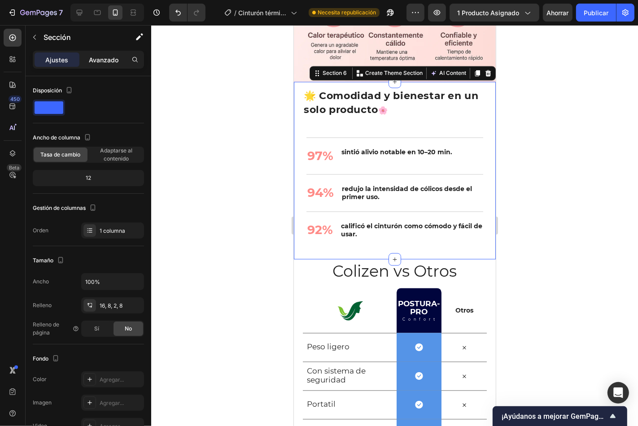
drag, startPoint x: 92, startPoint y: 56, endPoint x: 97, endPoint y: 61, distance: 7.0
click at [92, 56] on font "Avanzado" at bounding box center [104, 60] width 30 height 8
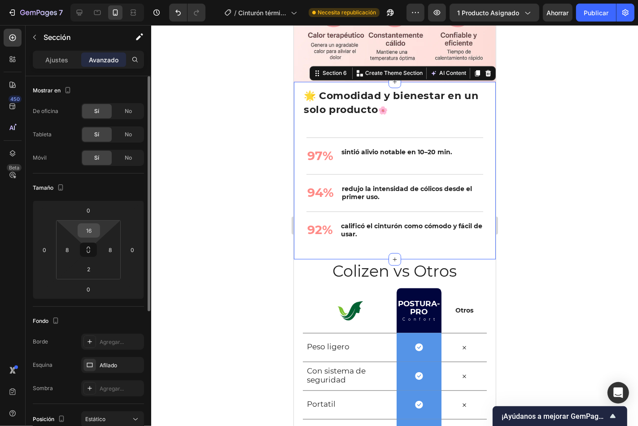
click at [93, 236] on input "16" at bounding box center [89, 230] width 18 height 13
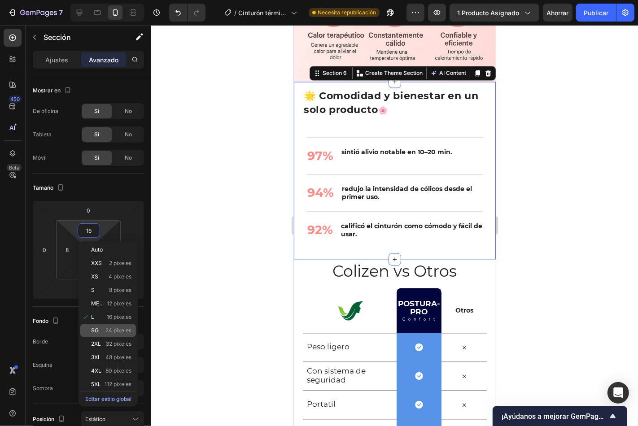
click at [110, 330] on font "24 píxeles" at bounding box center [118, 330] width 26 height 7
type input "24"
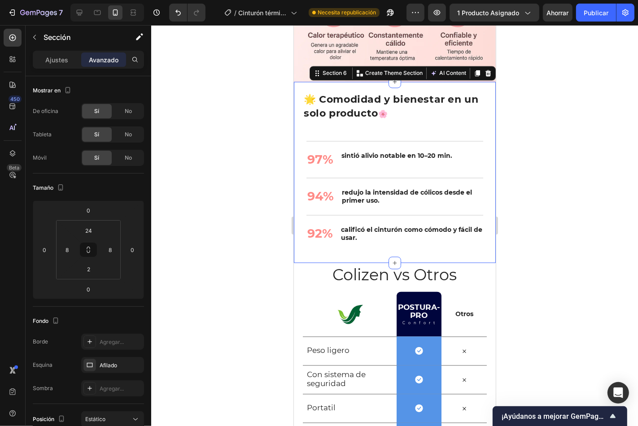
click at [198, 196] on div at bounding box center [394, 225] width 487 height 401
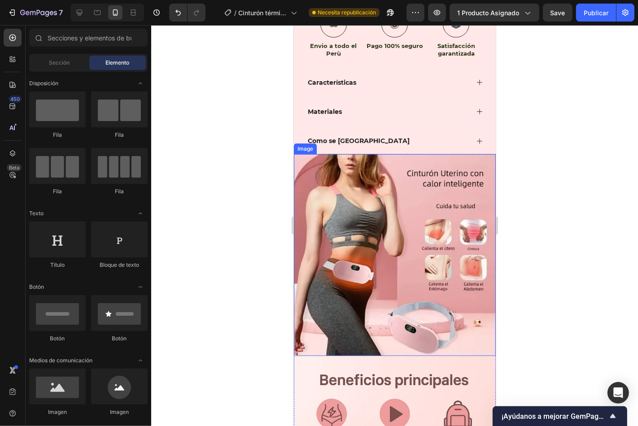
scroll to position [882, 0]
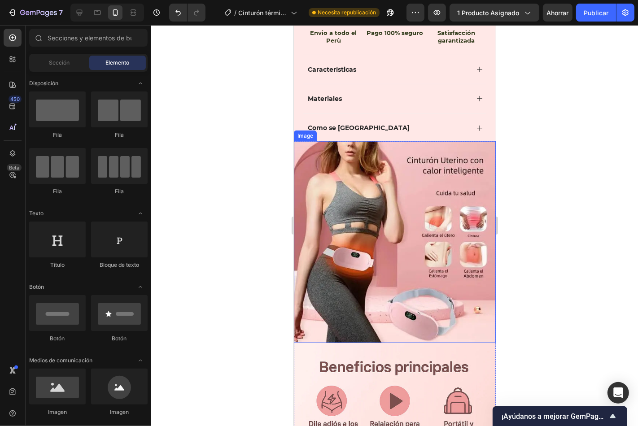
click at [422, 240] on img at bounding box center [394, 242] width 202 height 202
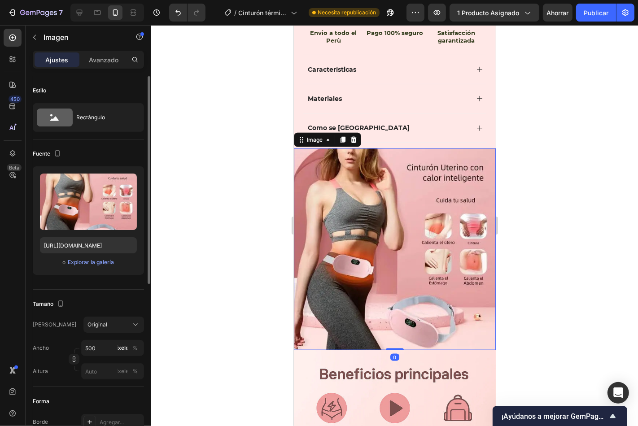
scroll to position [82, 0]
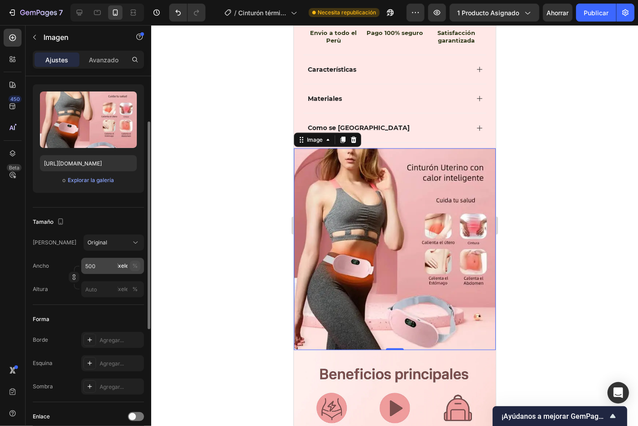
click at [133, 266] on font "%" at bounding box center [134, 265] width 5 height 7
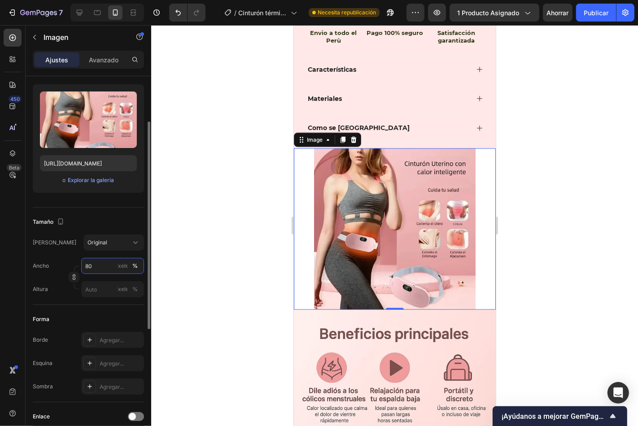
type input "8"
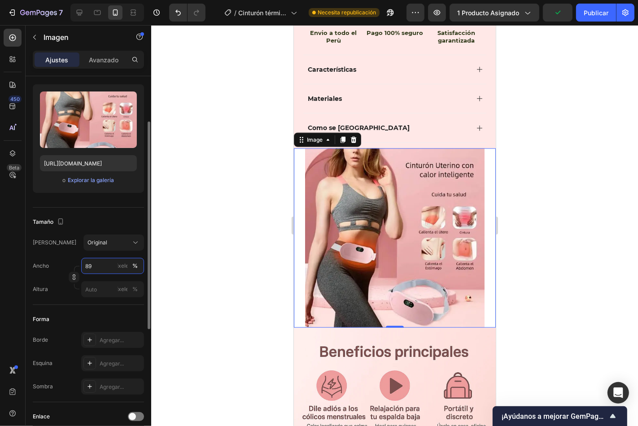
type input "8"
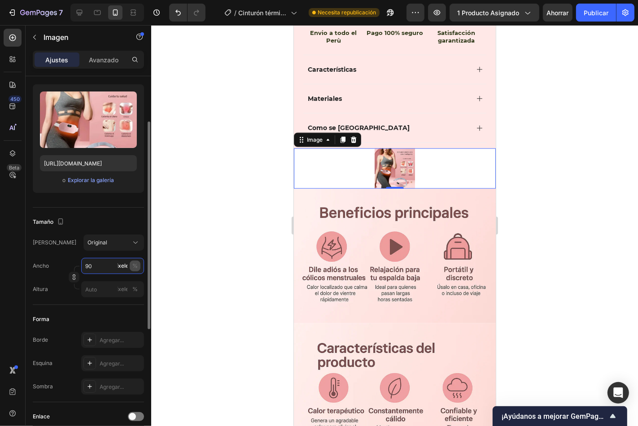
type input "90"
click at [135, 265] on font "%" at bounding box center [134, 265] width 5 height 7
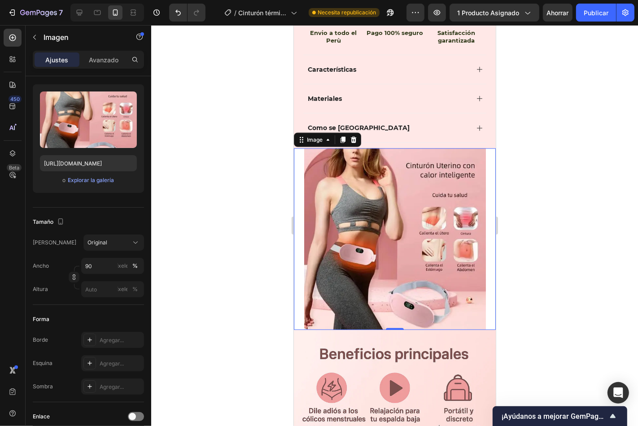
click at [485, 161] on div at bounding box center [394, 239] width 202 height 182
click at [295, 194] on div at bounding box center [394, 239] width 202 height 182
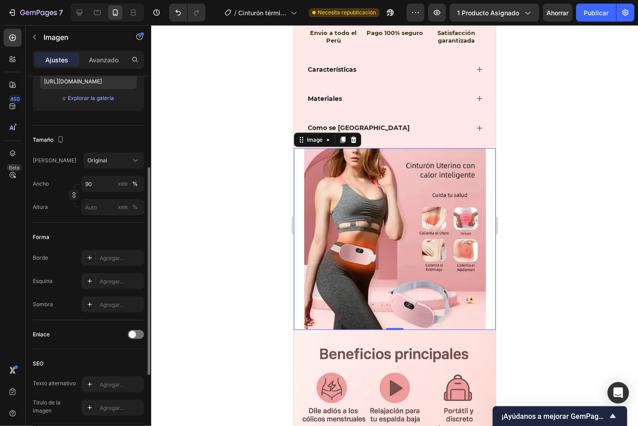
scroll to position [213, 0]
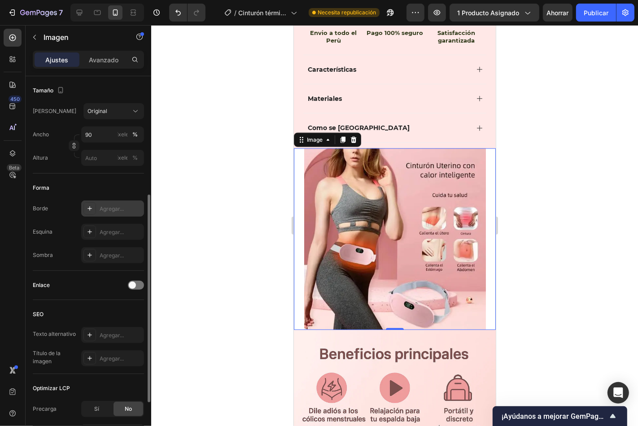
click at [107, 209] on font "Agregar..." at bounding box center [112, 208] width 24 height 7
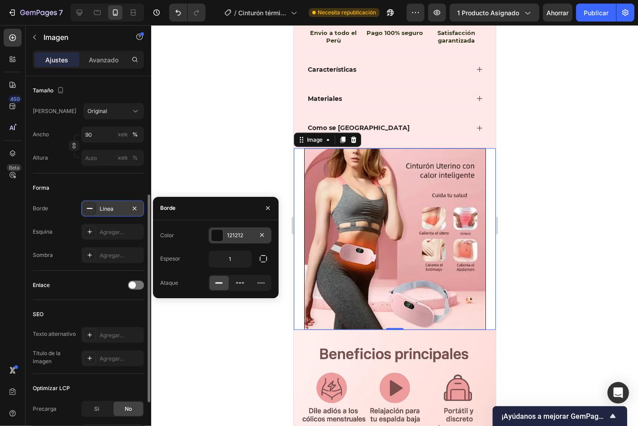
click at [214, 231] on div at bounding box center [217, 236] width 12 height 12
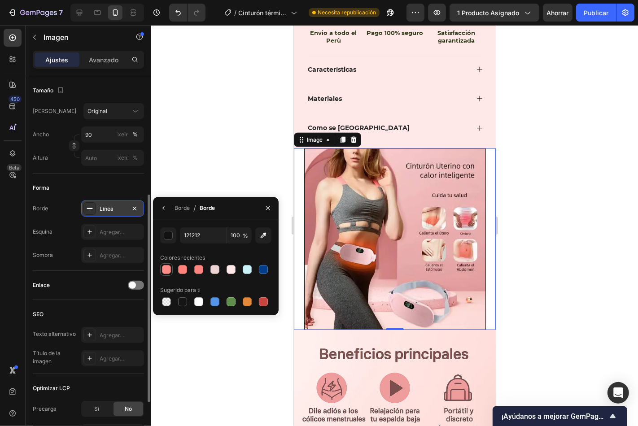
click at [166, 267] on div at bounding box center [166, 269] width 9 height 9
click at [169, 297] on div at bounding box center [166, 301] width 9 height 9
type input "000000"
type input "0"
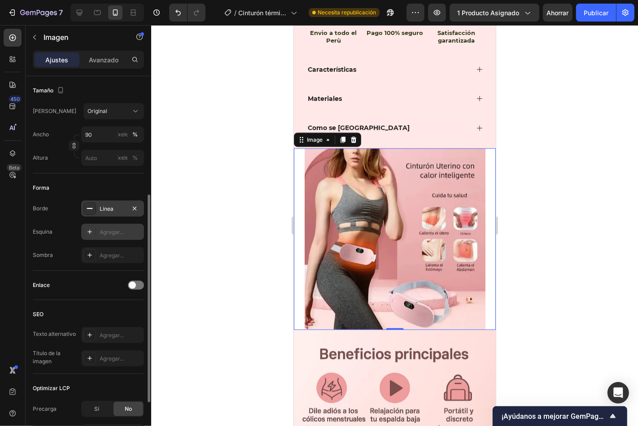
click at [83, 234] on div at bounding box center [89, 232] width 13 height 13
click at [92, 250] on div at bounding box center [89, 255] width 13 height 13
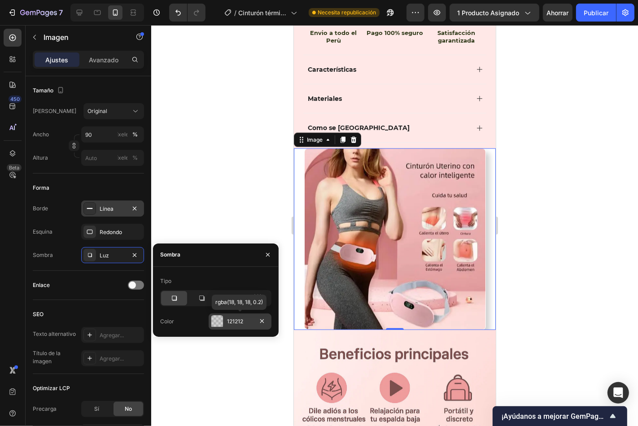
click at [225, 326] on div "121212" at bounding box center [240, 321] width 63 height 16
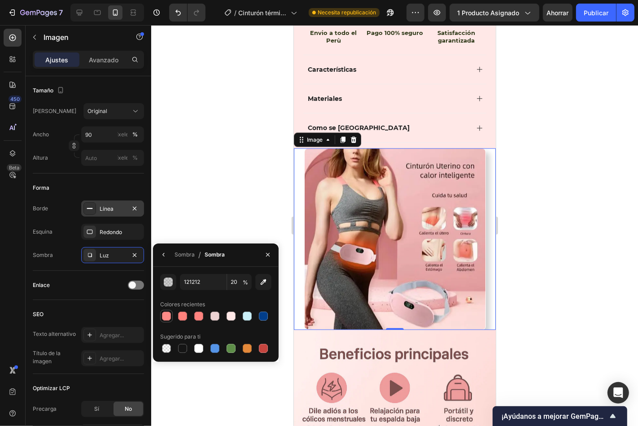
click at [166, 316] on div at bounding box center [166, 316] width 9 height 9
type input "FF8B87"
type input "100"
click at [165, 348] on div at bounding box center [166, 348] width 9 height 9
type input "000000"
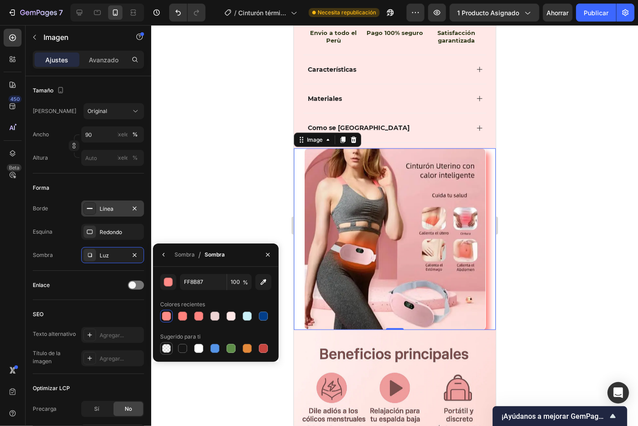
type input "0"
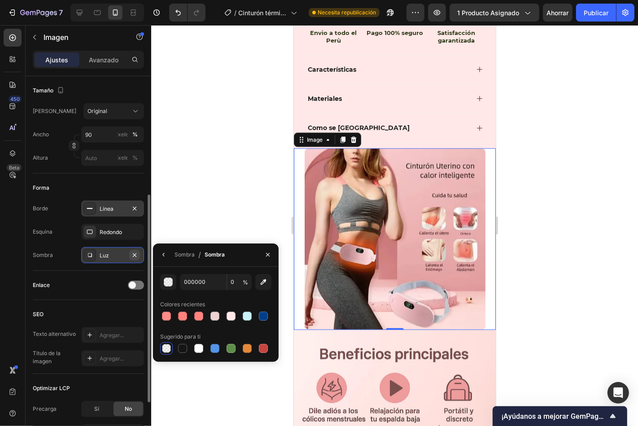
click at [135, 256] on icon "button" at bounding box center [134, 255] width 7 height 7
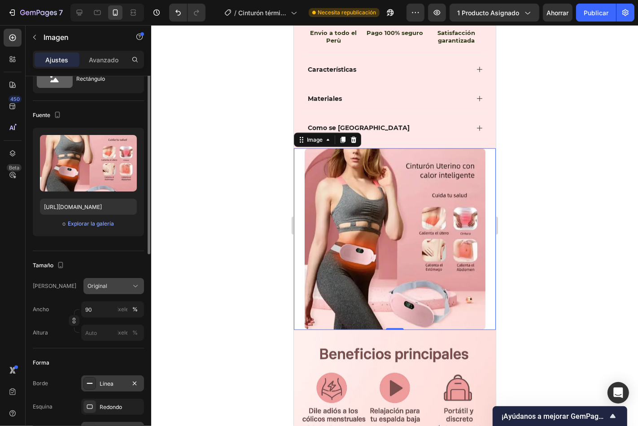
scroll to position [0, 0]
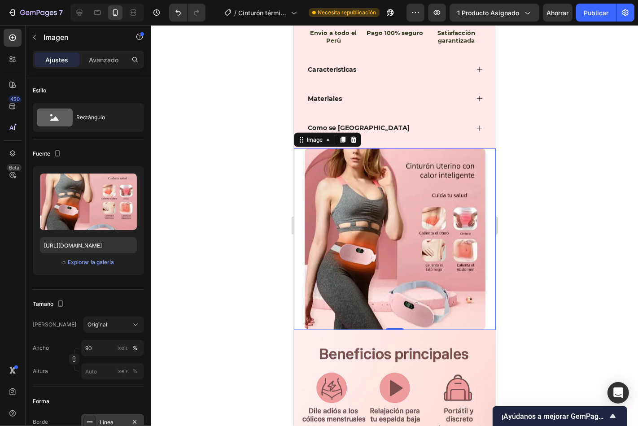
click at [301, 183] on div at bounding box center [394, 239] width 202 height 182
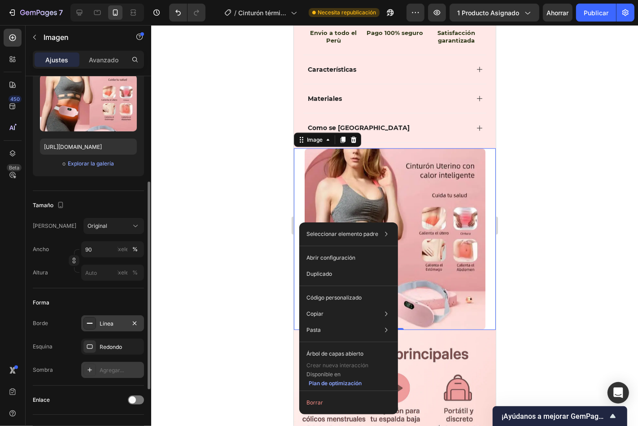
scroll to position [131, 0]
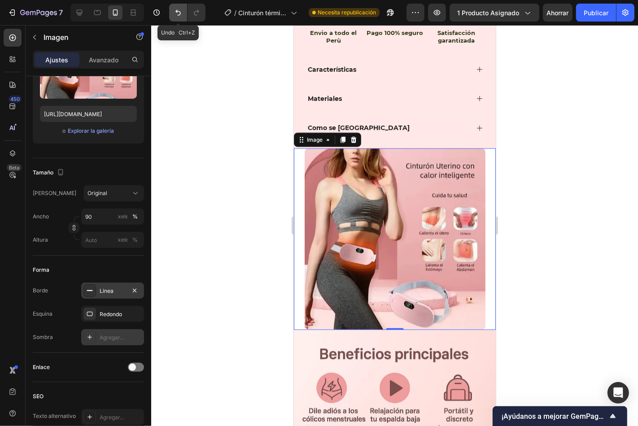
click at [178, 12] on icon "Deshacer/Rehacer" at bounding box center [178, 12] width 9 height 9
click at [337, 200] on img at bounding box center [395, 239] width 182 height 182
click at [199, 11] on icon "Deshacer/Rehacer" at bounding box center [196, 12] width 9 height 9
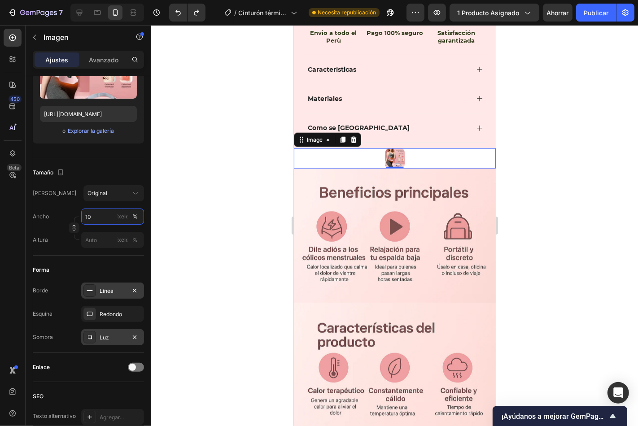
type input "100"
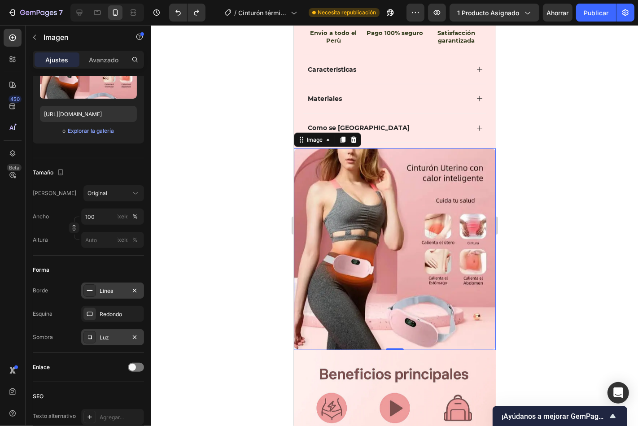
click at [237, 227] on div at bounding box center [394, 225] width 487 height 401
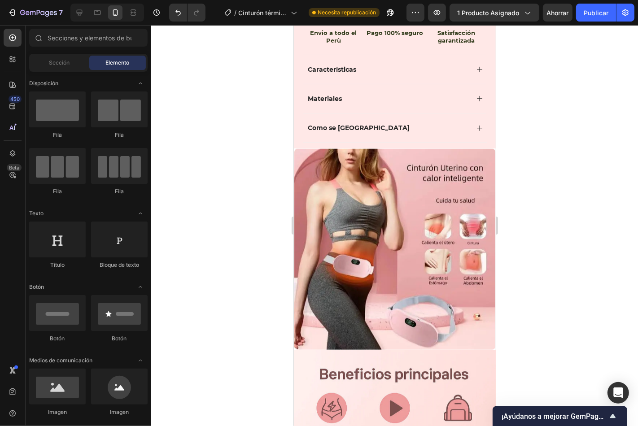
click at [574, 176] on div at bounding box center [394, 225] width 487 height 401
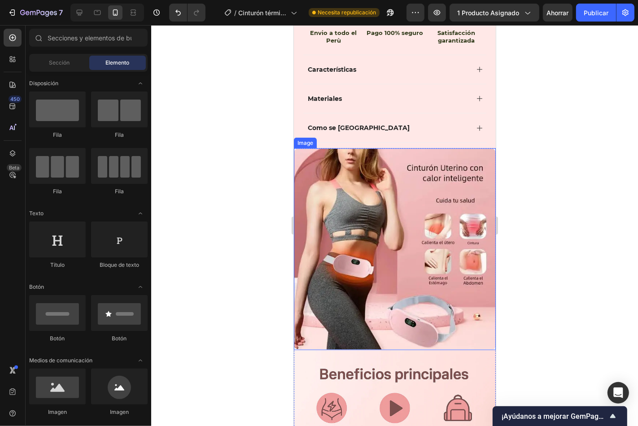
click at [428, 209] on img at bounding box center [394, 249] width 202 height 202
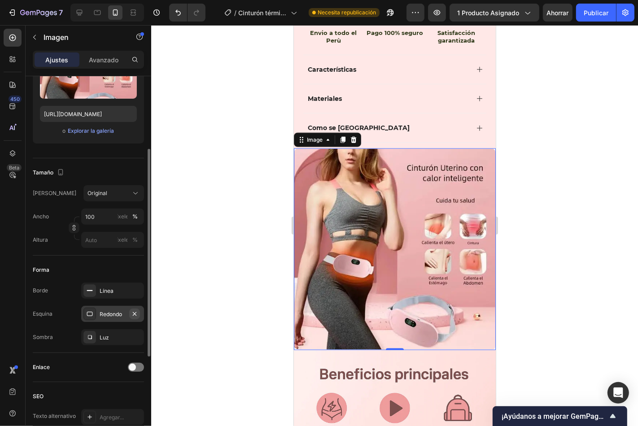
click at [135, 311] on icon "button" at bounding box center [134, 313] width 7 height 7
click at [135, 290] on icon "button" at bounding box center [135, 290] width 4 height 4
click at [137, 338] on icon "button" at bounding box center [134, 337] width 7 height 7
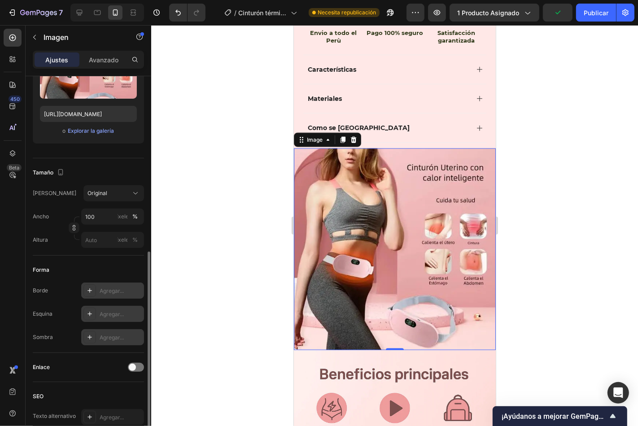
scroll to position [197, 0]
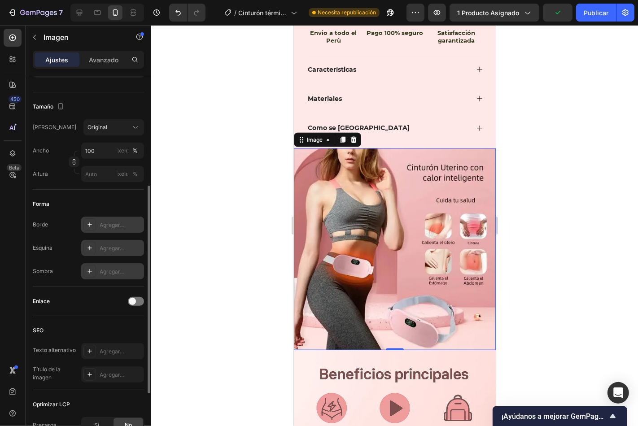
click at [195, 251] on div at bounding box center [394, 225] width 487 height 401
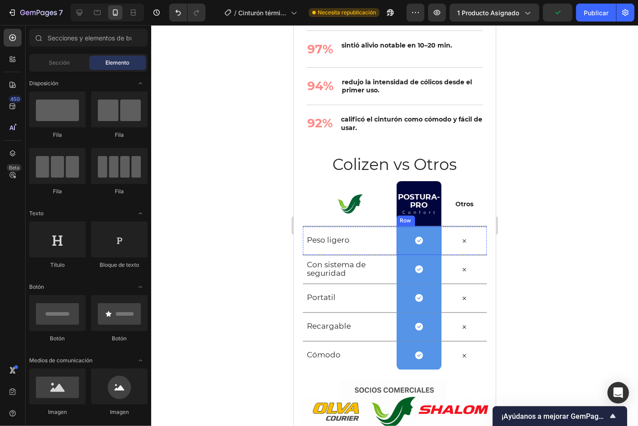
scroll to position [1530, 0]
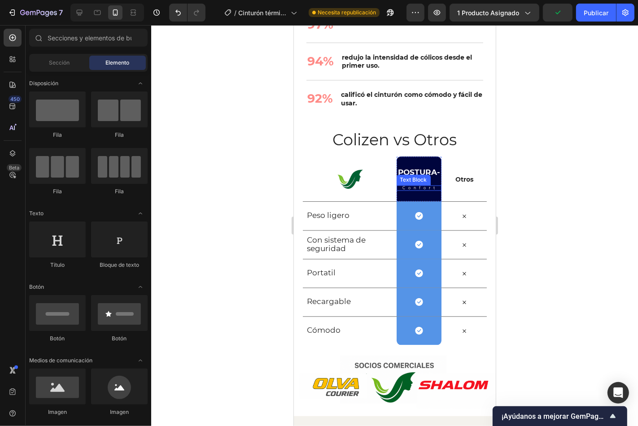
click at [422, 179] on div "Text Block" at bounding box center [413, 179] width 30 height 8
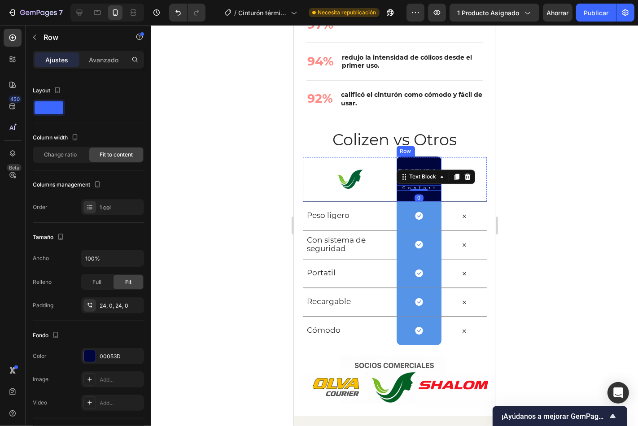
click at [426, 162] on div "Postura-pro Heading Confort Text Block 0 Row" at bounding box center [418, 178] width 45 height 45
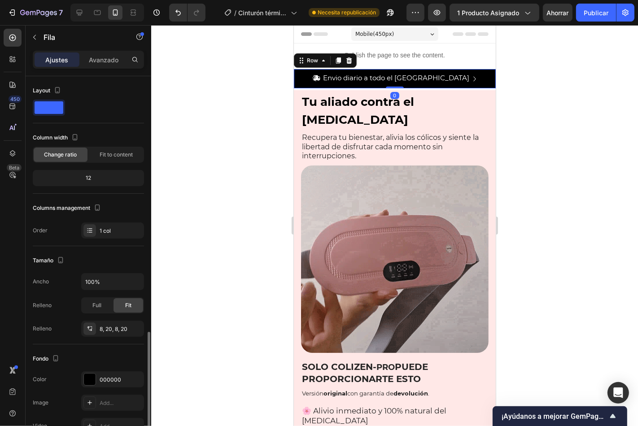
scroll to position [149, 0]
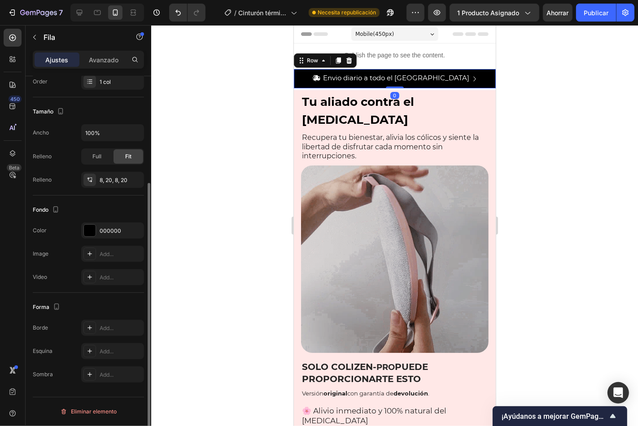
click at [296, 77] on div "Icon Envio diario a todo el Perù Text Block Row Icon +8400 Clientes satisfechos…" at bounding box center [394, 78] width 202 height 19
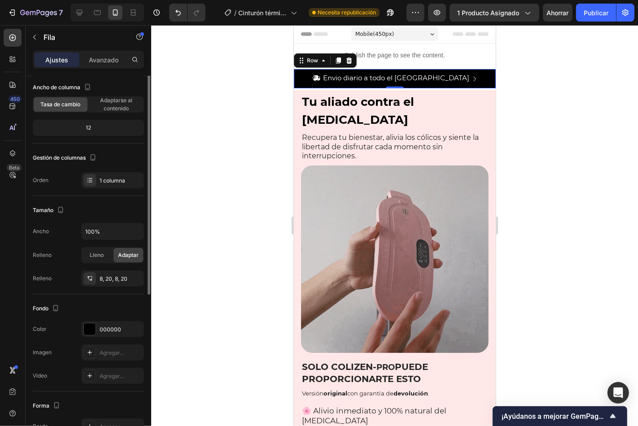
scroll to position [0, 0]
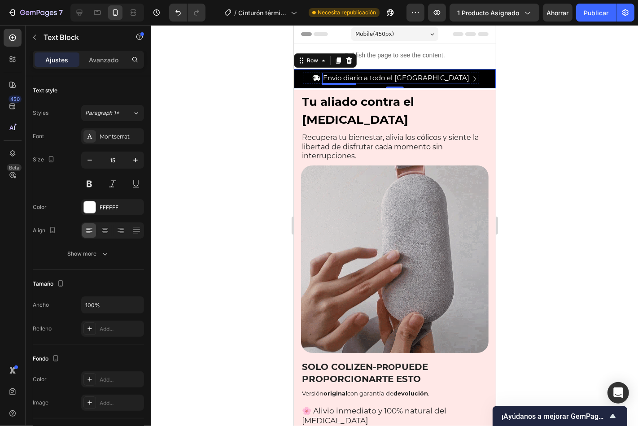
click at [412, 77] on p "Envio diario a todo el [GEOGRAPHIC_DATA]" at bounding box center [395, 77] width 146 height 9
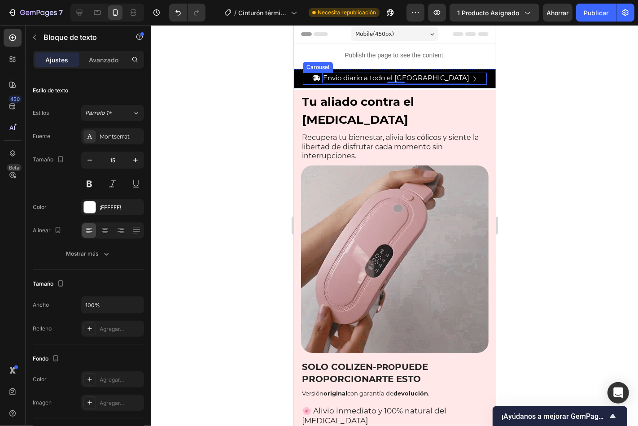
click at [469, 75] on icon "Carousel Next Arrow" at bounding box center [474, 79] width 10 height 10
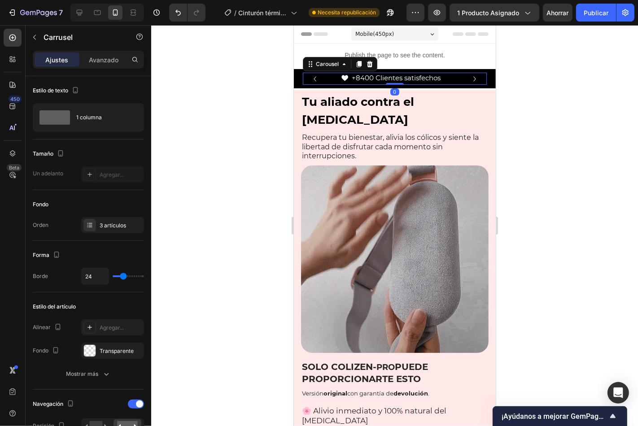
click at [469, 74] on icon "Carousel Next Arrow" at bounding box center [474, 79] width 10 height 10
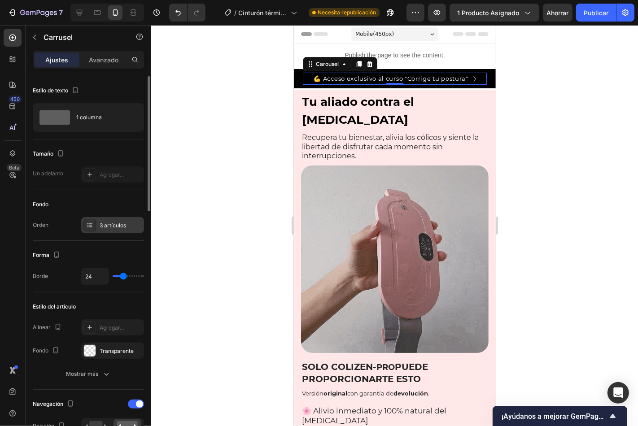
click at [102, 218] on div "3 artículos" at bounding box center [112, 225] width 63 height 16
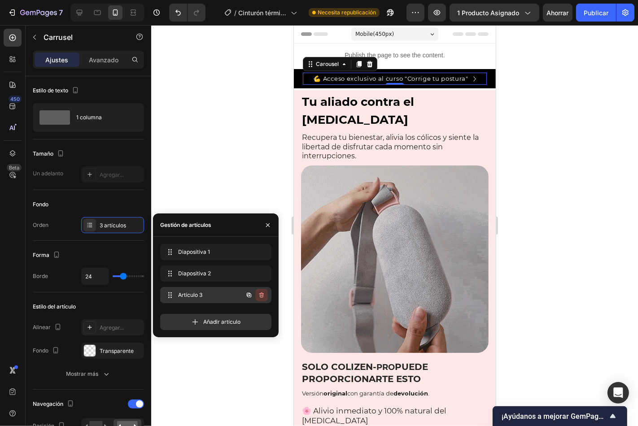
click at [262, 293] on icon "button" at bounding box center [261, 294] width 4 height 5
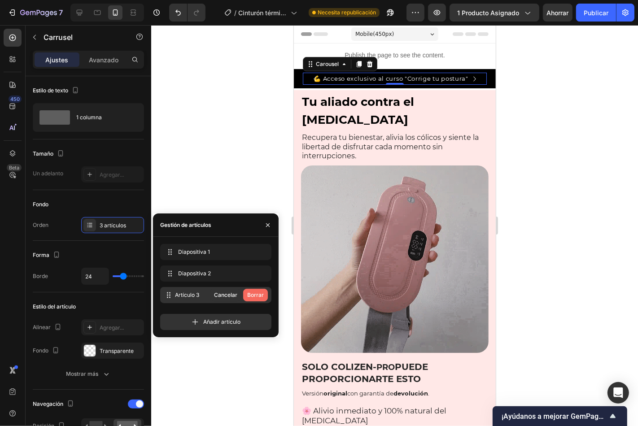
click at [261, 293] on font "Borrar" at bounding box center [255, 294] width 17 height 7
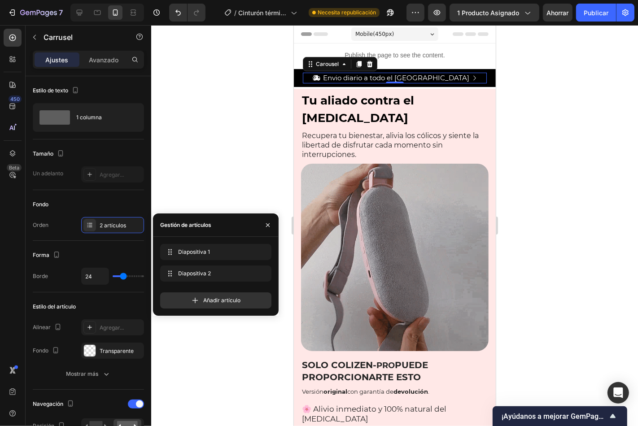
drag, startPoint x: 205, startPoint y: 113, endPoint x: 221, endPoint y: 114, distance: 15.7
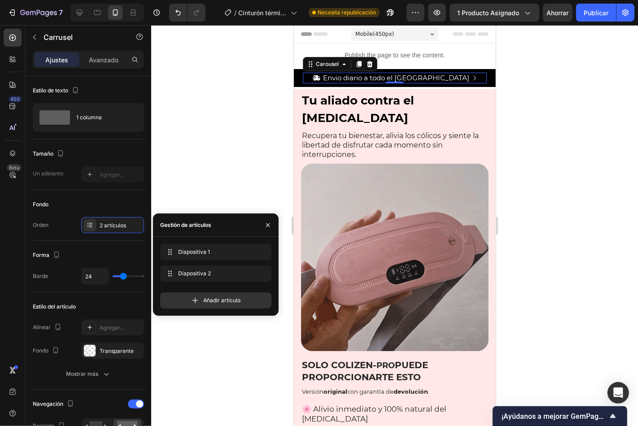
click at [205, 111] on div at bounding box center [394, 225] width 487 height 401
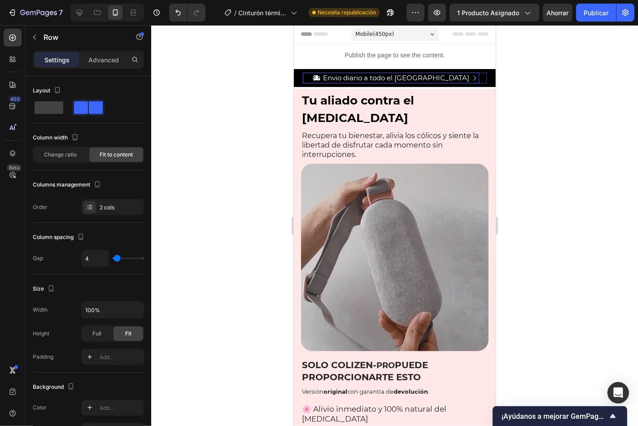
click at [320, 73] on div "Icon" at bounding box center [316, 77] width 8 height 11
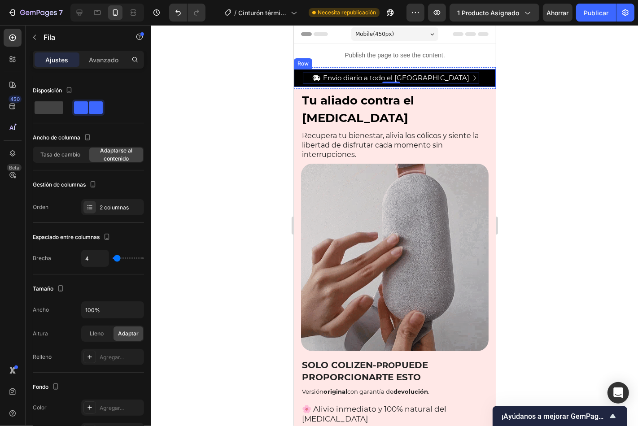
click at [350, 69] on div "Icon Envio diario a todo el Perù Text Block Row 0 Icon +8400 Clientes satisfech…" at bounding box center [394, 78] width 202 height 18
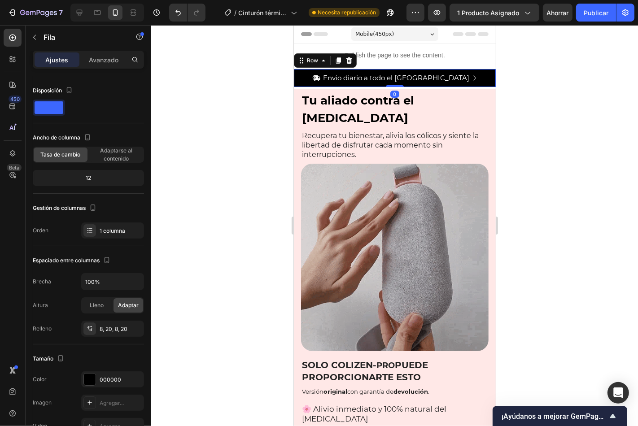
click at [108, 67] on div "Ajustes Avanzado" at bounding box center [88, 60] width 111 height 18
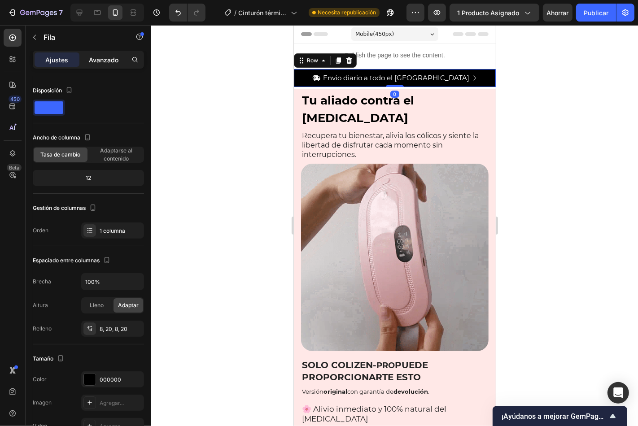
click at [109, 61] on font "Avanzado" at bounding box center [104, 60] width 30 height 8
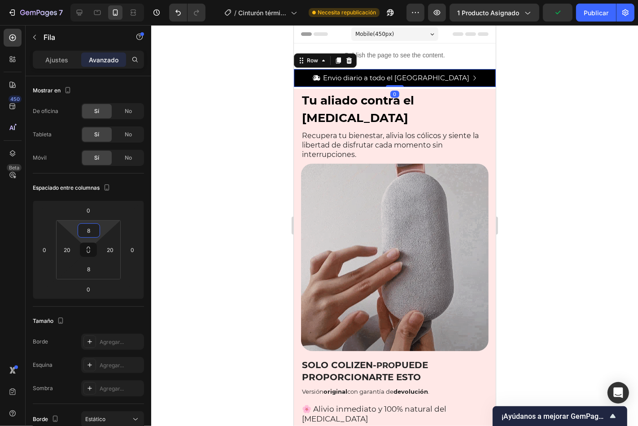
click at [98, 0] on html "7 Version history / Cinturón térmico Necesita republicación Avance 1 producto a…" at bounding box center [319, 0] width 638 height 0
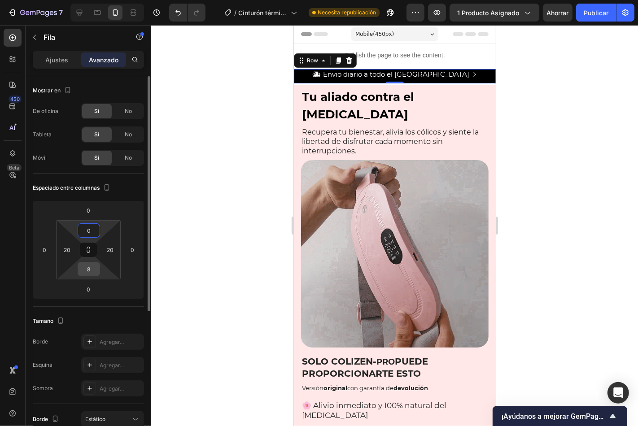
type input "0"
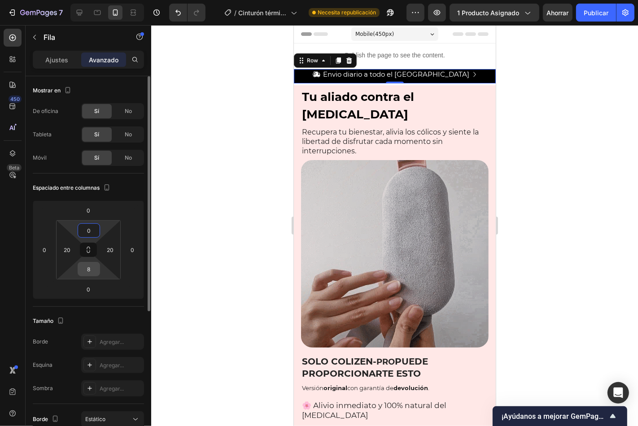
click at [93, 268] on input "8" at bounding box center [89, 268] width 18 height 13
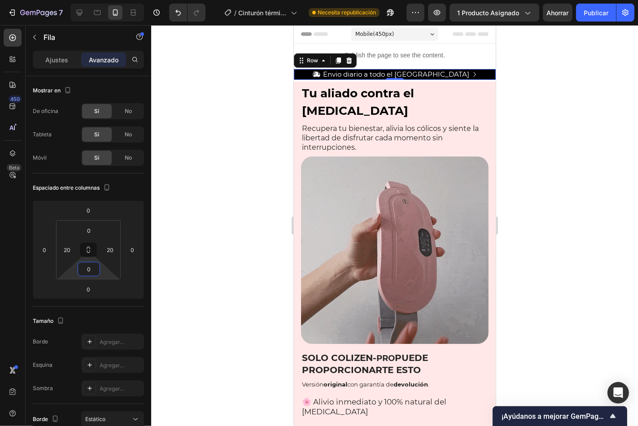
type input "0"
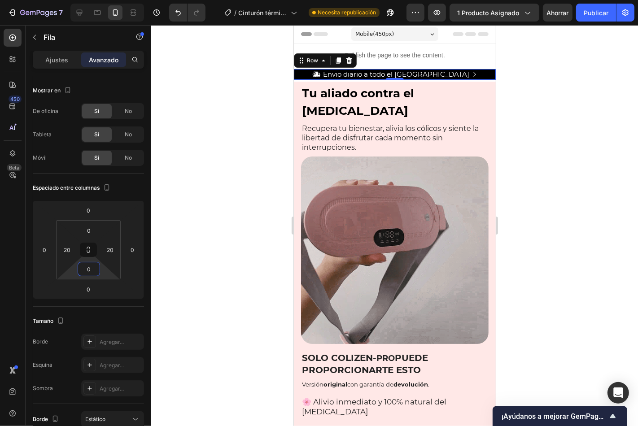
click at [180, 236] on div at bounding box center [394, 225] width 487 height 401
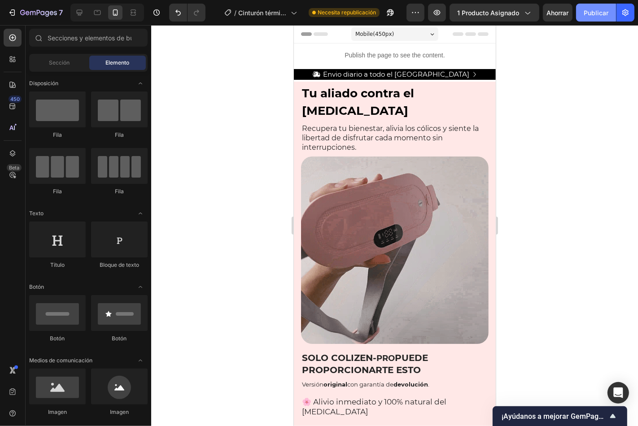
click at [599, 14] on font "Publicar" at bounding box center [595, 13] width 25 height 8
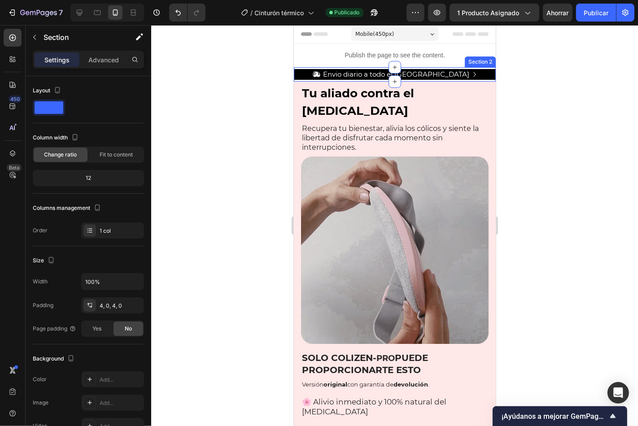
click at [379, 79] on div "Icon Envio diario a todo el Perù Text Block Row Icon +8400 Clientes satisfechos…" at bounding box center [394, 74] width 202 height 14
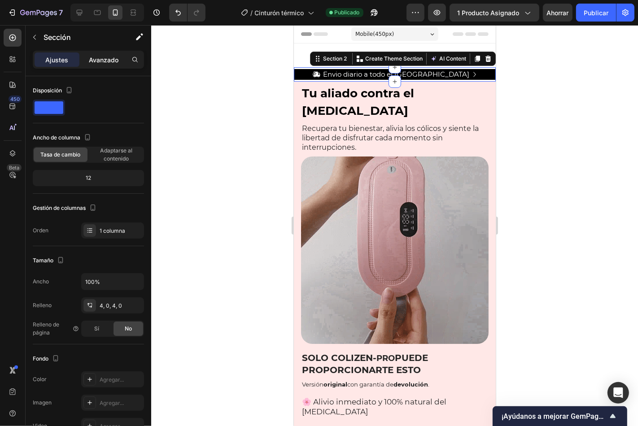
click at [113, 60] on font "Avanzado" at bounding box center [104, 60] width 30 height 8
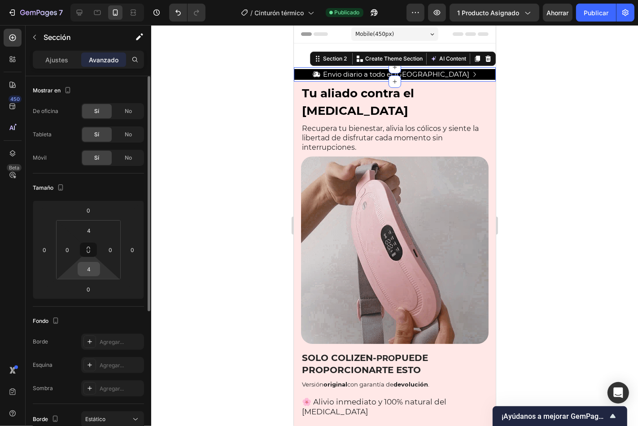
click at [96, 274] on input "4" at bounding box center [89, 268] width 18 height 13
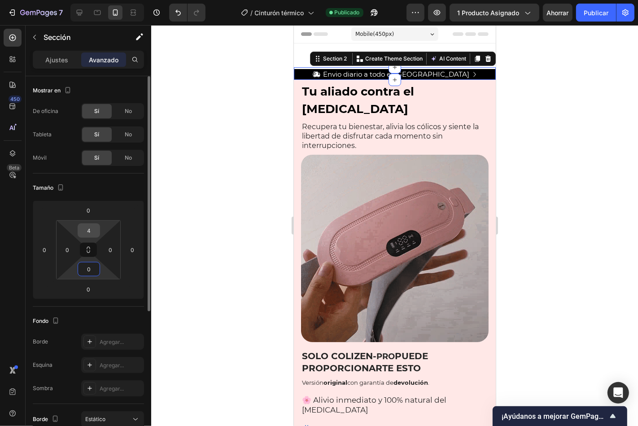
type input "0"
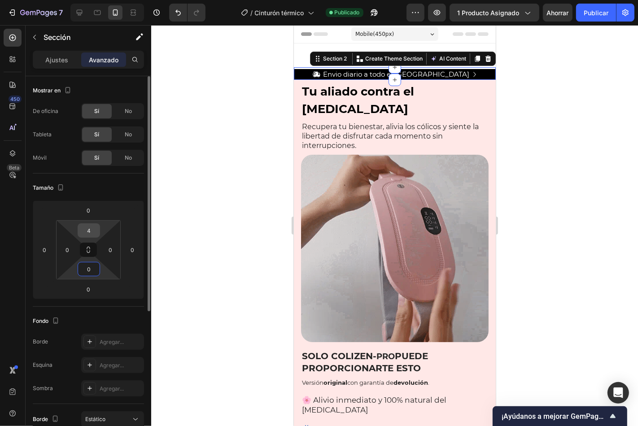
click at [91, 226] on input "4" at bounding box center [89, 230] width 18 height 13
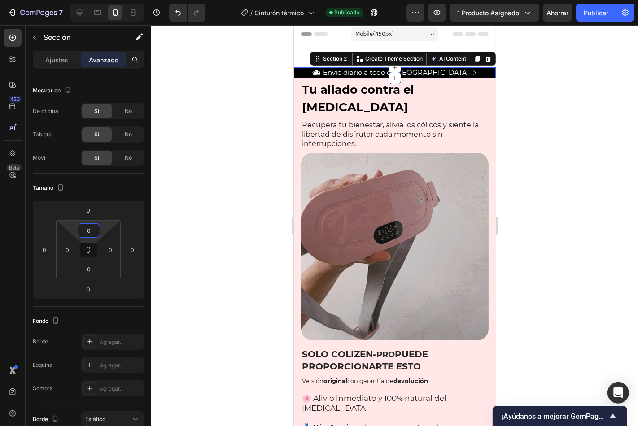
type input "0"
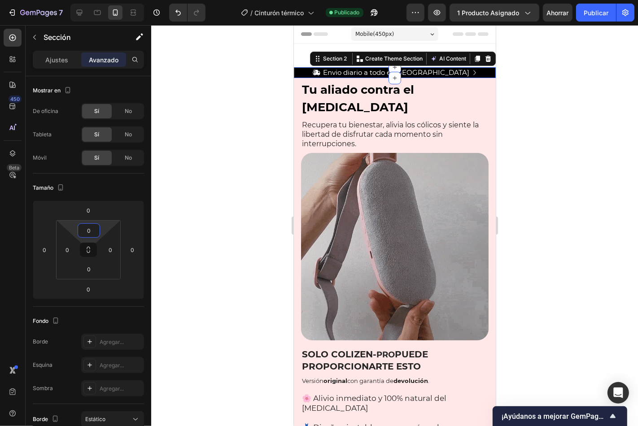
click at [534, 130] on div at bounding box center [394, 225] width 487 height 401
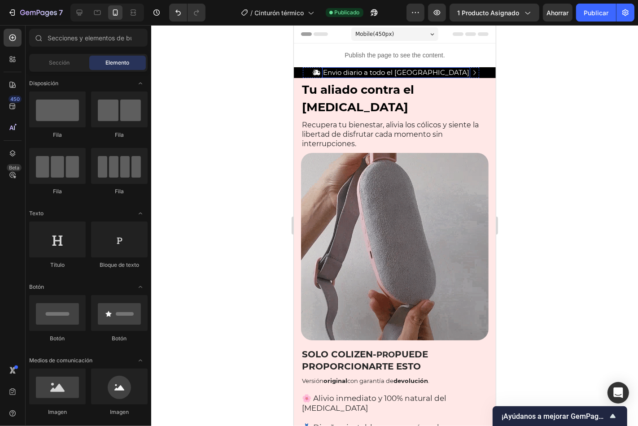
click at [361, 72] on p "Envio diario a todo el [GEOGRAPHIC_DATA]" at bounding box center [395, 72] width 146 height 9
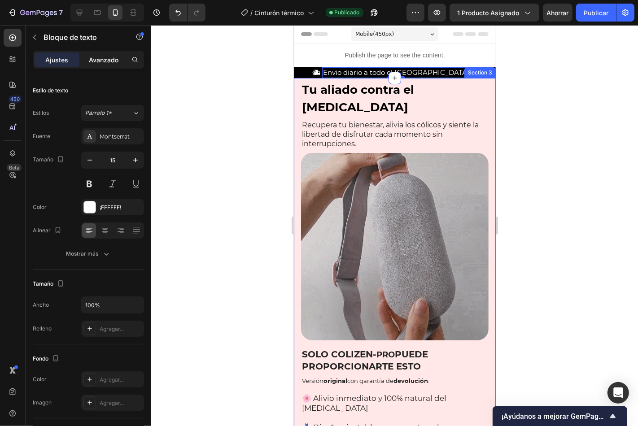
click at [109, 59] on font "Avanzado" at bounding box center [104, 60] width 30 height 8
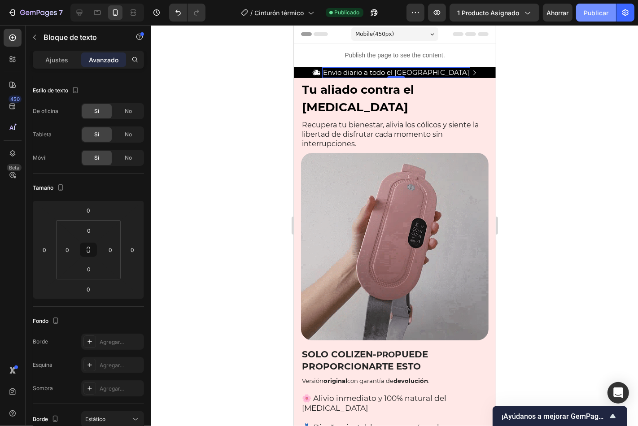
click at [592, 17] on font "Publicar" at bounding box center [595, 12] width 25 height 9
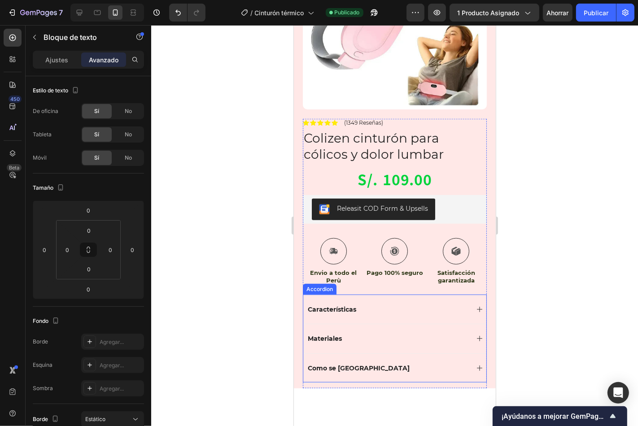
scroll to position [631, 0]
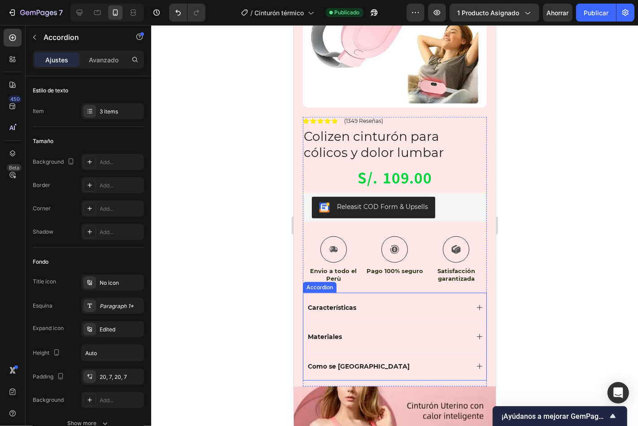
click at [454, 302] on div "Características" at bounding box center [387, 307] width 162 height 11
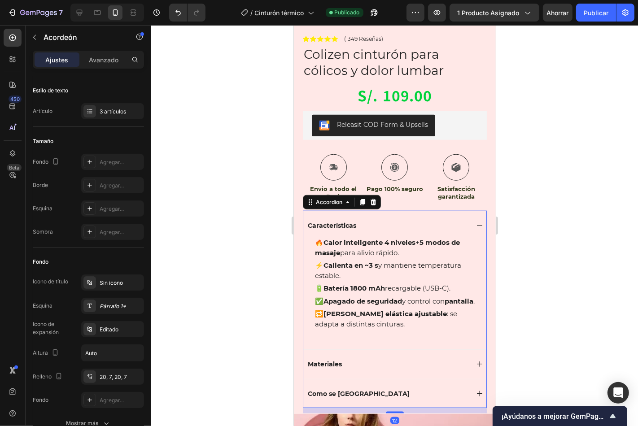
scroll to position [714, 0]
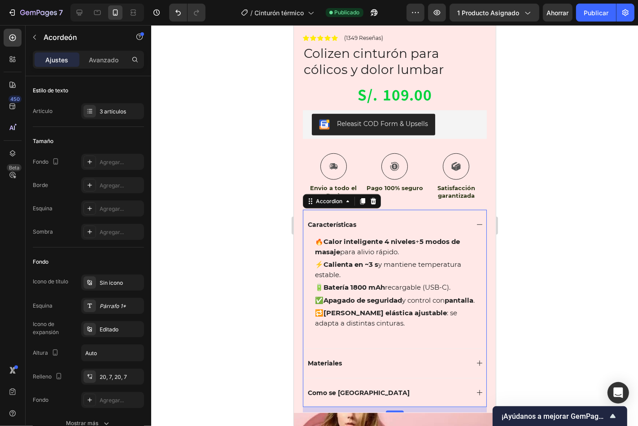
click at [335, 348] on div "🔥 Calor inteligente 4 niveles + 5 modos de masaje para alivio rápido. ⚡ Calient…" at bounding box center [394, 293] width 183 height 109
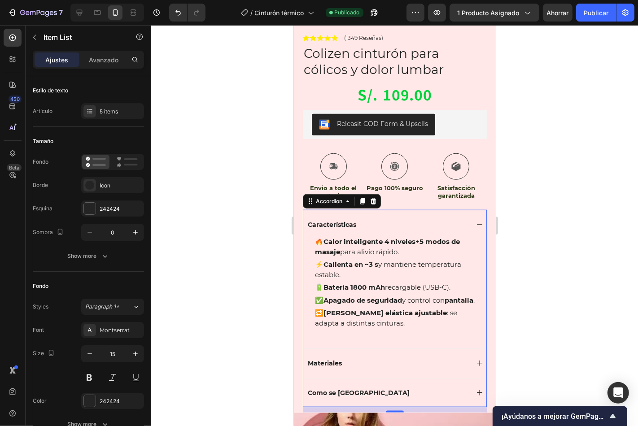
click at [378, 329] on div "🔁 [PERSON_NAME] elástica ajustable : se adapta a distintas cinturas." at bounding box center [397, 317] width 169 height 23
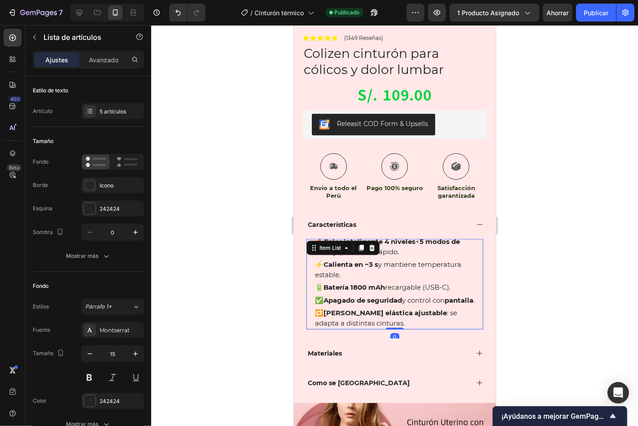
drag, startPoint x: 391, startPoint y: 339, endPoint x: 398, endPoint y: 326, distance: 15.3
click at [398, 326] on div "🔥 Calor inteligente 4 niveles + 5 modos de masaje para alivio rápido. ⚡ Calient…" at bounding box center [394, 284] width 177 height 91
type input "100%"
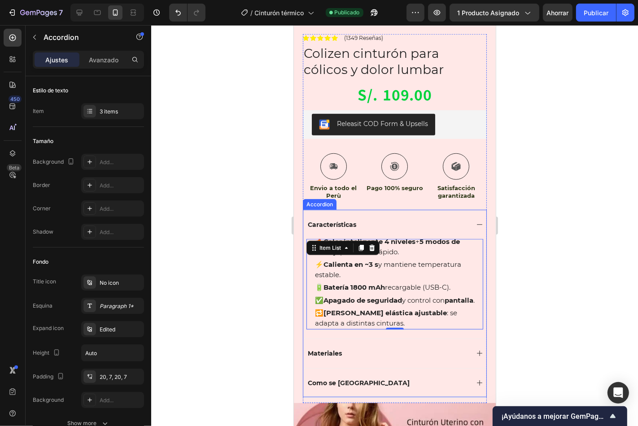
click at [470, 223] on div "Características" at bounding box center [394, 223] width 183 height 29
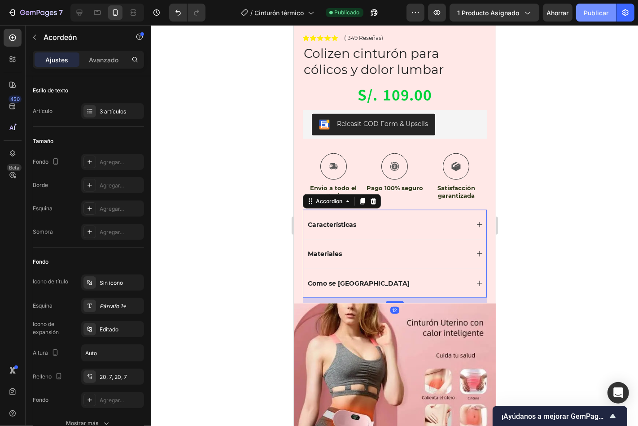
click at [601, 13] on font "Publicar" at bounding box center [595, 13] width 25 height 8
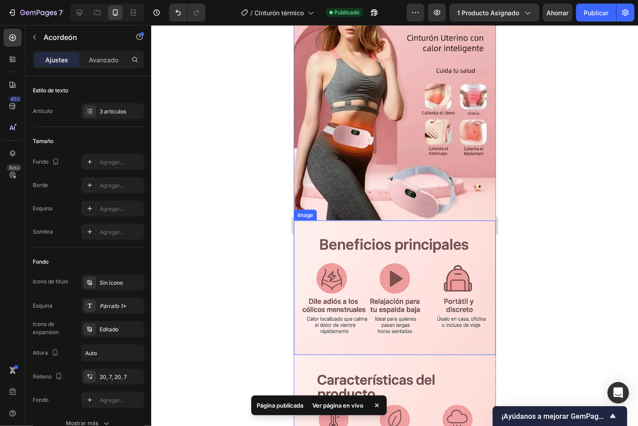
scroll to position [1046, 0]
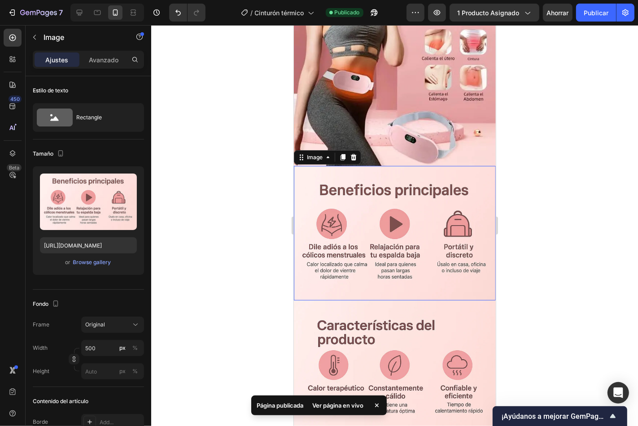
click at [306, 275] on img at bounding box center [394, 232] width 202 height 135
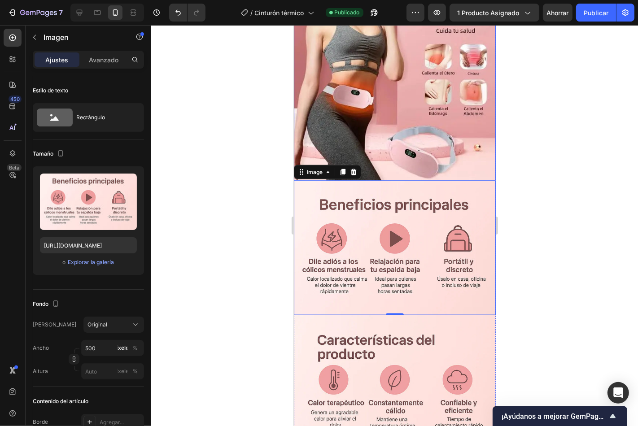
scroll to position [965, 0]
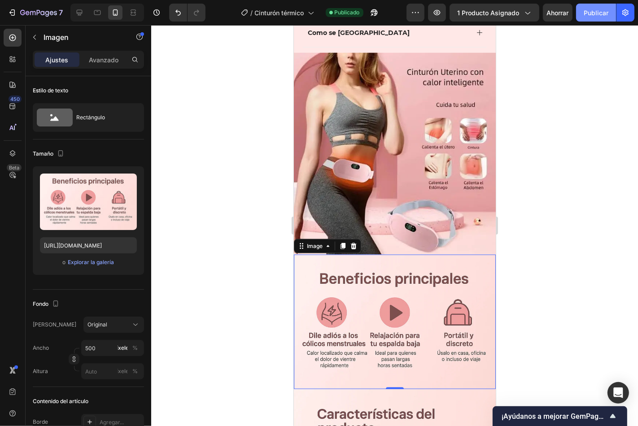
click at [587, 6] on button "Publicar" at bounding box center [596, 13] width 40 height 18
click at [369, 266] on img at bounding box center [394, 321] width 202 height 135
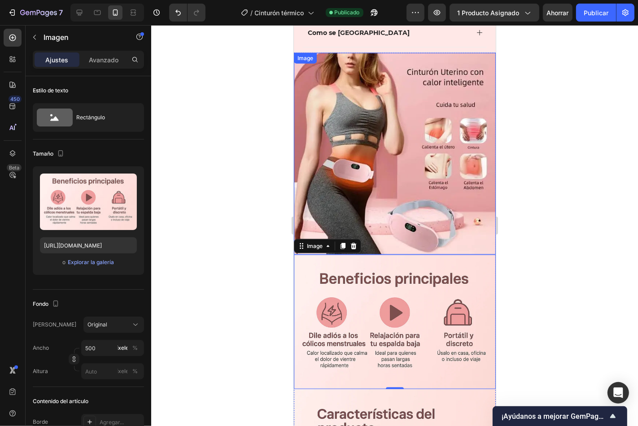
click at [357, 207] on img at bounding box center [394, 153] width 202 height 202
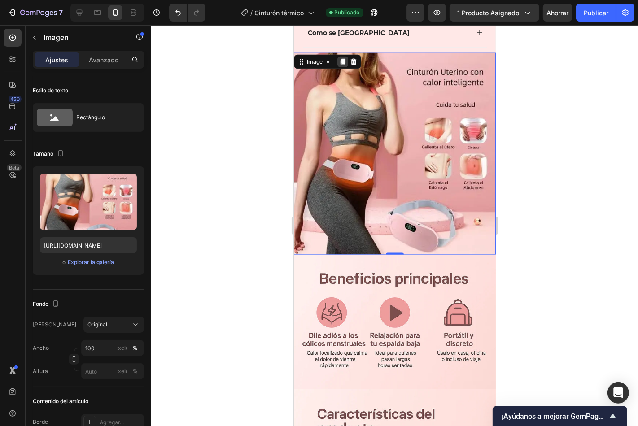
click at [340, 58] on icon at bounding box center [342, 61] width 7 height 7
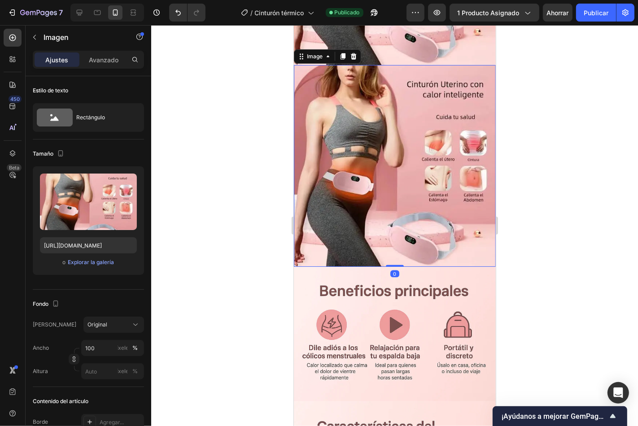
click at [390, 204] on img at bounding box center [394, 166] width 202 height 202
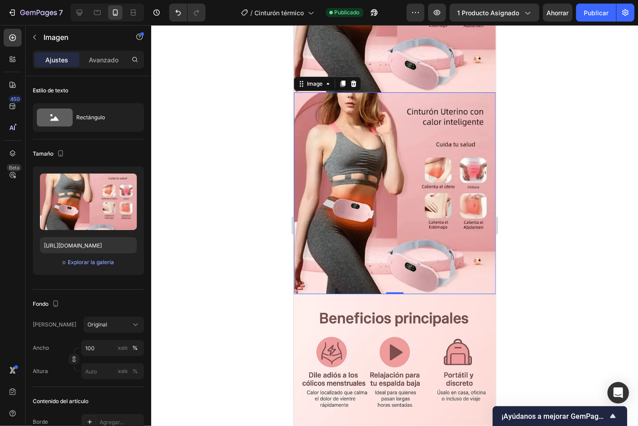
scroll to position [1114, 0]
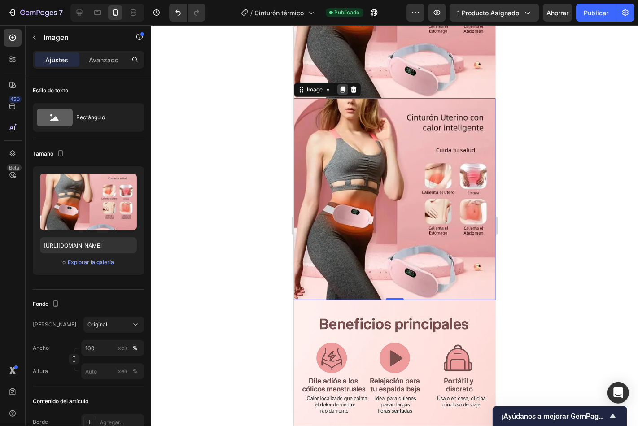
click at [342, 86] on icon at bounding box center [342, 89] width 5 height 6
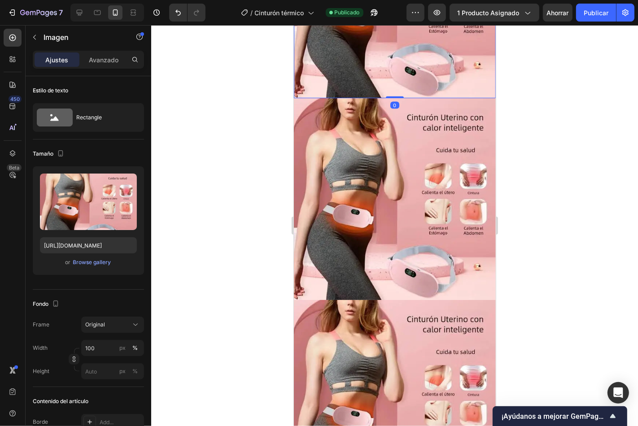
click at [366, 136] on img at bounding box center [394, 199] width 202 height 202
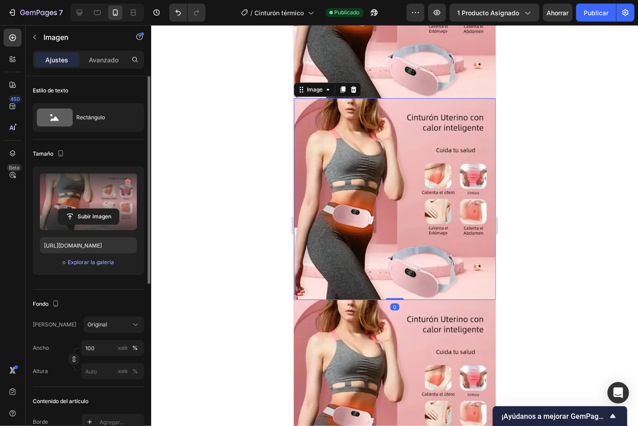
click at [68, 208] on div "Subir imagen" at bounding box center [88, 202] width 97 height 56
click at [91, 213] on input "file" at bounding box center [88, 216] width 61 height 15
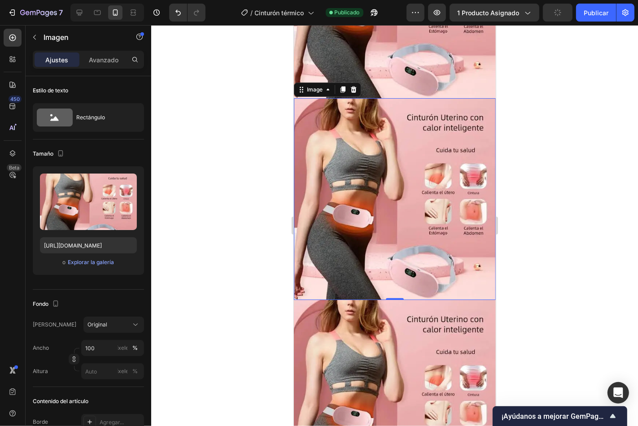
type input "https://cdn.shopify.com/s/files/1/0702/3240/8204/files/gempages_569380253416293…"
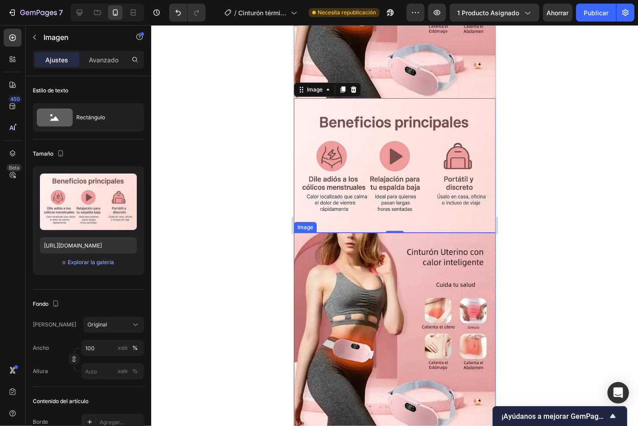
click at [390, 276] on img at bounding box center [394, 333] width 202 height 202
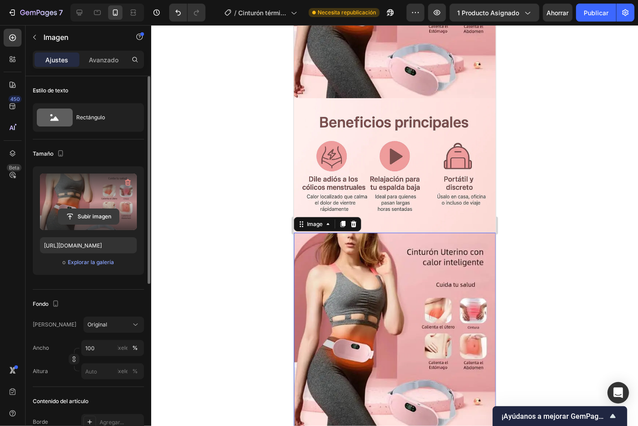
click at [110, 218] on input "file" at bounding box center [88, 216] width 61 height 15
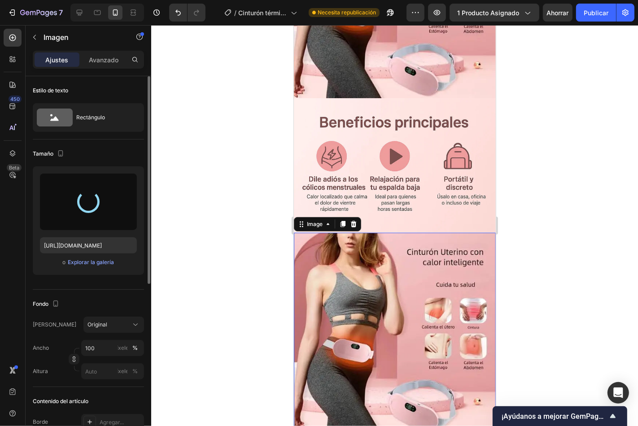
type input "https://cdn.shopify.com/s/files/1/0702/3240/8204/files/gempages_569380253416293…"
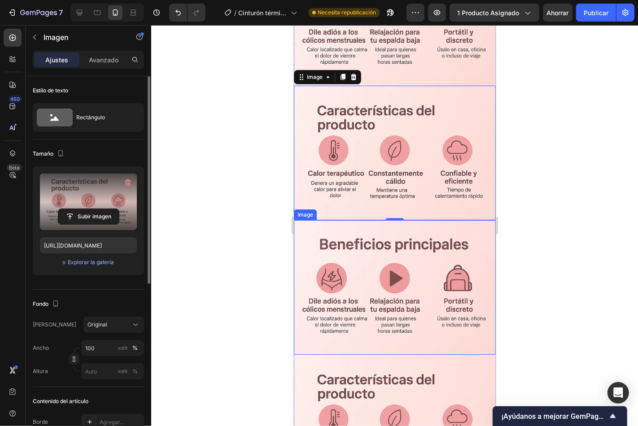
scroll to position [1263, 0]
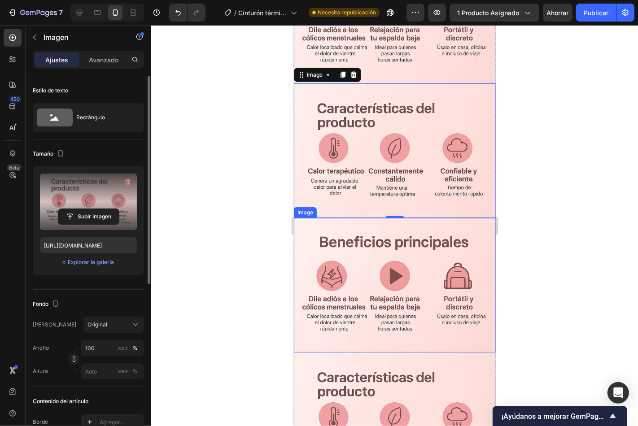
click at [402, 281] on img at bounding box center [394, 284] width 202 height 135
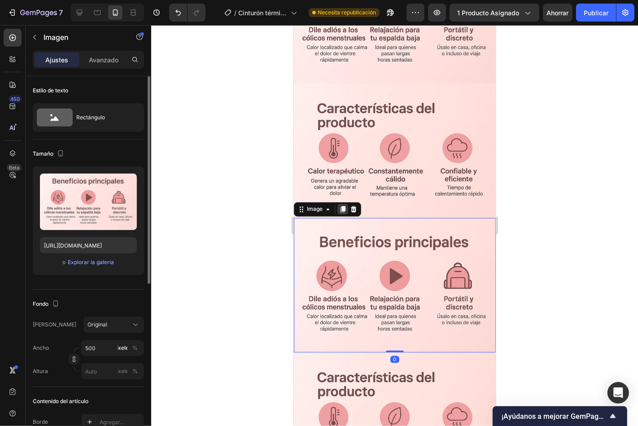
click at [343, 205] on icon at bounding box center [342, 208] width 7 height 7
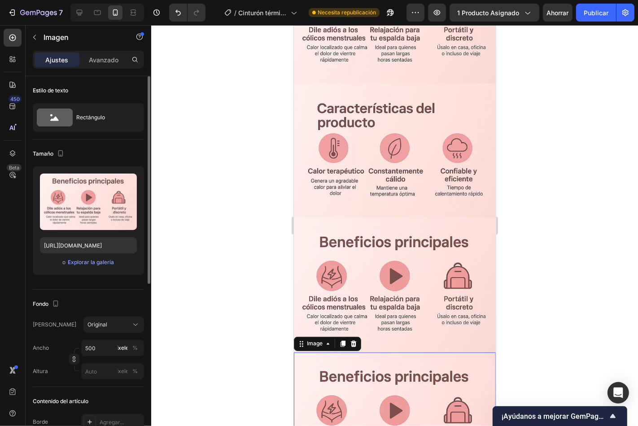
click at [403, 364] on img at bounding box center [394, 419] width 202 height 135
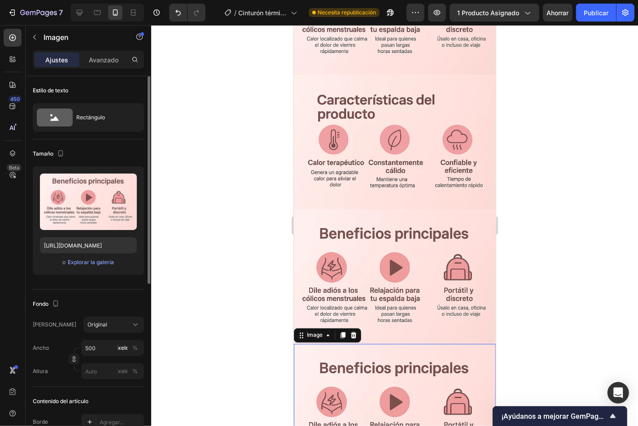
scroll to position [1280, 0]
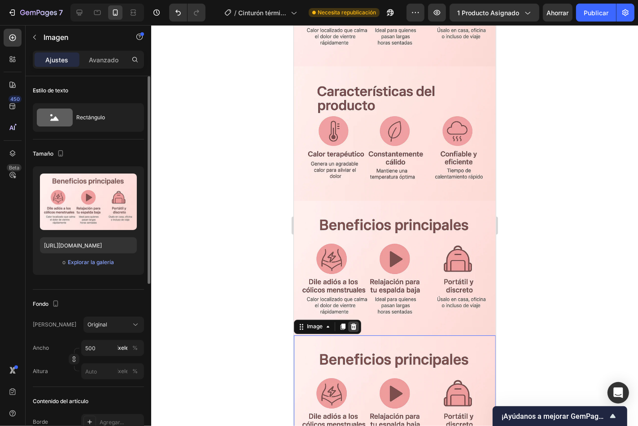
click at [350, 319] on div "Image" at bounding box center [326, 326] width 67 height 14
click at [352, 323] on icon at bounding box center [352, 326] width 7 height 7
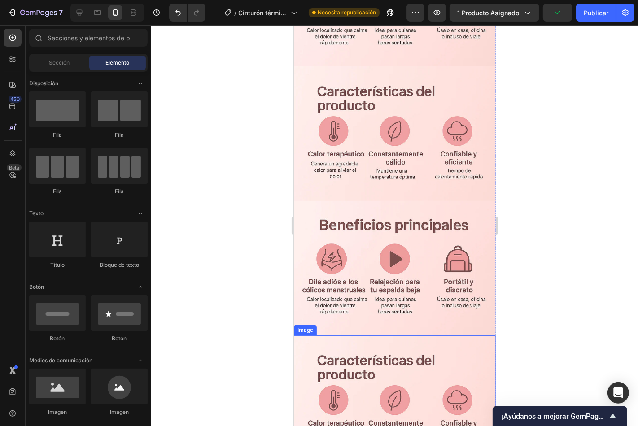
click at [421, 350] on img at bounding box center [394, 402] width 202 height 135
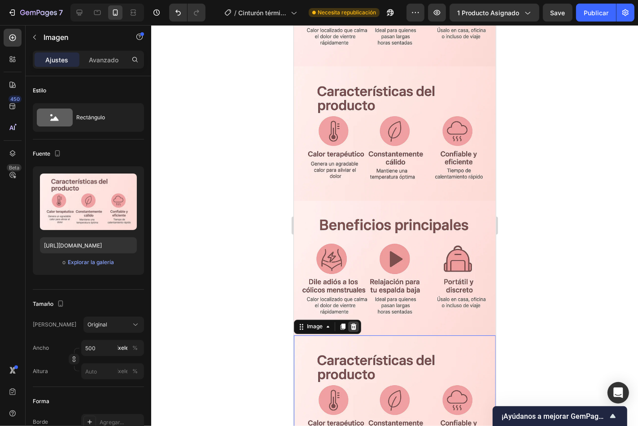
click at [352, 323] on icon at bounding box center [353, 326] width 6 height 6
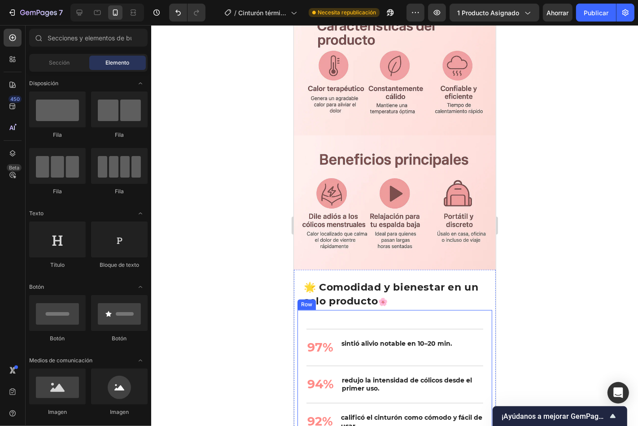
scroll to position [1347, 0]
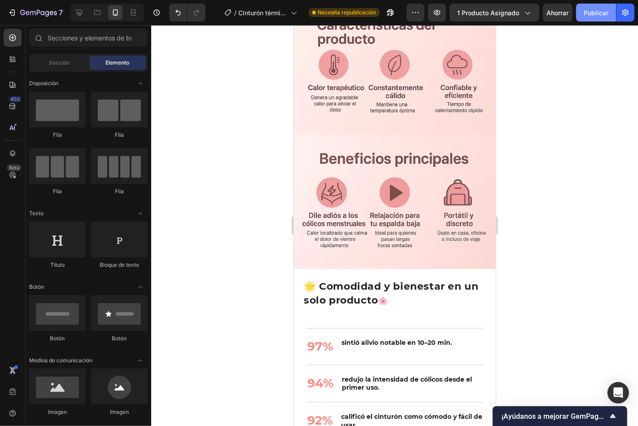
click at [595, 16] on font "Publicar" at bounding box center [595, 13] width 25 height 8
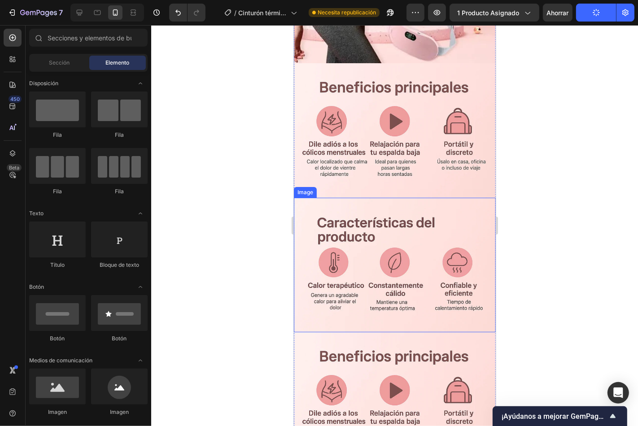
scroll to position [1131, 0]
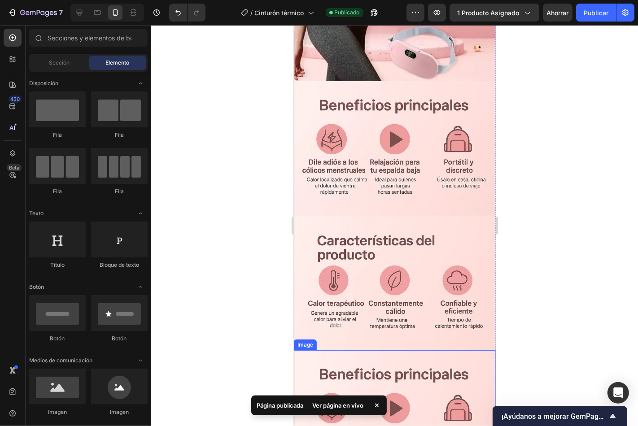
click at [441, 352] on img at bounding box center [394, 417] width 202 height 135
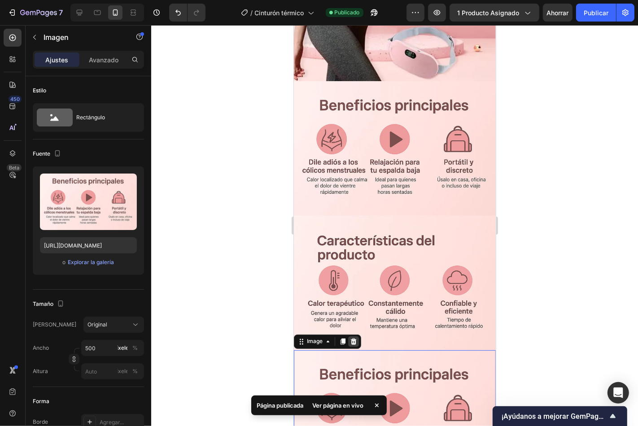
click at [349, 338] on icon at bounding box center [352, 341] width 7 height 7
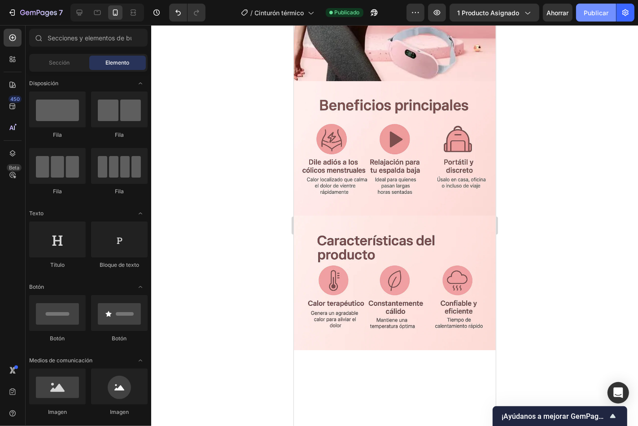
click at [595, 4] on button "Publicar" at bounding box center [596, 13] width 40 height 18
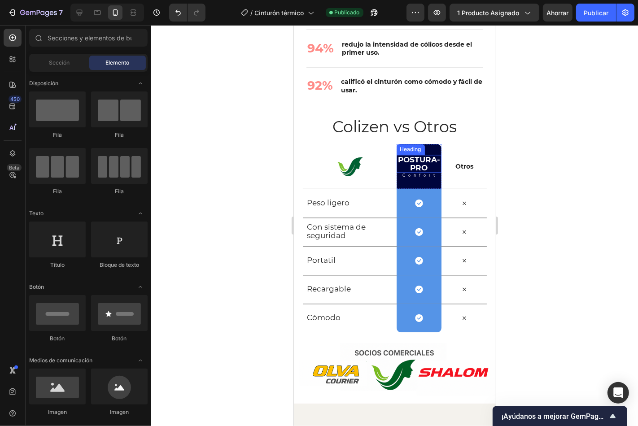
scroll to position [1530, 0]
click at [426, 149] on div "Postura-pro Heading Confort Text Block Row 0" at bounding box center [418, 166] width 45 height 45
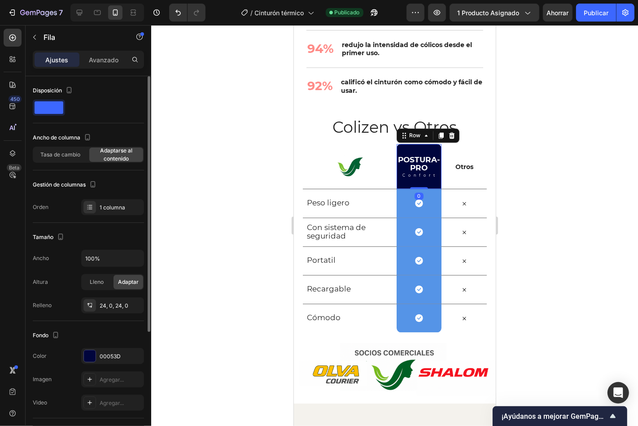
scroll to position [99, 0]
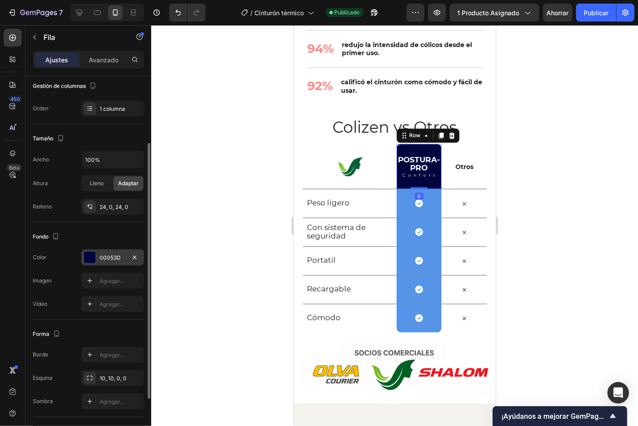
click at [87, 262] on div at bounding box center [90, 258] width 12 height 12
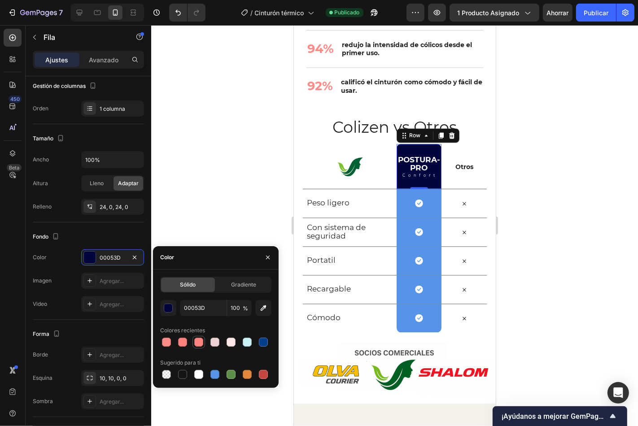
click at [196, 339] on div at bounding box center [198, 342] width 9 height 9
click at [168, 340] on div at bounding box center [166, 342] width 9 height 9
click at [170, 312] on div "button" at bounding box center [168, 308] width 9 height 9
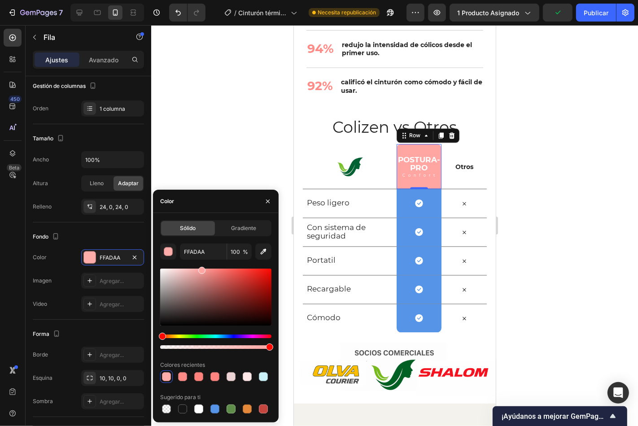
type input "FFA6A3"
drag, startPoint x: 214, startPoint y: 272, endPoint x: 286, endPoint y: 255, distance: 73.8
click at [201, 261] on div "FFA6A3 100 % Colores recientes Sugerido para ti" at bounding box center [215, 329] width 111 height 172
click at [396, 208] on div "Row" at bounding box center [405, 211] width 18 height 11
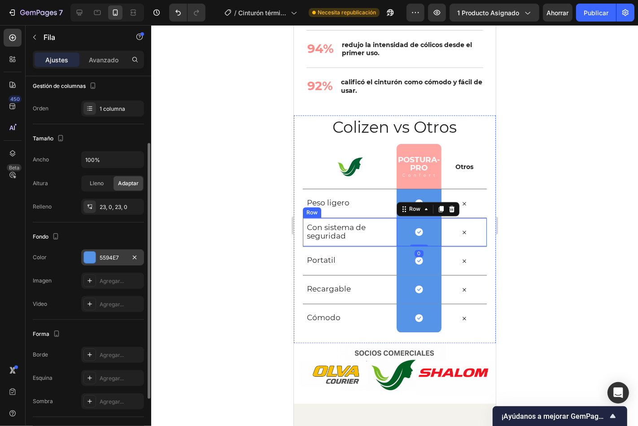
click at [104, 259] on font "5594E7" at bounding box center [109, 257] width 19 height 7
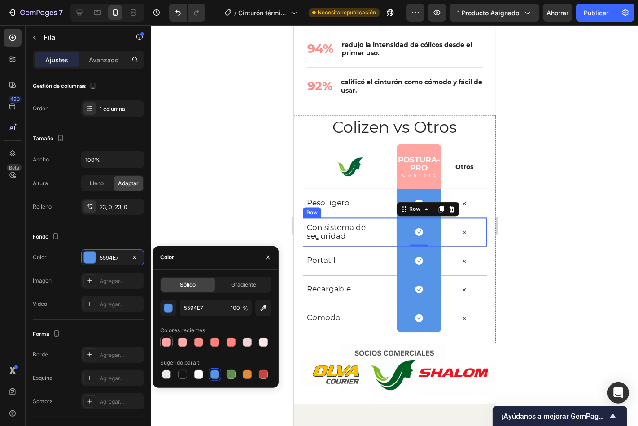
click at [169, 339] on div at bounding box center [166, 342] width 9 height 9
type input "FFA6A3"
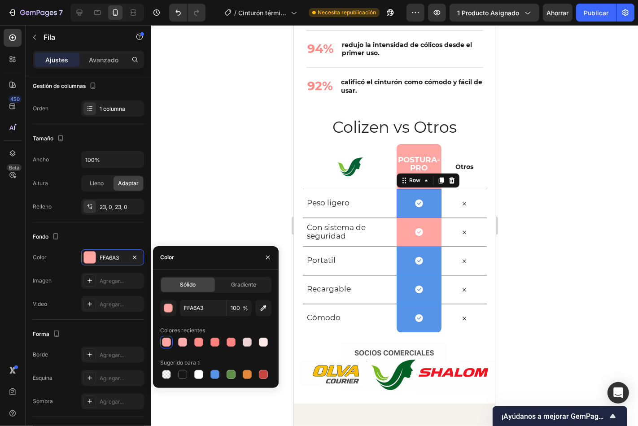
click at [400, 201] on div "Icon Row 0" at bounding box center [418, 202] width 45 height 29
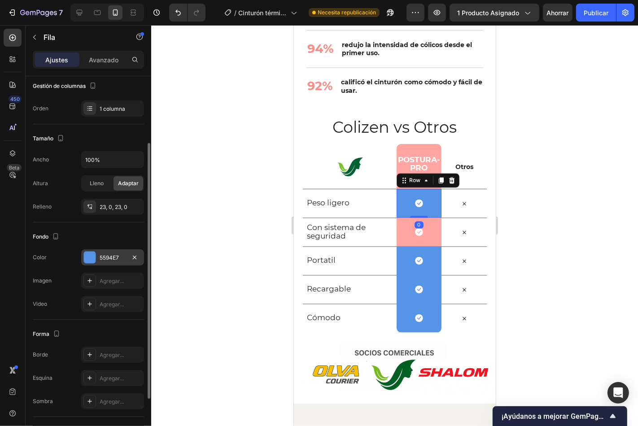
drag, startPoint x: 87, startPoint y: 261, endPoint x: 137, endPoint y: 264, distance: 49.9
click at [87, 260] on div at bounding box center [90, 258] width 12 height 12
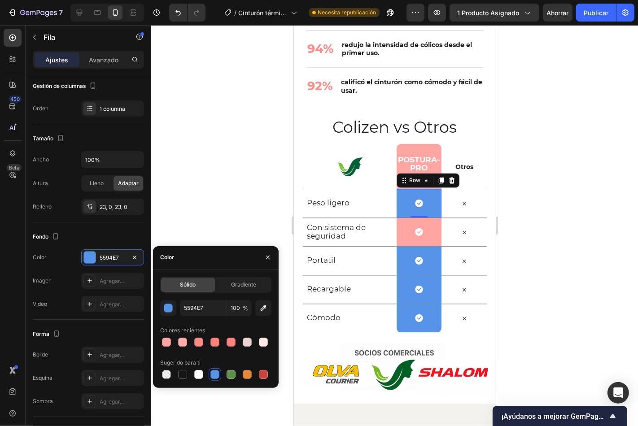
click at [164, 342] on div at bounding box center [166, 342] width 9 height 9
type input "FFA6A3"
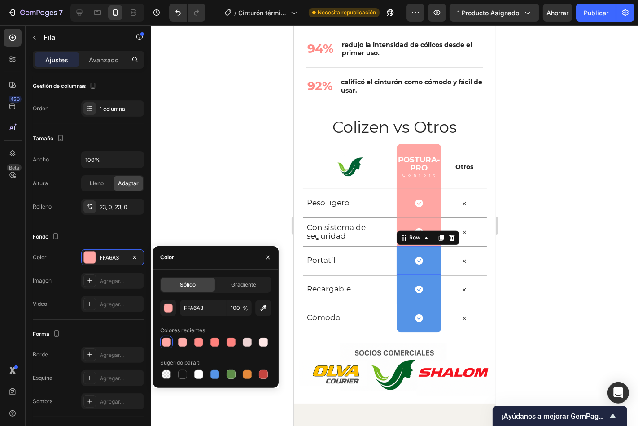
click at [402, 267] on div "Icon Row 0" at bounding box center [418, 260] width 45 height 29
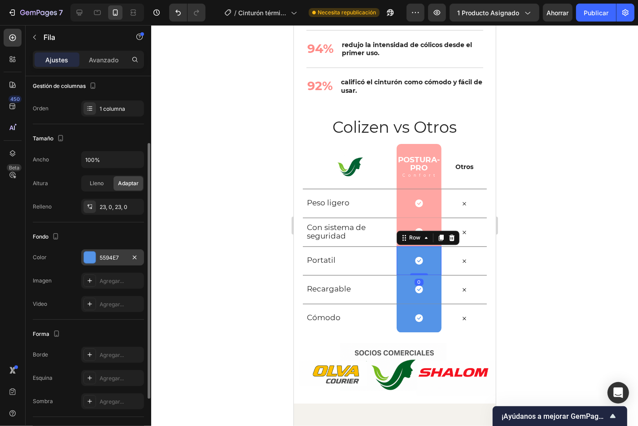
click at [102, 261] on font "5594E7" at bounding box center [109, 257] width 19 height 7
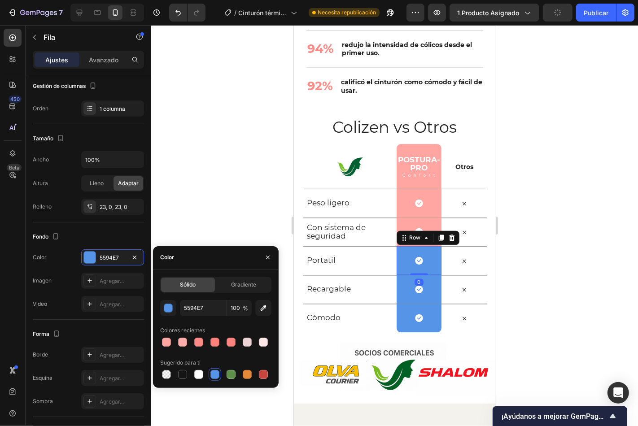
drag, startPoint x: 168, startPoint y: 343, endPoint x: 265, endPoint y: 356, distance: 97.7
click at [168, 343] on div at bounding box center [166, 342] width 9 height 9
type input "FFA6A3"
click at [405, 289] on div "Icon Row" at bounding box center [418, 288] width 45 height 29
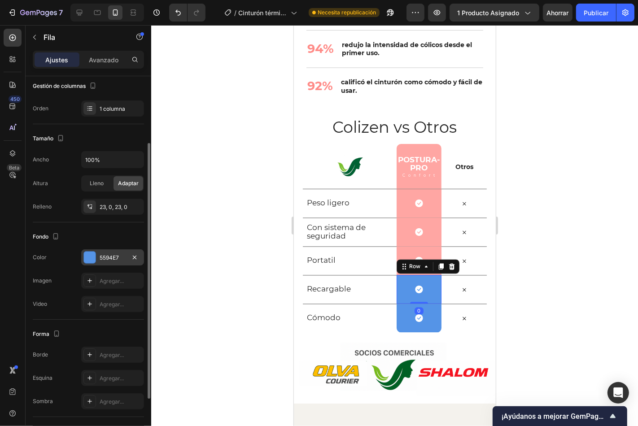
click at [84, 259] on div at bounding box center [90, 258] width 12 height 12
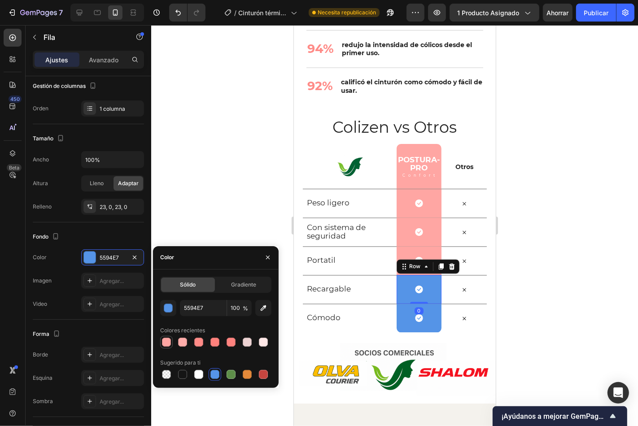
click at [168, 346] on div at bounding box center [166, 342] width 9 height 9
type input "FFA6A3"
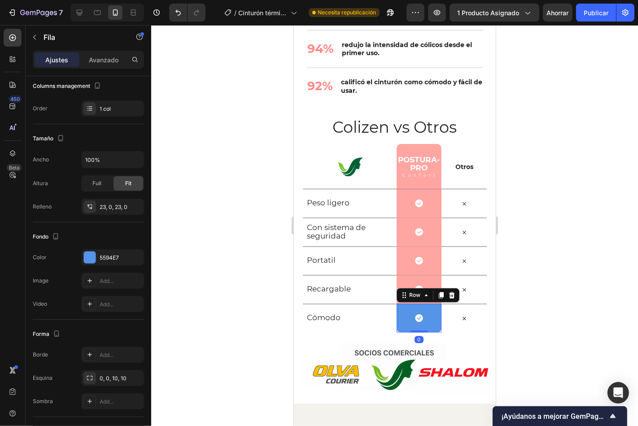
click at [400, 317] on div "Icon Row 0" at bounding box center [418, 317] width 45 height 29
click at [89, 258] on div at bounding box center [90, 258] width 12 height 12
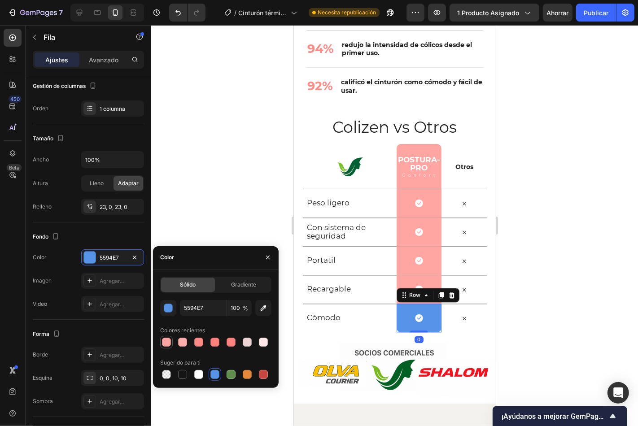
click at [165, 343] on div at bounding box center [166, 342] width 9 height 9
type input "FFA6A3"
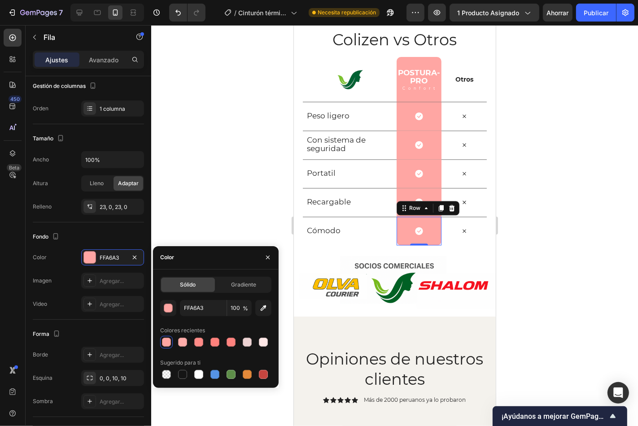
scroll to position [1612, 0]
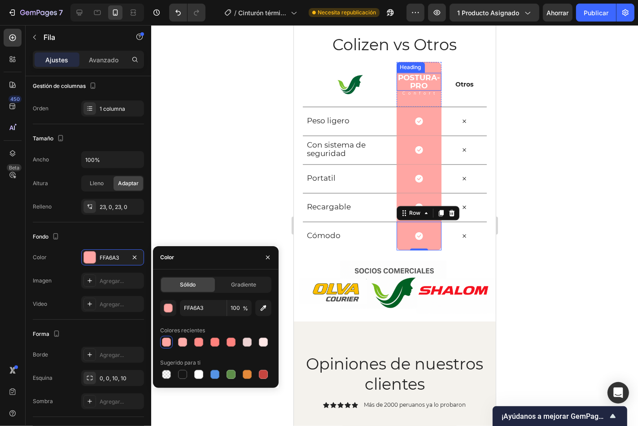
click at [414, 74] on span "Postura-pro" at bounding box center [418, 81] width 42 height 17
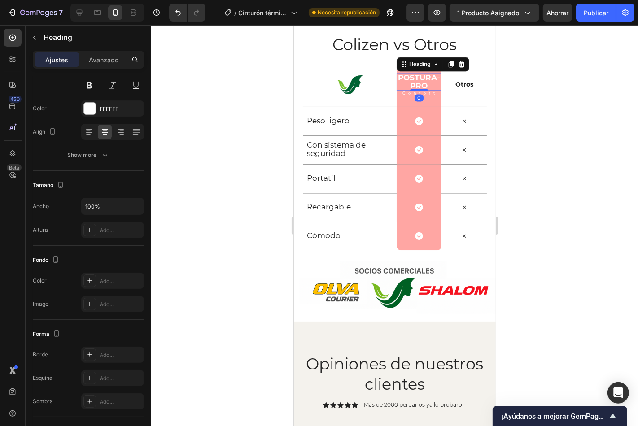
scroll to position [0, 0]
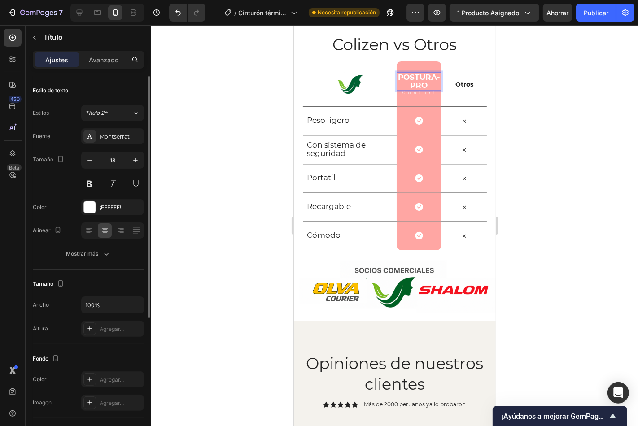
click at [423, 85] on span "Postura-pro" at bounding box center [418, 80] width 42 height 17
click at [430, 77] on span "Postura-pro" at bounding box center [418, 80] width 42 height 17
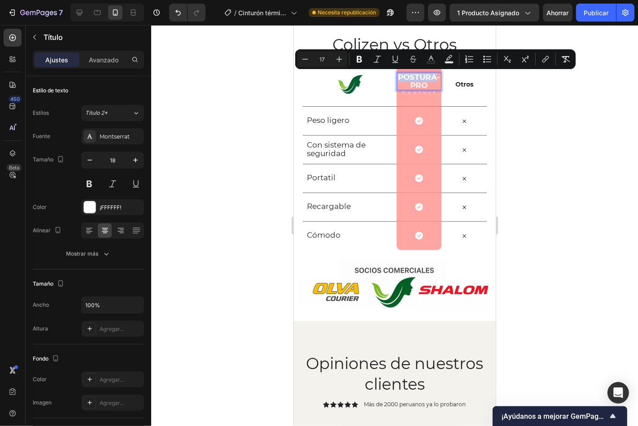
drag, startPoint x: 432, startPoint y: 77, endPoint x: 395, endPoint y: 78, distance: 36.8
click at [397, 78] on span "Postura-pro" at bounding box center [418, 80] width 42 height 17
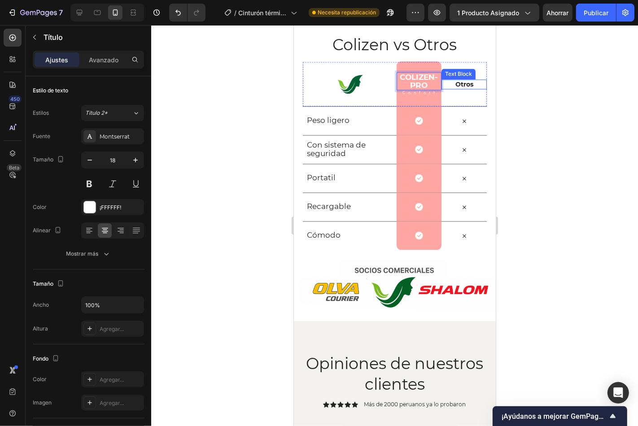
click at [456, 81] on p "Otros" at bounding box center [463, 84] width 43 height 8
click at [465, 86] on p "Otros" at bounding box center [463, 84] width 43 height 8
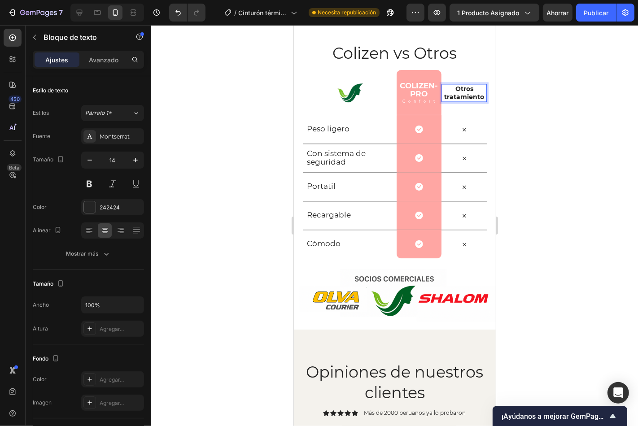
scroll to position [1608, 0]
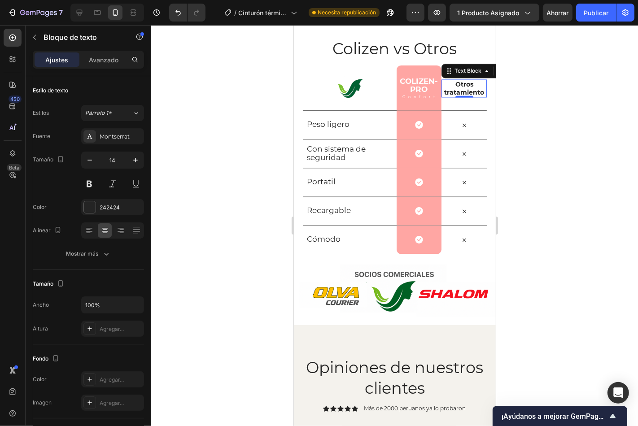
click at [594, 136] on div at bounding box center [394, 225] width 487 height 401
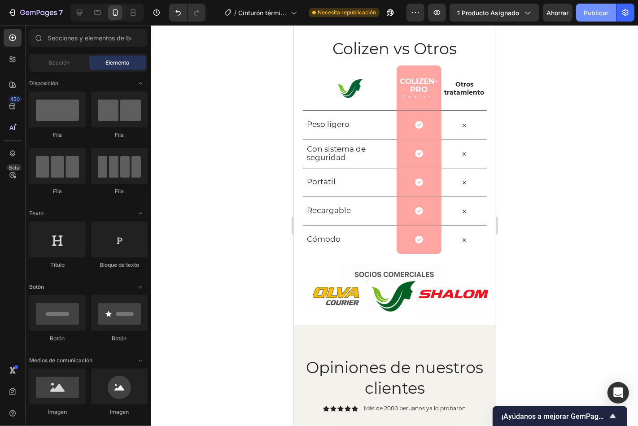
click at [601, 10] on font "Publicar" at bounding box center [595, 13] width 25 height 8
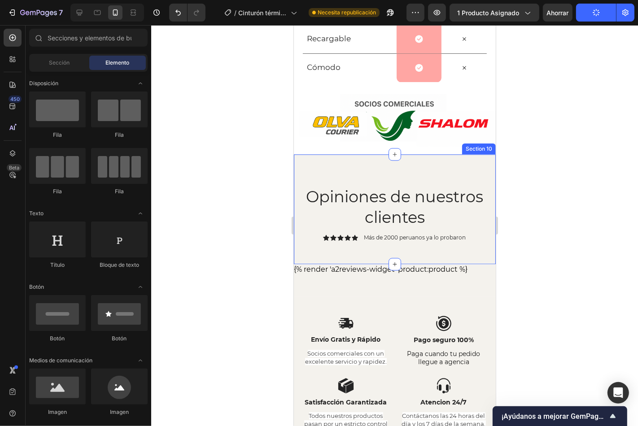
scroll to position [1774, 0]
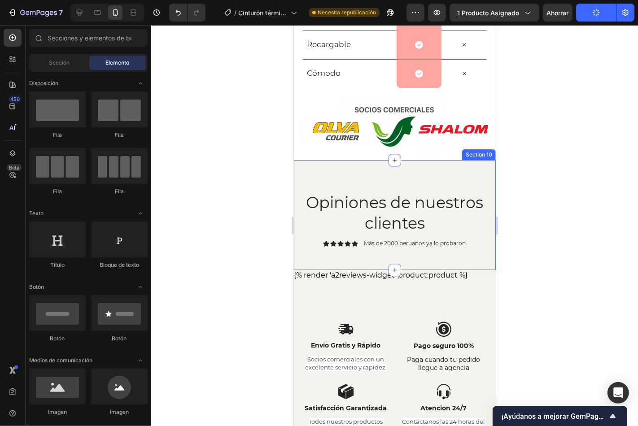
click at [474, 167] on div "Opiniones de nuestros clientes Heading Icon Icon Icon Icon Icon Icon List Más d…" at bounding box center [394, 215] width 202 height 110
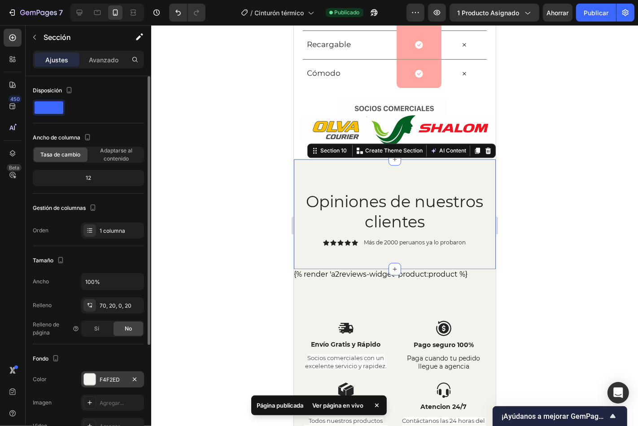
click at [84, 378] on div at bounding box center [90, 380] width 12 height 12
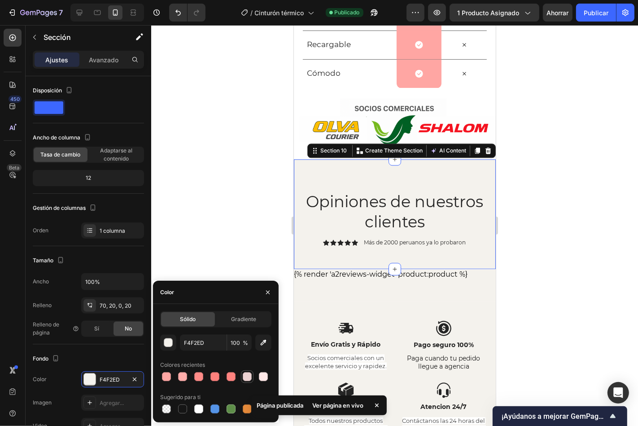
click at [247, 380] on div at bounding box center [247, 376] width 9 height 9
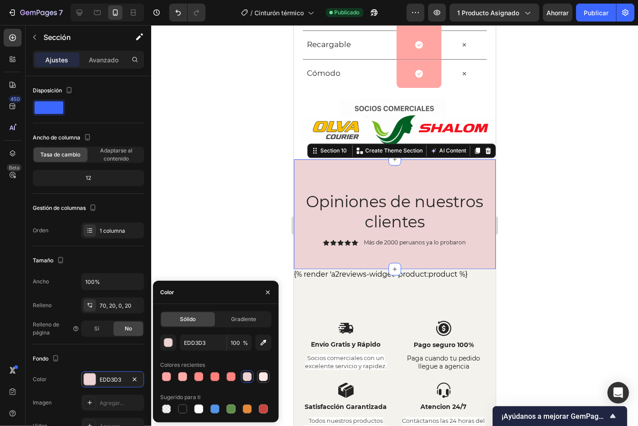
click at [263, 379] on div at bounding box center [263, 376] width 9 height 9
type input "FFE8E7"
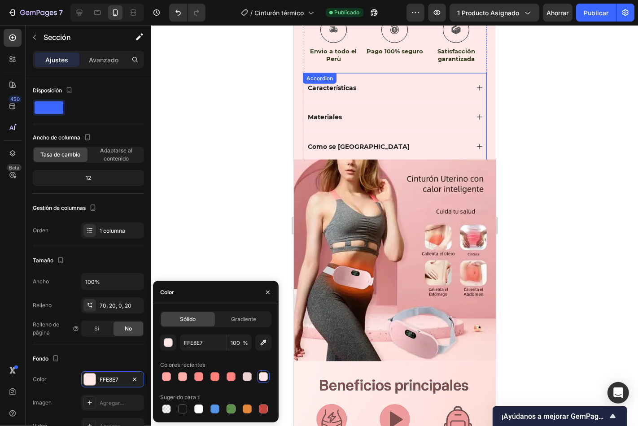
scroll to position [846, 0]
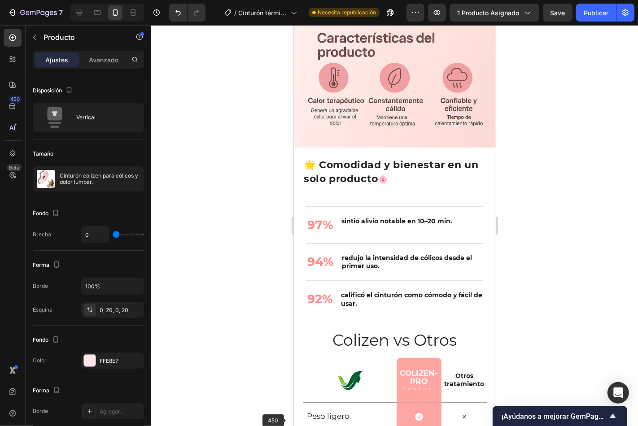
scroll to position [1378, 0]
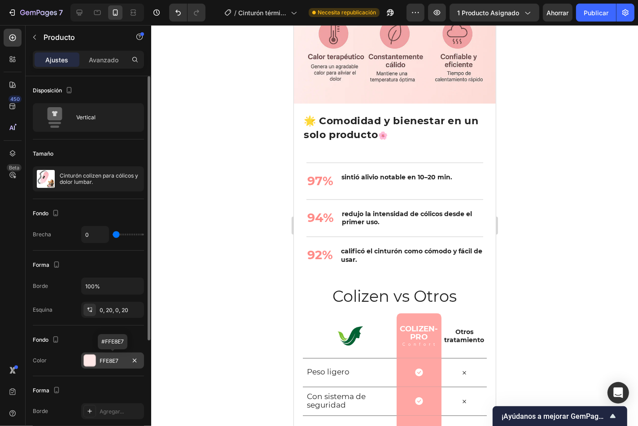
click at [120, 361] on div "FFE8E7" at bounding box center [113, 361] width 26 height 8
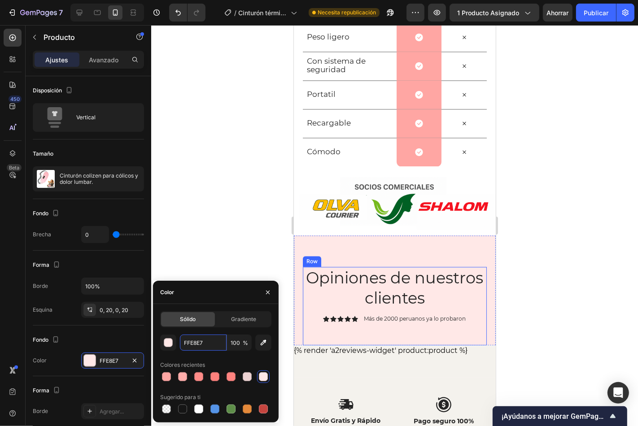
scroll to position [1792, 0]
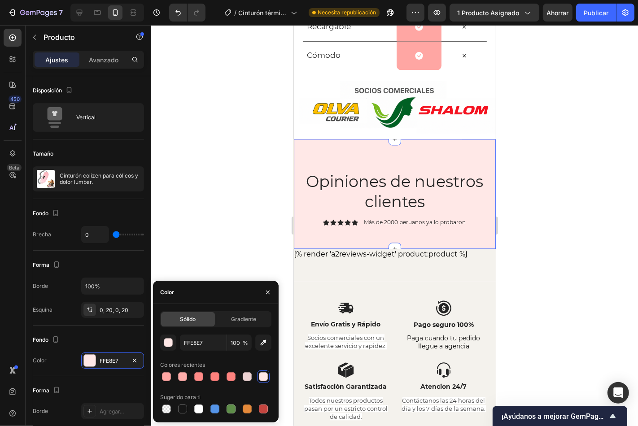
click at [467, 167] on div "Opiniones de nuestros clientes Heading Icon Icon Icon Icon Icon Icon List Más d…" at bounding box center [394, 194] width 202 height 110
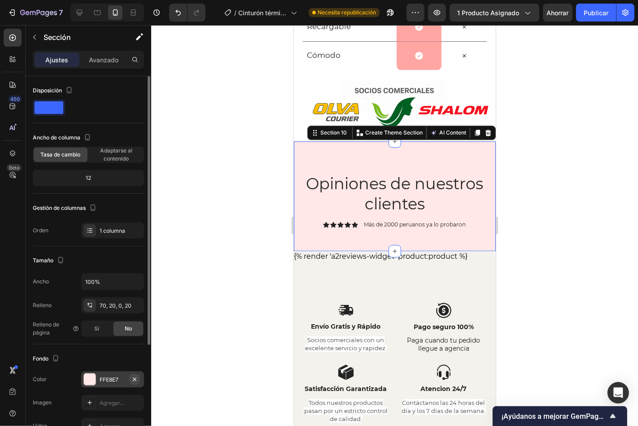
click at [132, 376] on icon "button" at bounding box center [134, 379] width 7 height 7
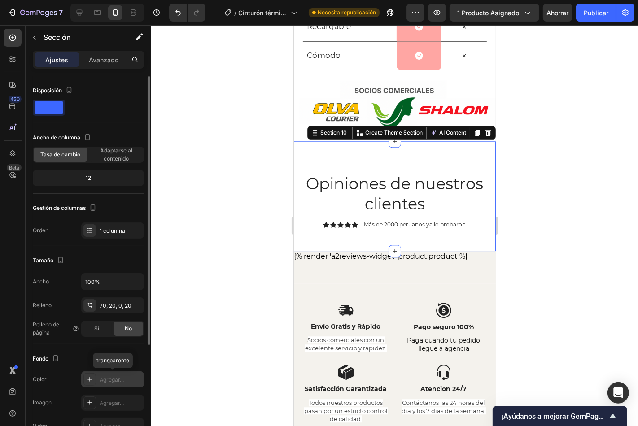
click at [102, 375] on div "Agregar..." at bounding box center [112, 379] width 63 height 16
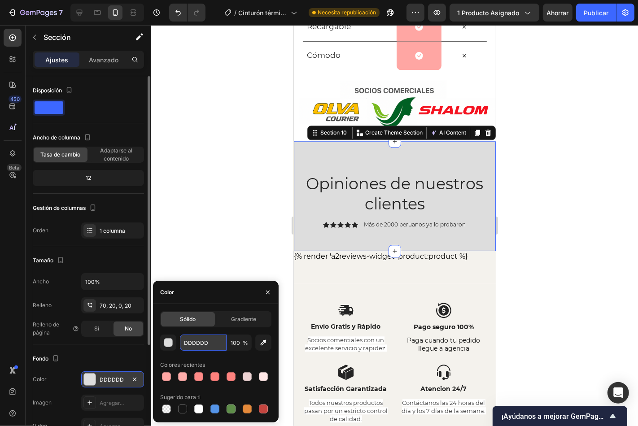
paste input "FFE8E7"
type input "FFE8E7"
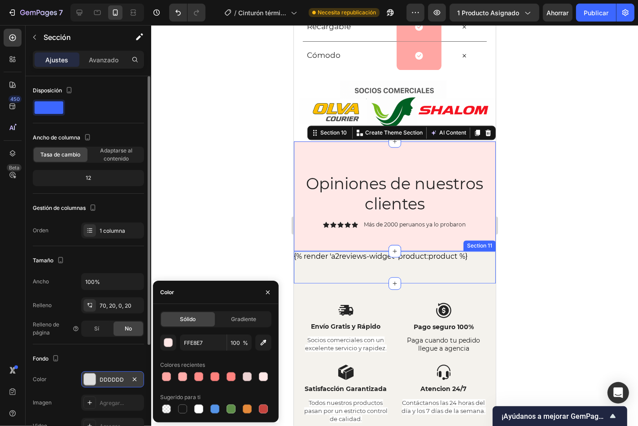
click at [304, 274] on div "{% render 'a2reviews-widget' product:product %} Custom Code Row Section 11" at bounding box center [394, 267] width 202 height 32
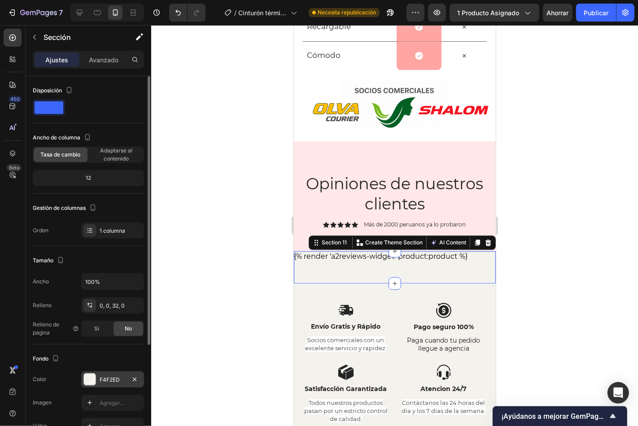
click at [111, 371] on div "F4F2ED" at bounding box center [112, 379] width 63 height 16
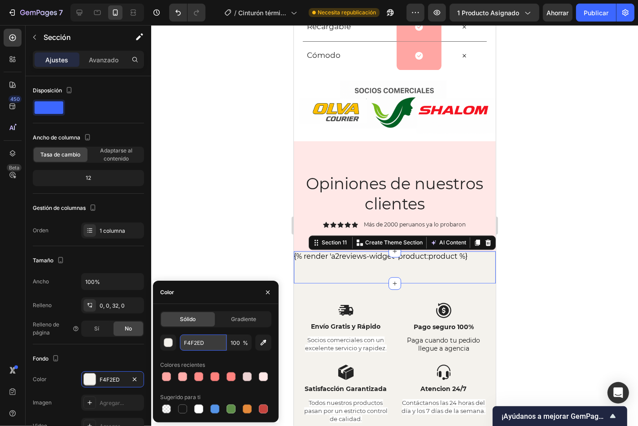
paste input "FE8E7"
type input "FFE8E7"
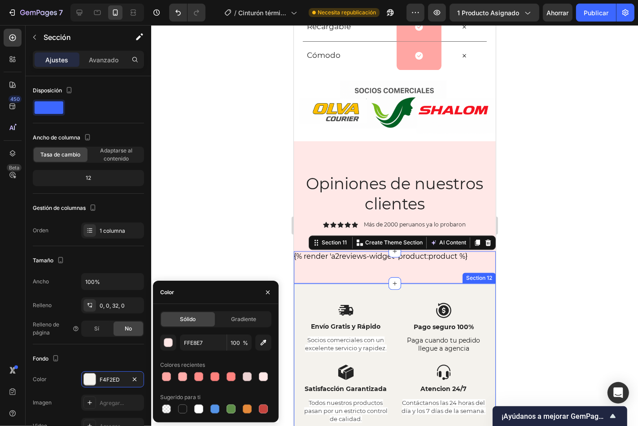
click at [297, 298] on div "Image Envío Gratis y Rápido Text Block Socios comerciales con un excelente serv…" at bounding box center [394, 359] width 202 height 153
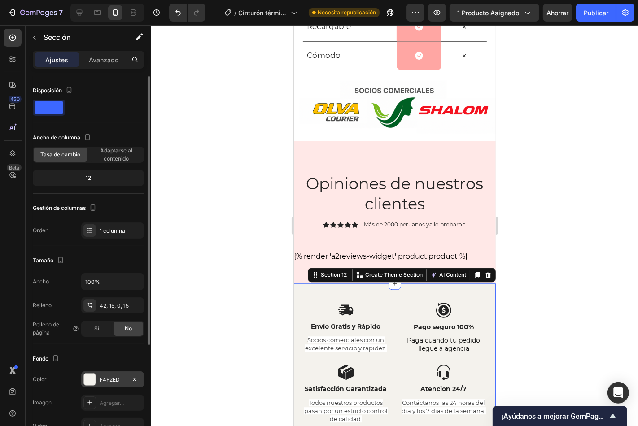
click at [104, 374] on div "F4F2ED" at bounding box center [112, 379] width 63 height 16
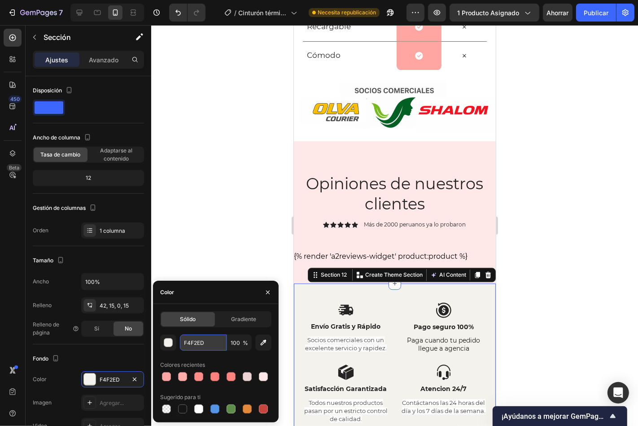
click at [196, 348] on input "F4F2ED" at bounding box center [203, 343] width 47 height 16
paste input "FE8E7"
type input "FFE8E7"
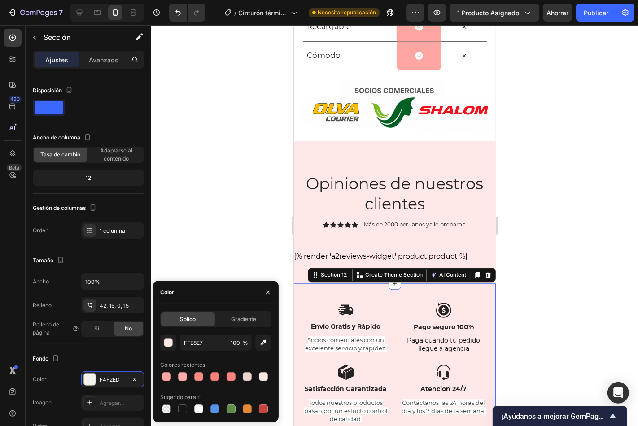
click at [552, 235] on div at bounding box center [394, 225] width 487 height 401
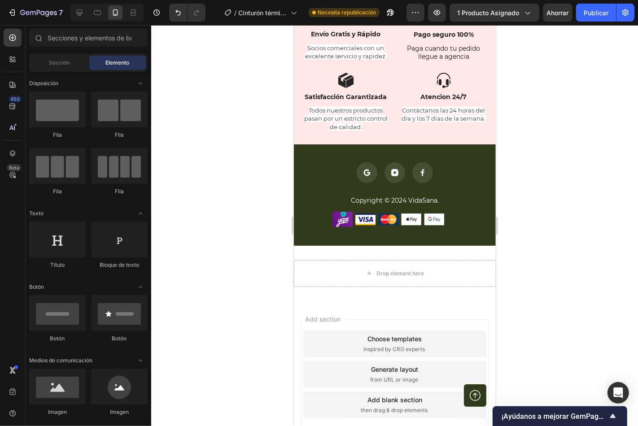
scroll to position [2148, 0]
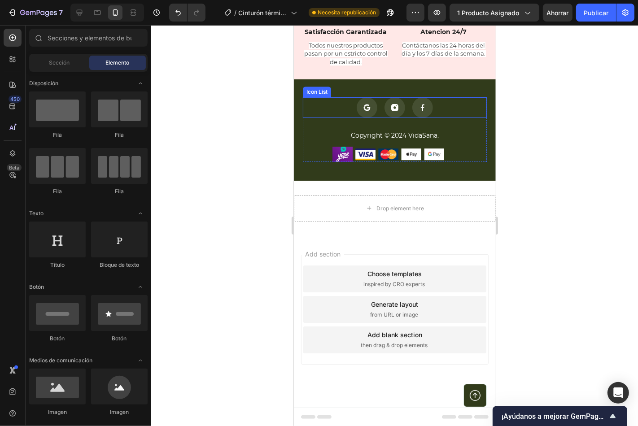
click at [304, 106] on div "Icon Icon Icon" at bounding box center [394, 107] width 184 height 21
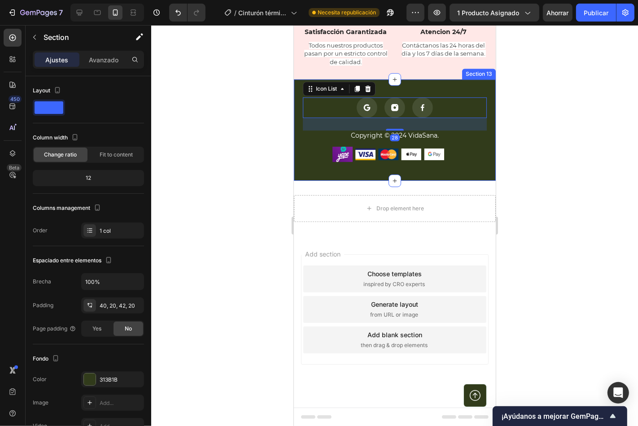
click at [298, 87] on div "Icon Icon Icon Icon List 28 Copyright © 2024 VidaSana. Text block Image Image I…" at bounding box center [394, 129] width 202 height 101
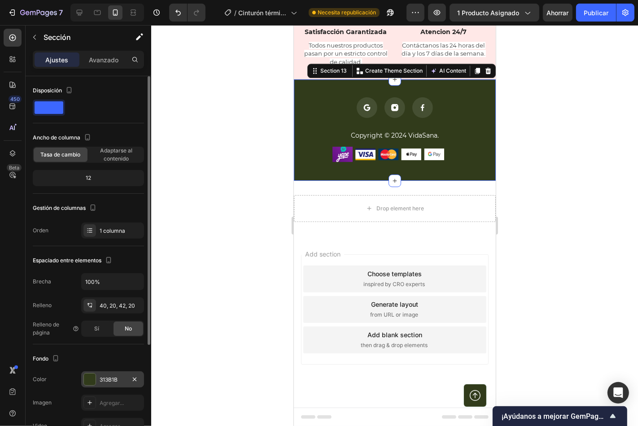
click at [99, 378] on div "313B1B" at bounding box center [112, 379] width 63 height 16
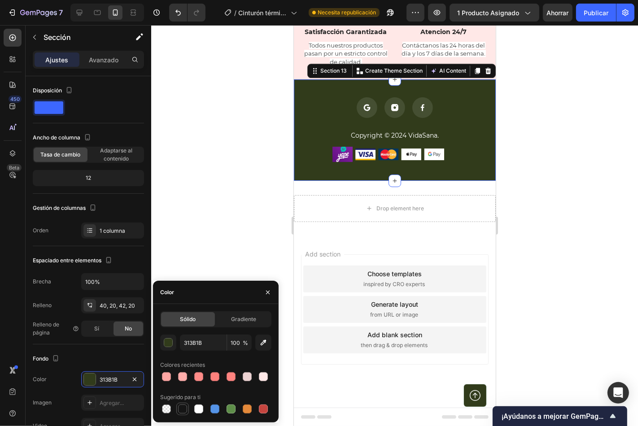
click at [185, 411] on div at bounding box center [182, 408] width 9 height 9
type input "151515"
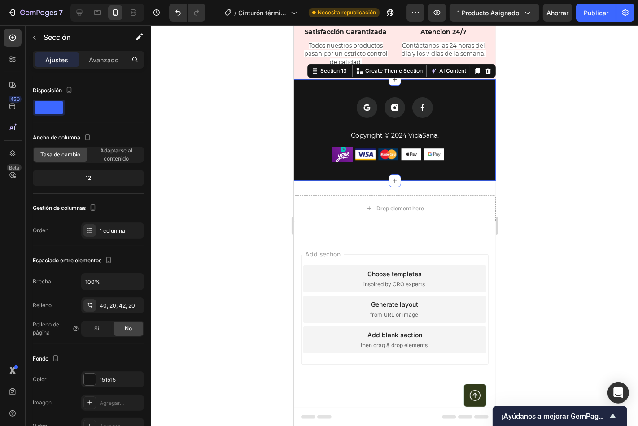
click at [564, 238] on div at bounding box center [394, 225] width 487 height 401
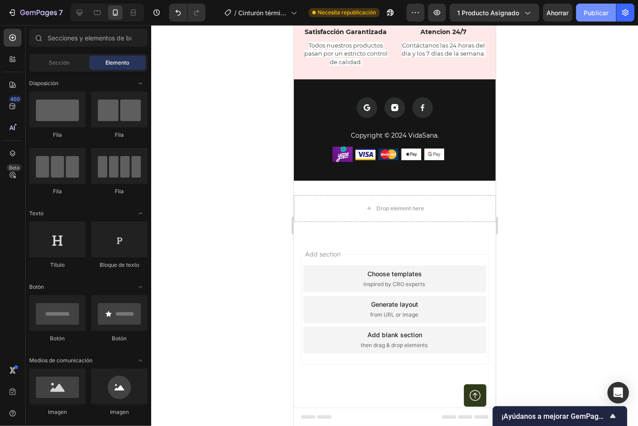
click at [603, 21] on div "7 Version history / Cinturón térmico Necesita republicación Avance 1 producto a…" at bounding box center [319, 13] width 638 height 26
click at [603, 10] on font "Publicar" at bounding box center [595, 13] width 25 height 8
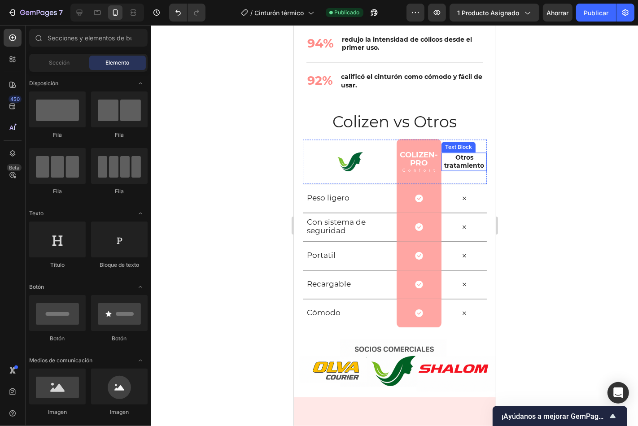
scroll to position [1534, 0]
click at [469, 167] on p "Otros tratamiento" at bounding box center [463, 162] width 43 height 16
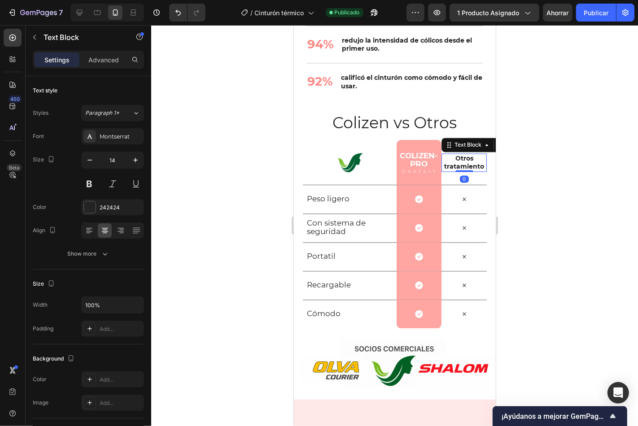
click at [469, 167] on p "Otros tratamiento" at bounding box center [463, 162] width 43 height 16
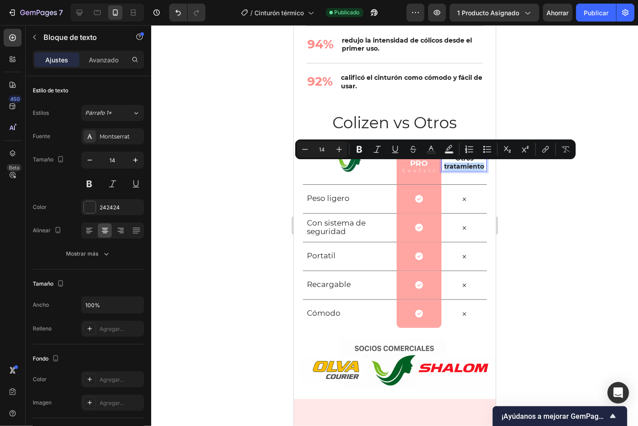
click at [475, 165] on p "Otros tratamiento" at bounding box center [463, 162] width 43 height 16
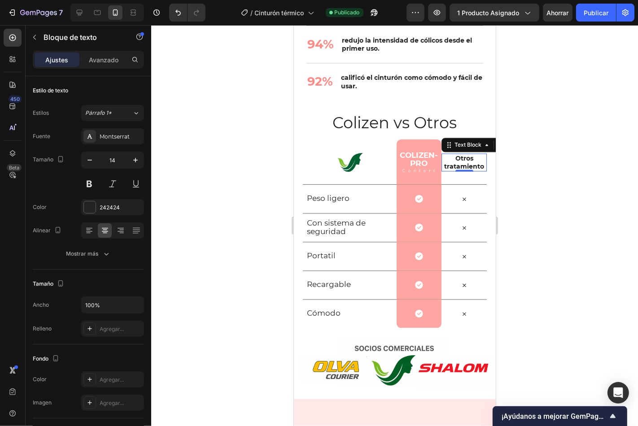
drag, startPoint x: 586, startPoint y: 12, endPoint x: 595, endPoint y: 0, distance: 15.3
click at [586, 12] on font "Publicar" at bounding box center [595, 13] width 25 height 8
